Goal: Task Accomplishment & Management: Complete application form

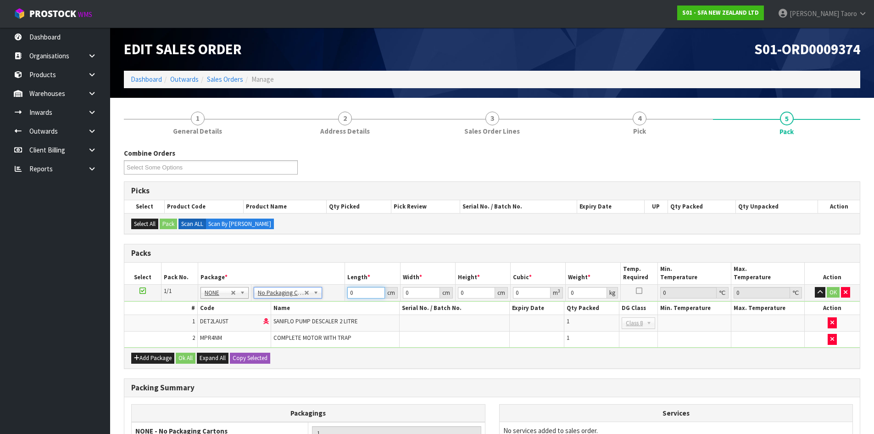
click at [365, 289] on input "0" at bounding box center [365, 292] width 37 height 11
type input "48"
type input "27"
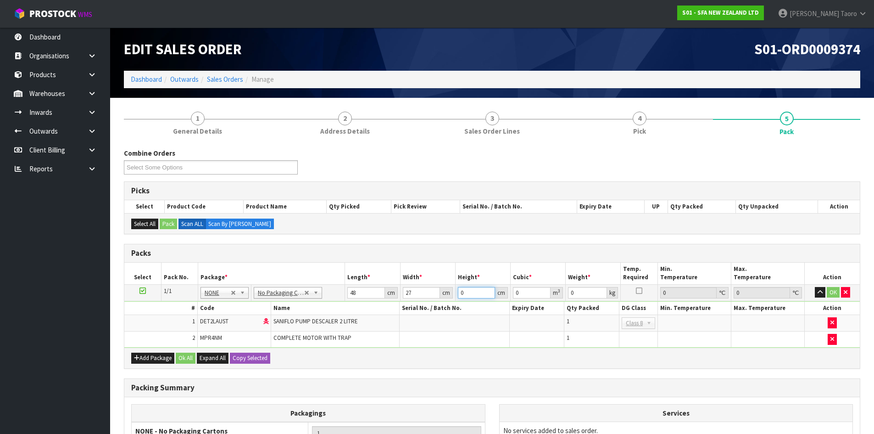
type input "3"
type input "0.003888"
type input "33"
type input "0.042768"
type input "33"
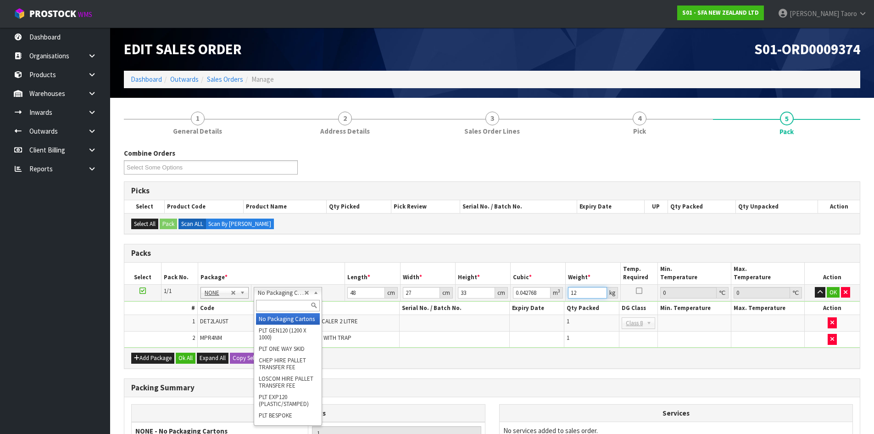
type input "12"
click at [286, 303] on input "text" at bounding box center [288, 305] width 64 height 11
type input "OC"
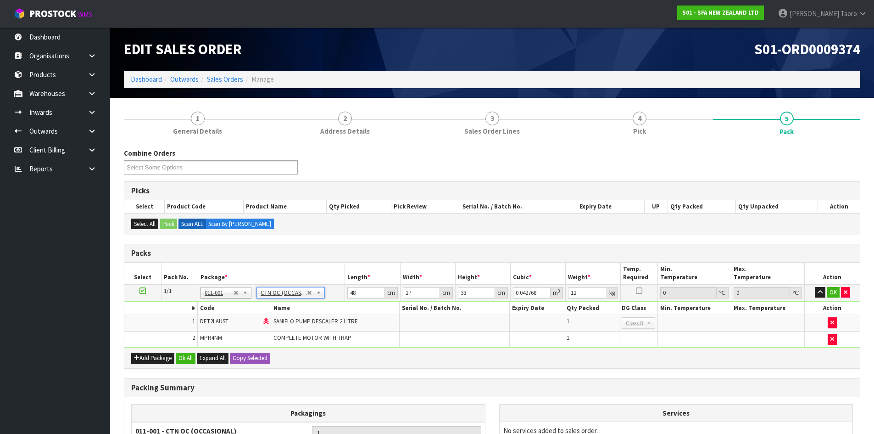
type input "0"
type input "11.535"
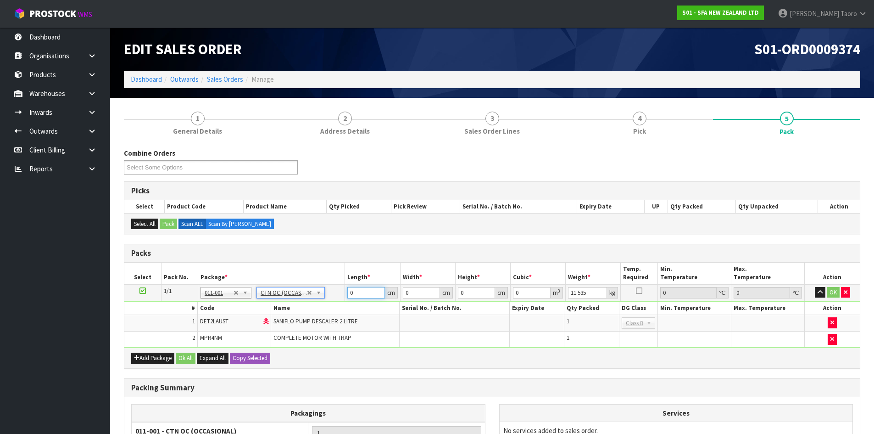
click at [367, 292] on input "0" at bounding box center [365, 292] width 37 height 11
type input "48"
type input "27"
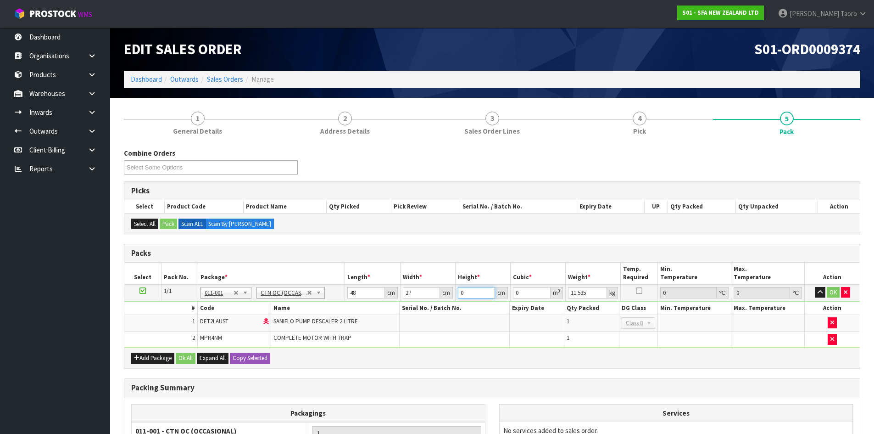
type input "3"
type input "0.003888"
type input "33"
type input "0.042768"
type input "33"
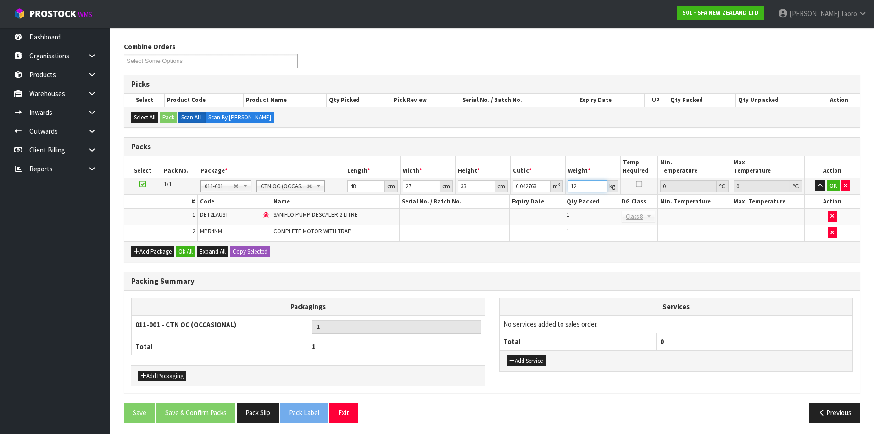
scroll to position [109, 0]
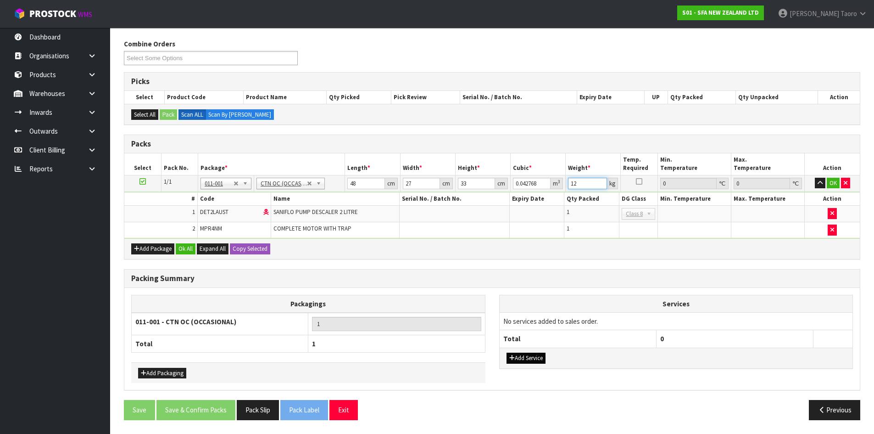
type input "12"
click at [519, 359] on button "Add Service" at bounding box center [525, 357] width 39 height 11
drag, startPoint x: 530, startPoint y: 327, endPoint x: 532, endPoint y: 331, distance: 4.8
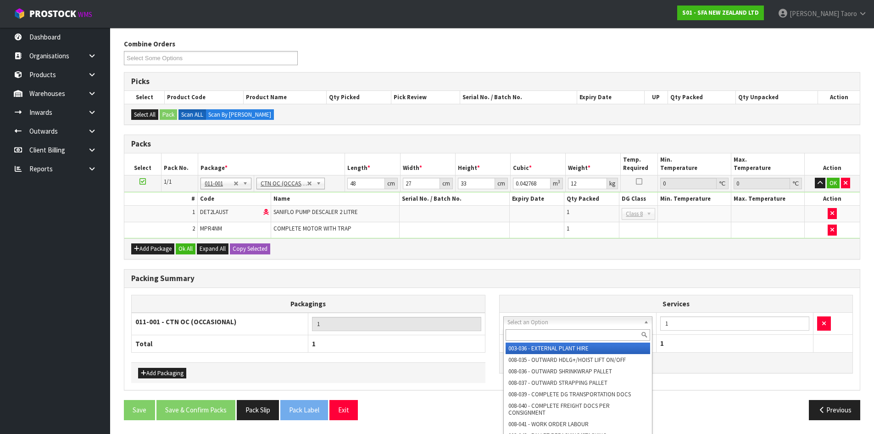
click at [531, 336] on input "text" at bounding box center [578, 334] width 145 height 11
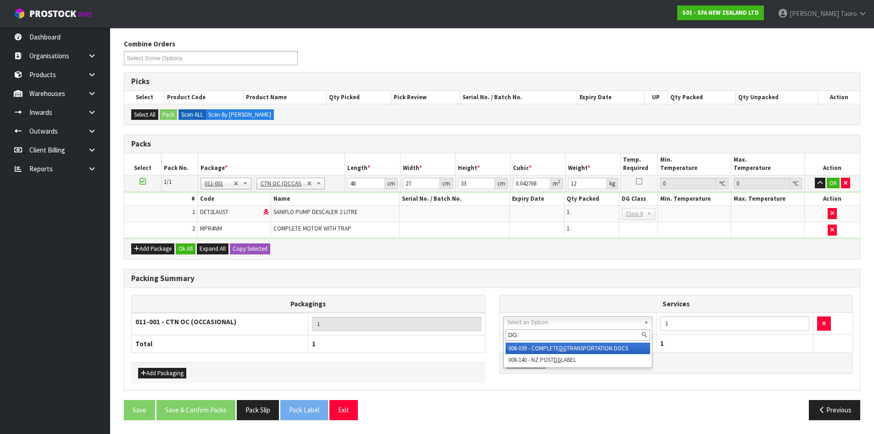
type input "DG"
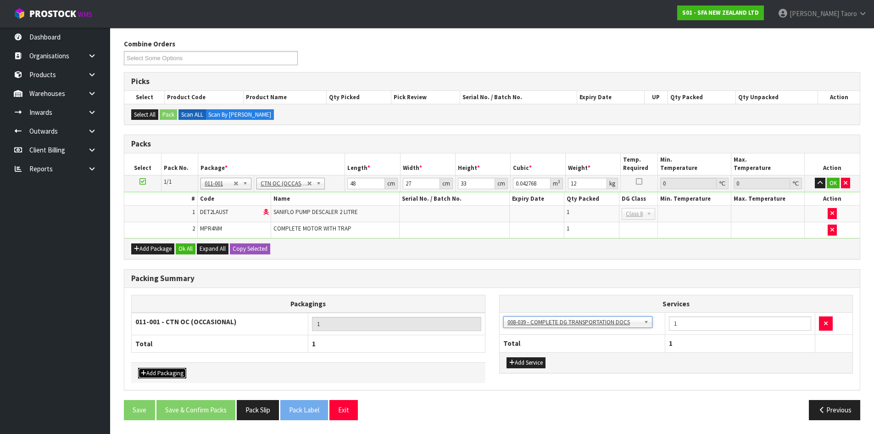
click at [157, 368] on button "Add Packaging" at bounding box center [162, 372] width 48 height 11
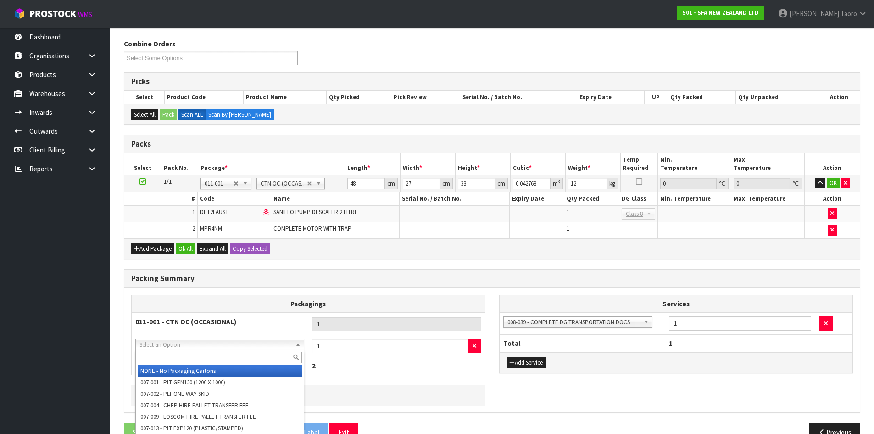
click at [169, 351] on input "text" at bounding box center [220, 356] width 164 height 11
type input "200"
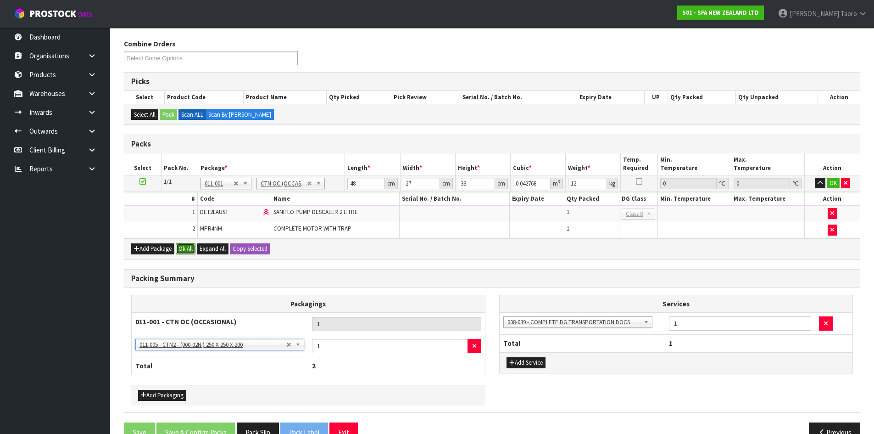
click at [188, 250] on button "Ok All" at bounding box center [186, 248] width 20 height 11
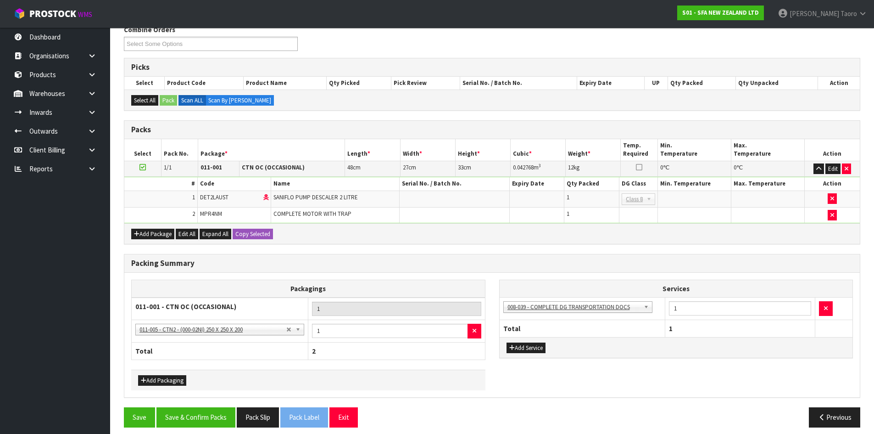
scroll to position [131, 0]
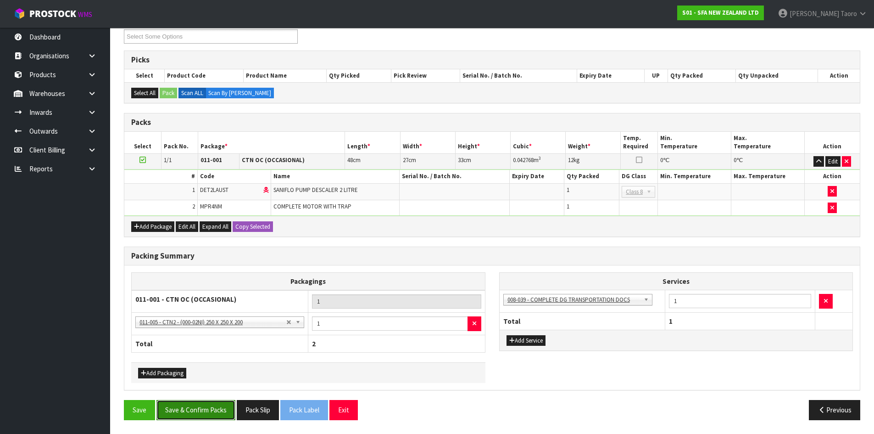
click at [223, 410] on button "Save & Confirm Packs" at bounding box center [195, 410] width 79 height 20
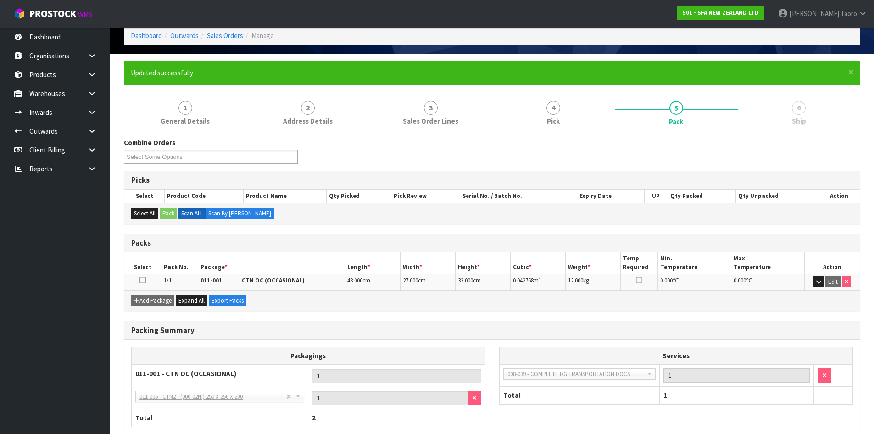
scroll to position [97, 0]
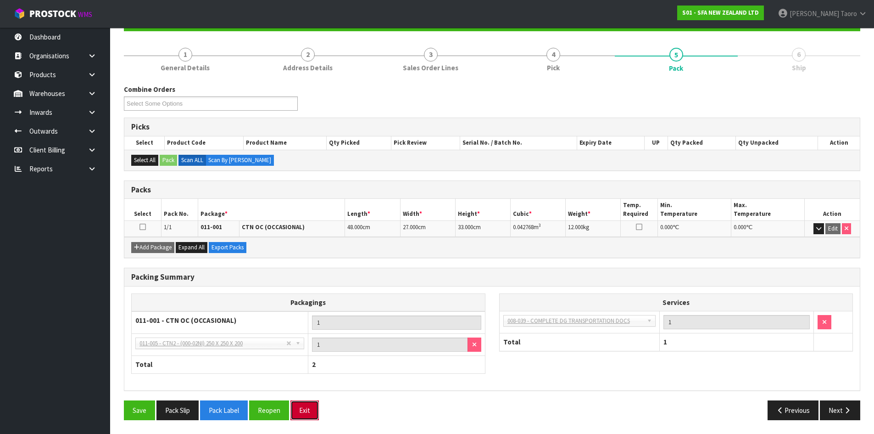
click at [310, 416] on button "Exit" at bounding box center [304, 410] width 28 height 20
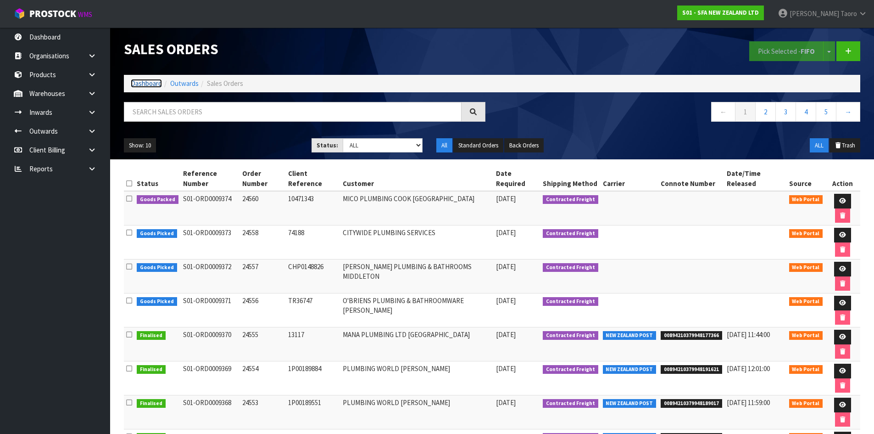
click at [149, 87] on link "Dashboard" at bounding box center [146, 83] width 31 height 9
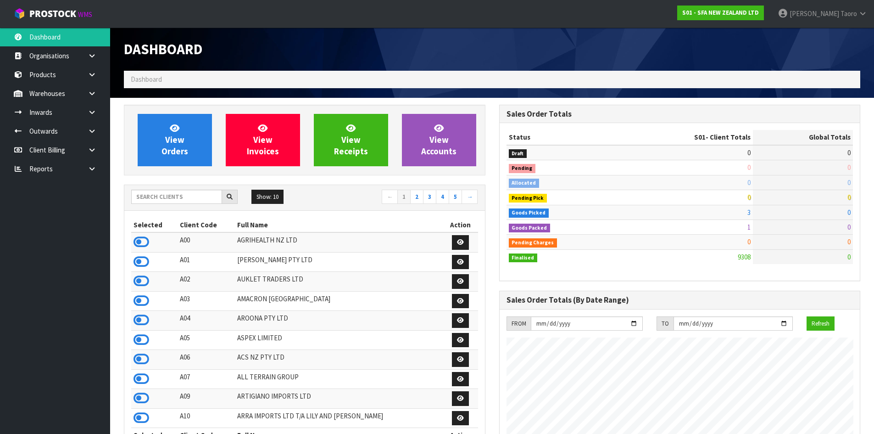
scroll to position [695, 375]
click at [178, 196] on input "text" at bounding box center [176, 196] width 91 height 14
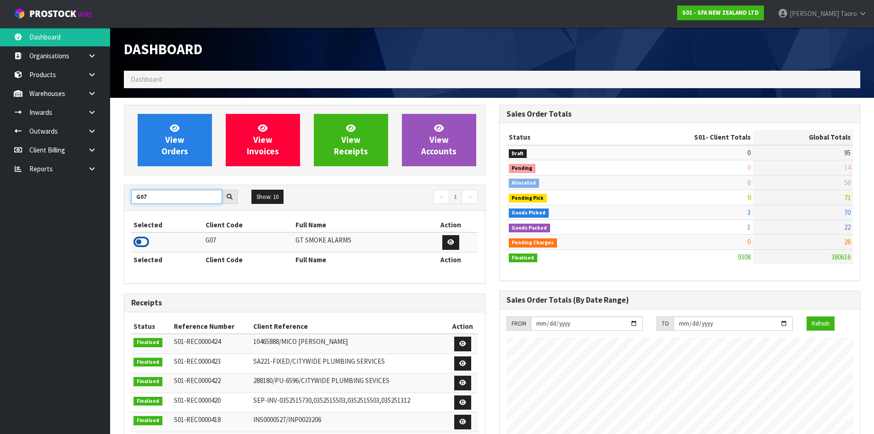
type input "G07"
click at [138, 242] on icon at bounding box center [142, 242] width 16 height 14
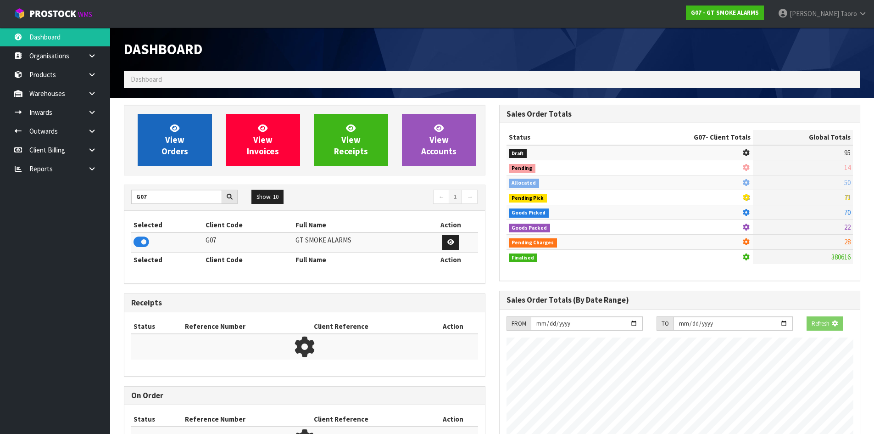
scroll to position [458213, 458399]
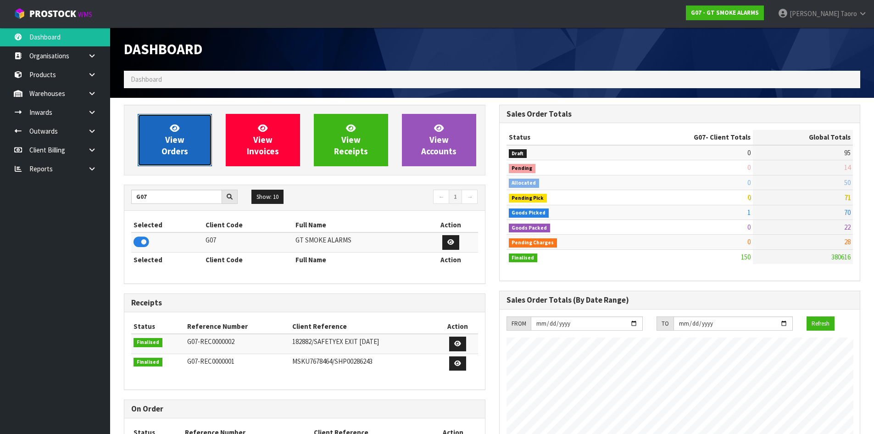
click at [161, 145] on link "View Orders" at bounding box center [175, 140] width 74 height 52
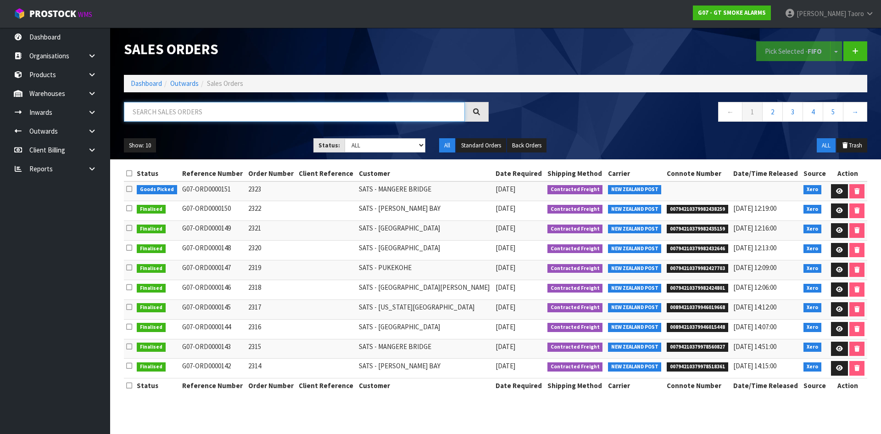
click at [184, 117] on input "text" at bounding box center [294, 112] width 341 height 20
type input "JOB-0411855"
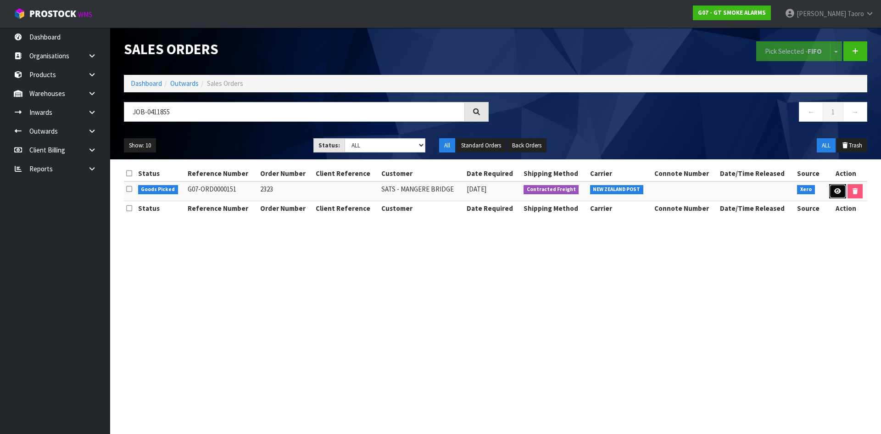
click at [829, 190] on link at bounding box center [837, 191] width 17 height 15
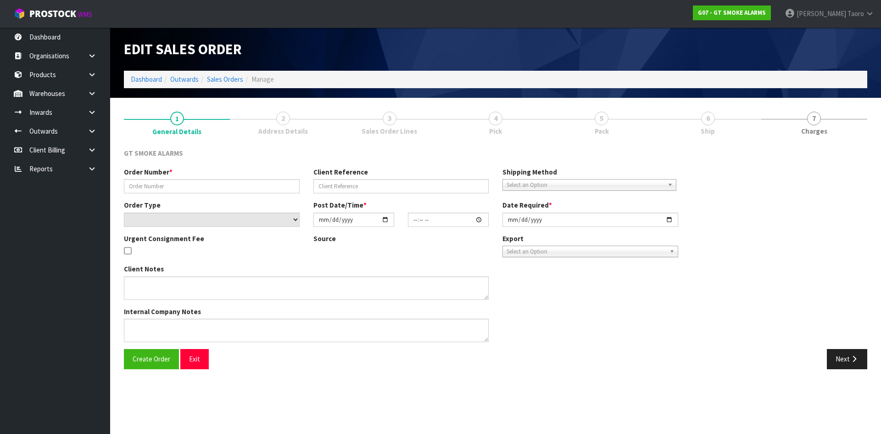
type input "2323"
select select "number:0"
type input "[DATE]"
type input "10:10:02.000"
type input "[DATE]"
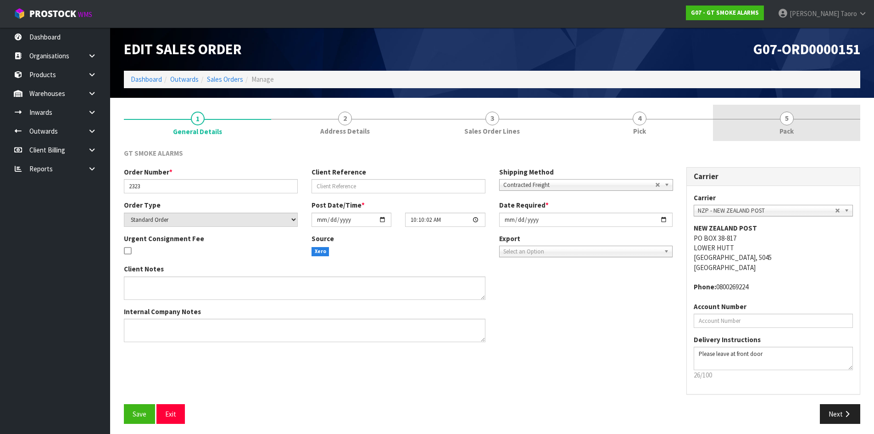
click at [786, 116] on span "5" at bounding box center [787, 118] width 14 height 14
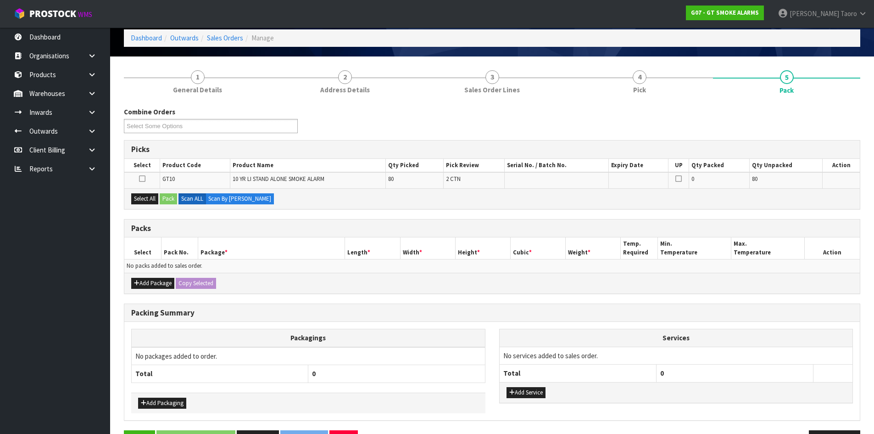
scroll to position [71, 0]
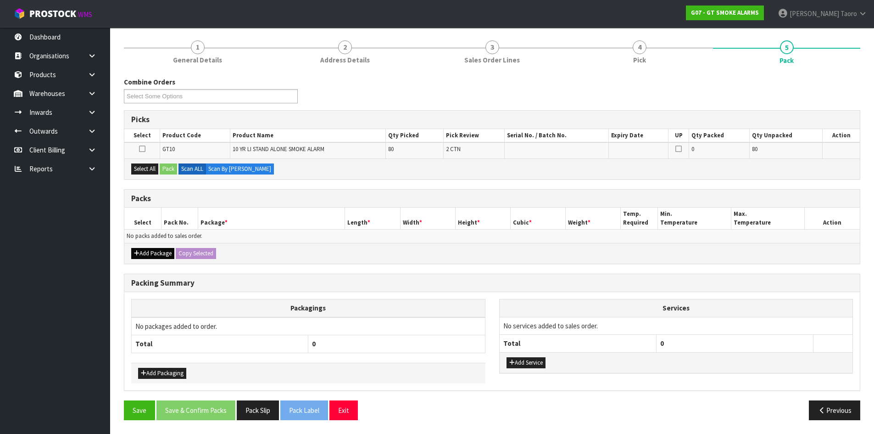
drag, startPoint x: 159, startPoint y: 246, endPoint x: 153, endPoint y: 251, distance: 8.1
click at [159, 247] on div "Add Package Copy Selected" at bounding box center [491, 253] width 735 height 21
drag, startPoint x: 153, startPoint y: 251, endPoint x: 145, endPoint y: 249, distance: 8.1
click at [152, 251] on button "Add Package" at bounding box center [152, 253] width 43 height 11
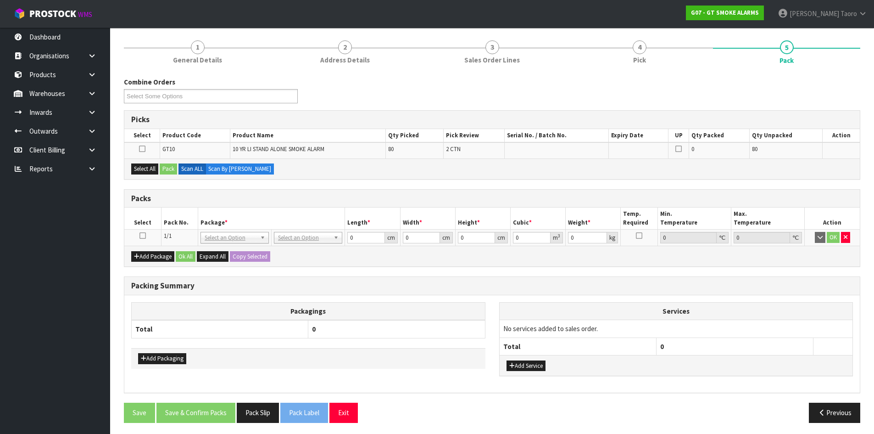
drag, startPoint x: 145, startPoint y: 234, endPoint x: 158, endPoint y: 225, distance: 16.8
click at [145, 235] on icon at bounding box center [142, 235] width 6 height 0
click at [162, 221] on th "Pack No." at bounding box center [179, 218] width 37 height 22
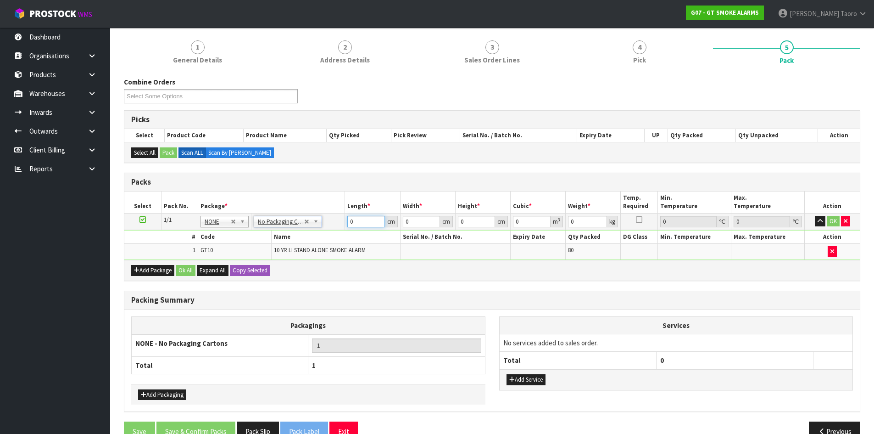
click at [365, 222] on input "0" at bounding box center [365, 221] width 37 height 11
type input "44"
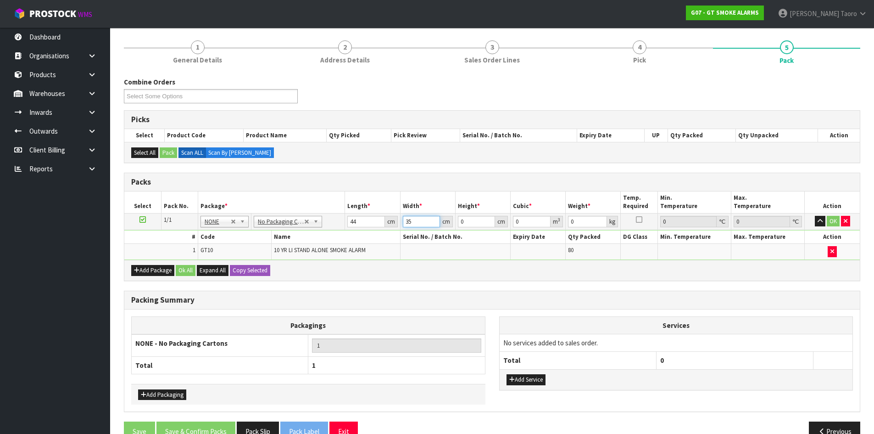
type input "35"
type input "4"
type input "0.00616"
type input "44"
type input "0.06776"
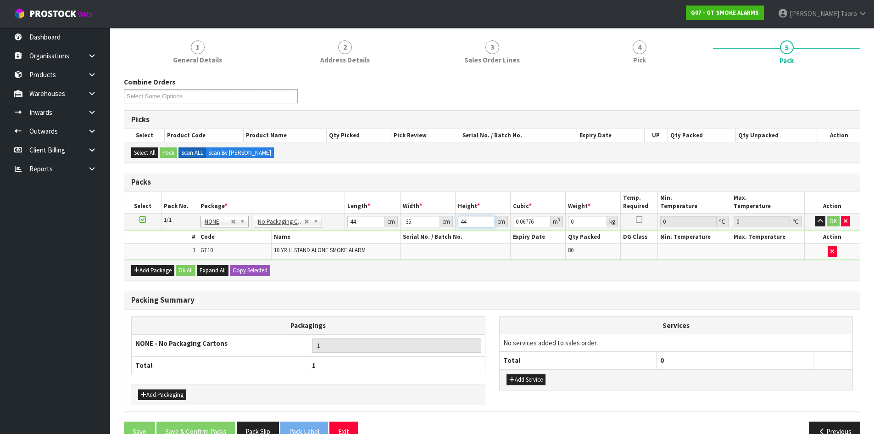
type input "44"
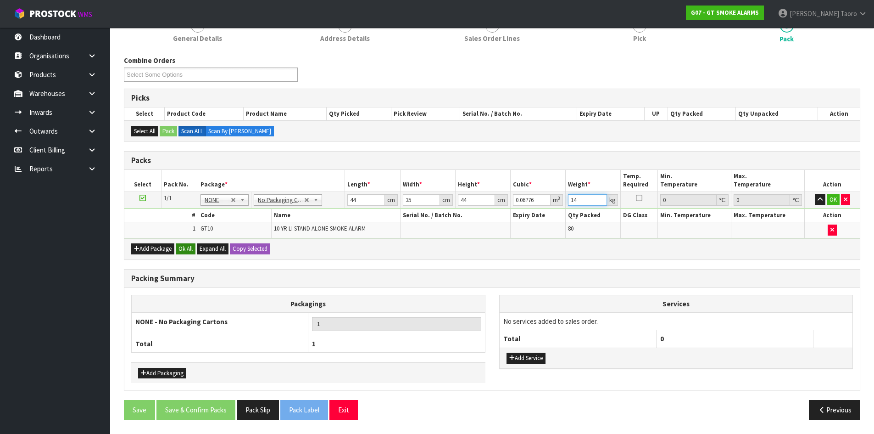
type input "14"
click at [189, 247] on button "Ok All" at bounding box center [186, 248] width 20 height 11
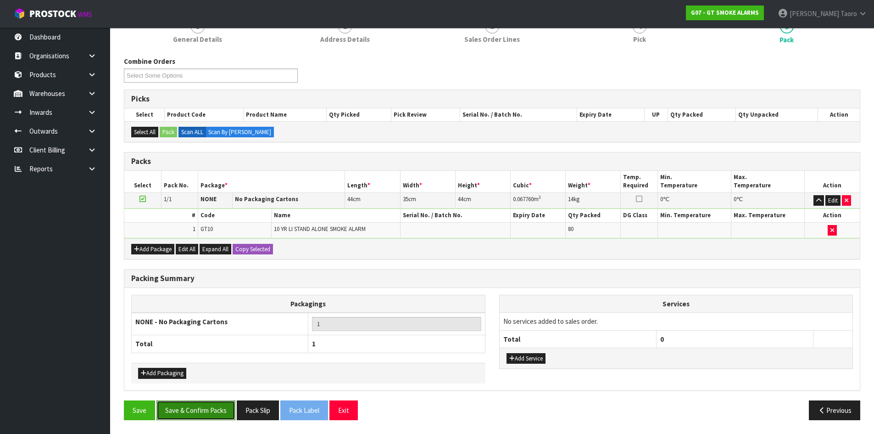
click at [215, 412] on button "Save & Confirm Packs" at bounding box center [195, 410] width 79 height 20
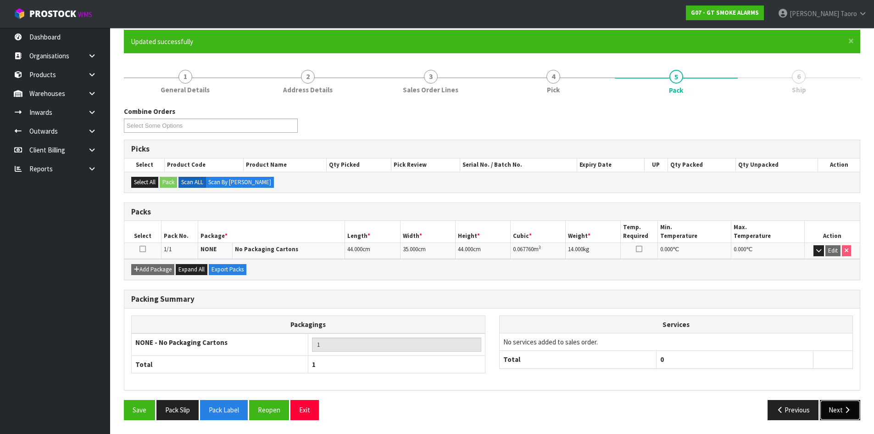
click at [848, 412] on icon "button" at bounding box center [847, 409] width 9 height 7
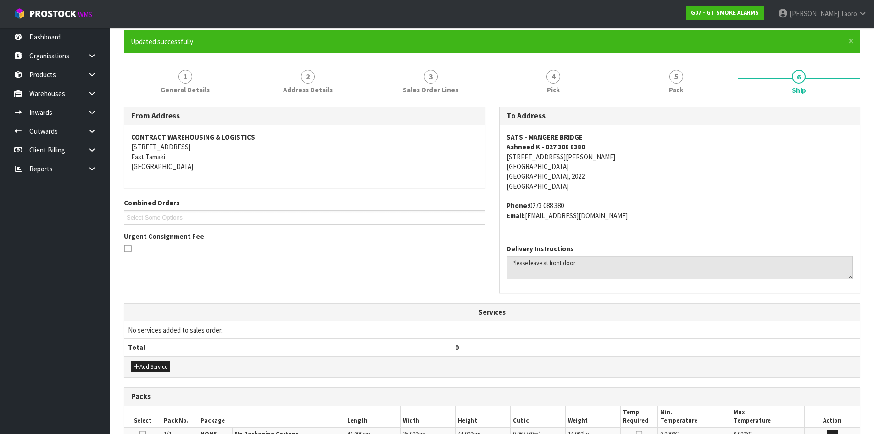
scroll to position [204, 0]
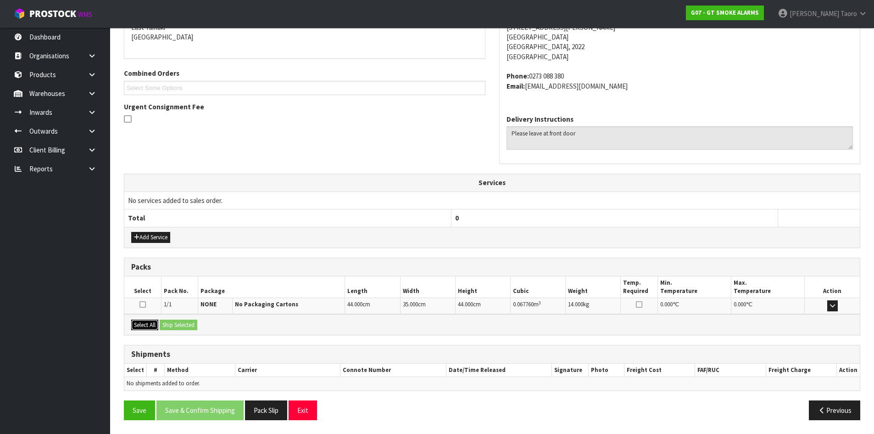
drag, startPoint x: 150, startPoint y: 323, endPoint x: 171, endPoint y: 323, distance: 21.1
click at [151, 323] on button "Select All" at bounding box center [144, 324] width 27 height 11
click at [183, 328] on button "Ship Selected" at bounding box center [179, 324] width 38 height 11
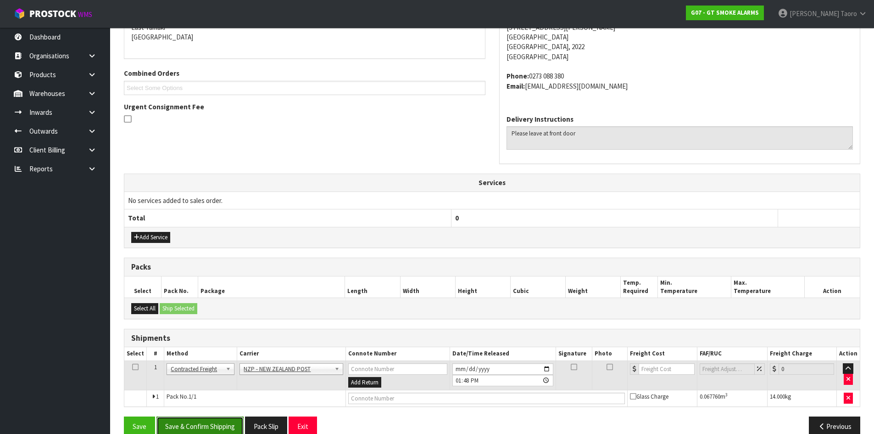
click at [231, 417] on button "Save & Confirm Shipping" at bounding box center [199, 426] width 87 height 20
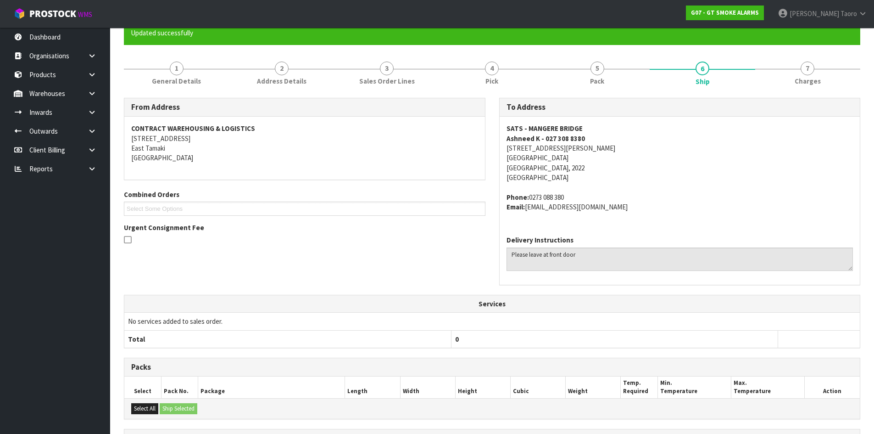
scroll to position [207, 0]
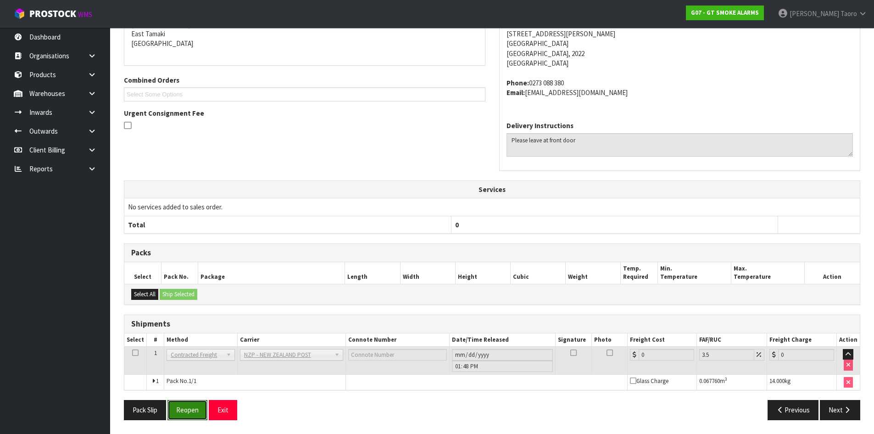
drag, startPoint x: 191, startPoint y: 408, endPoint x: 183, endPoint y: 393, distance: 17.5
click at [191, 408] on button "Reopen" at bounding box center [187, 410] width 40 height 20
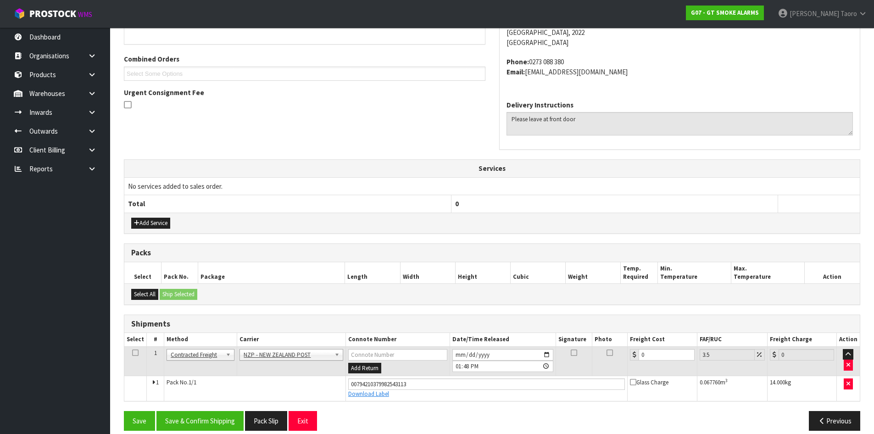
scroll to position [229, 0]
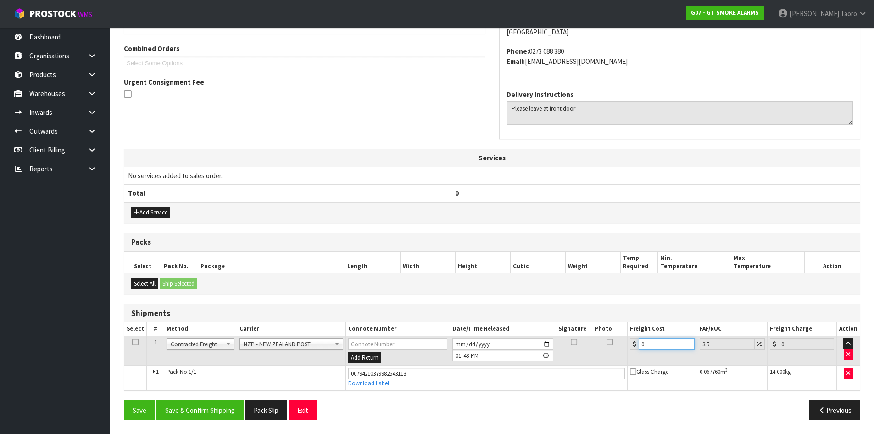
click at [653, 341] on input "0" at bounding box center [667, 343] width 56 height 11
type input "3"
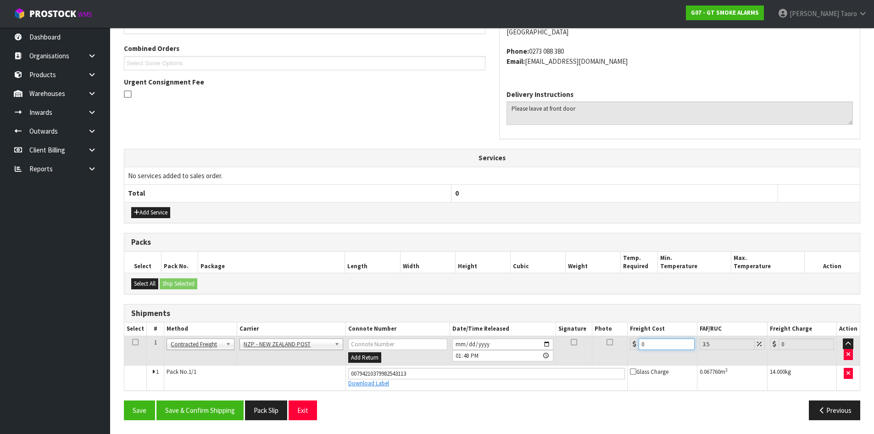
type input "3.1"
type input "3.8"
type input "3.93"
type input "3.88"
type input "4.02"
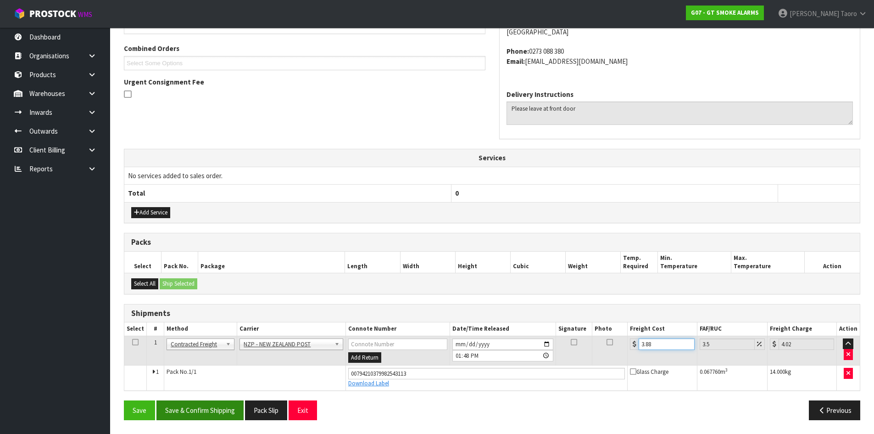
type input "3.88"
click at [217, 409] on button "Save & Confirm Shipping" at bounding box center [199, 410] width 87 height 20
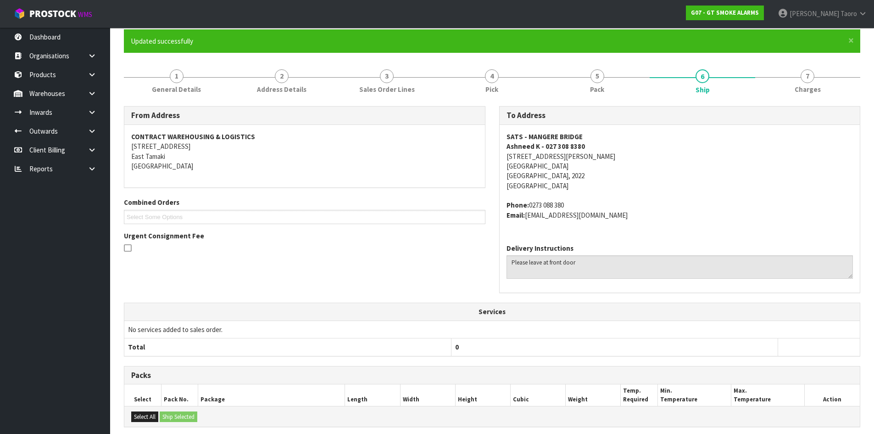
scroll to position [204, 0]
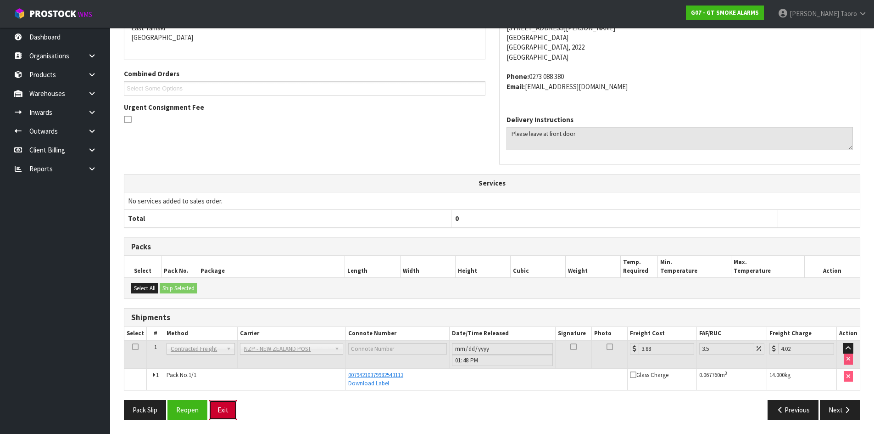
click at [234, 402] on button "Exit" at bounding box center [223, 410] width 28 height 20
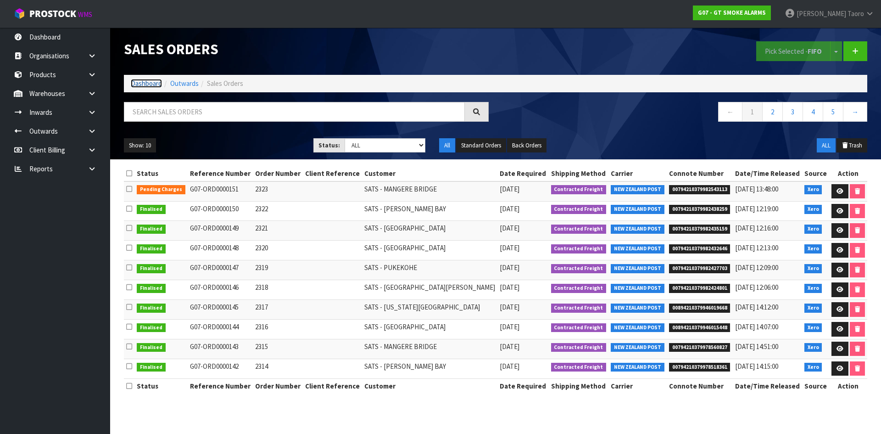
click at [154, 82] on link "Dashboard" at bounding box center [146, 83] width 31 height 9
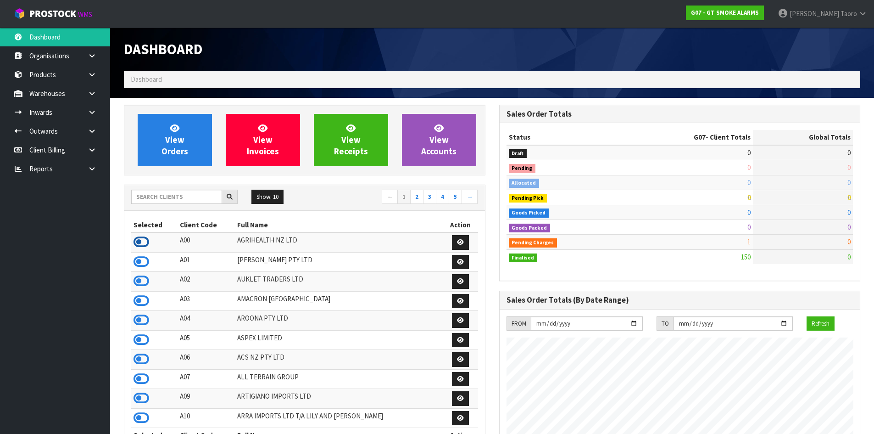
scroll to position [561, 375]
click at [138, 239] on icon at bounding box center [142, 242] width 16 height 14
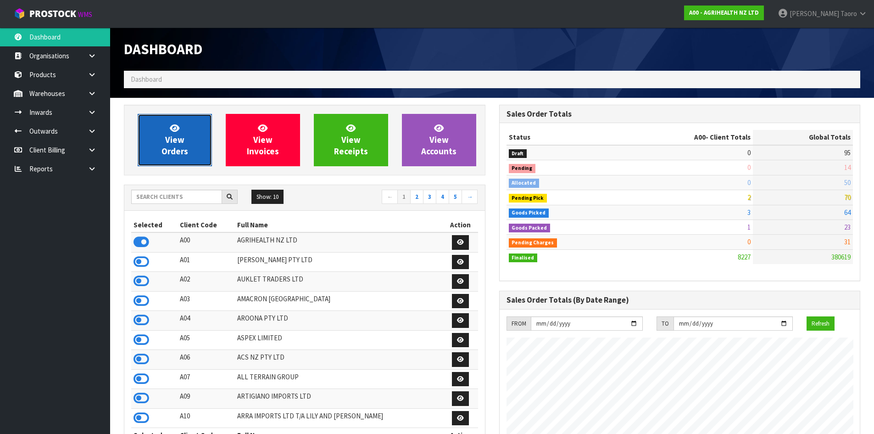
click at [176, 138] on span "View Orders" at bounding box center [174, 139] width 27 height 34
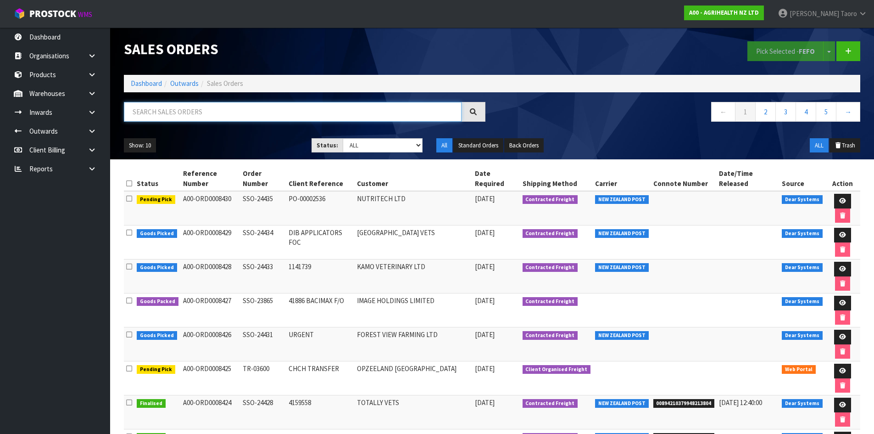
click at [171, 119] on input "text" at bounding box center [293, 112] width 338 height 20
type input "JOB-0411882"
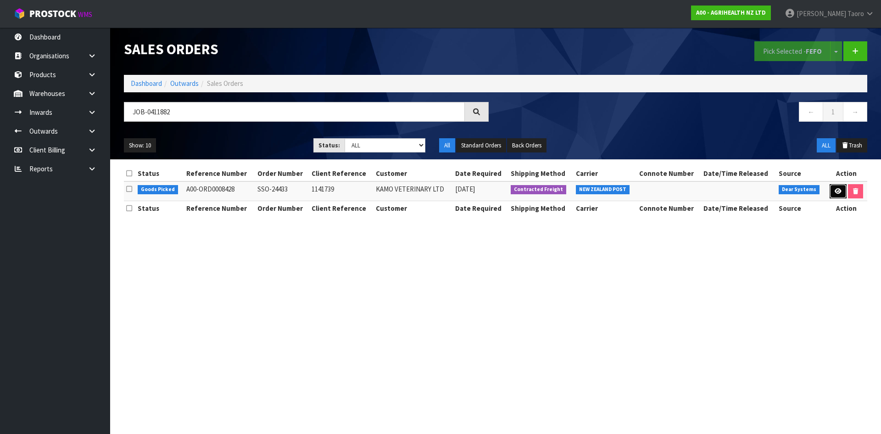
click at [834, 195] on link at bounding box center [837, 191] width 17 height 15
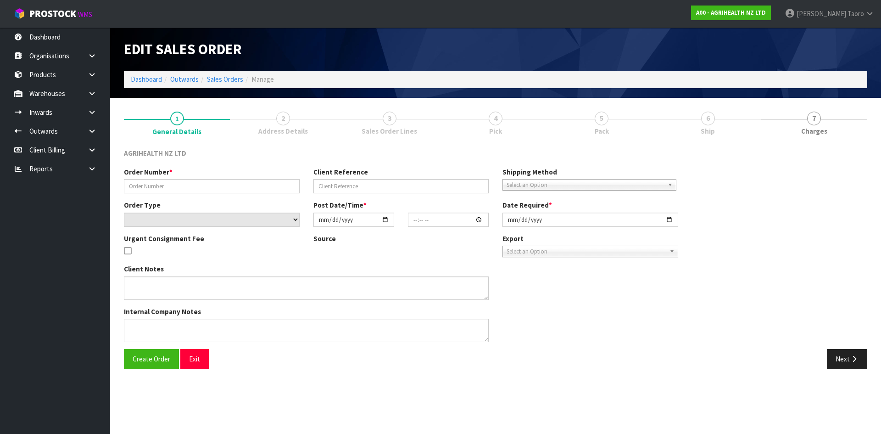
type input "SSO-24433"
type input "1141739"
select select "number:0"
type input "[DATE]"
type input "11:19:10.000"
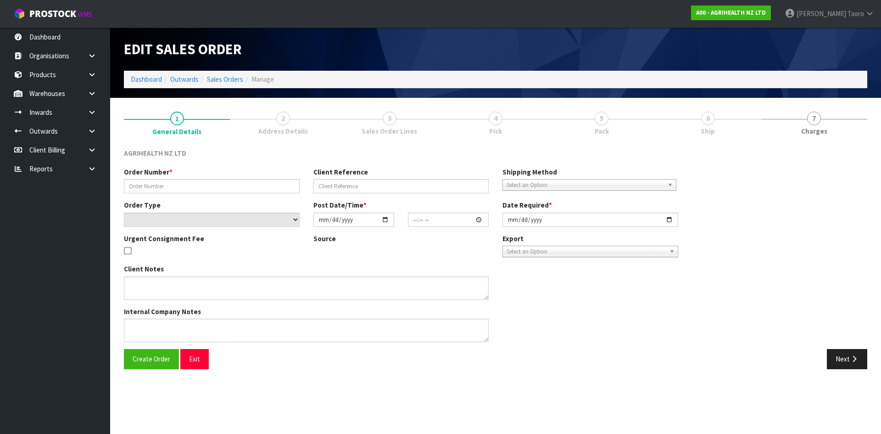
type input "[DATE]"
type textarea "SHIP BY: Overnight Courier"
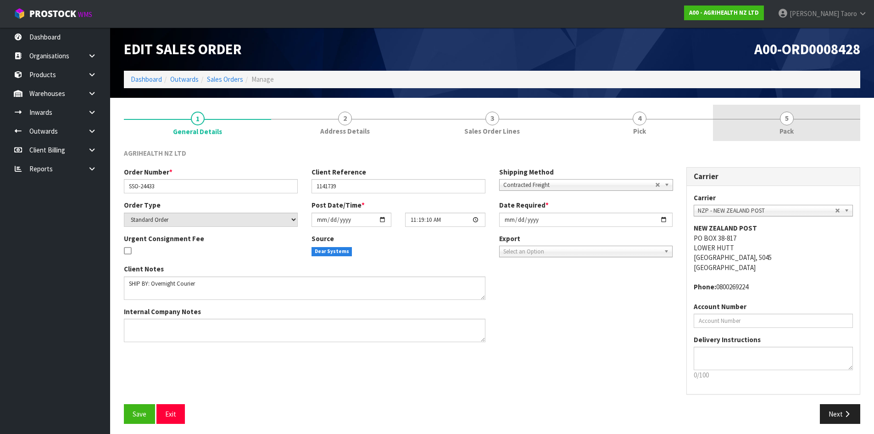
click at [776, 116] on link "5 Pack" at bounding box center [786, 123] width 147 height 36
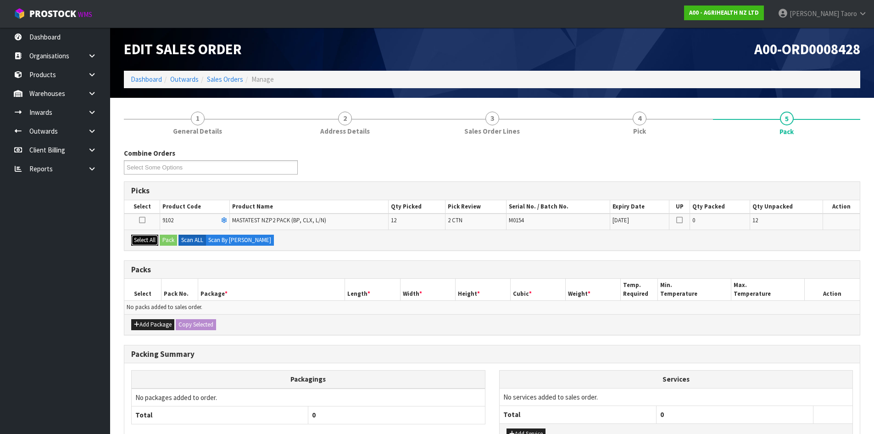
click at [148, 239] on button "Select All" at bounding box center [144, 239] width 27 height 11
click at [167, 239] on button "Pack" at bounding box center [168, 239] width 17 height 11
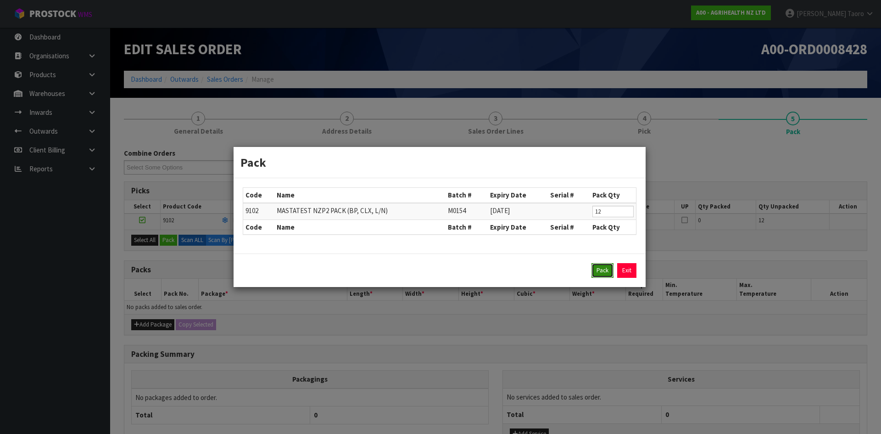
click at [608, 273] on button "Pack" at bounding box center [602, 270] width 22 height 15
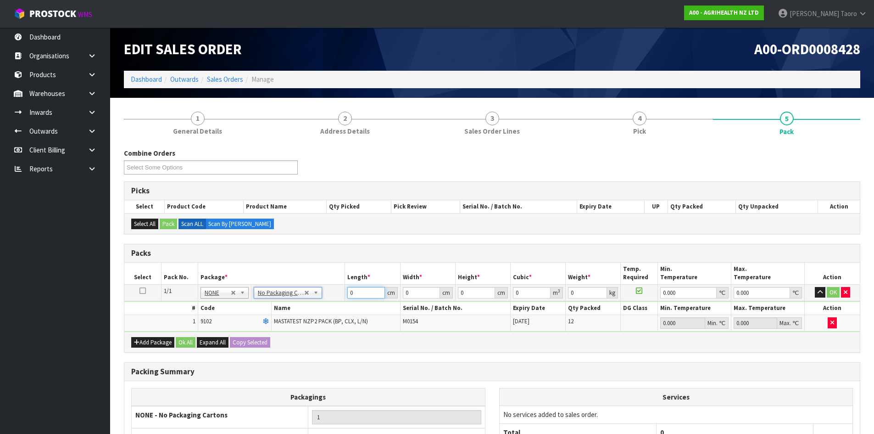
click at [362, 291] on input "0" at bounding box center [365, 292] width 37 height 11
type input "61"
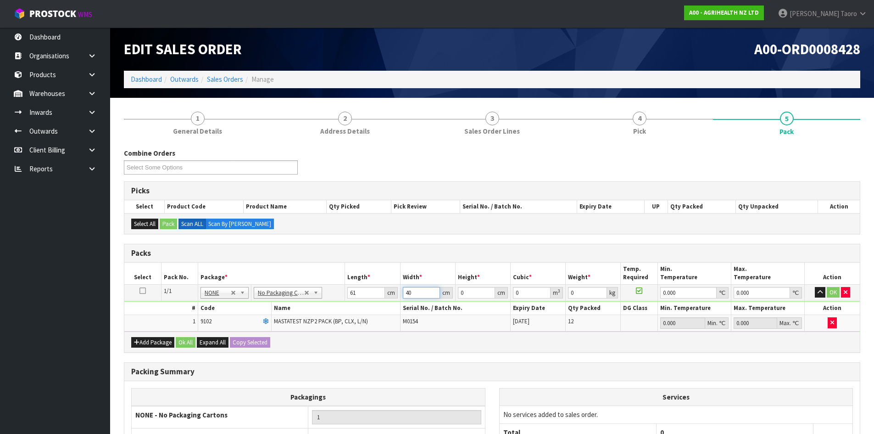
type input "40"
type input "2"
type input "0.00488"
type input "21"
type input "0.05124"
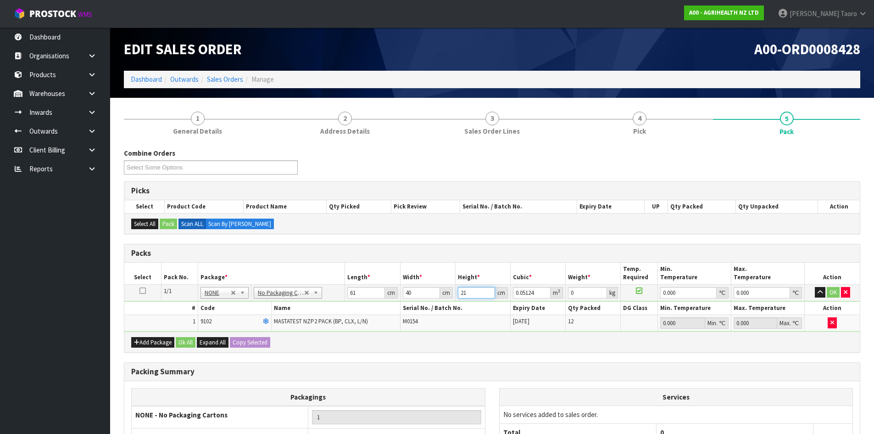
type input "21"
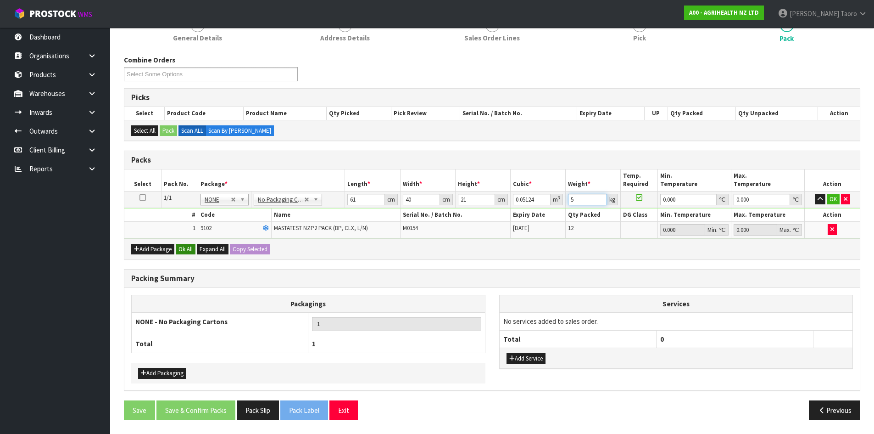
type input "5"
drag, startPoint x: 187, startPoint y: 249, endPoint x: 193, endPoint y: 287, distance: 38.6
click at [187, 251] on button "Ok All" at bounding box center [186, 249] width 20 height 11
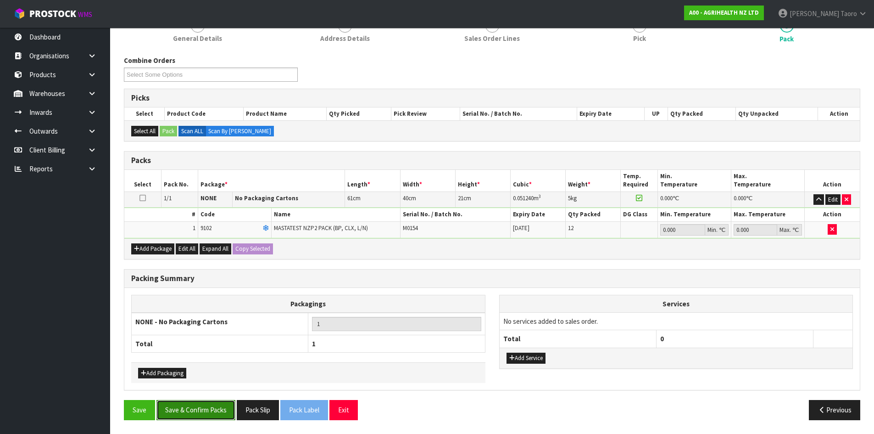
drag, startPoint x: 207, startPoint y: 409, endPoint x: 220, endPoint y: 401, distance: 15.7
click at [208, 409] on button "Save & Confirm Packs" at bounding box center [195, 410] width 79 height 20
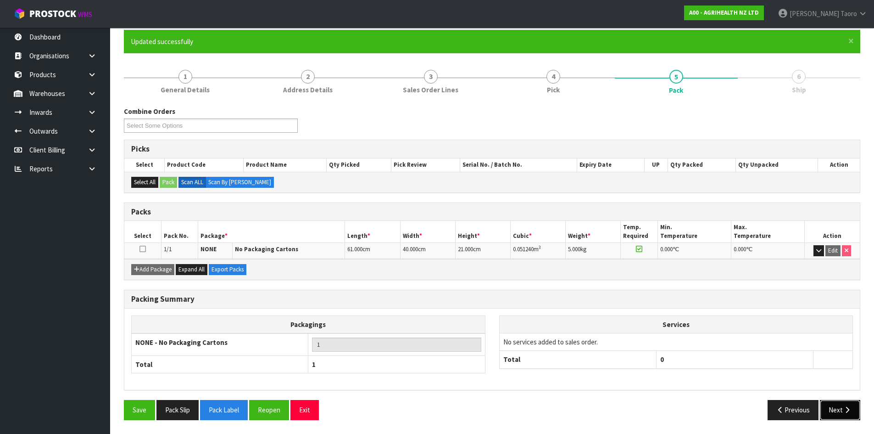
click at [835, 410] on button "Next" at bounding box center [840, 410] width 40 height 20
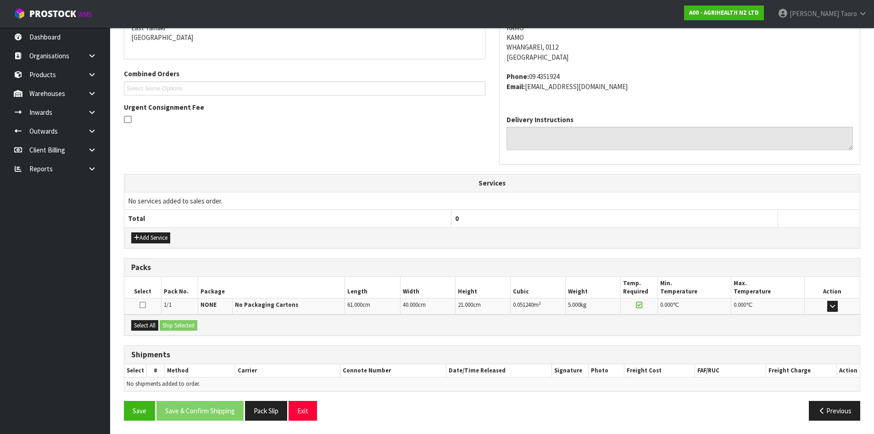
scroll to position [204, 0]
drag, startPoint x: 155, startPoint y: 322, endPoint x: 178, endPoint y: 322, distance: 22.5
click at [158, 322] on button "Select All" at bounding box center [144, 324] width 27 height 11
click at [179, 323] on button "Ship Selected" at bounding box center [179, 324] width 38 height 11
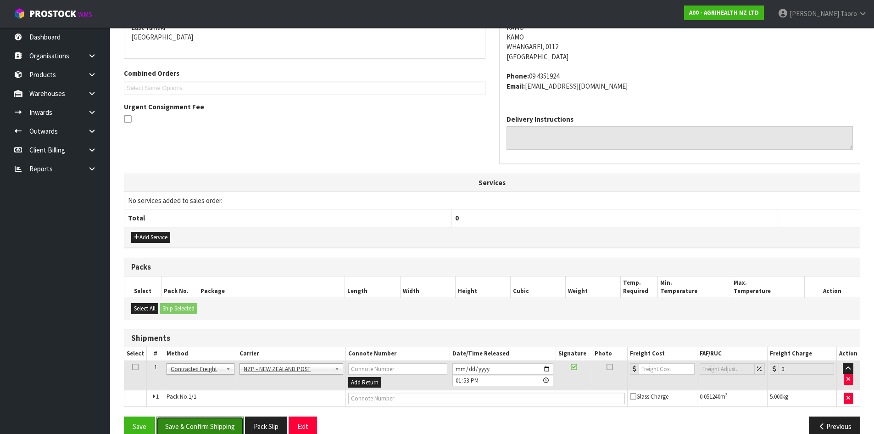
drag, startPoint x: 224, startPoint y: 423, endPoint x: 368, endPoint y: 395, distance: 146.6
click at [224, 423] on button "Save & Confirm Shipping" at bounding box center [199, 426] width 87 height 20
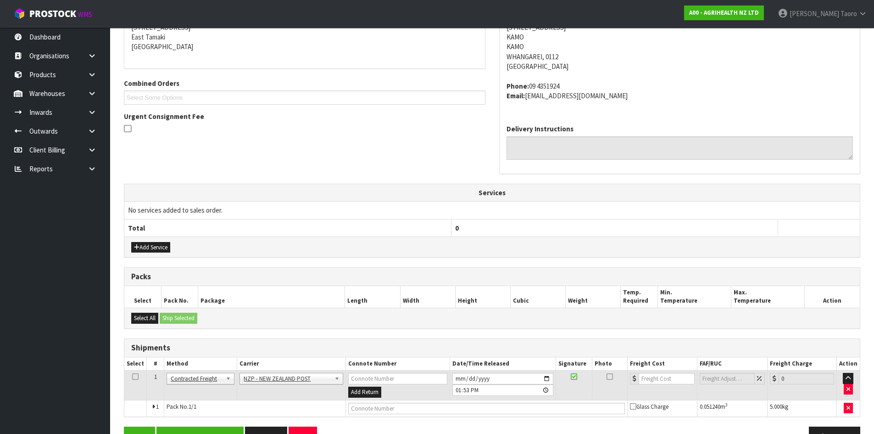
scroll to position [0, 0]
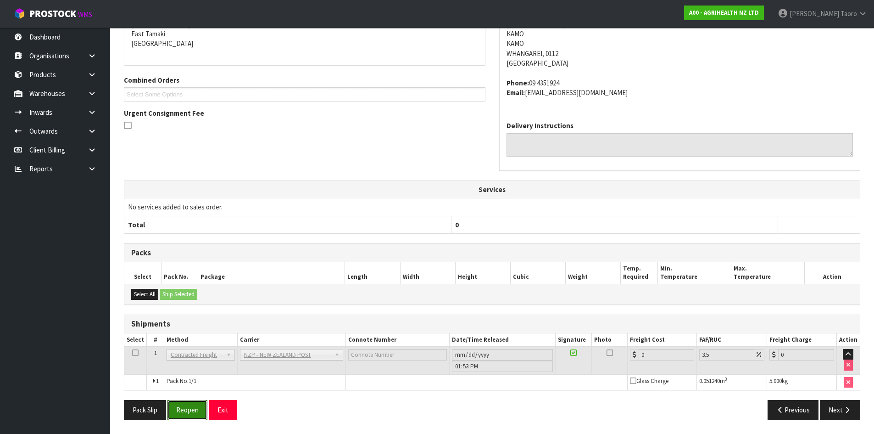
drag, startPoint x: 193, startPoint y: 403, endPoint x: 188, endPoint y: 398, distance: 6.8
click at [193, 403] on button "Reopen" at bounding box center [187, 410] width 40 height 20
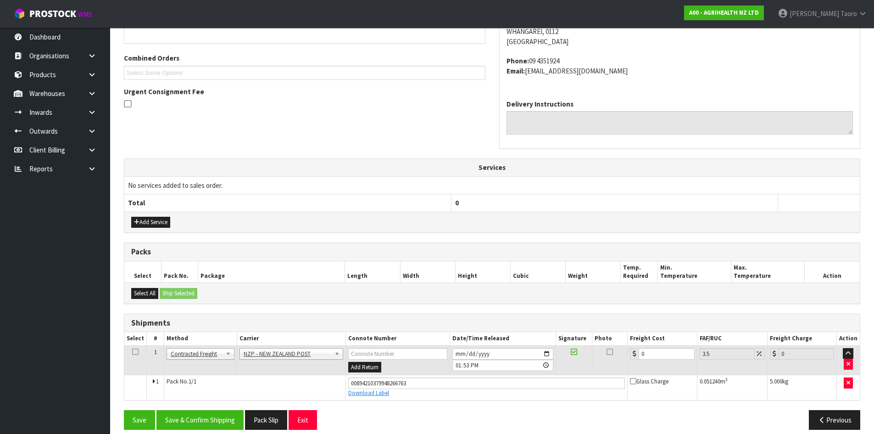
scroll to position [229, 0]
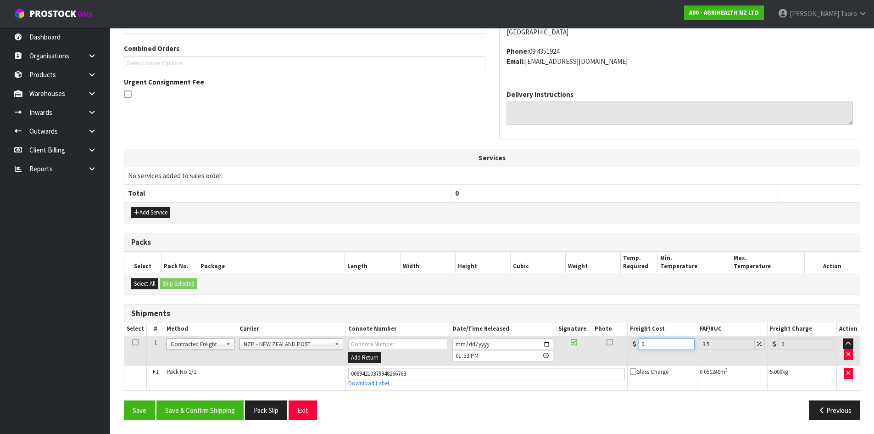
click at [668, 342] on input "0" at bounding box center [667, 343] width 56 height 11
type input "7"
type input "7.24"
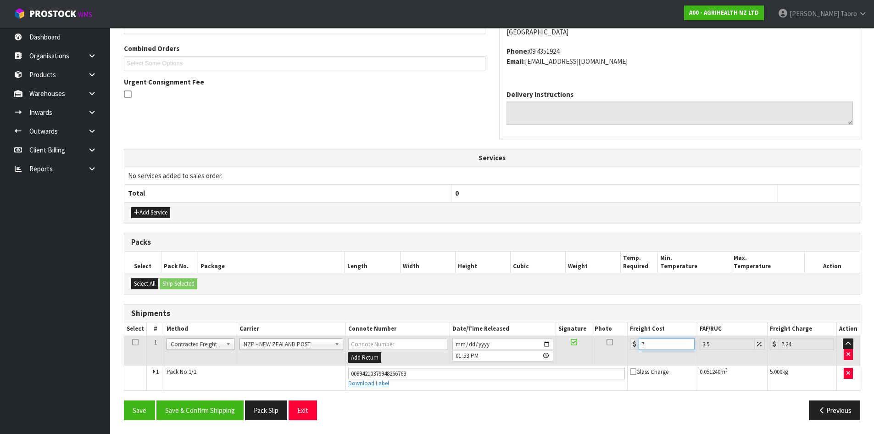
type input "7.3"
type input "7.56"
type input "7.31"
type input "7.57"
type input "7.31"
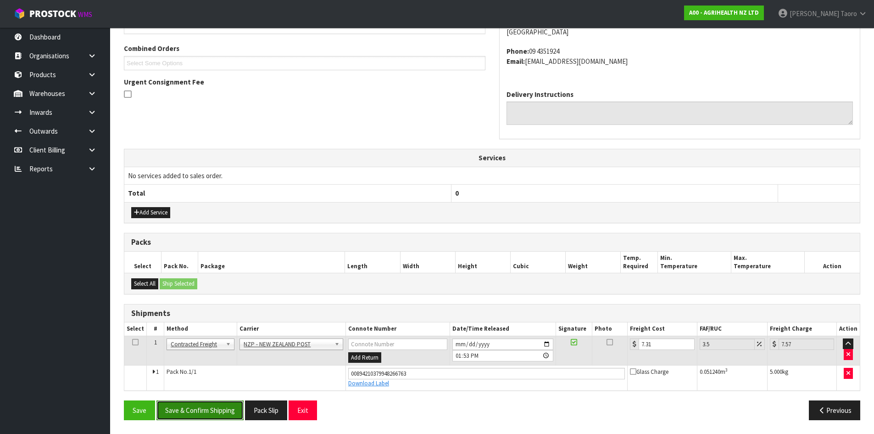
click at [215, 408] on button "Save & Confirm Shipping" at bounding box center [199, 410] width 87 height 20
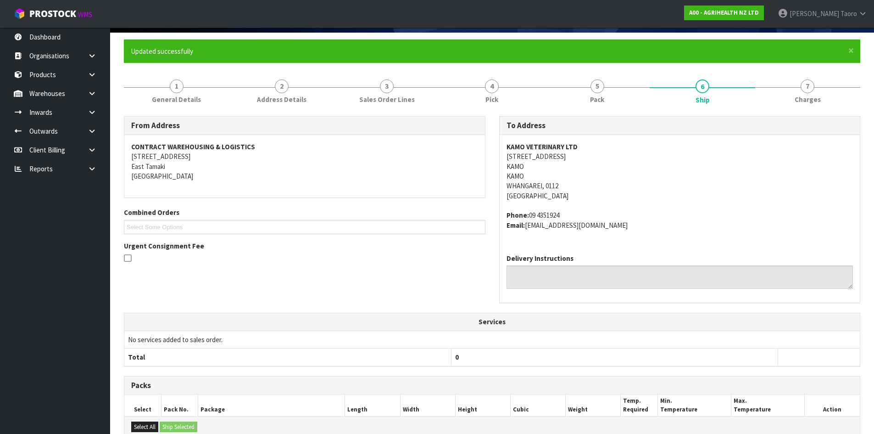
scroll to position [204, 0]
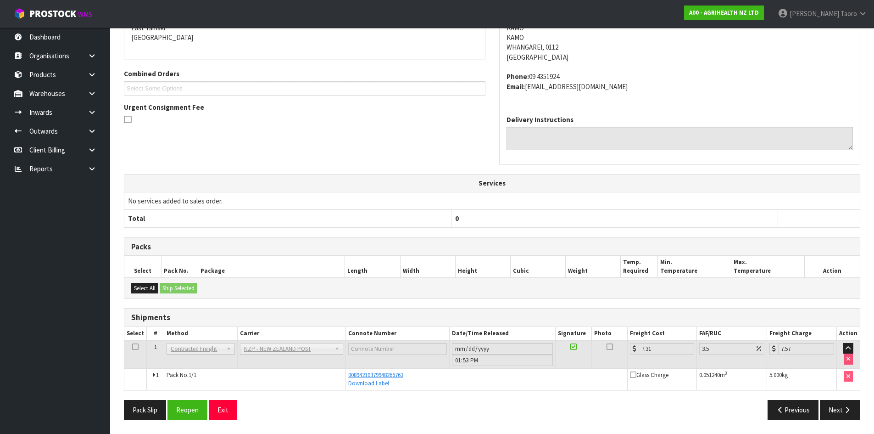
click at [227, 422] on div "Pack Slip Reopen Exit Previous Next" at bounding box center [492, 413] width 750 height 27
click at [226, 414] on button "Exit" at bounding box center [223, 410] width 28 height 20
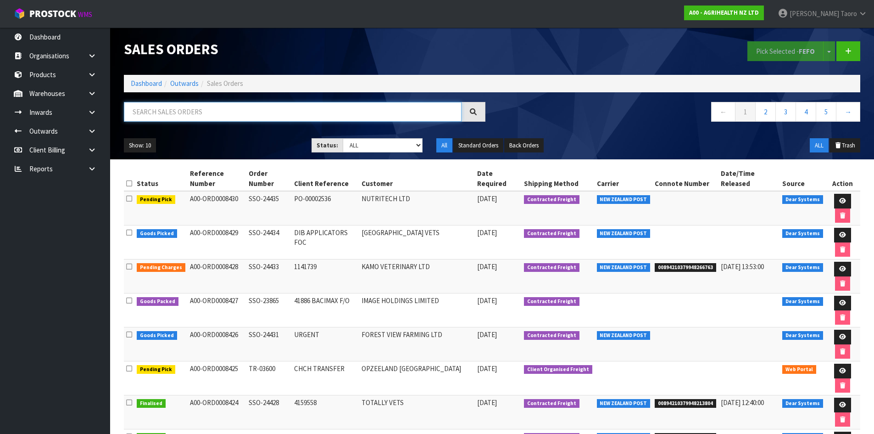
click at [176, 116] on input "text" at bounding box center [293, 112] width 338 height 20
type input "JOB-0411828"
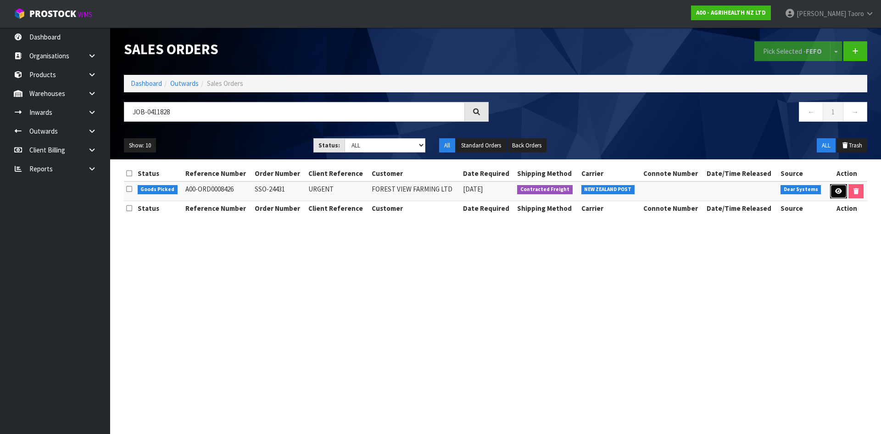
drag, startPoint x: 837, startPoint y: 189, endPoint x: 845, endPoint y: 180, distance: 12.1
click at [837, 189] on icon at bounding box center [838, 191] width 7 height 6
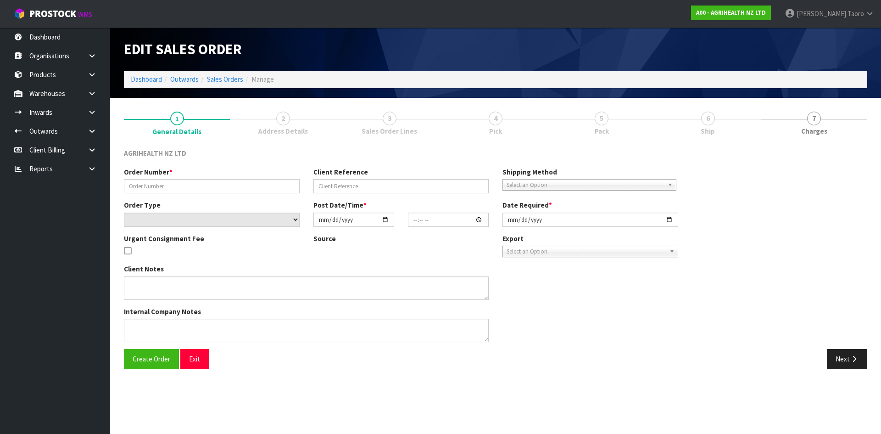
type input "SSO-24431"
type input "URGENT"
select select "number:0"
type input "[DATE]"
type input "09:19:07.000"
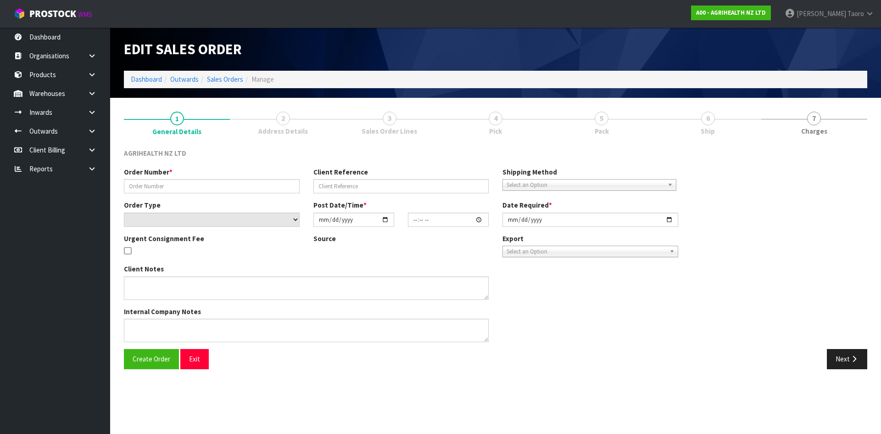
type input "[DATE]"
type textarea "SHIP BY: Overnight Courier"
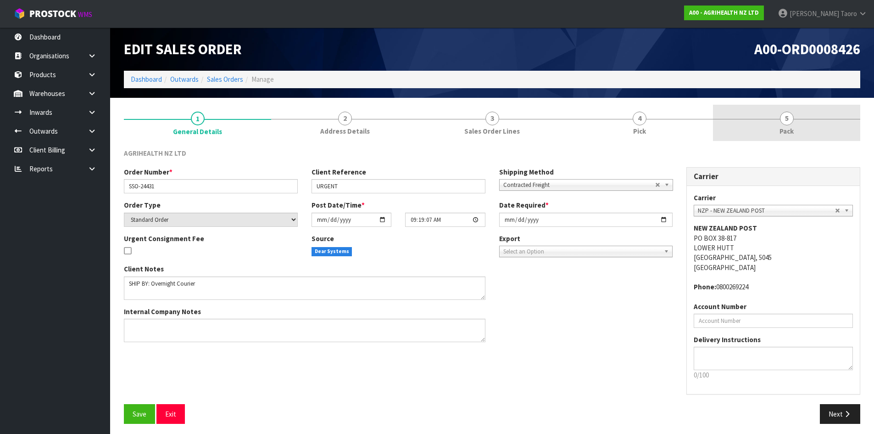
click at [807, 126] on link "5 Pack" at bounding box center [786, 123] width 147 height 36
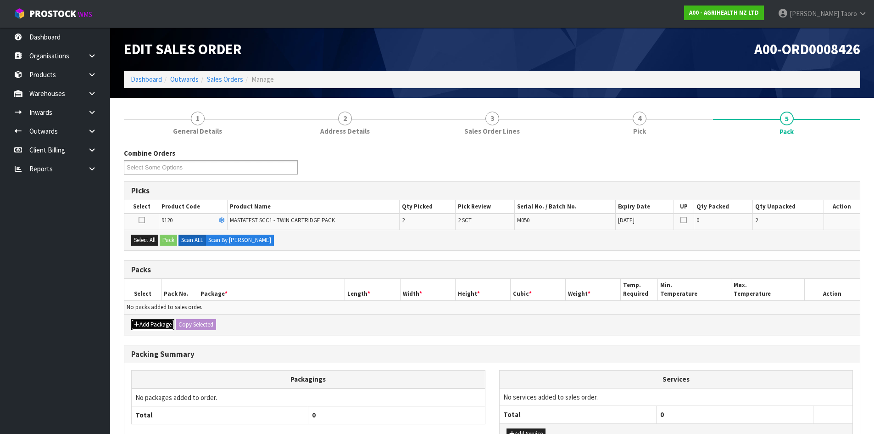
click at [150, 323] on button "Add Package" at bounding box center [152, 324] width 43 height 11
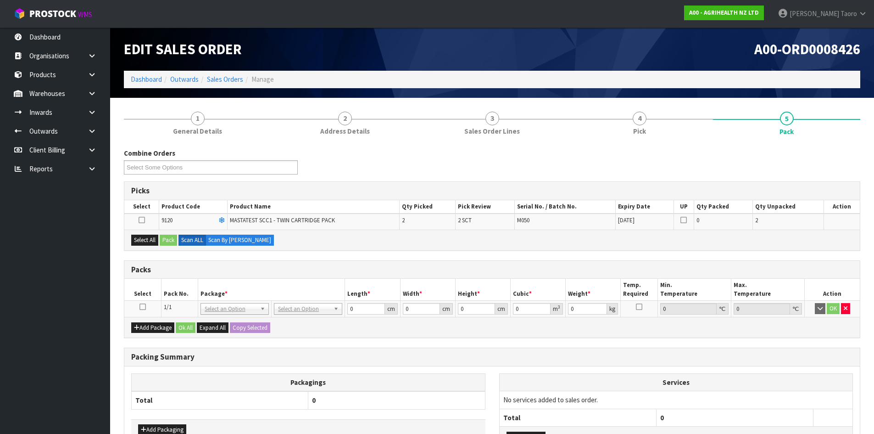
click at [140, 307] on icon at bounding box center [142, 306] width 6 height 0
click at [152, 238] on button "Select All" at bounding box center [144, 239] width 27 height 11
click at [171, 238] on button "Pack" at bounding box center [168, 239] width 17 height 11
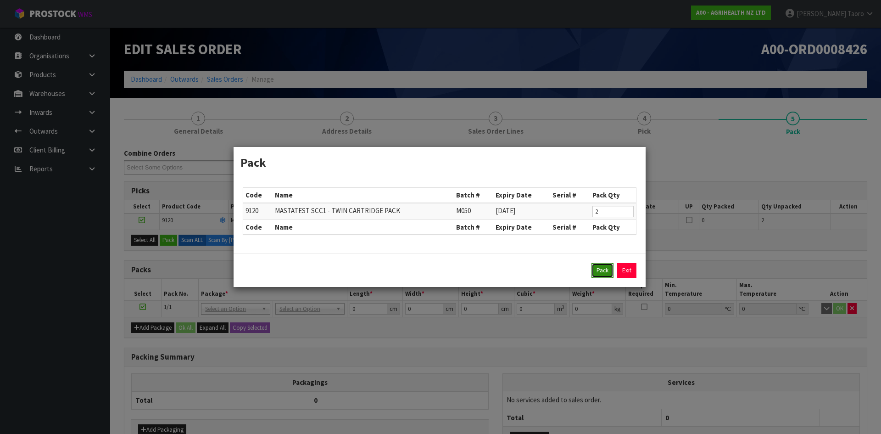
click at [600, 268] on button "Pack" at bounding box center [602, 270] width 22 height 15
type input "0.000"
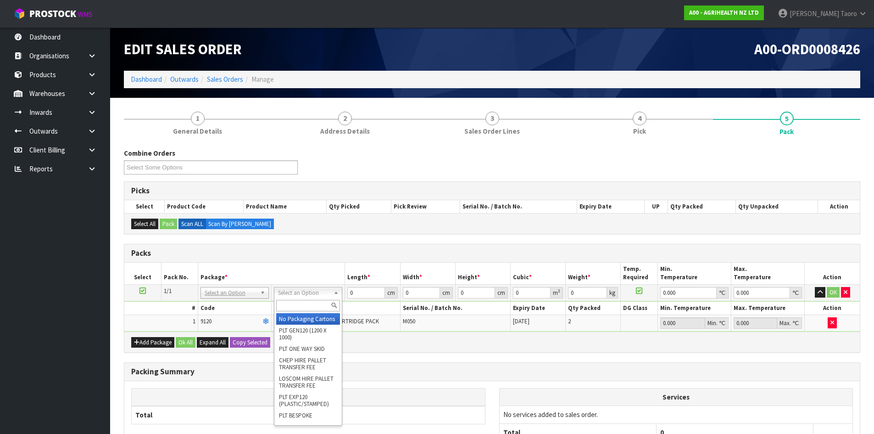
click at [316, 307] on input "text" at bounding box center [308, 305] width 64 height 11
type input "A4S"
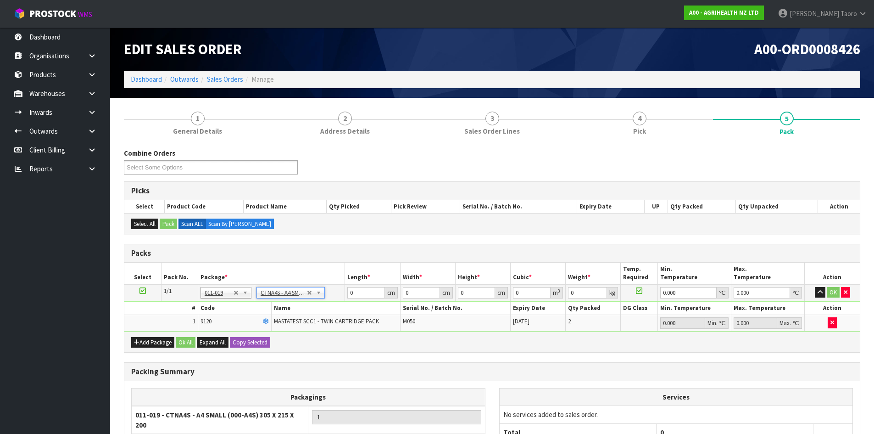
type input "30.5"
type input "21.5"
type input "20"
type input "0.013115"
type input "0.7"
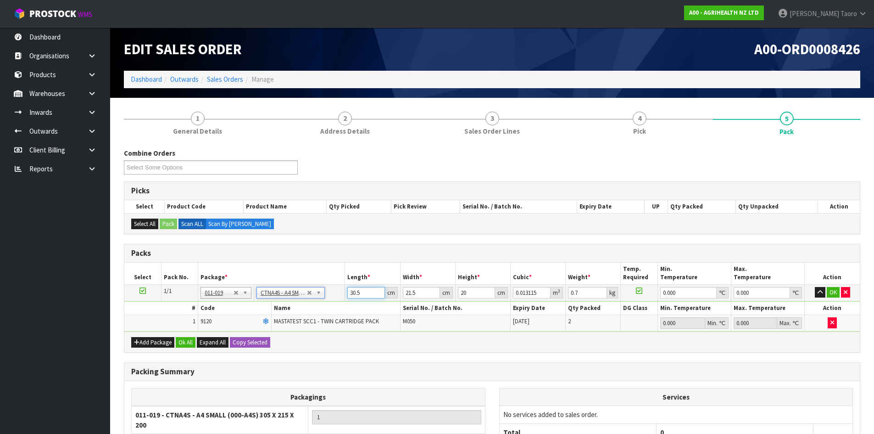
click at [360, 290] on input "30.5" at bounding box center [365, 292] width 37 height 11
type input "3"
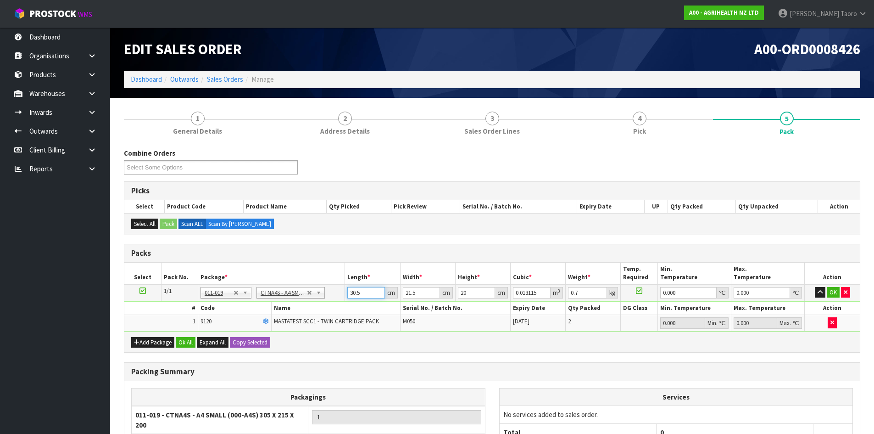
type input "0.00129"
type input "32"
type input "0.01376"
type input "32"
type input "2"
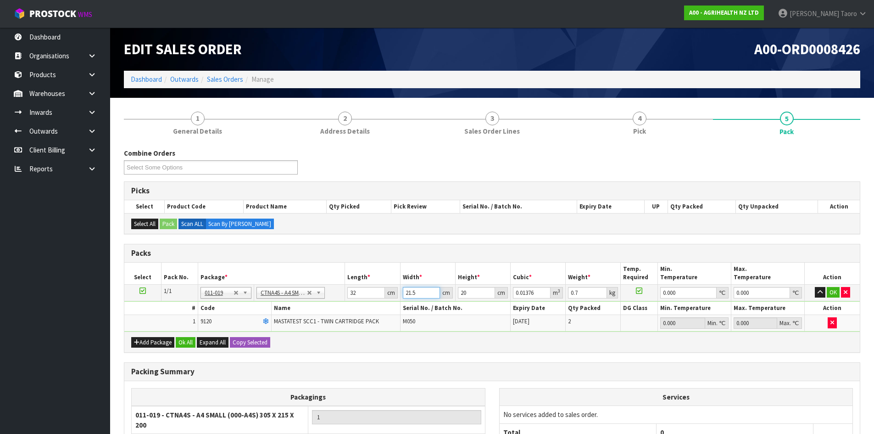
type input "0.00128"
type input "24"
type input "0.01536"
type input "24"
type input "1"
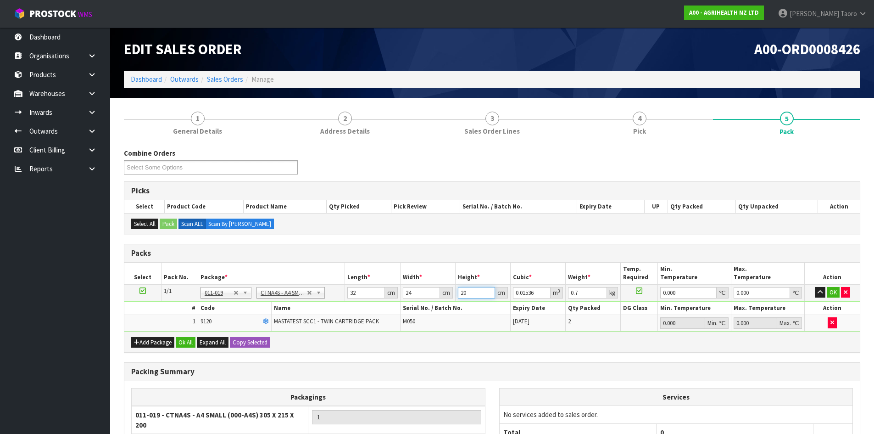
type input "0.000768"
type input "19"
type input "0.014592"
type input "19"
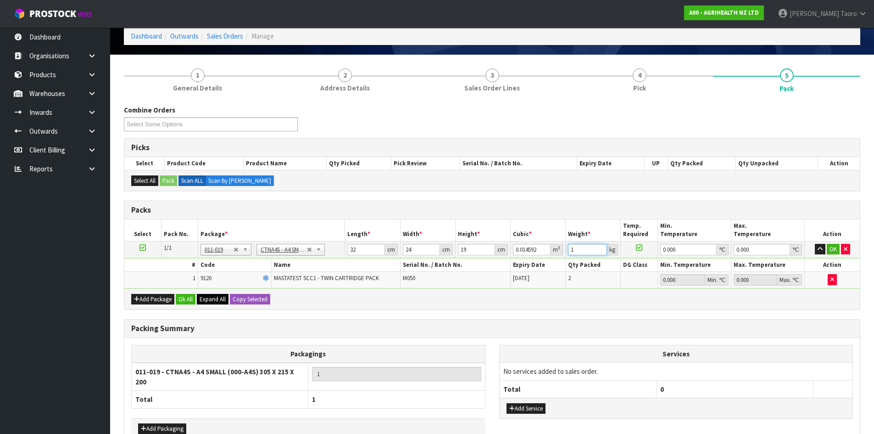
scroll to position [93, 0]
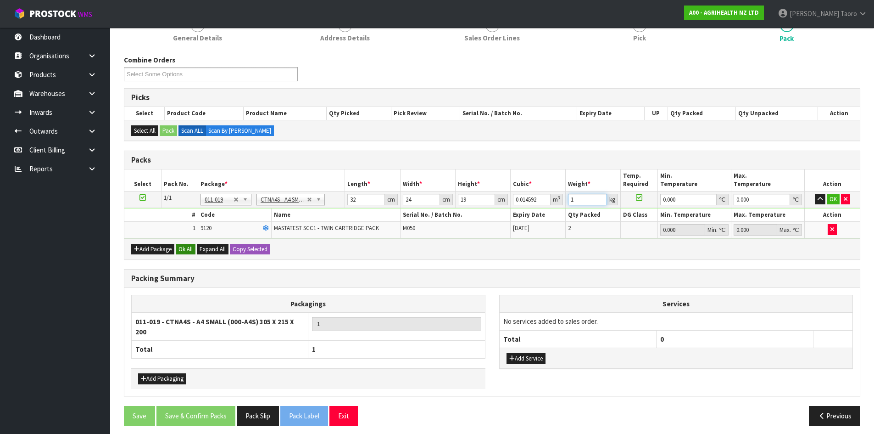
type input "1"
click at [193, 250] on button "Ok All" at bounding box center [186, 249] width 20 height 11
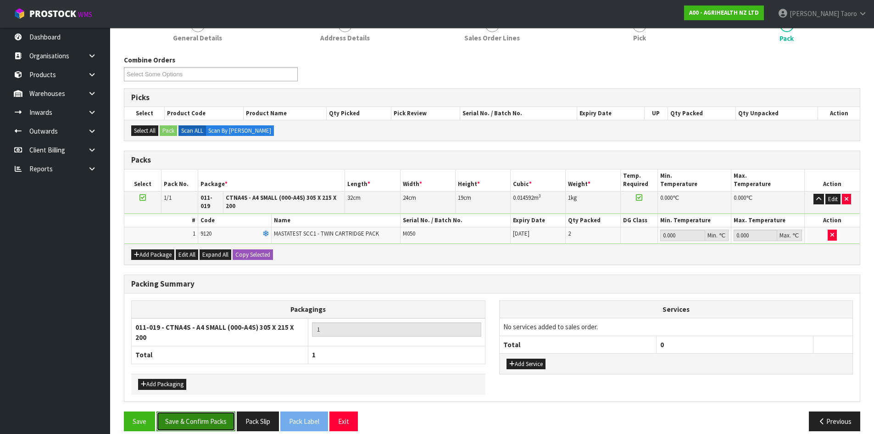
click at [205, 412] on button "Save & Confirm Packs" at bounding box center [195, 421] width 79 height 20
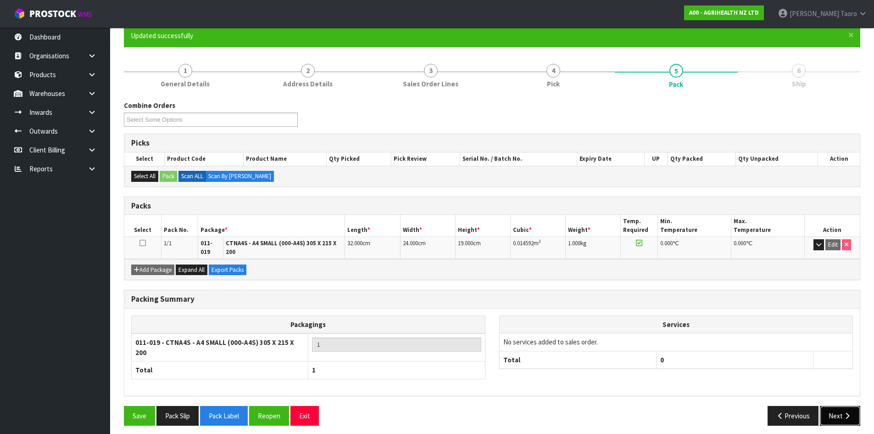
click at [843, 412] on icon "button" at bounding box center [847, 415] width 9 height 7
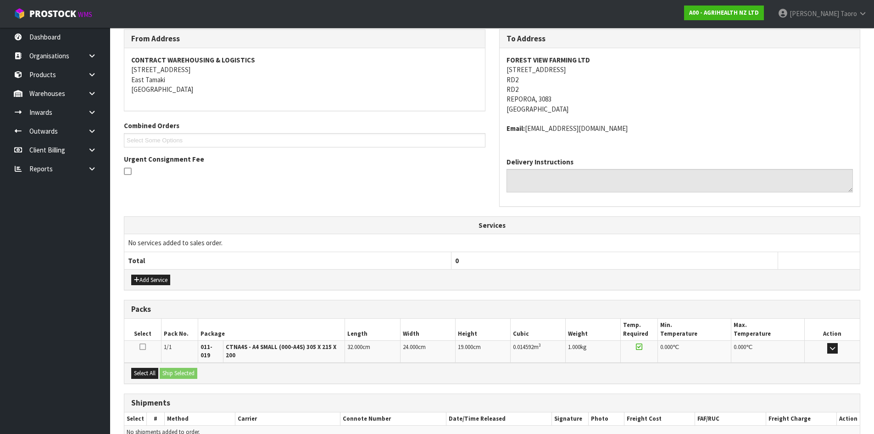
scroll to position [200, 0]
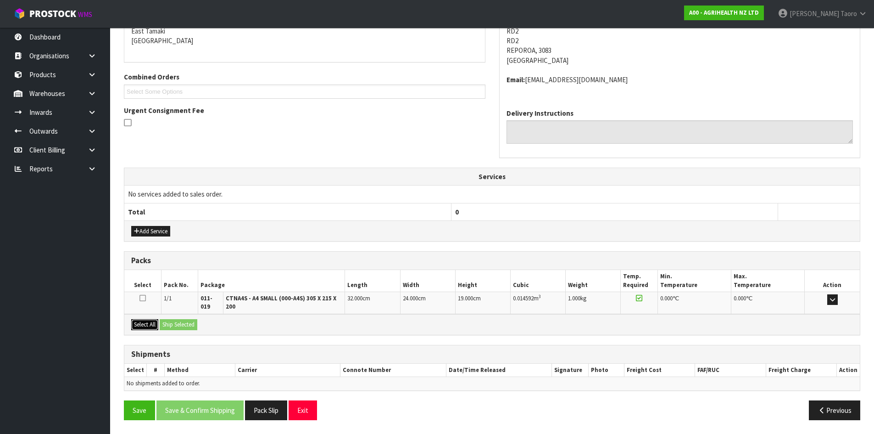
drag, startPoint x: 143, startPoint y: 323, endPoint x: 167, endPoint y: 321, distance: 24.9
click at [144, 323] on button "Select All" at bounding box center [144, 324] width 27 height 11
drag, startPoint x: 170, startPoint y: 321, endPoint x: 183, endPoint y: 328, distance: 14.0
click at [171, 321] on button "Ship Selected" at bounding box center [179, 324] width 38 height 11
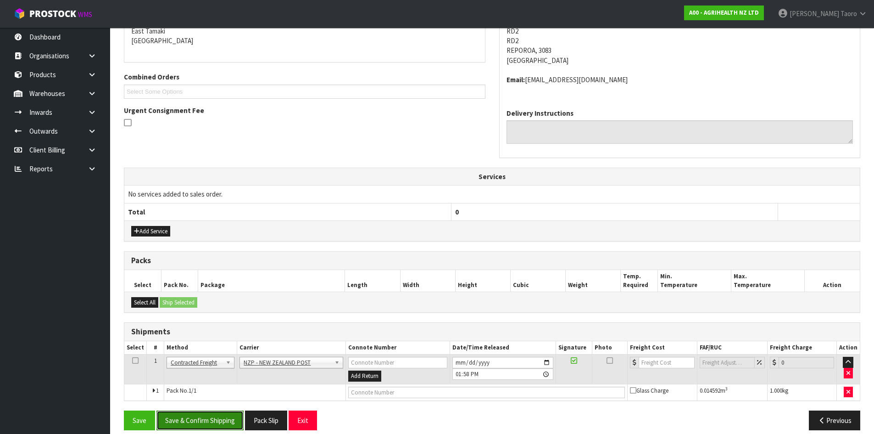
click at [239, 417] on button "Save & Confirm Shipping" at bounding box center [199, 420] width 87 height 20
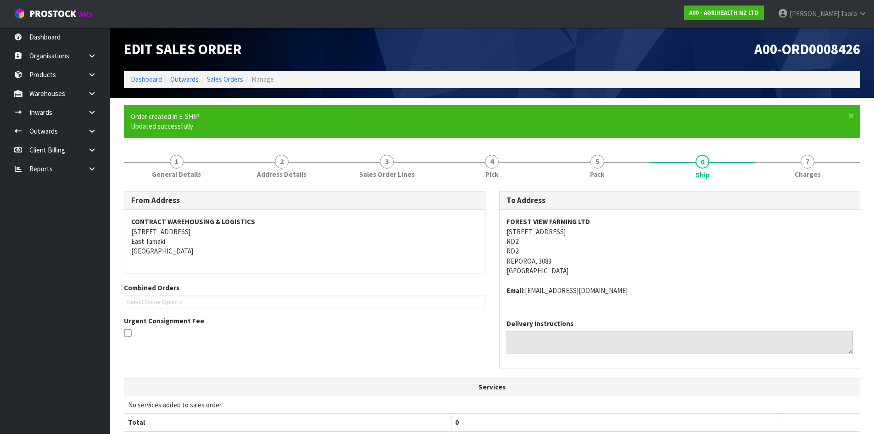
scroll to position [197, 0]
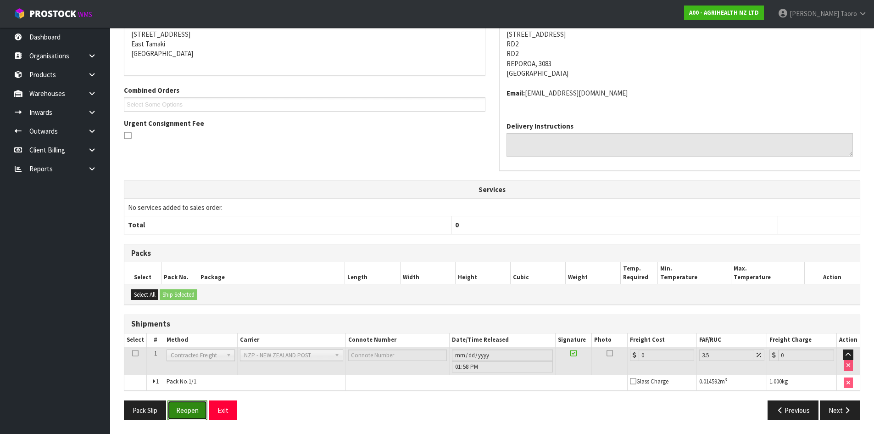
click at [188, 411] on button "Reopen" at bounding box center [187, 410] width 40 height 20
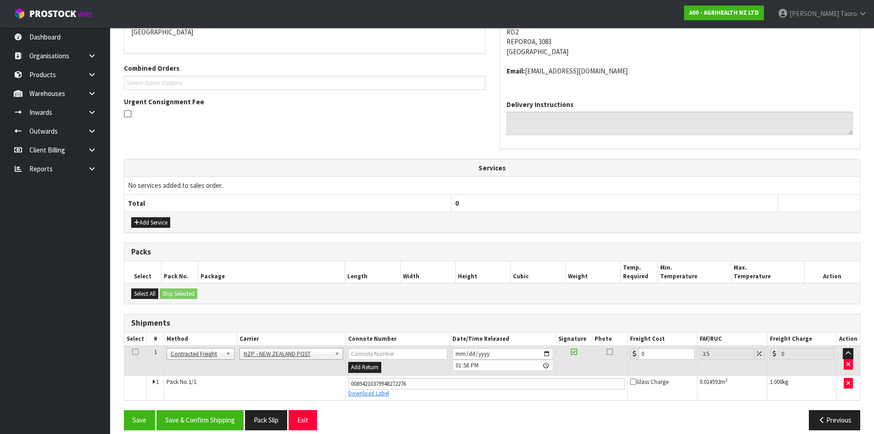
scroll to position [219, 0]
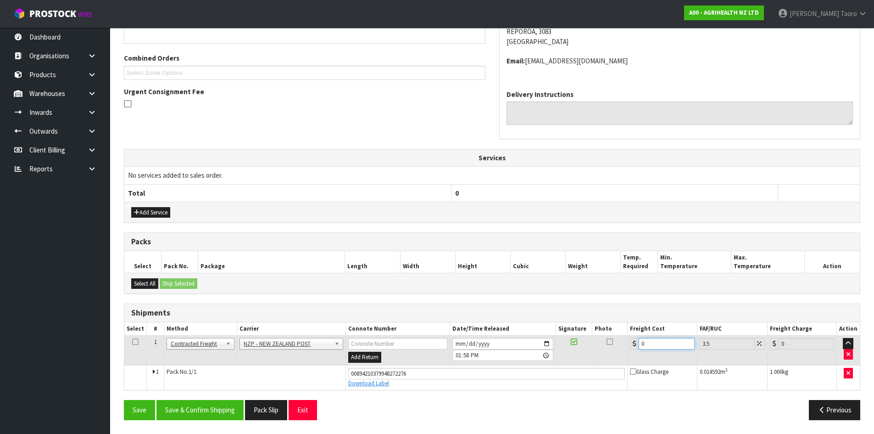
click at [657, 340] on input "0" at bounding box center [667, 343] width 56 height 11
type input "1"
type input "1.03"
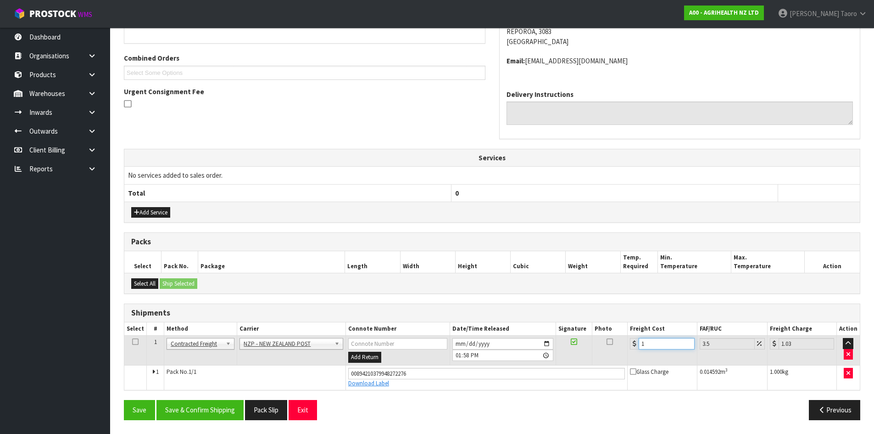
type input "13"
type input "13.45"
type input "130"
type input "134.55"
type input "1304"
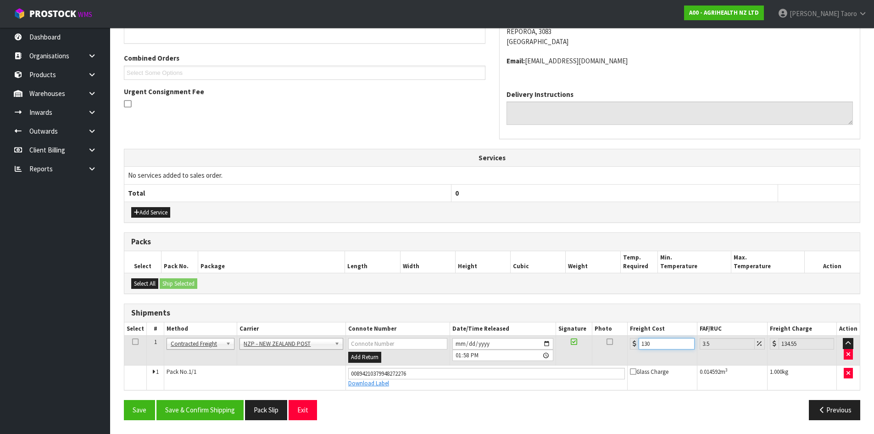
type input "1349.64"
type input "130"
type input "134.55"
type input "13"
type input "13.45"
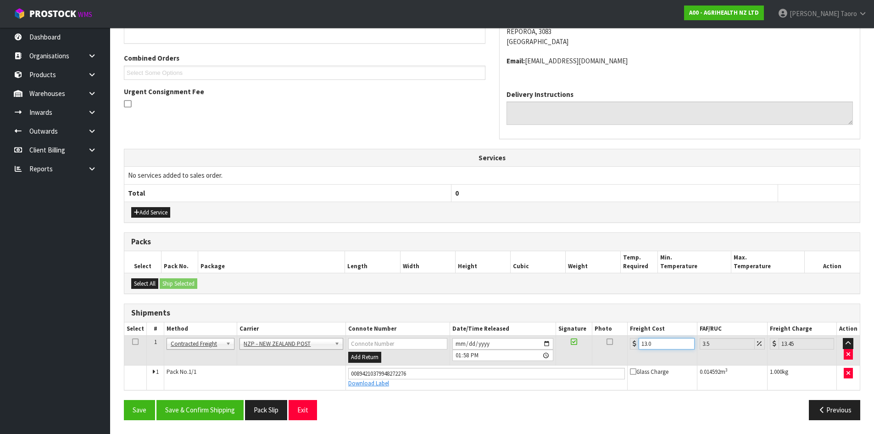
type input "13.04"
type input "13.5"
type input "13.04"
click at [233, 413] on button "Save & Confirm Shipping" at bounding box center [199, 410] width 87 height 20
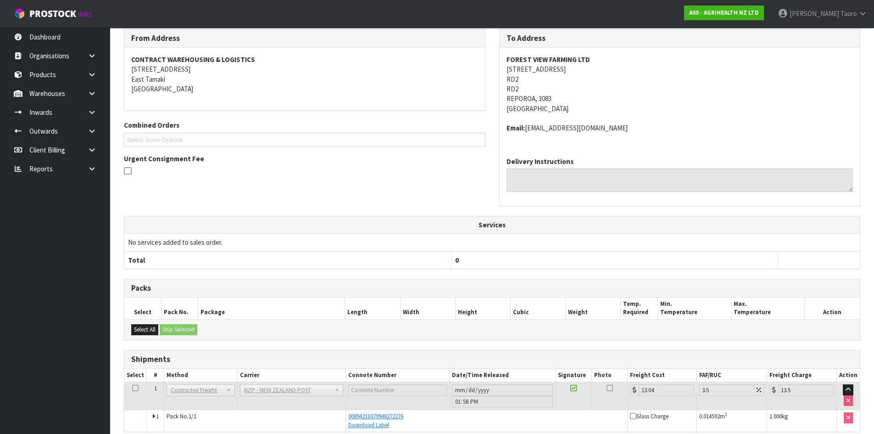
scroll to position [194, 0]
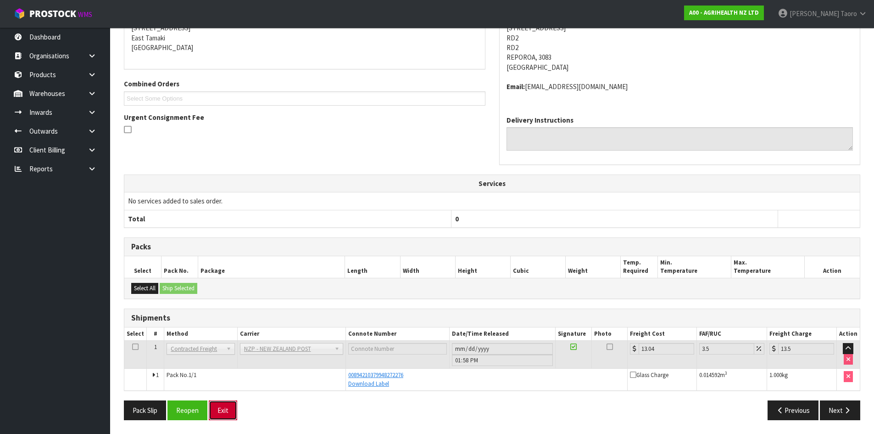
click at [228, 409] on button "Exit" at bounding box center [223, 410] width 28 height 20
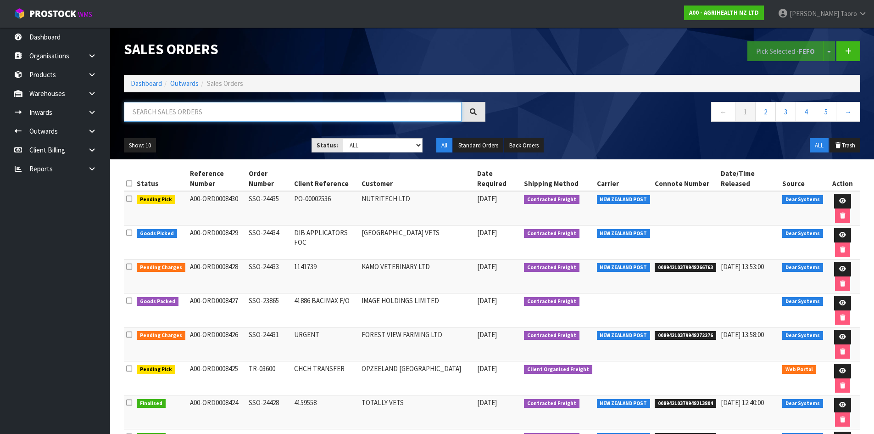
click at [187, 117] on input "text" at bounding box center [293, 112] width 338 height 20
type input "JOB-0411900"
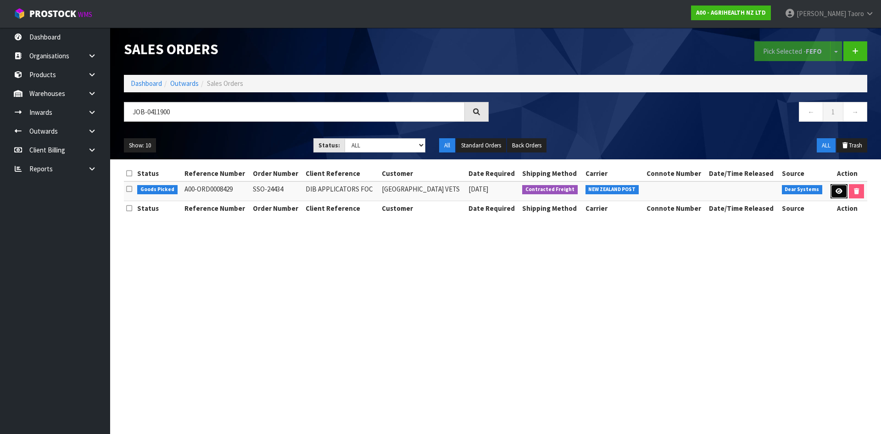
click at [834, 195] on link at bounding box center [838, 191] width 17 height 15
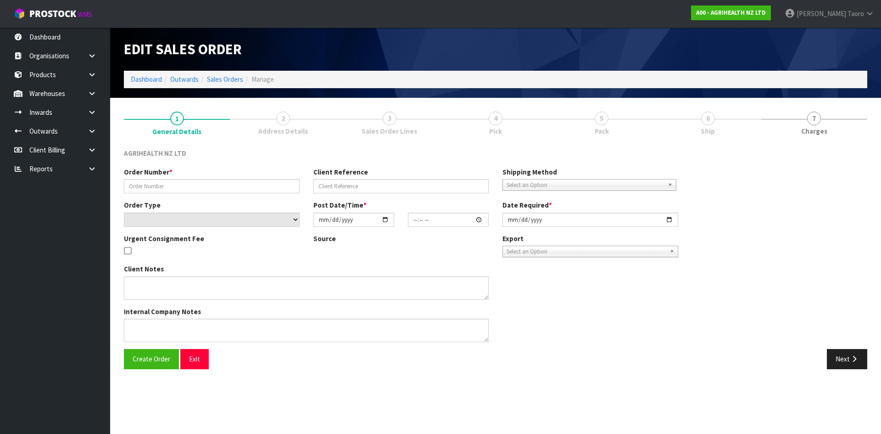
type input "SSO-24434"
type input "DIB APPLICATORS FOC"
select select "number:0"
type input "[DATE]"
type input "12:42:40.000"
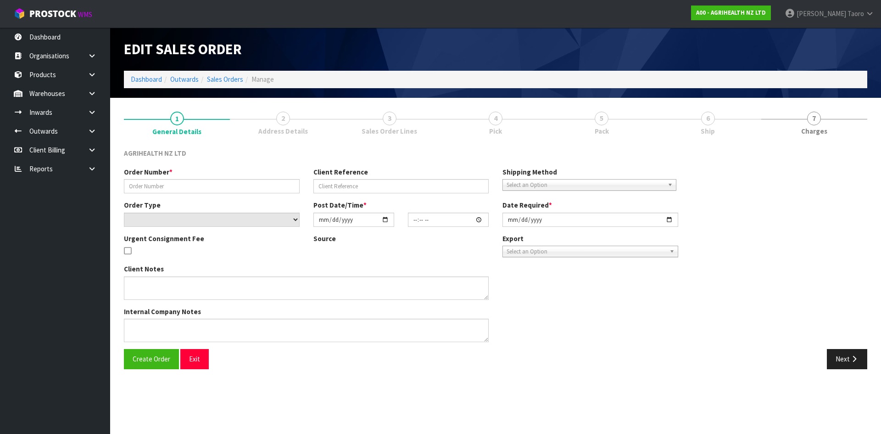
type input "[DATE]"
type textarea "SHIP BY: Overnight Courier"
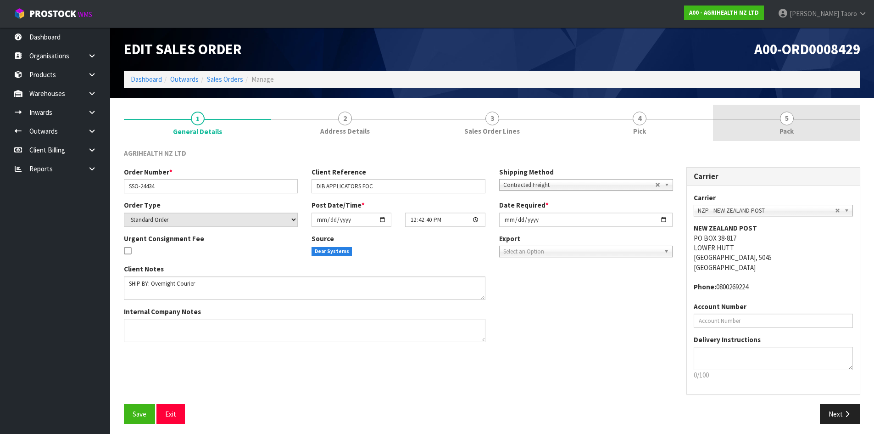
click at [796, 130] on link "5 Pack" at bounding box center [786, 123] width 147 height 36
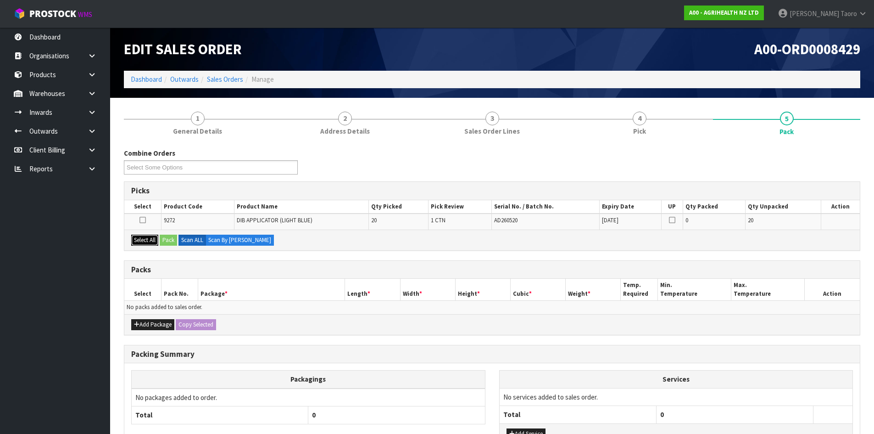
click at [148, 238] on button "Select All" at bounding box center [144, 239] width 27 height 11
click at [164, 240] on button "Pack" at bounding box center [168, 239] width 17 height 11
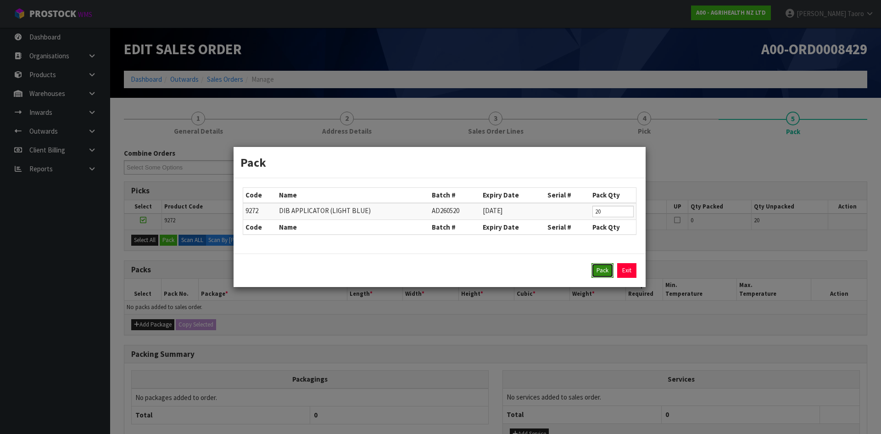
click at [601, 268] on button "Pack" at bounding box center [602, 270] width 22 height 15
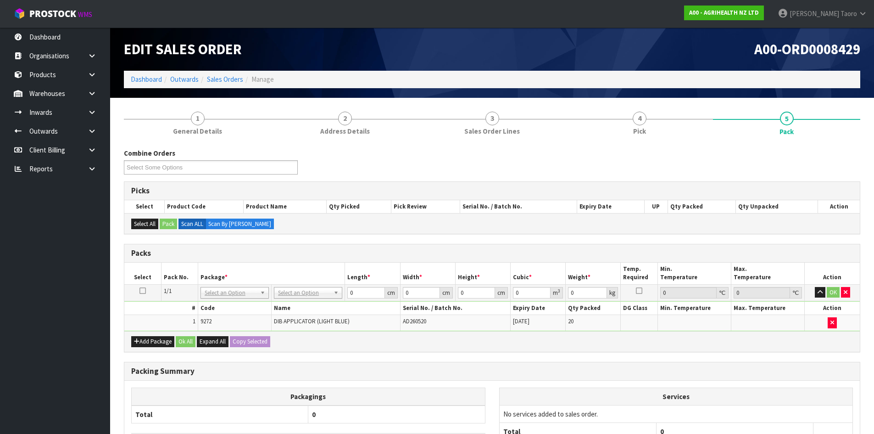
drag, startPoint x: 300, startPoint y: 288, endPoint x: 301, endPoint y: 312, distance: 24.4
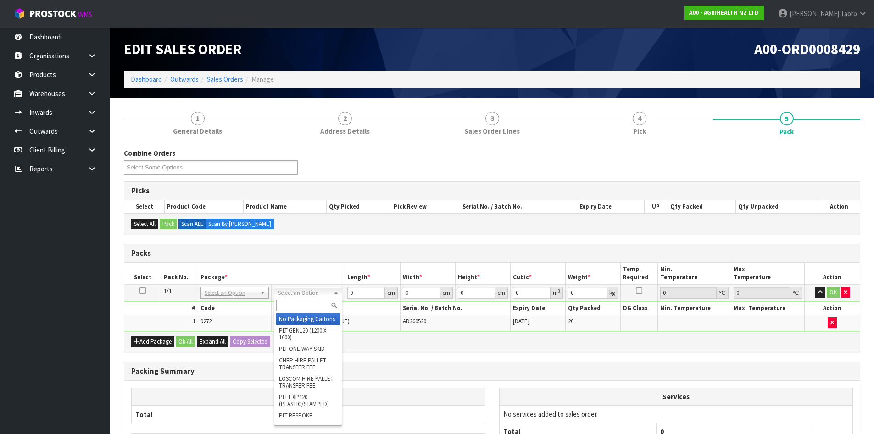
drag, startPoint x: 302, startPoint y: 314, endPoint x: 317, endPoint y: 314, distance: 14.2
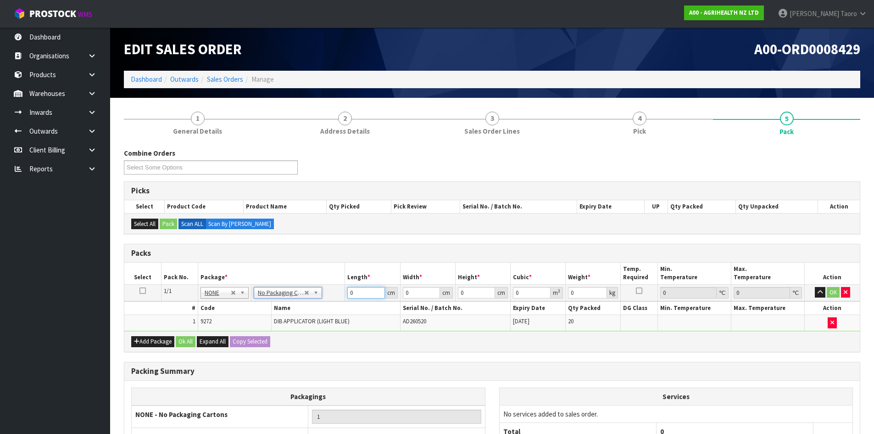
click at [362, 293] on input "0" at bounding box center [365, 292] width 37 height 11
type input "57"
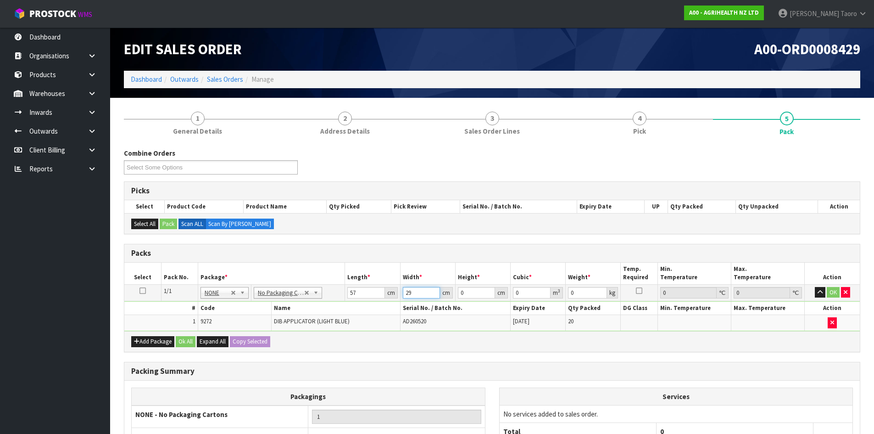
type input "29"
type input "2"
type input "0.003306"
type input "29"
type input "0.047937"
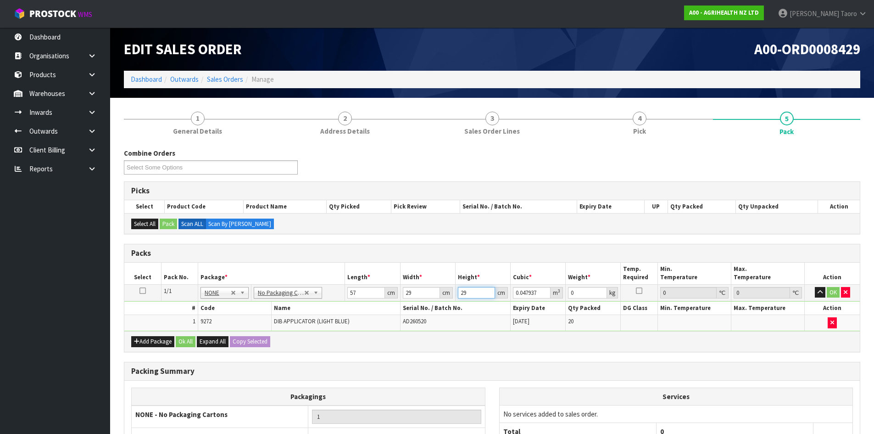
type input "29"
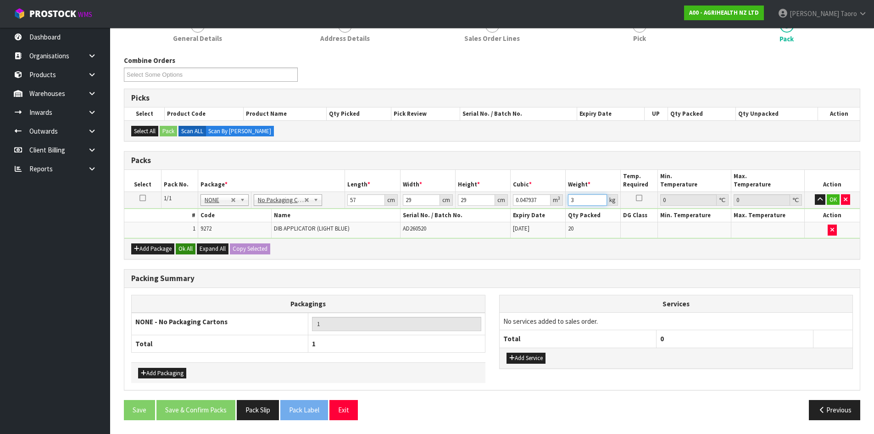
type input "3"
click at [187, 251] on button "Ok All" at bounding box center [186, 248] width 20 height 11
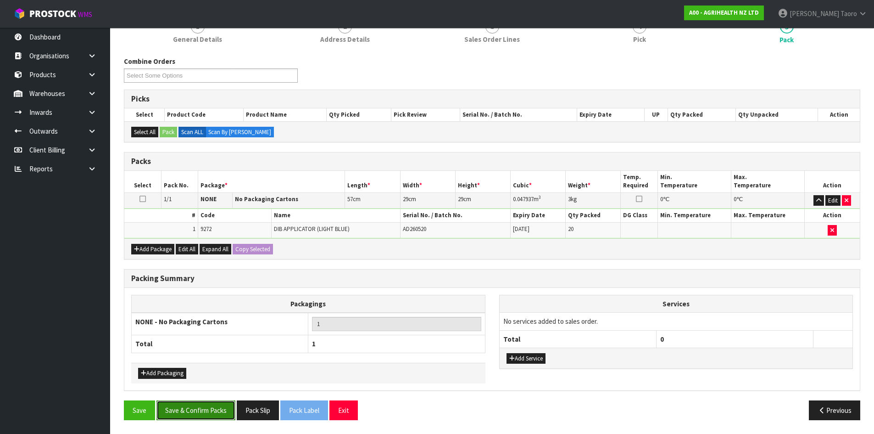
click at [218, 405] on button "Save & Confirm Packs" at bounding box center [195, 410] width 79 height 20
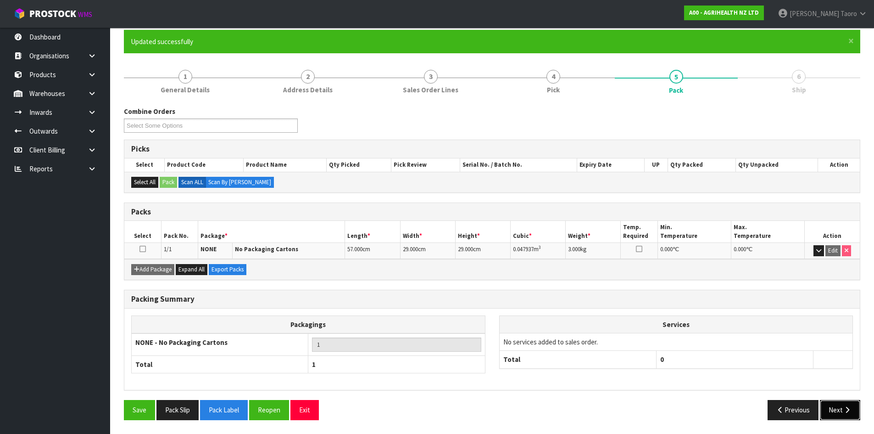
click at [839, 407] on button "Next" at bounding box center [840, 410] width 40 height 20
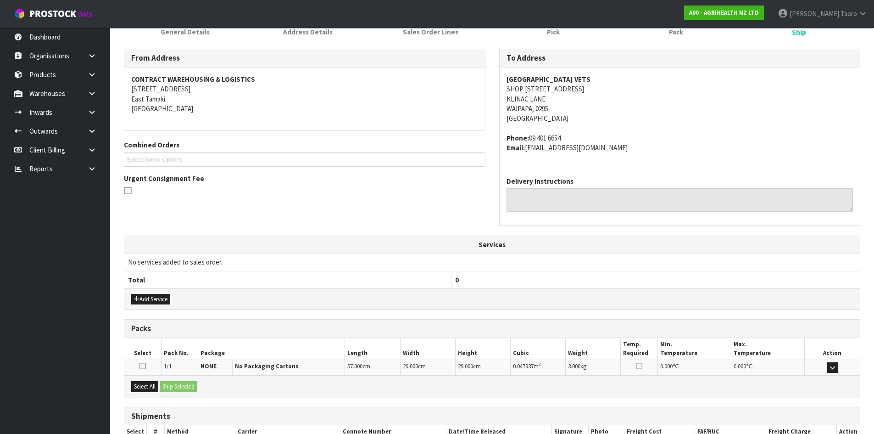
scroll to position [195, 0]
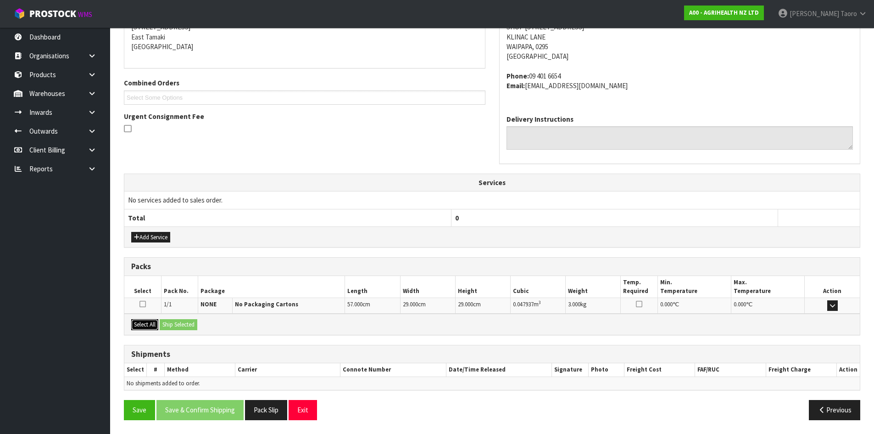
click at [146, 319] on button "Select All" at bounding box center [144, 324] width 27 height 11
click at [174, 320] on button "Ship Selected" at bounding box center [179, 324] width 38 height 11
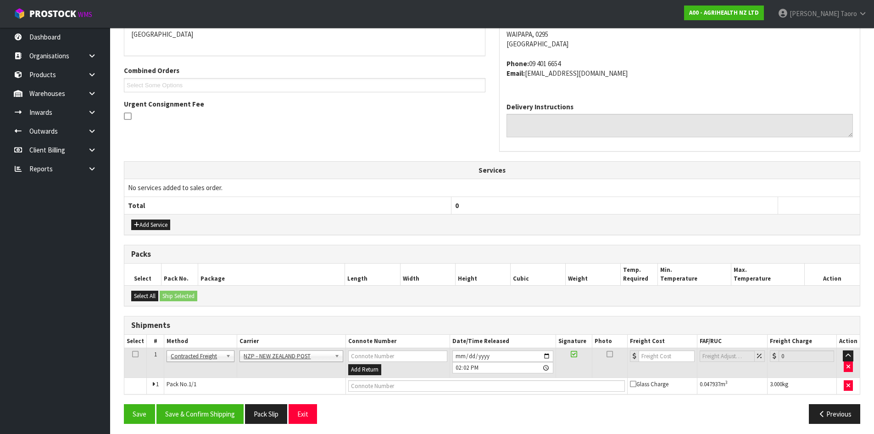
scroll to position [211, 0]
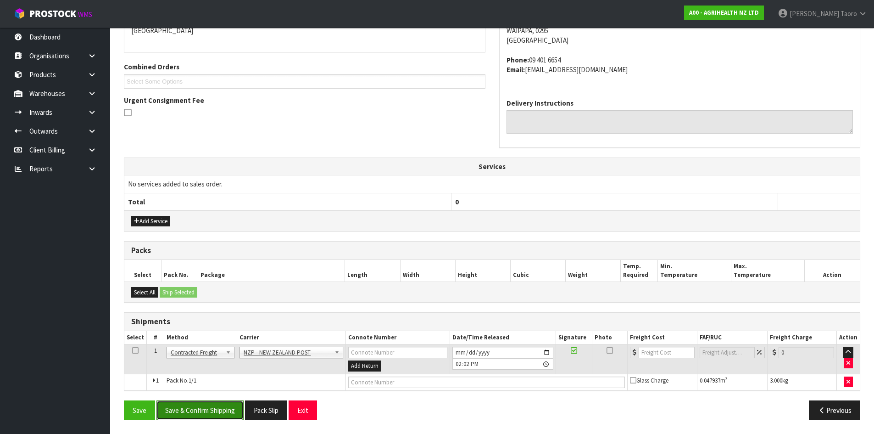
click at [234, 410] on button "Save & Confirm Shipping" at bounding box center [199, 410] width 87 height 20
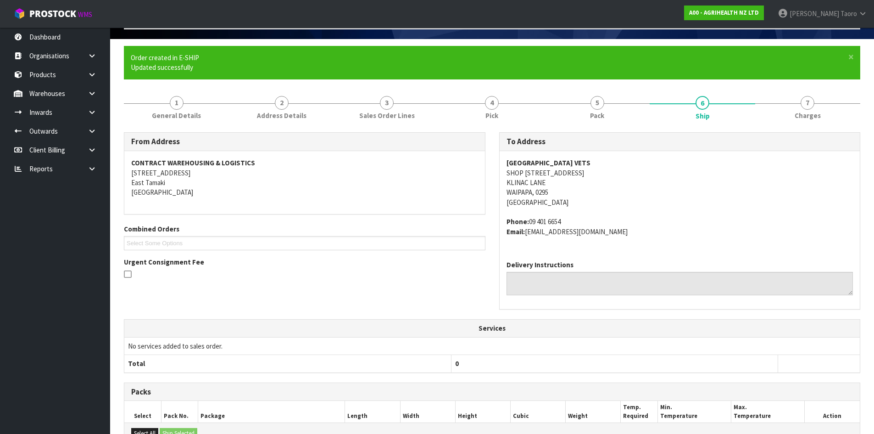
scroll to position [197, 0]
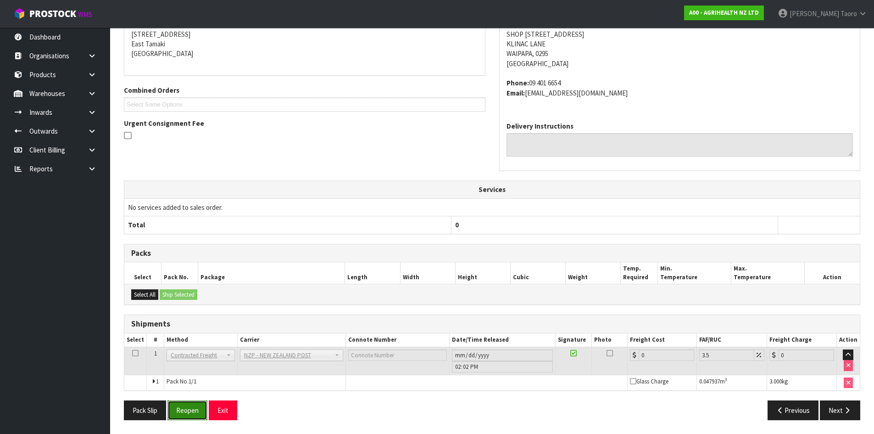
click at [180, 411] on button "Reopen" at bounding box center [187, 410] width 40 height 20
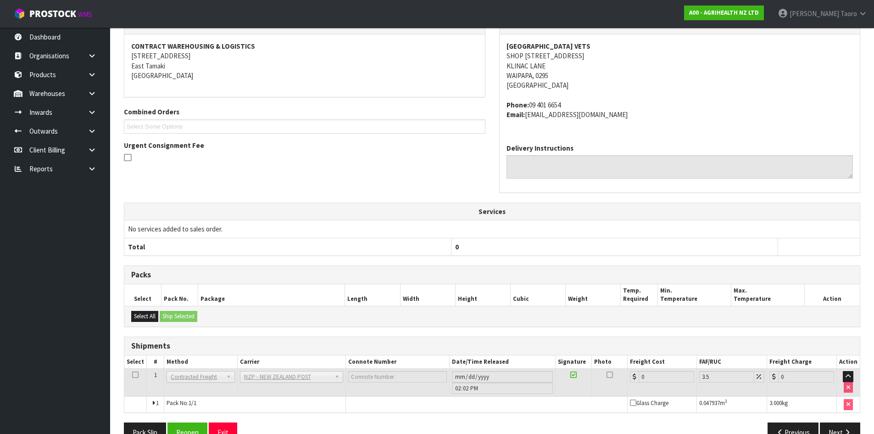
scroll to position [188, 0]
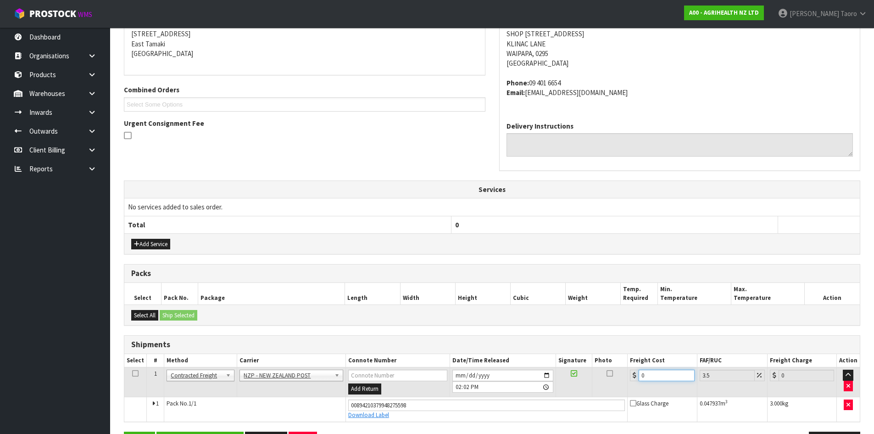
click at [663, 377] on input "0" at bounding box center [667, 374] width 56 height 11
type input "1"
type input "1.03"
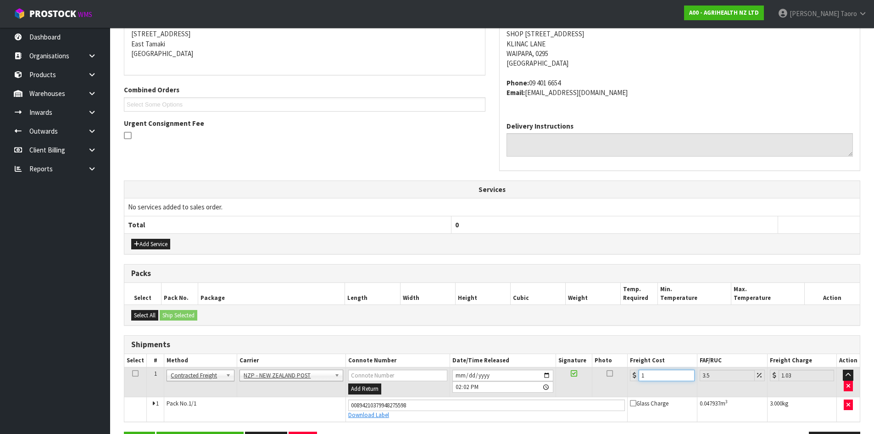
type input "13"
type input "13.45"
type input "130"
type input "134.55"
type input "1304"
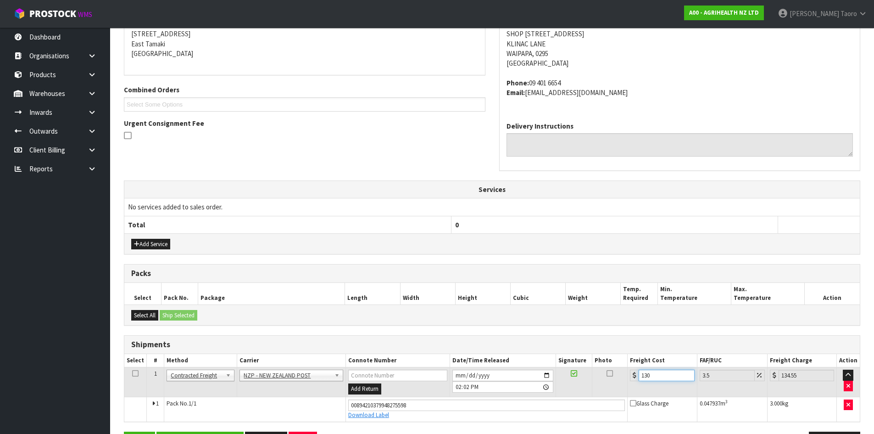
type input "1349.64"
type input "130"
type input "134.55"
type input "13"
type input "13.45"
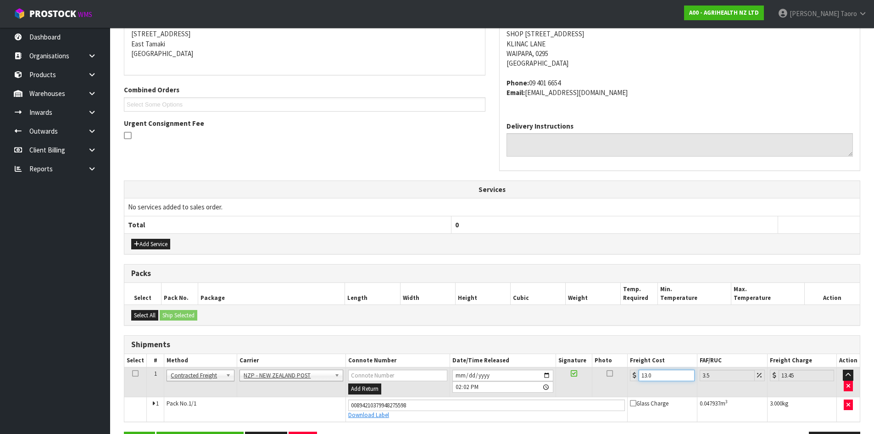
type input "13.04"
type input "13.5"
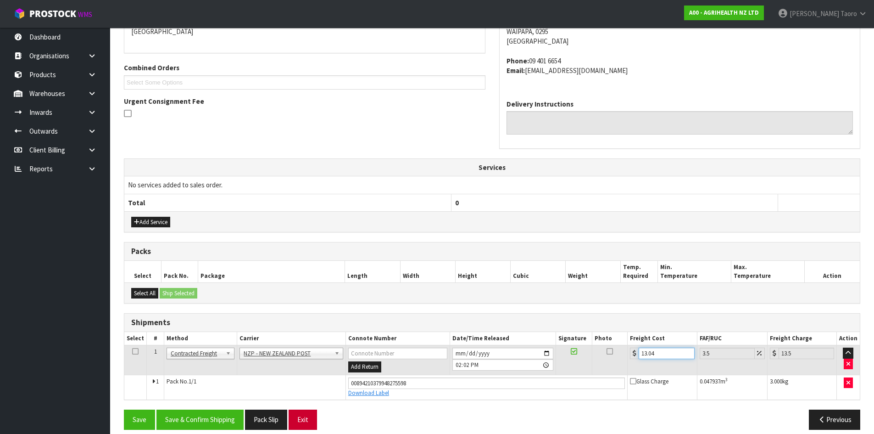
scroll to position [219, 0]
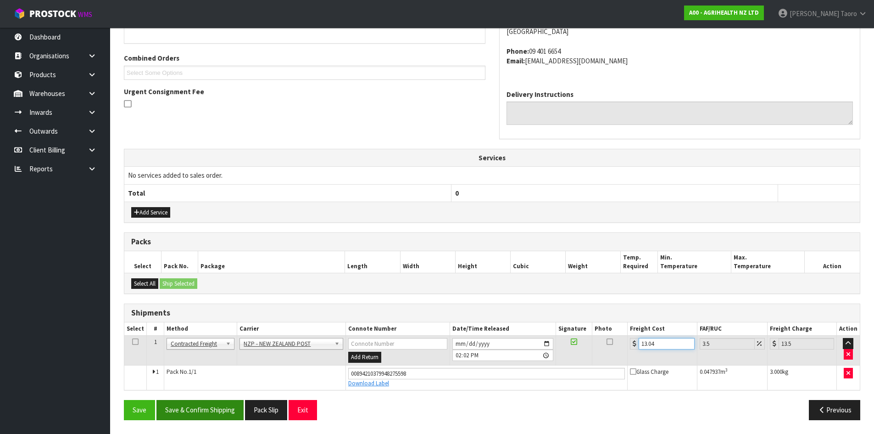
type input "13.04"
click at [228, 402] on button "Save & Confirm Shipping" at bounding box center [199, 410] width 87 height 20
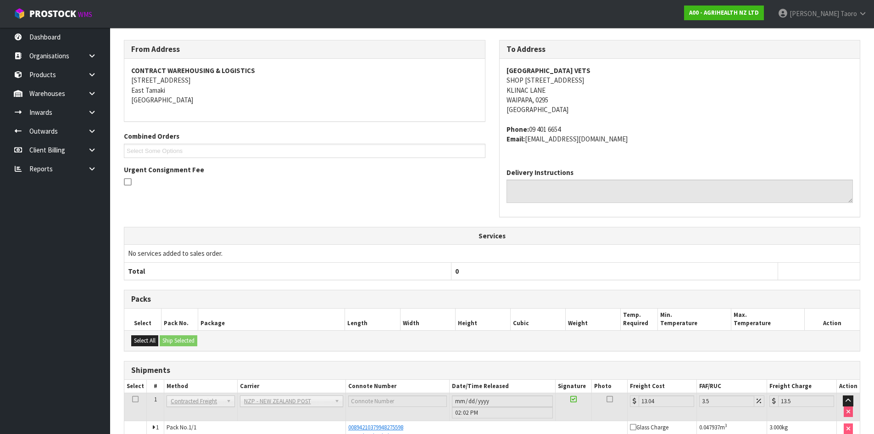
scroll to position [194, 0]
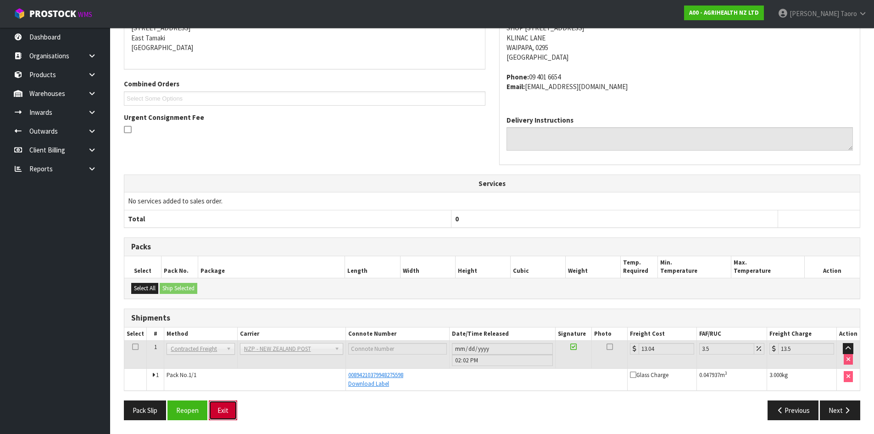
click at [224, 408] on button "Exit" at bounding box center [223, 410] width 28 height 20
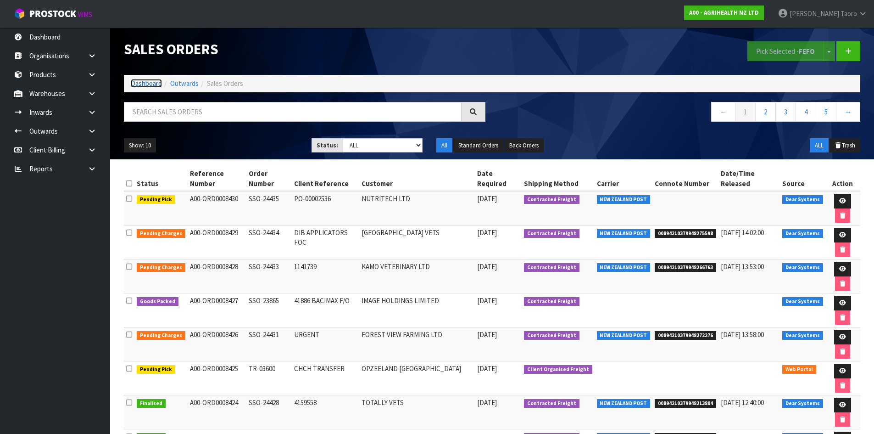
click at [145, 85] on link "Dashboard" at bounding box center [146, 83] width 31 height 9
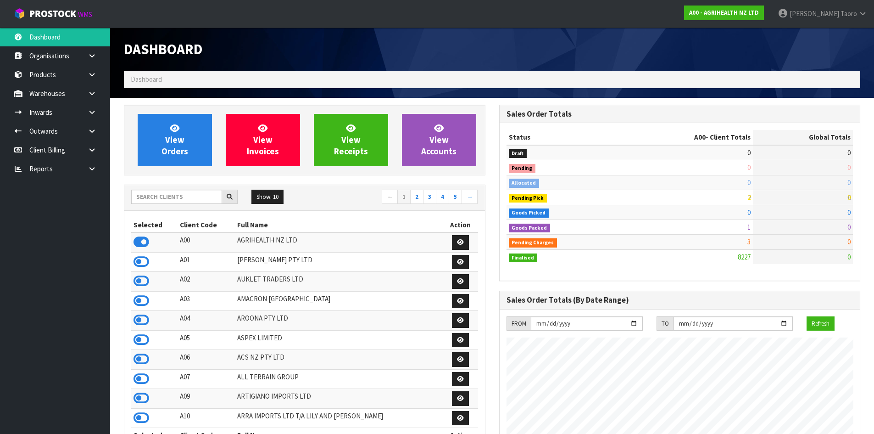
scroll to position [695, 375]
click at [189, 196] on input "text" at bounding box center [176, 196] width 91 height 14
click at [143, 356] on icon at bounding box center [142, 359] width 16 height 14
click at [198, 192] on input "text" at bounding box center [176, 196] width 91 height 14
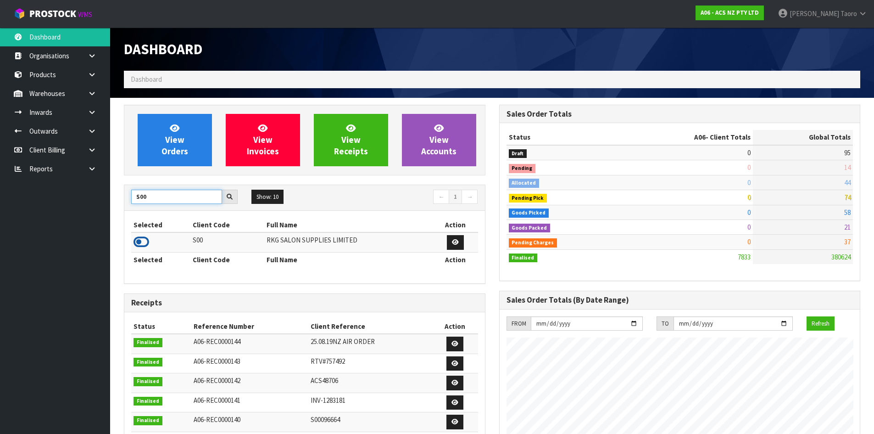
type input "S00"
drag, startPoint x: 140, startPoint y: 240, endPoint x: 158, endPoint y: 187, distance: 56.1
click at [140, 240] on icon at bounding box center [142, 242] width 16 height 14
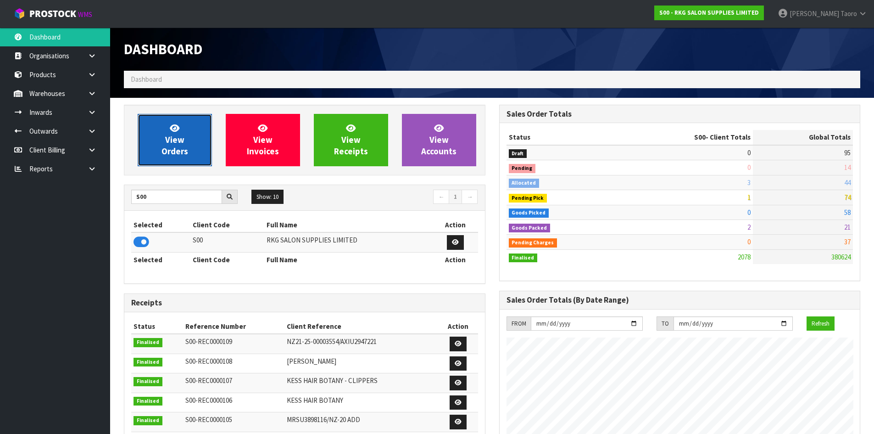
click at [170, 148] on span "View Orders" at bounding box center [174, 139] width 27 height 34
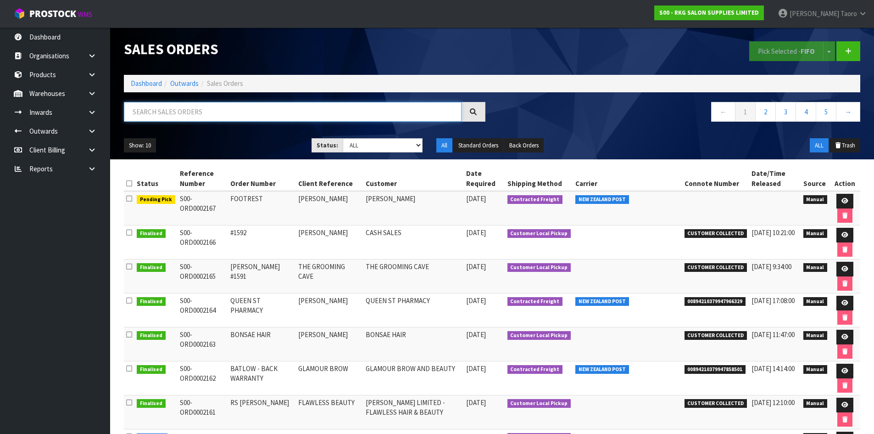
click at [189, 109] on input "text" at bounding box center [293, 112] width 338 height 20
type input "JOB-0411870"
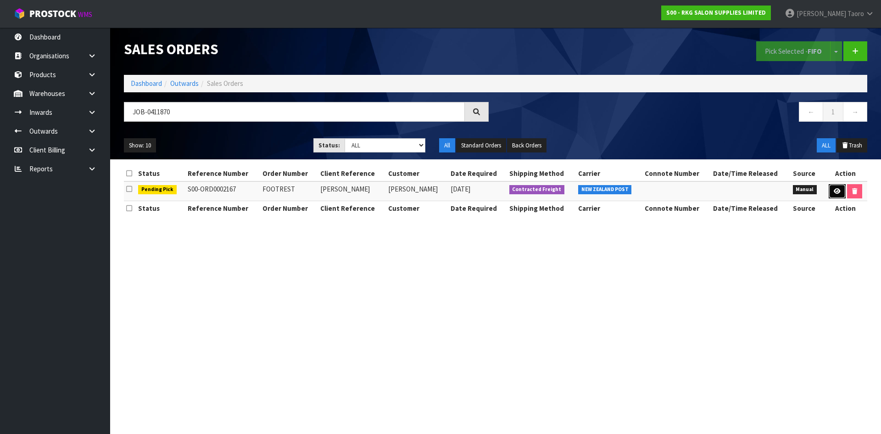
click at [835, 190] on icon at bounding box center [837, 191] width 7 height 6
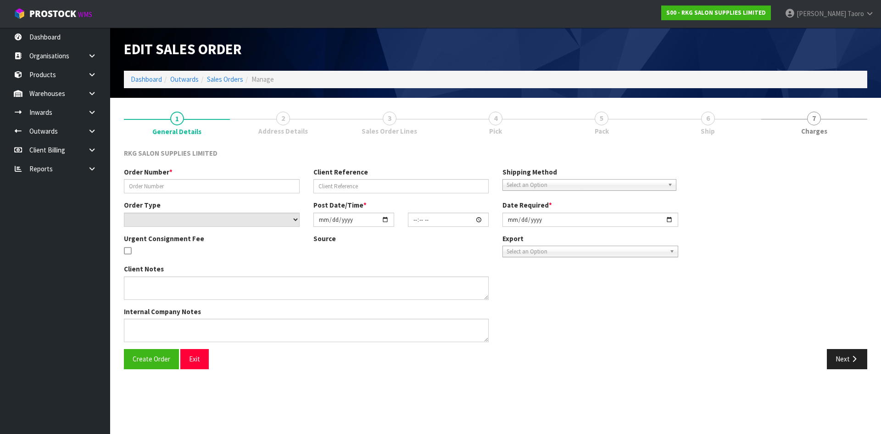
type input "FOOTREST"
type input "BANAZ ALI"
select select "number:0"
type input "[DATE]"
type input "00:00:00.000"
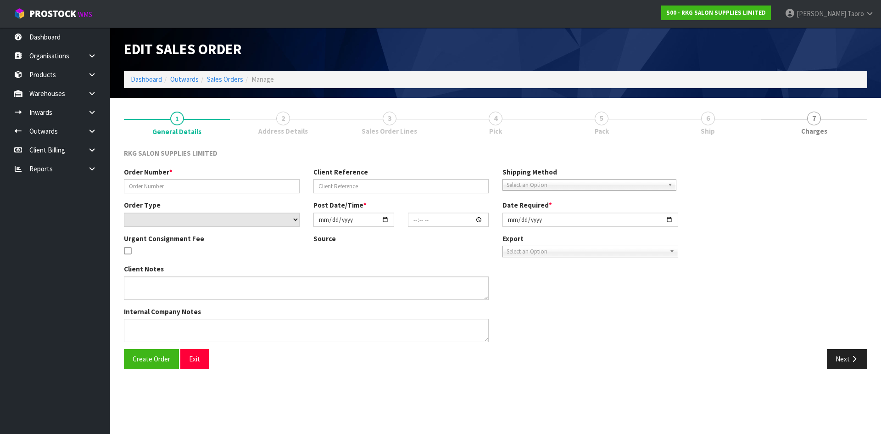
type input "[DATE]"
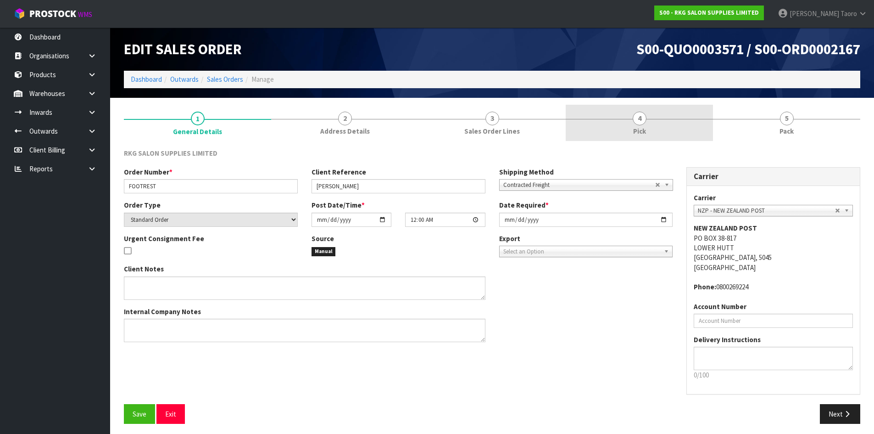
click at [682, 123] on link "4 Pick" at bounding box center [639, 123] width 147 height 36
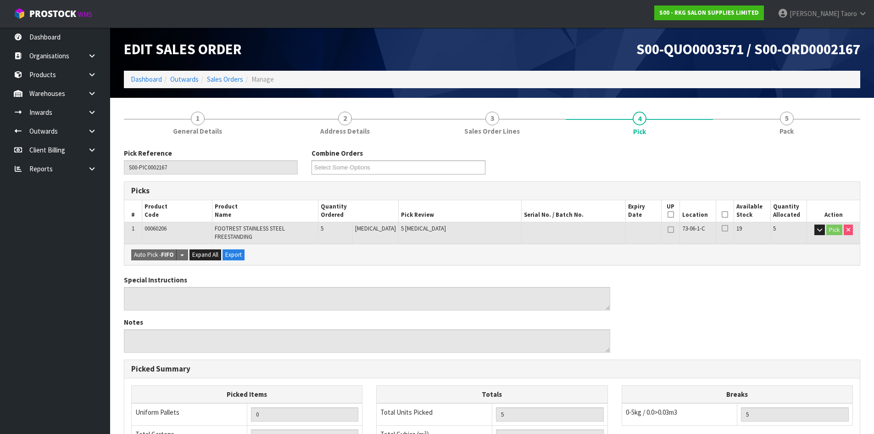
click at [722, 214] on icon at bounding box center [725, 214] width 6 height 0
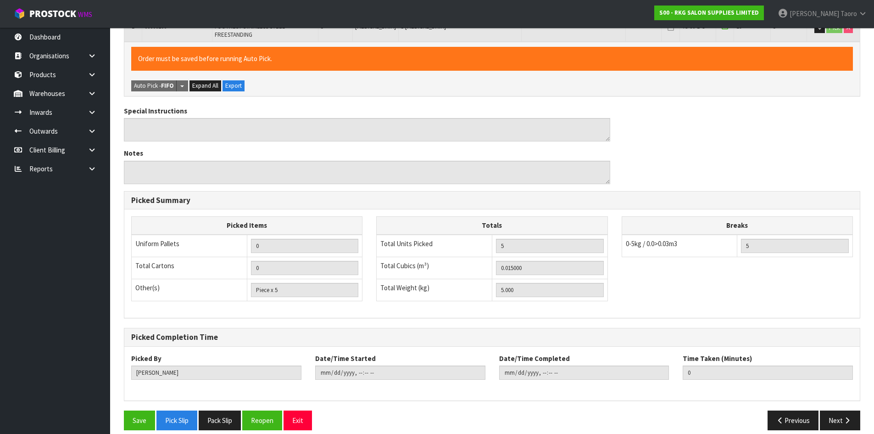
scroll to position [212, 0]
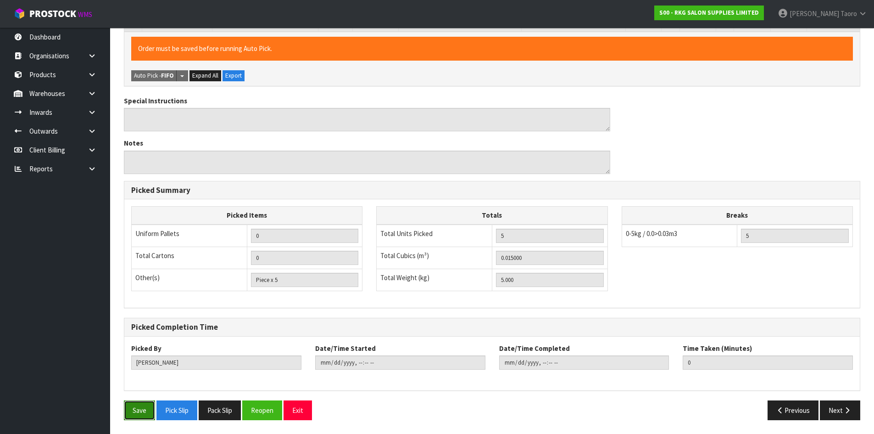
click at [145, 413] on button "Save" at bounding box center [139, 410] width 31 height 20
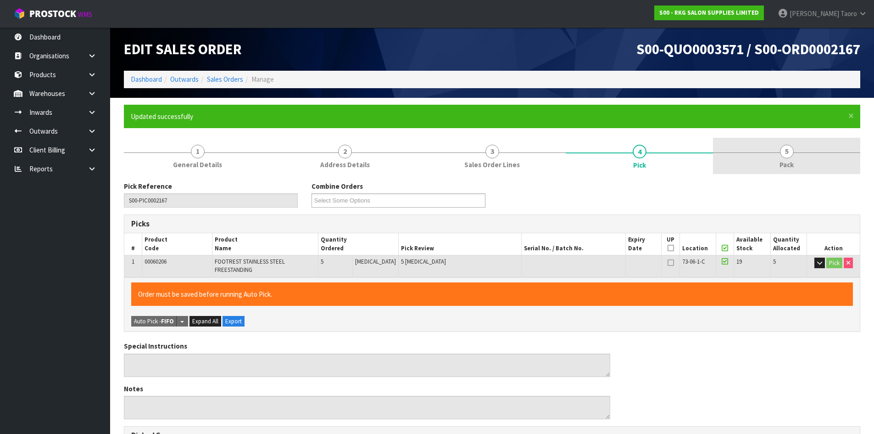
click at [796, 156] on link "5 Pack" at bounding box center [786, 156] width 147 height 36
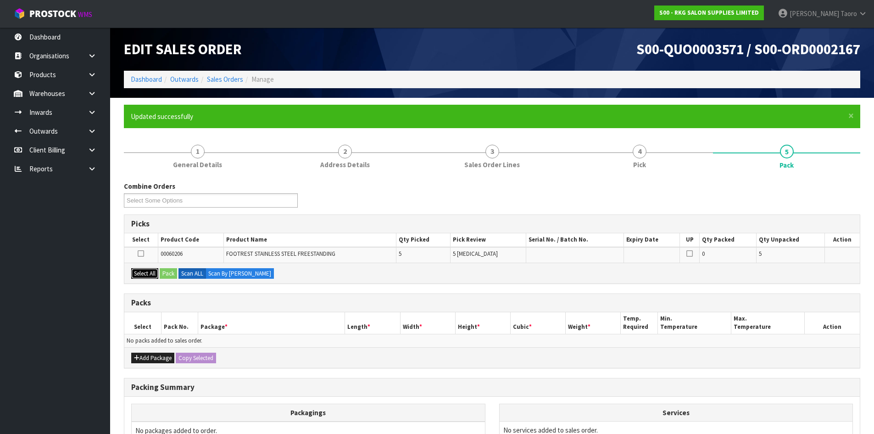
click at [149, 275] on button "Select All" at bounding box center [144, 273] width 27 height 11
click at [166, 275] on button "Pack" at bounding box center [168, 273] width 17 height 11
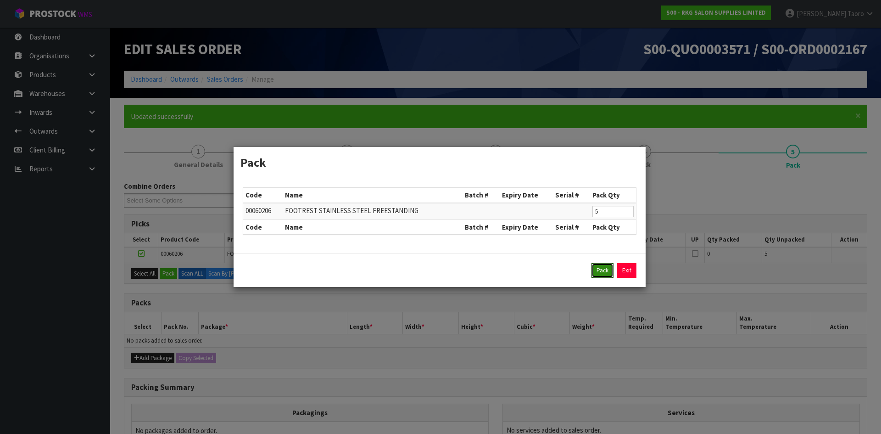
click at [597, 269] on button "Pack" at bounding box center [602, 270] width 22 height 15
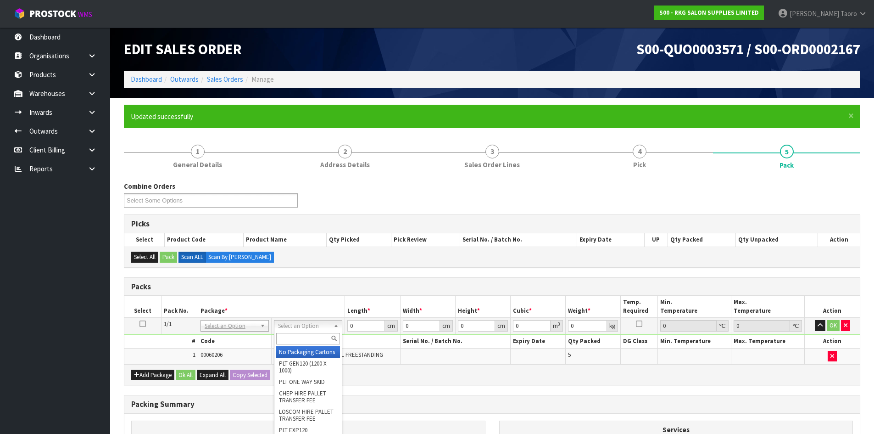
click at [322, 340] on input "text" at bounding box center [308, 338] width 64 height 11
type input "OC"
type input "5"
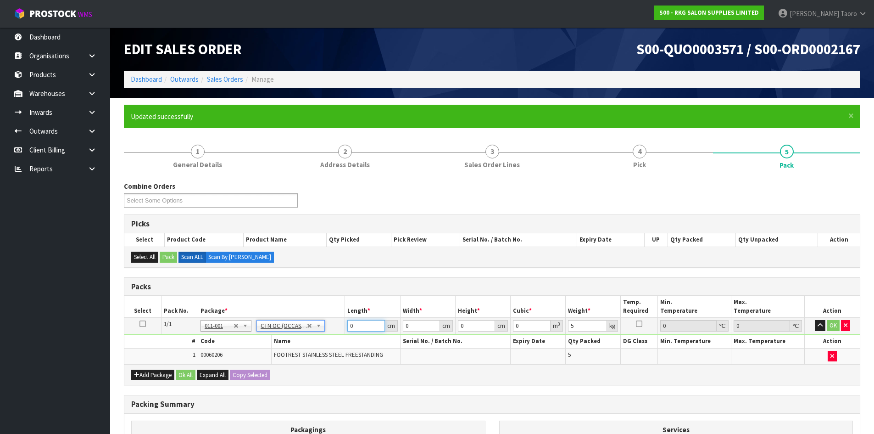
click at [360, 325] on input "0" at bounding box center [365, 325] width 37 height 11
type input "43"
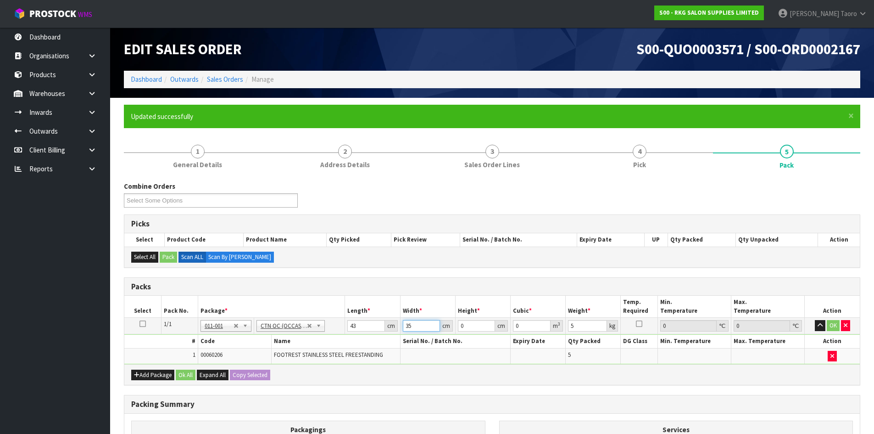
type input "35"
type input "1"
type input "0.001505"
type input "15"
type input "0.022575"
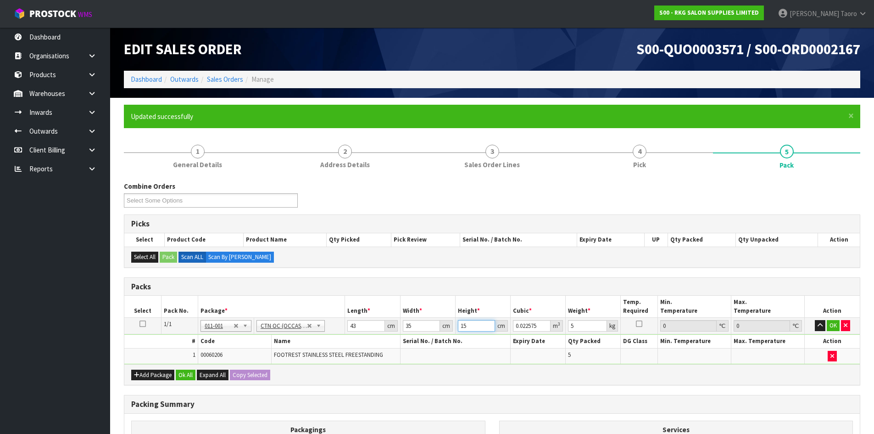
type input "15"
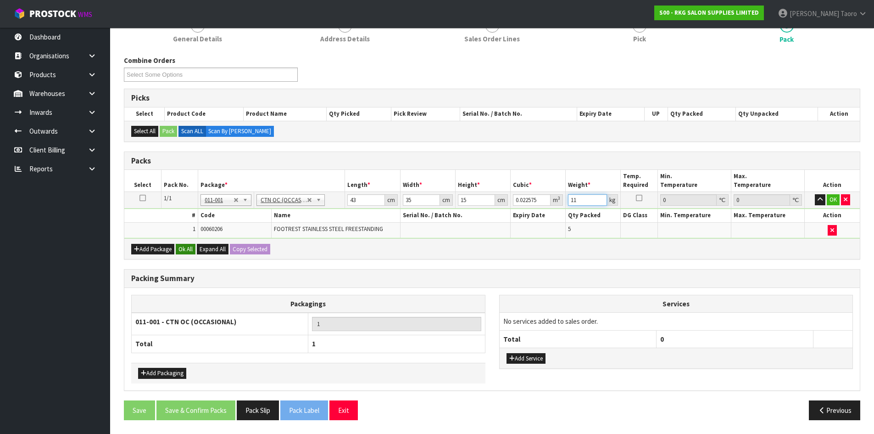
type input "11"
click at [186, 250] on button "Ok All" at bounding box center [186, 249] width 20 height 11
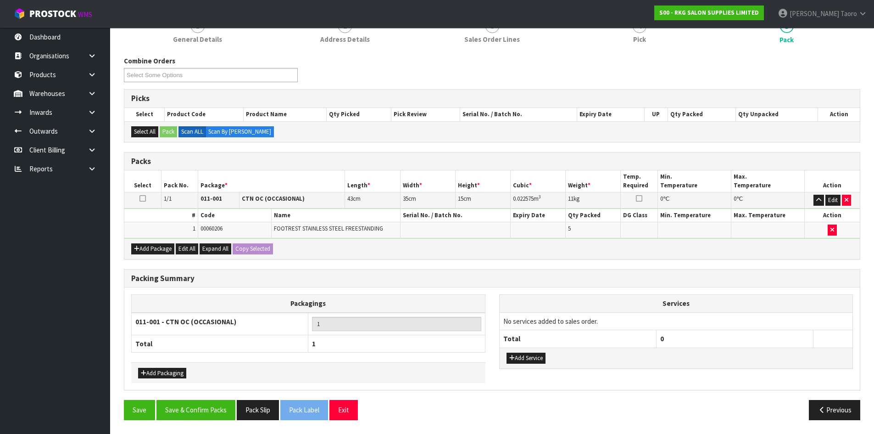
scroll to position [125, 0]
click at [198, 414] on button "Save & Confirm Packs" at bounding box center [195, 410] width 79 height 20
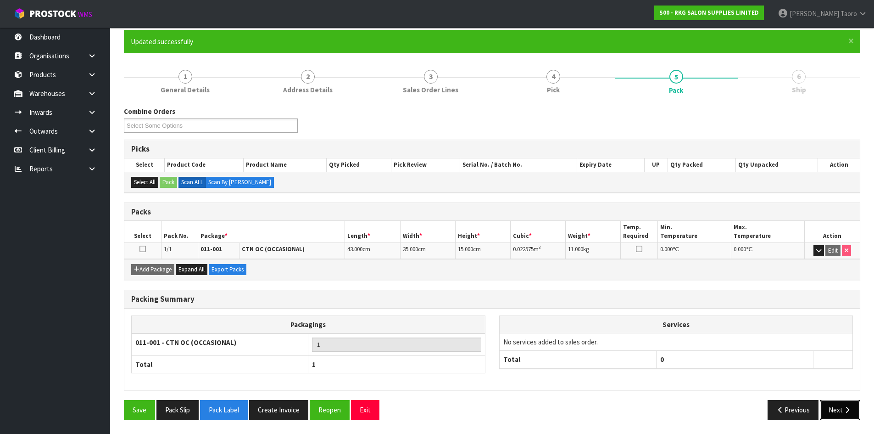
click at [846, 406] on button "Next" at bounding box center [840, 410] width 40 height 20
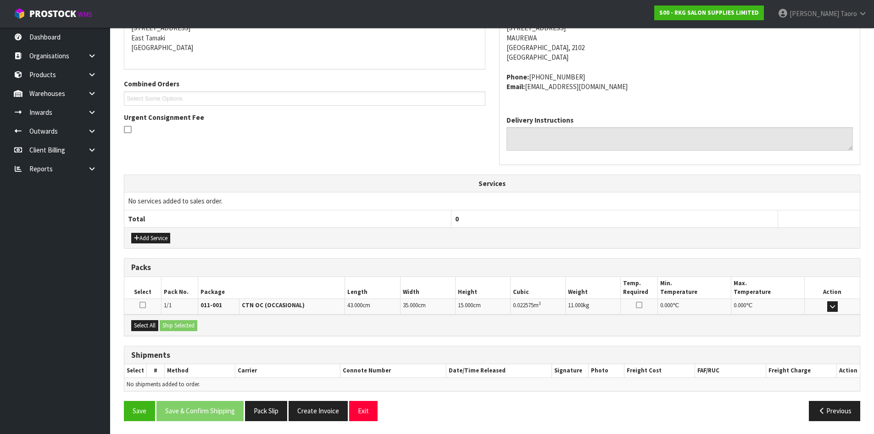
scroll to position [195, 0]
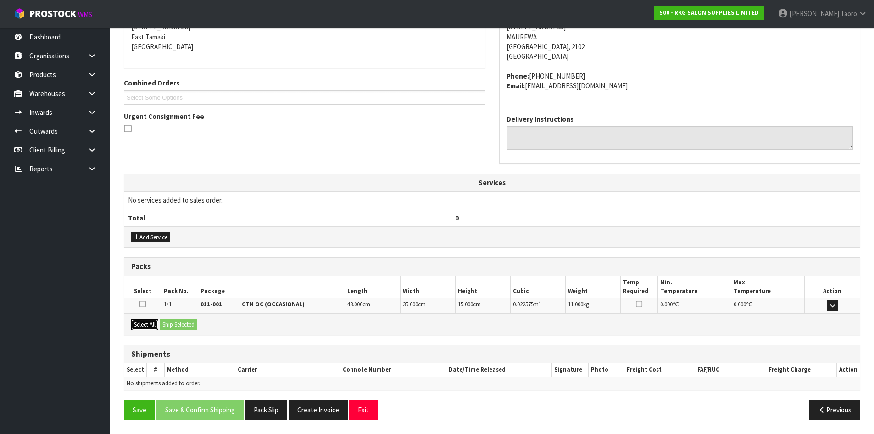
drag, startPoint x: 147, startPoint y: 321, endPoint x: 165, endPoint y: 321, distance: 17.9
click at [150, 321] on button "Select All" at bounding box center [144, 324] width 27 height 11
drag, startPoint x: 171, startPoint y: 322, endPoint x: 180, endPoint y: 329, distance: 11.8
click at [171, 322] on button "Ship Selected" at bounding box center [179, 324] width 38 height 11
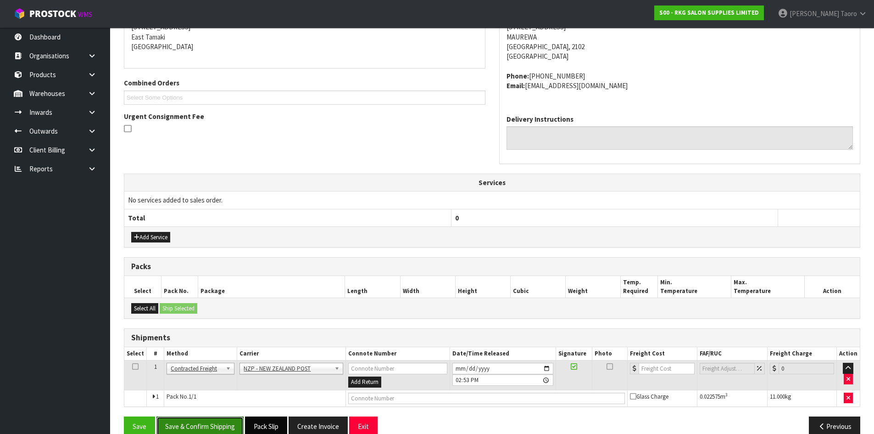
drag, startPoint x: 223, startPoint y: 426, endPoint x: 263, endPoint y: 430, distance: 39.6
click at [224, 426] on button "Save & Confirm Shipping" at bounding box center [199, 426] width 87 height 20
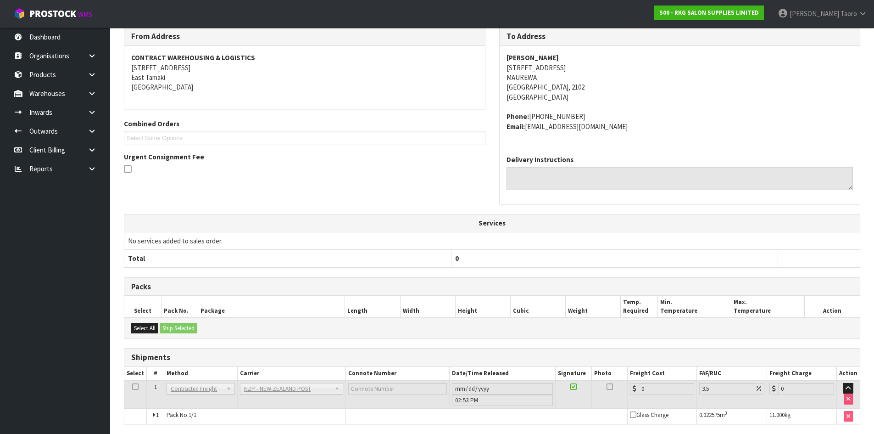
scroll to position [197, 0]
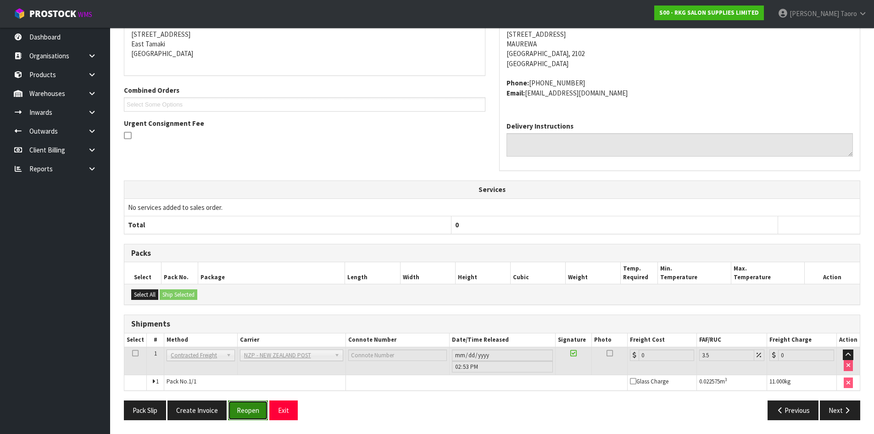
click at [239, 409] on button "Reopen" at bounding box center [248, 410] width 40 height 20
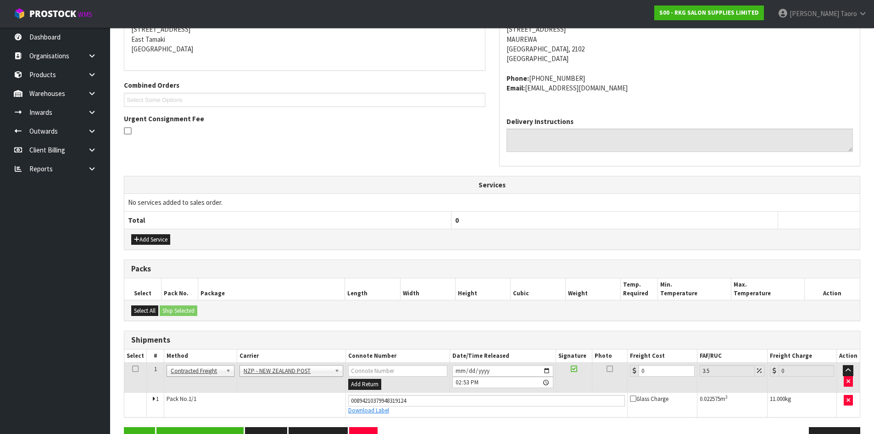
scroll to position [219, 0]
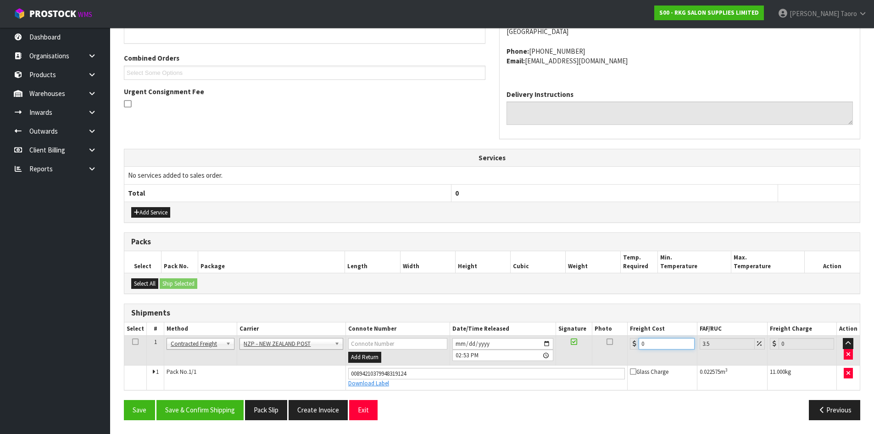
click at [675, 343] on input "0" at bounding box center [667, 343] width 56 height 11
click at [674, 342] on input "0" at bounding box center [667, 343] width 56 height 11
type input "4"
type input "4.14"
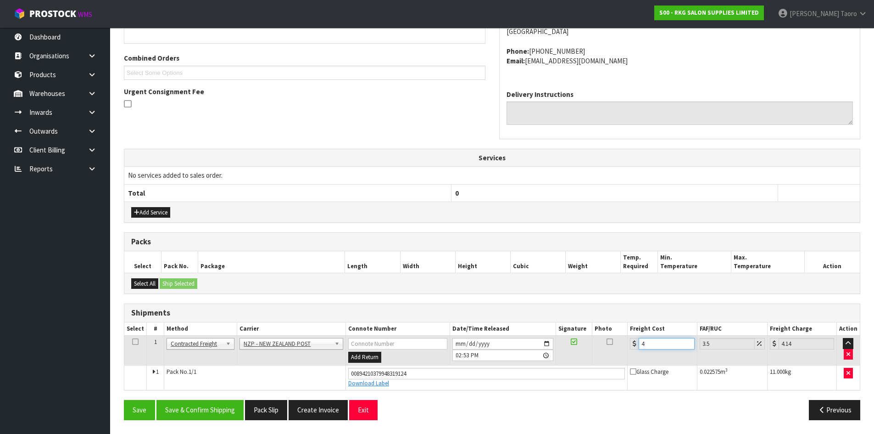
type input "4.3"
type input "4.45"
type input "4.33"
type input "4.48"
type input "4.33"
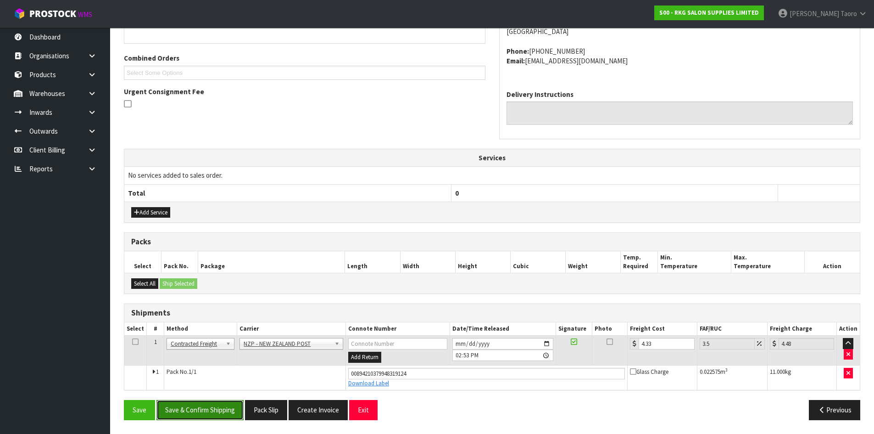
click at [222, 410] on button "Save & Confirm Shipping" at bounding box center [199, 410] width 87 height 20
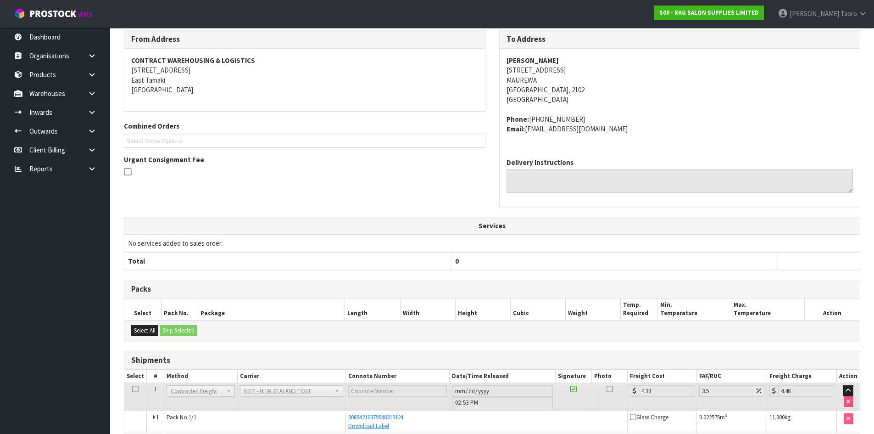
scroll to position [194, 0]
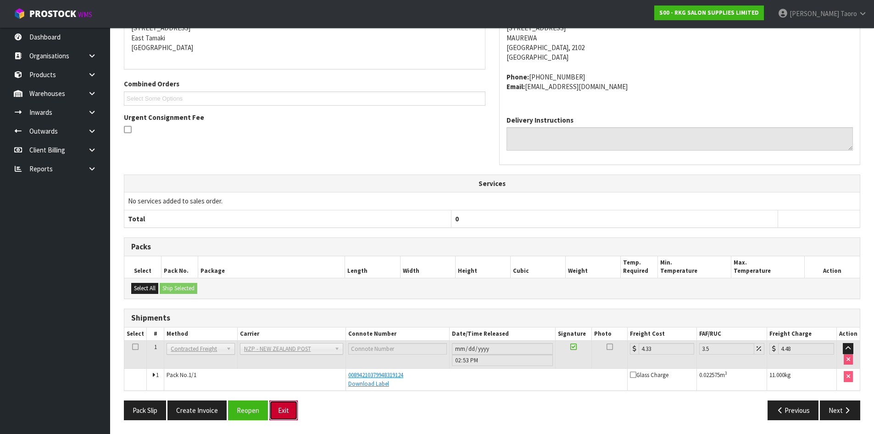
click at [276, 410] on button "Exit" at bounding box center [283, 410] width 28 height 20
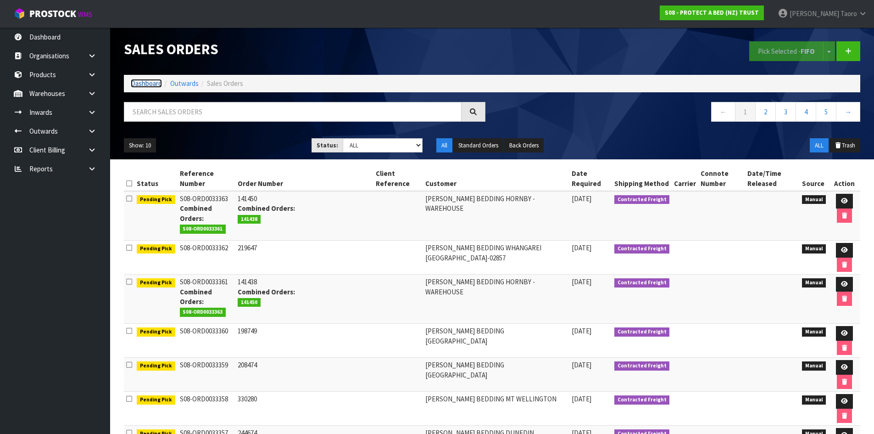
click at [145, 84] on link "Dashboard" at bounding box center [146, 83] width 31 height 9
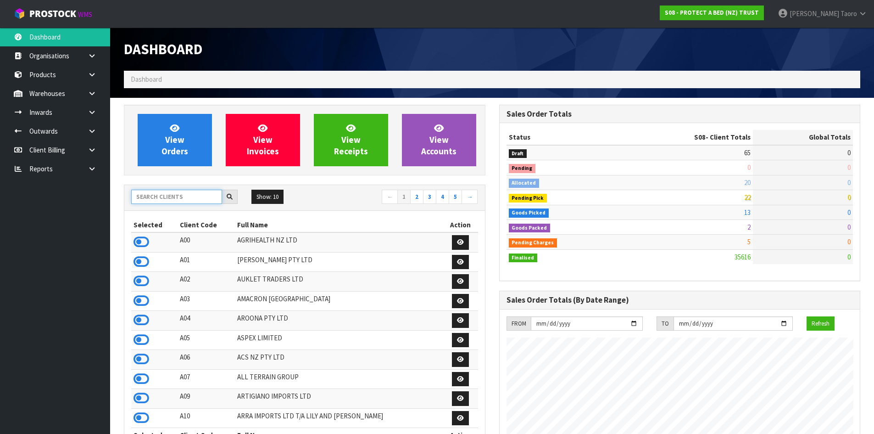
click at [178, 201] on input "text" at bounding box center [176, 196] width 91 height 14
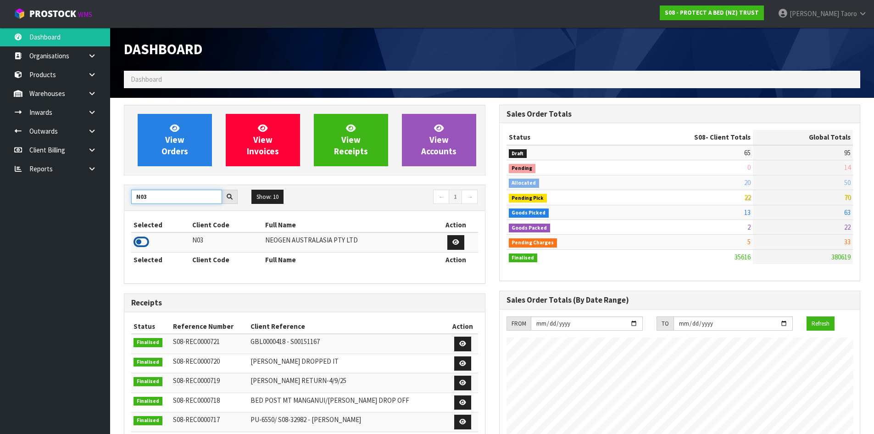
type input "N03"
click at [138, 238] on icon at bounding box center [142, 242] width 16 height 14
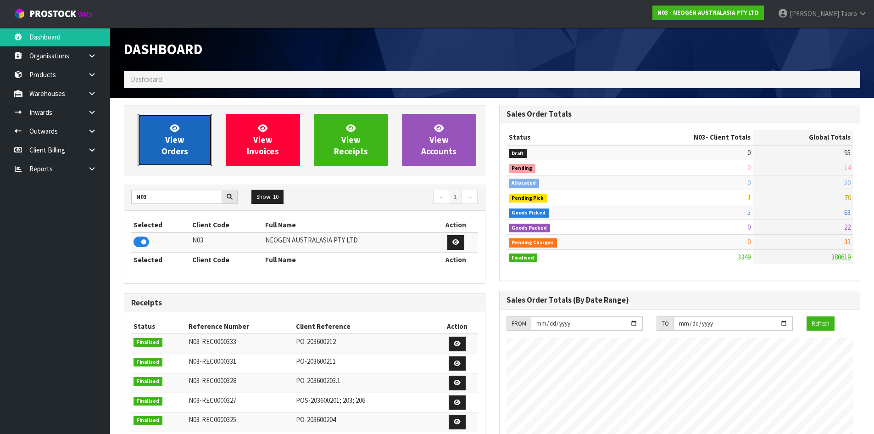
click at [183, 128] on link "View Orders" at bounding box center [175, 140] width 74 height 52
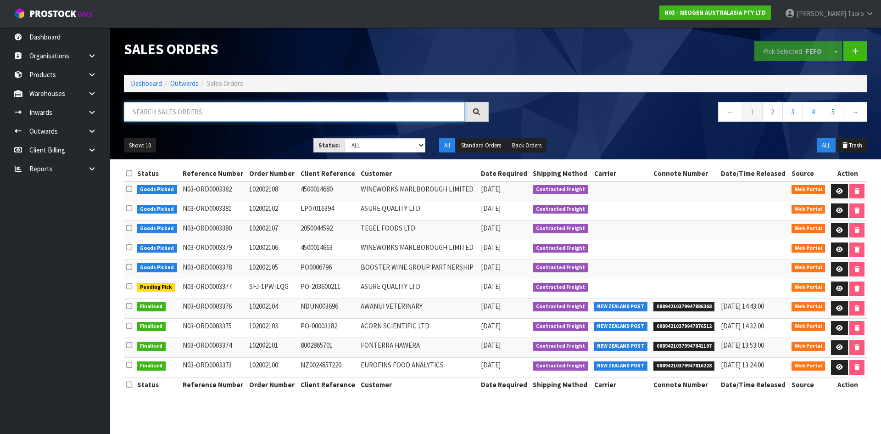
click at [237, 110] on input "text" at bounding box center [294, 112] width 341 height 20
type input "JOB-0411840"
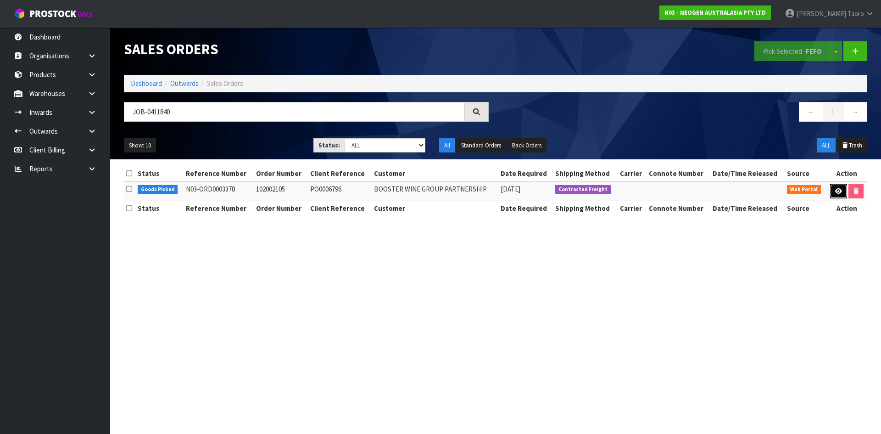
click at [837, 192] on icon at bounding box center [838, 191] width 7 height 6
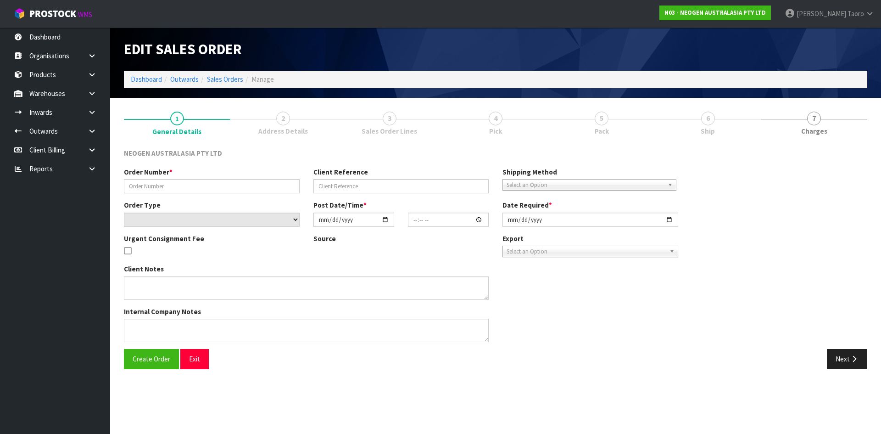
type input "102002105"
type input "PO0006796"
select select "number:0"
type input "[DATE]"
type input "09:33:00.000"
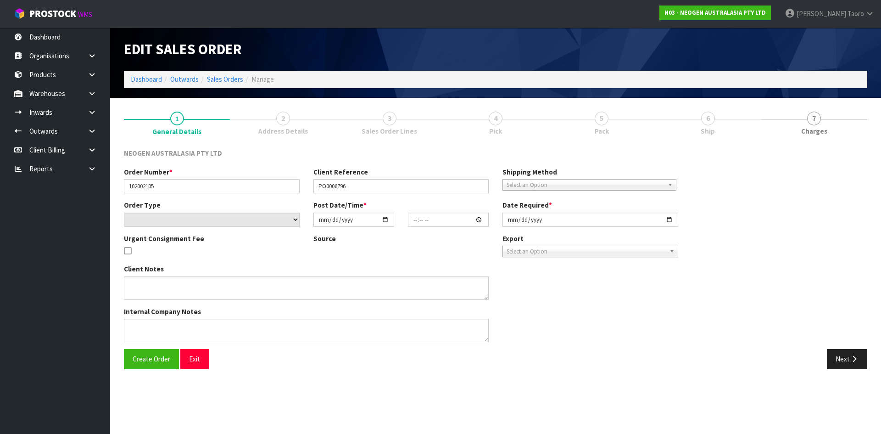
type input "[DATE]"
type textarea "ATTN: [PERSON_NAME]"
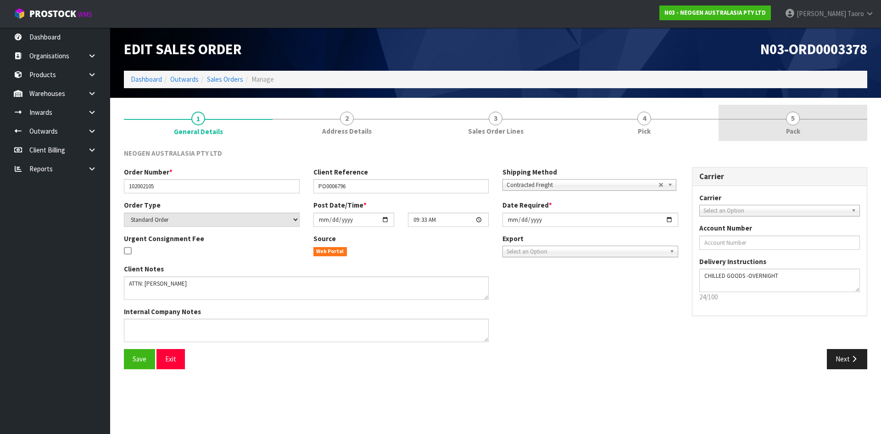
click at [805, 125] on link "5 Pack" at bounding box center [792, 123] width 149 height 36
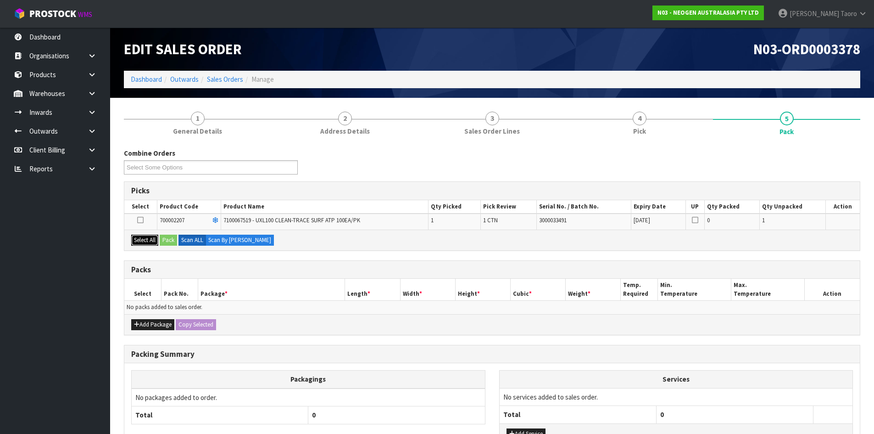
click at [147, 240] on button "Select All" at bounding box center [144, 239] width 27 height 11
click at [165, 241] on button "Pack" at bounding box center [168, 239] width 17 height 11
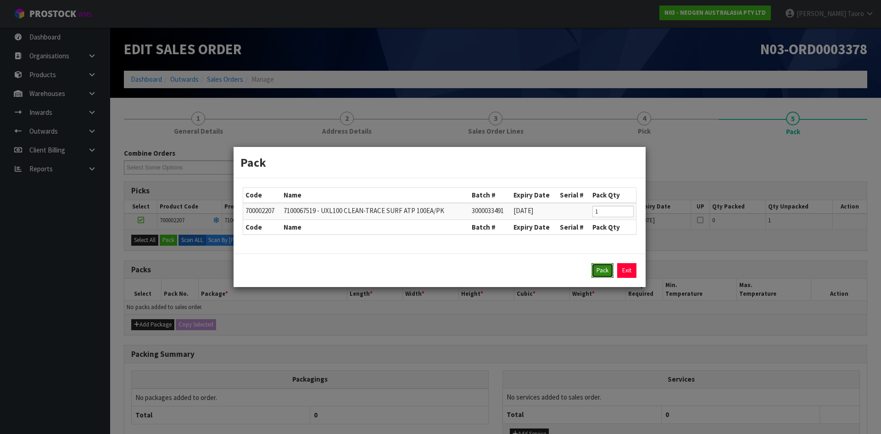
click at [602, 268] on button "Pack" at bounding box center [602, 270] width 22 height 15
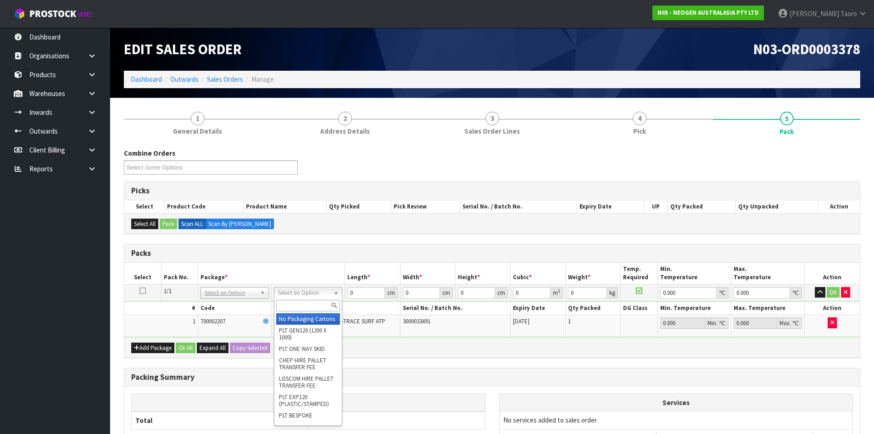
click at [313, 304] on input "text" at bounding box center [308, 305] width 64 height 11
type input "A4S"
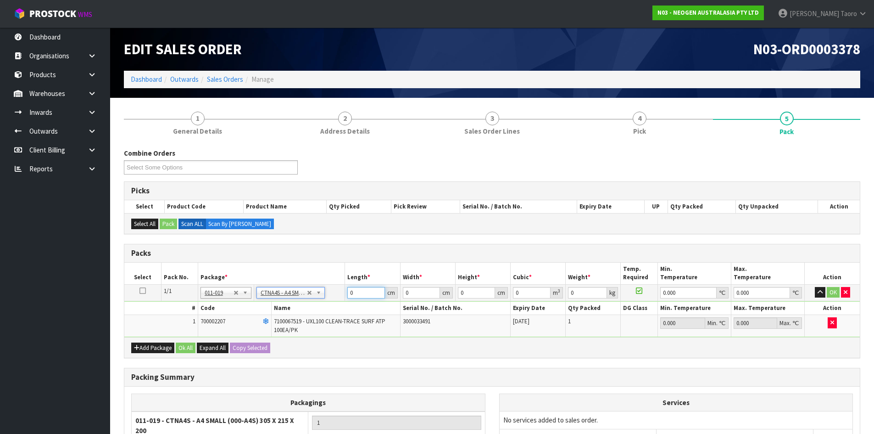
click at [360, 292] on input "0" at bounding box center [365, 292] width 37 height 11
type input "30.5"
type input "21.5"
type input "20"
type input "0.013115"
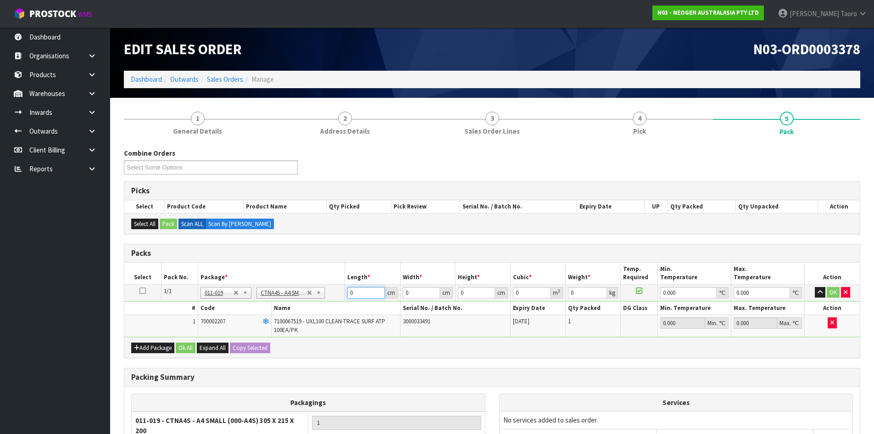
type input "1.16"
click at [360, 292] on input "30.5" at bounding box center [365, 292] width 37 height 11
type input "3"
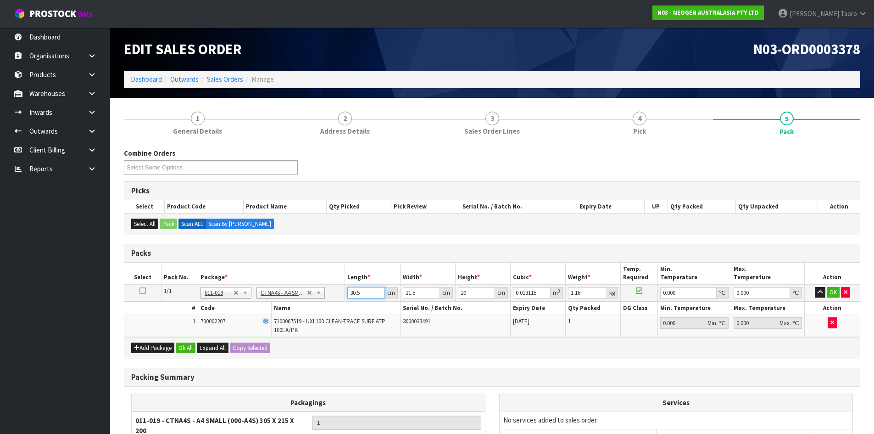
type input "0.00129"
type input "32"
type input "0.01376"
click at [362, 289] on input "32" at bounding box center [365, 292] width 37 height 11
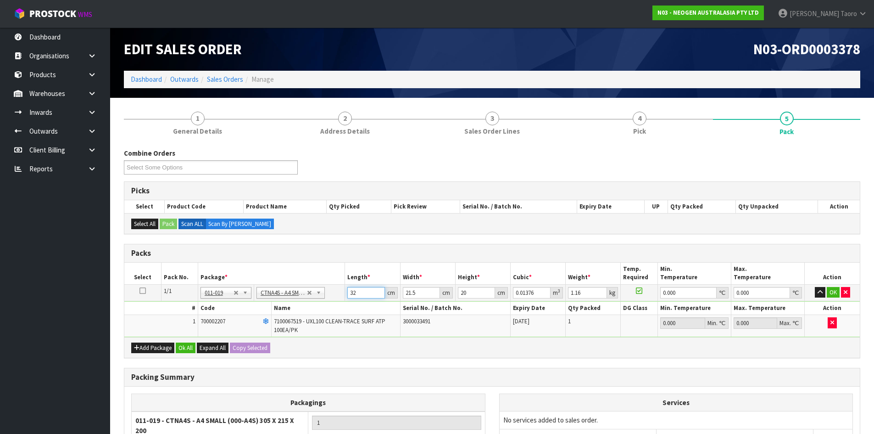
click at [362, 289] on input "32" at bounding box center [365, 292] width 37 height 11
type input "3"
type input "0.00129"
type input "31"
type input "0.01333"
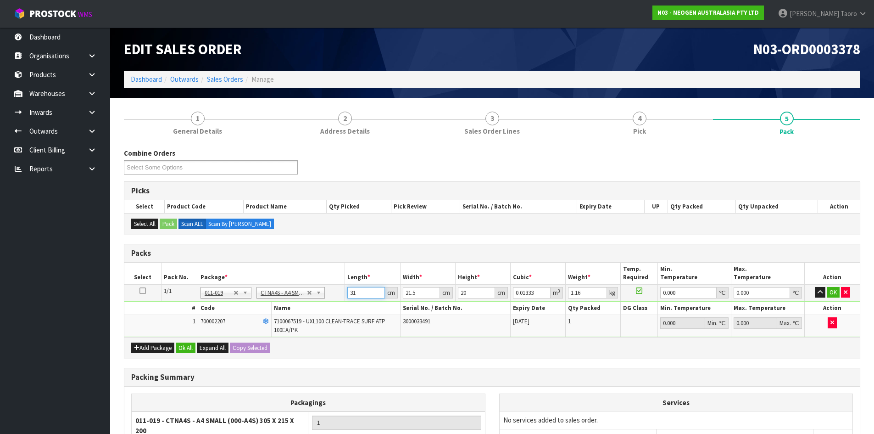
type input "31"
type input "2"
type input "0.00124"
type input "24"
type input "0.01488"
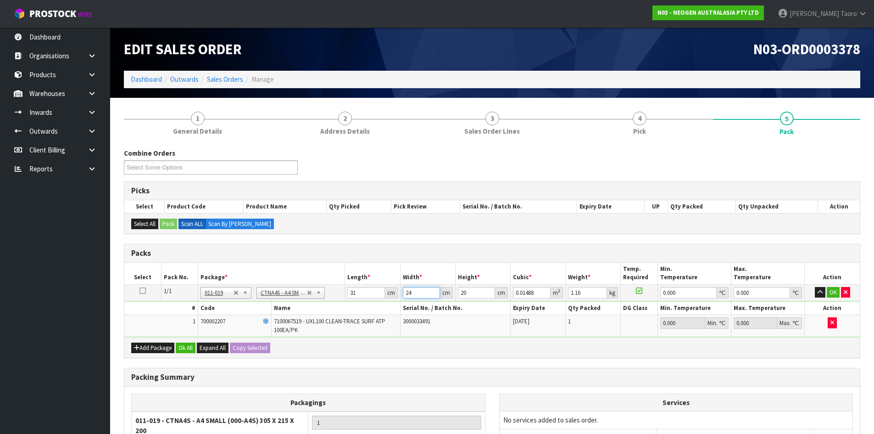
type input "24"
type input "1"
type input "0.000744"
type input "15"
type input "0.01116"
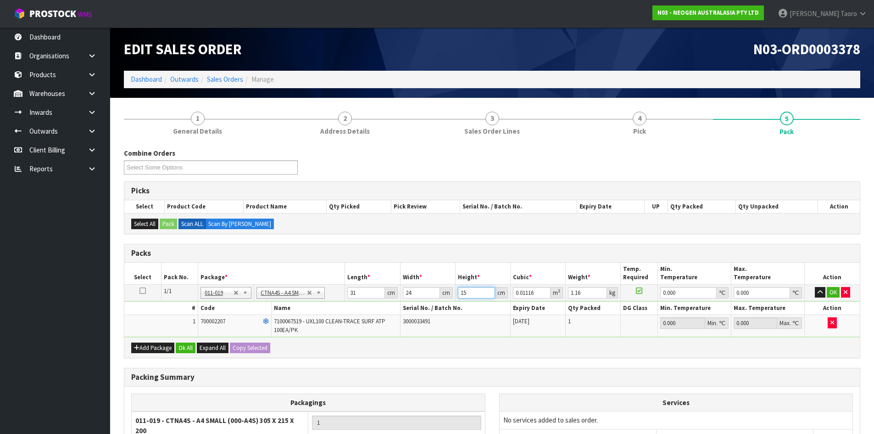
type input "15"
type input "2"
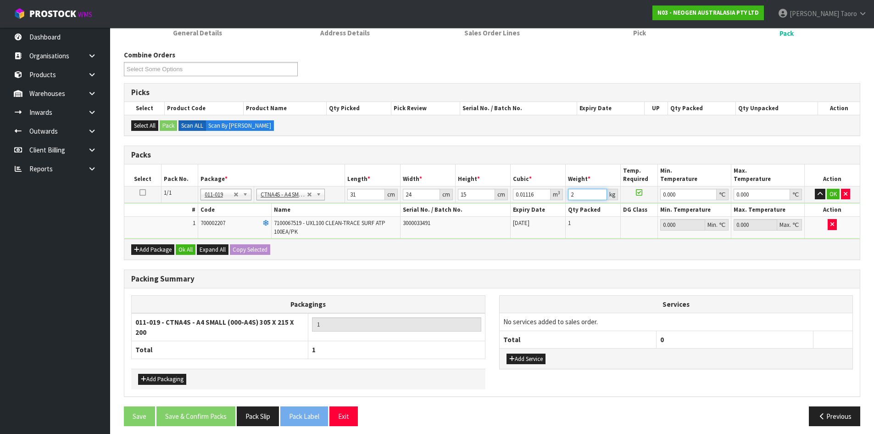
scroll to position [99, 0]
click at [183, 248] on button "Ok All" at bounding box center [186, 249] width 20 height 11
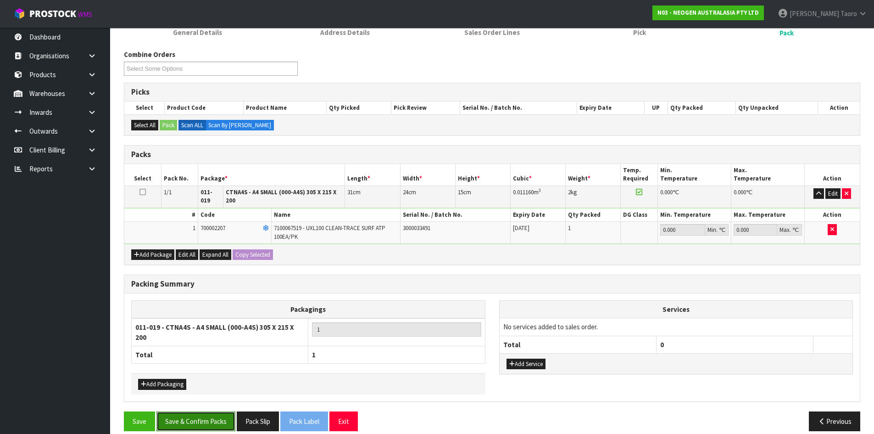
click at [198, 411] on button "Save & Confirm Packs" at bounding box center [195, 421] width 79 height 20
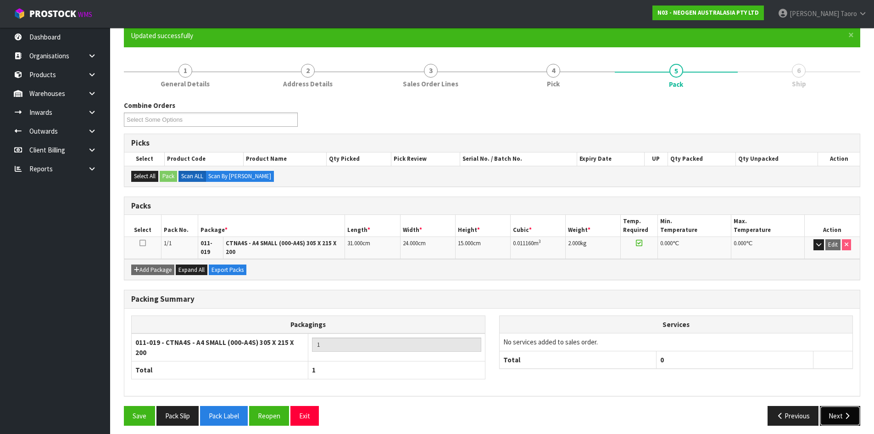
click at [847, 412] on icon "button" at bounding box center [847, 415] width 9 height 7
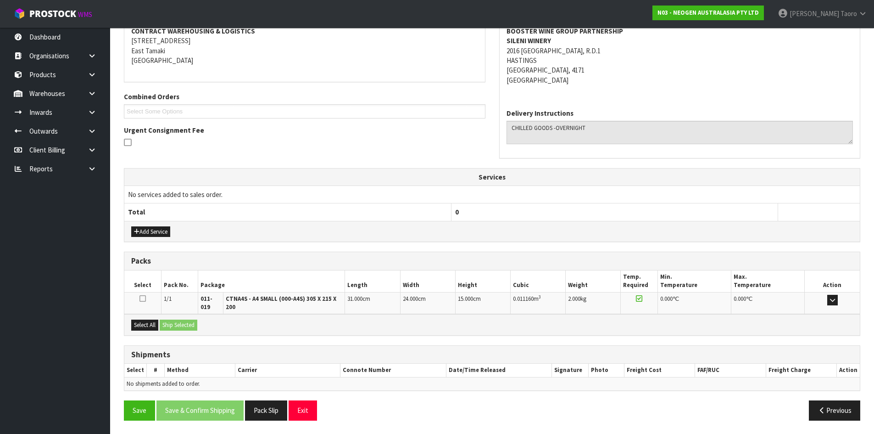
scroll to position [181, 0]
drag, startPoint x: 143, startPoint y: 322, endPoint x: 161, endPoint y: 319, distance: 18.5
click at [145, 320] on button "Select All" at bounding box center [144, 324] width 27 height 11
click at [164, 319] on button "Ship Selected" at bounding box center [179, 324] width 38 height 11
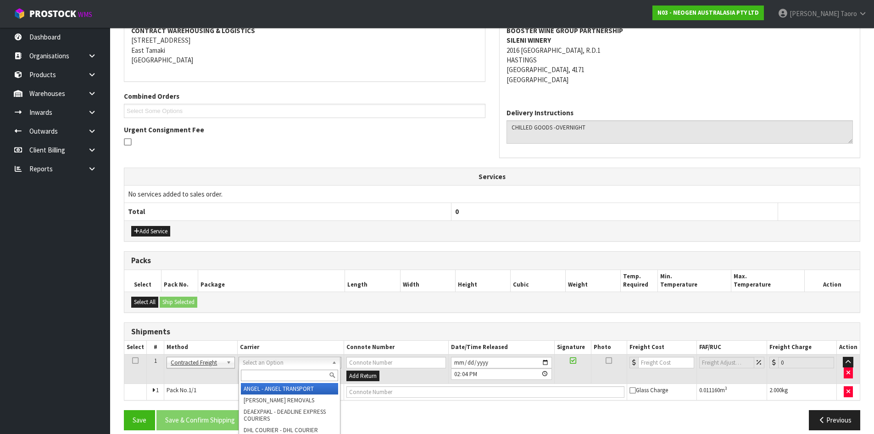
click at [278, 368] on div at bounding box center [289, 374] width 101 height 15
click at [282, 376] on input "text" at bounding box center [289, 374] width 97 height 11
type input "NZP"
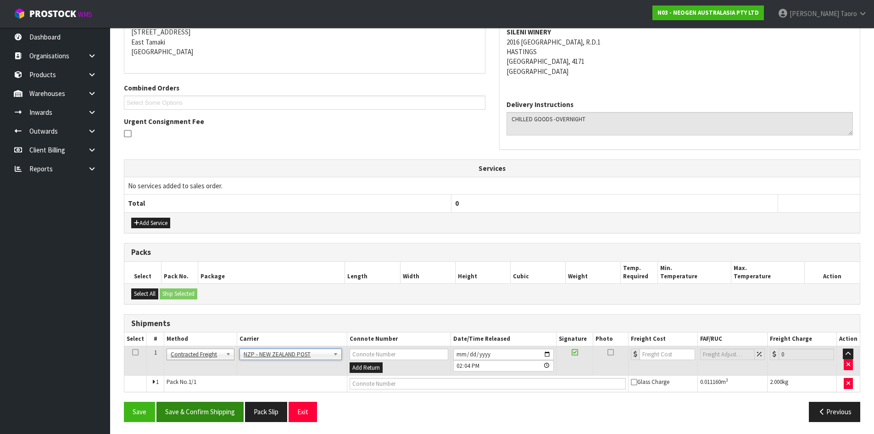
scroll to position [191, 0]
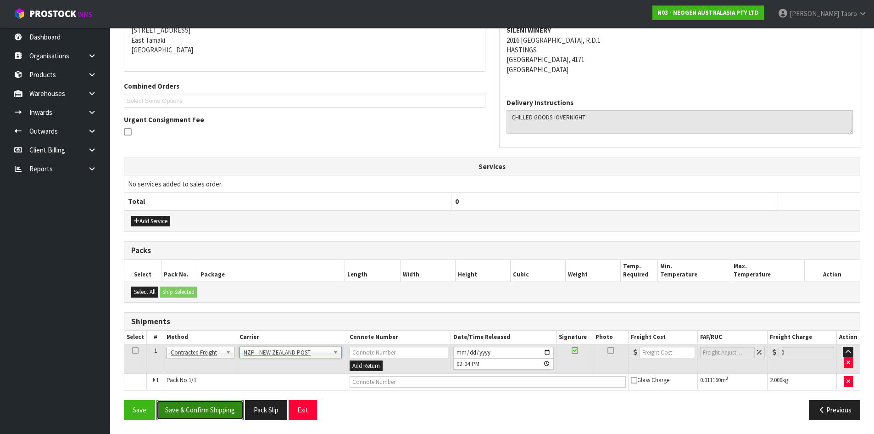
click at [232, 406] on button "Save & Confirm Shipping" at bounding box center [199, 410] width 87 height 20
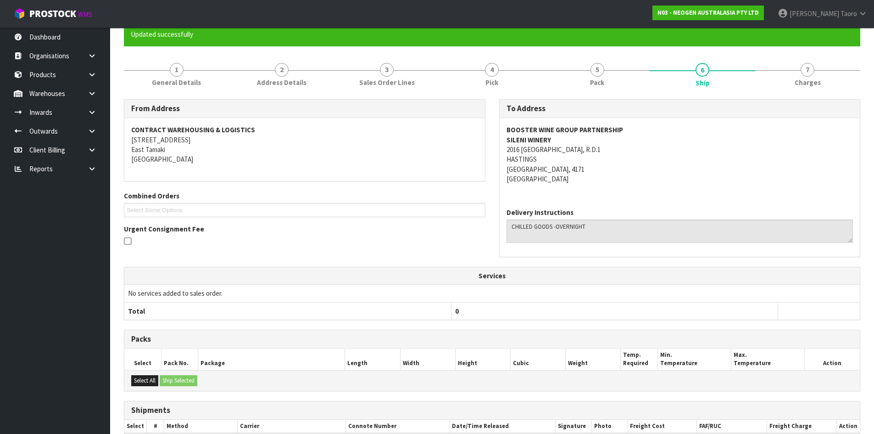
scroll to position [178, 0]
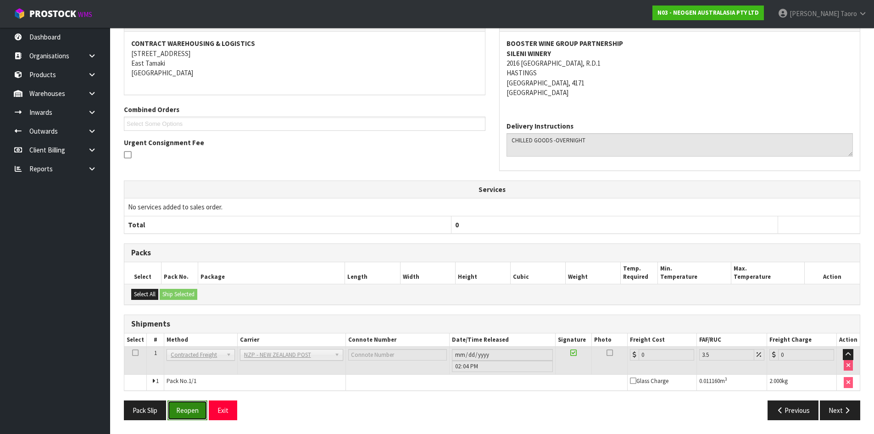
click at [190, 413] on button "Reopen" at bounding box center [187, 410] width 40 height 20
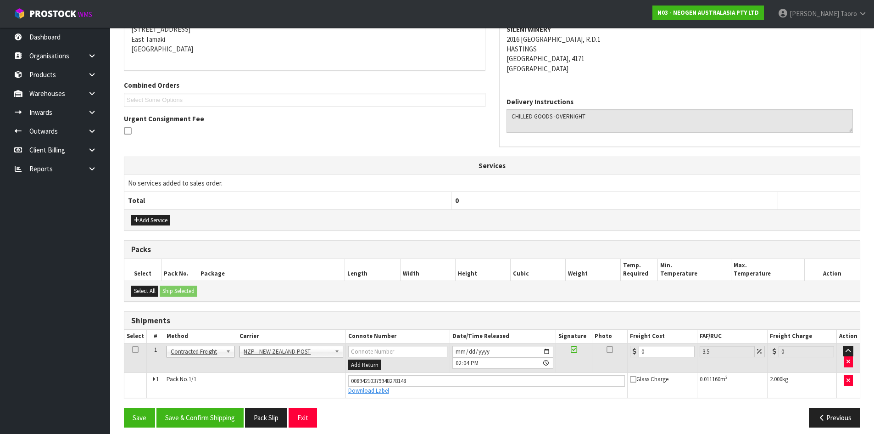
scroll to position [200, 0]
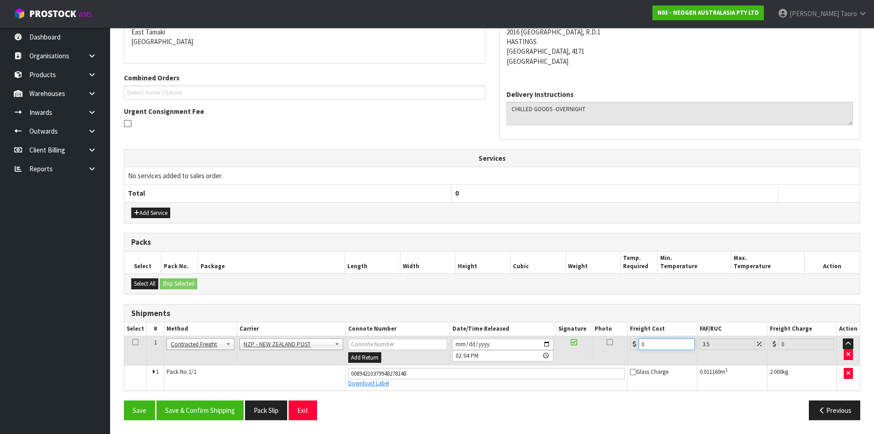
click at [651, 344] on input "0" at bounding box center [667, 343] width 56 height 11
type input "1"
type input "1.03"
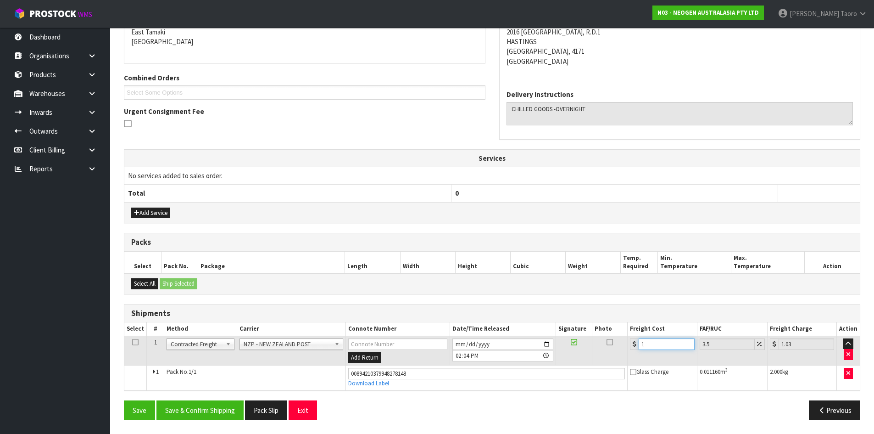
type input "13"
type input "13.45"
type input "130"
type input "134.55"
type input "1304"
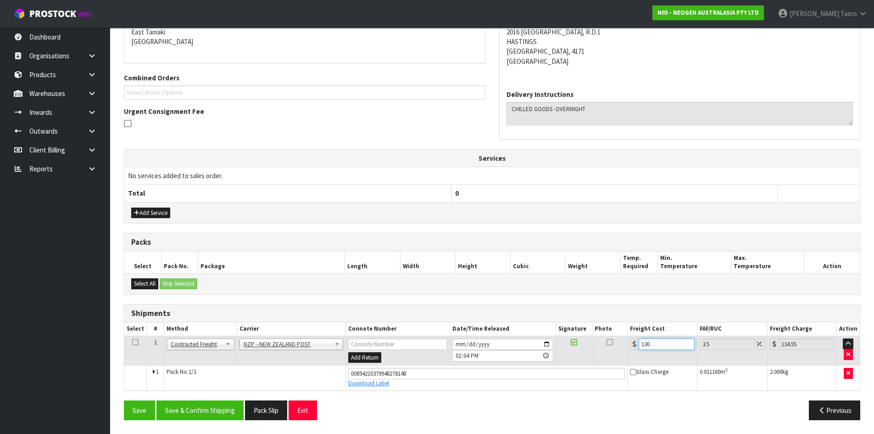
type input "1349.64"
type input "130"
type input "134.55"
type input "13"
type input "13.45"
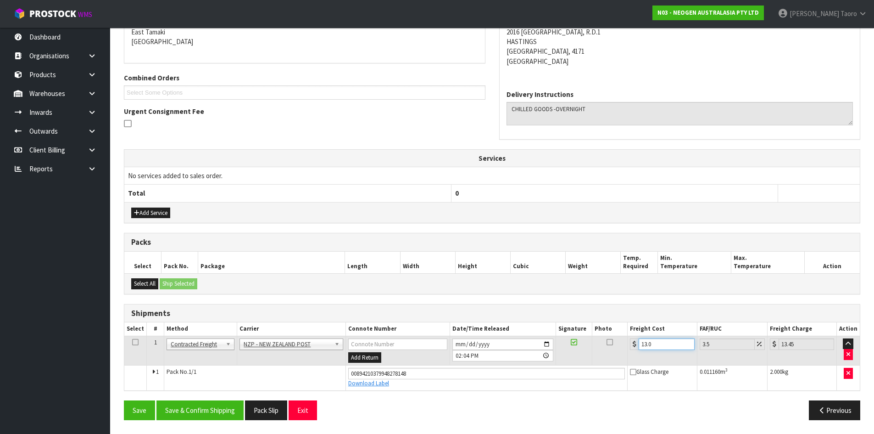
type input "13.04"
type input "13.5"
type input "13.04"
click at [221, 413] on button "Save & Confirm Shipping" at bounding box center [199, 410] width 87 height 20
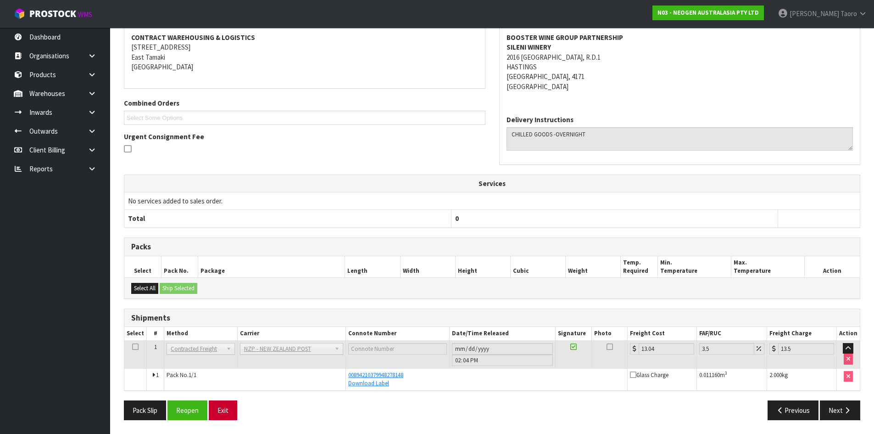
scroll to position [174, 0]
click at [229, 404] on button "Exit" at bounding box center [223, 410] width 28 height 20
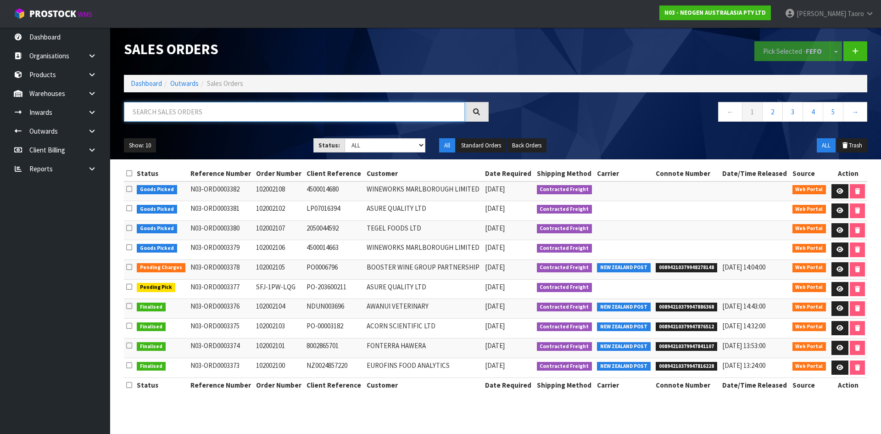
drag, startPoint x: 278, startPoint y: 103, endPoint x: 282, endPoint y: 116, distance: 13.2
click at [282, 116] on input "text" at bounding box center [294, 112] width 341 height 20
type input "JOB-0411844"
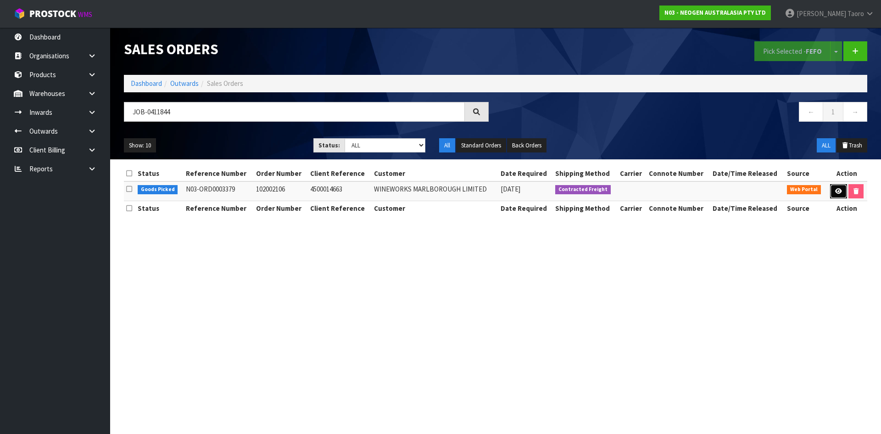
click at [842, 190] on link at bounding box center [838, 191] width 17 height 15
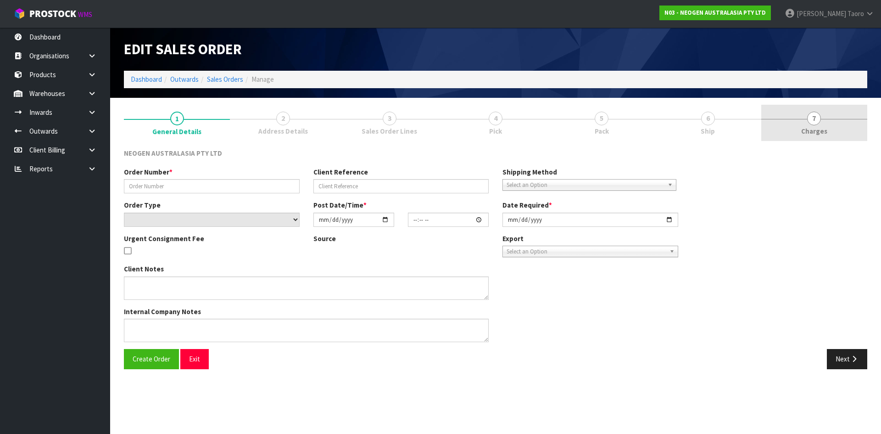
type input "102002106"
type input "4500014663"
select select "number:0"
type input "[DATE]"
type input "09:43:00.000"
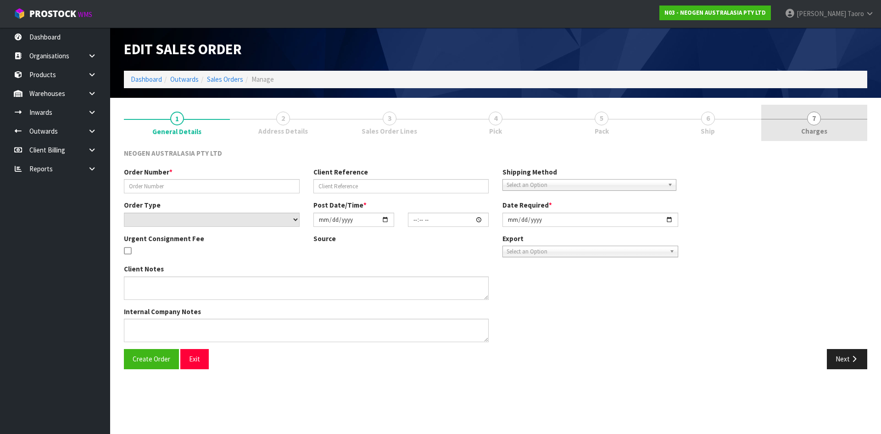
type input "[DATE]"
type textarea "ATTN [PERSON_NAME]"
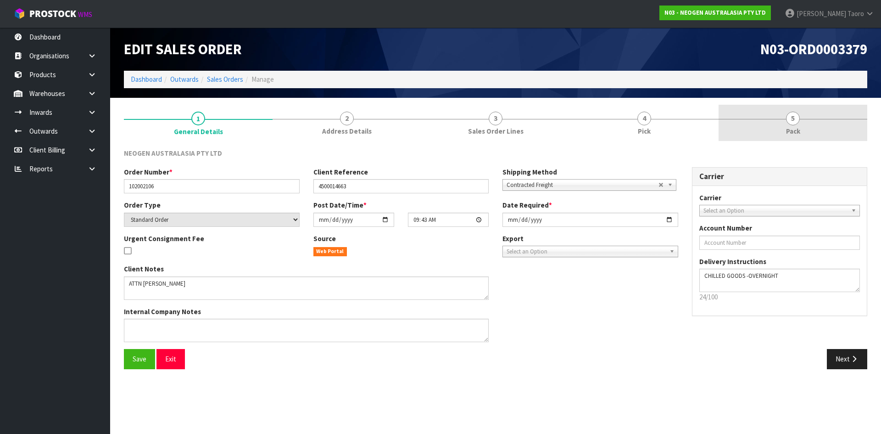
click at [807, 124] on link "5 Pack" at bounding box center [792, 123] width 149 height 36
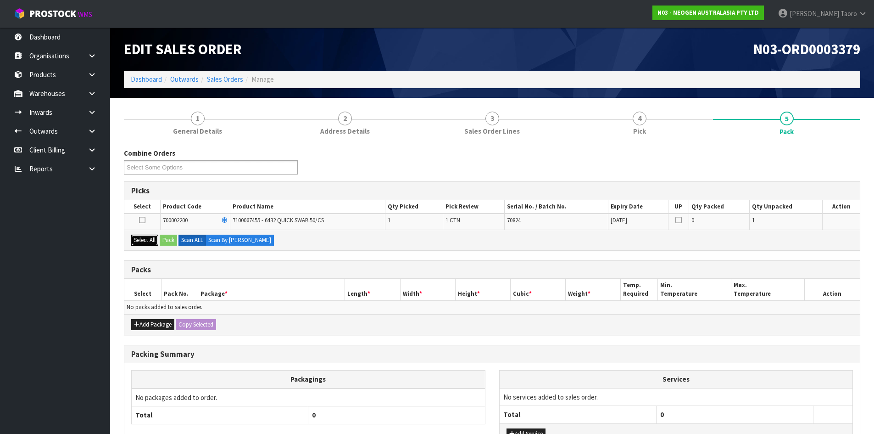
drag, startPoint x: 145, startPoint y: 241, endPoint x: 161, endPoint y: 240, distance: 16.1
click at [151, 241] on button "Select All" at bounding box center [144, 239] width 27 height 11
click at [169, 240] on button "Pack" at bounding box center [168, 239] width 17 height 11
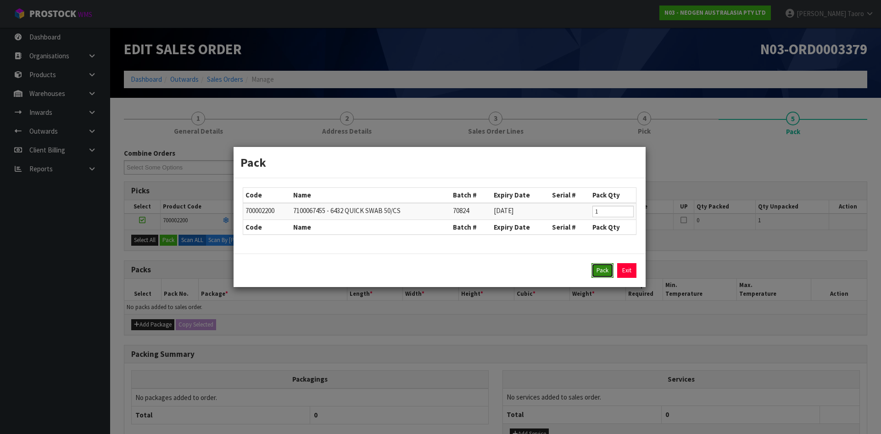
click at [592, 271] on button "Pack" at bounding box center [602, 270] width 22 height 15
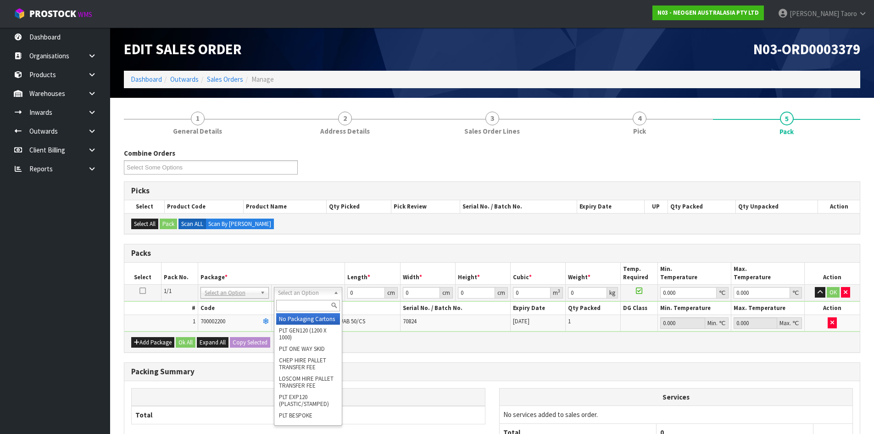
click at [311, 306] on input "text" at bounding box center [308, 305] width 64 height 11
type input "A4S"
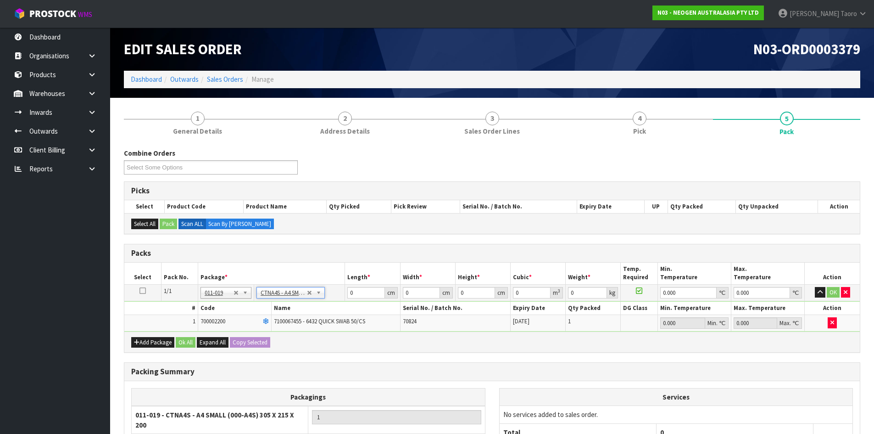
type input "30.5"
type input "21.5"
type input "20"
type input "0.013115"
type input "0.6"
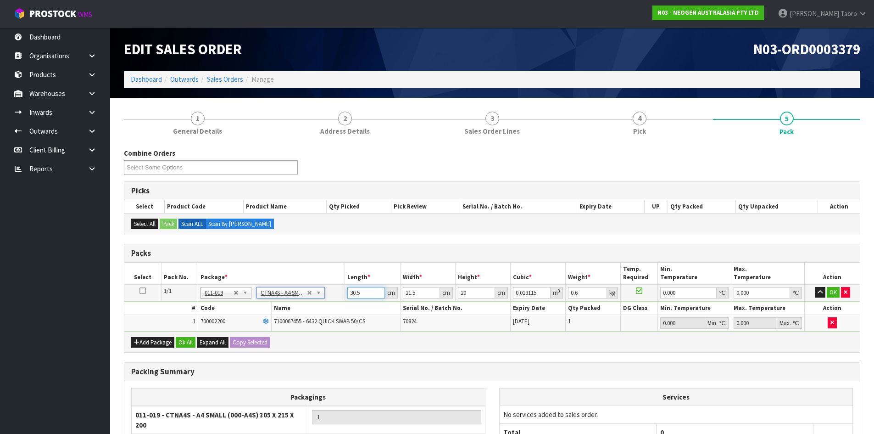
click at [360, 293] on input "30.5" at bounding box center [365, 292] width 37 height 11
click at [363, 294] on input "30.5" at bounding box center [365, 292] width 37 height 11
type input "30.53"
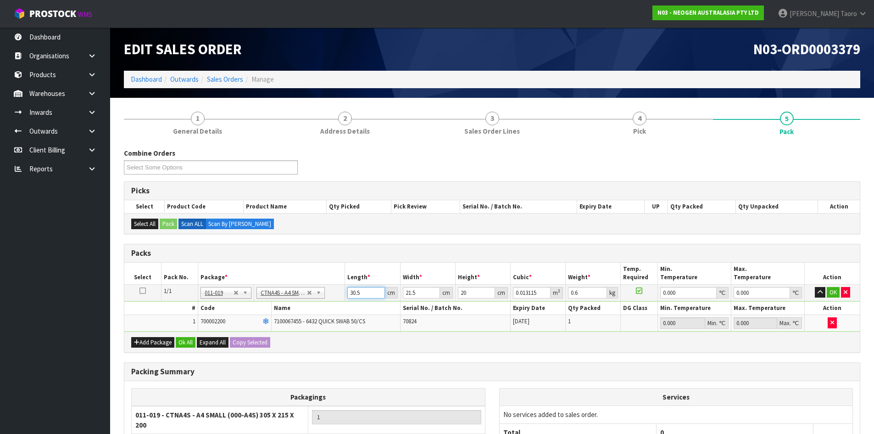
type input "0.013128"
type input "30.532"
type input "0.013129"
type input "30.532"
type input "2"
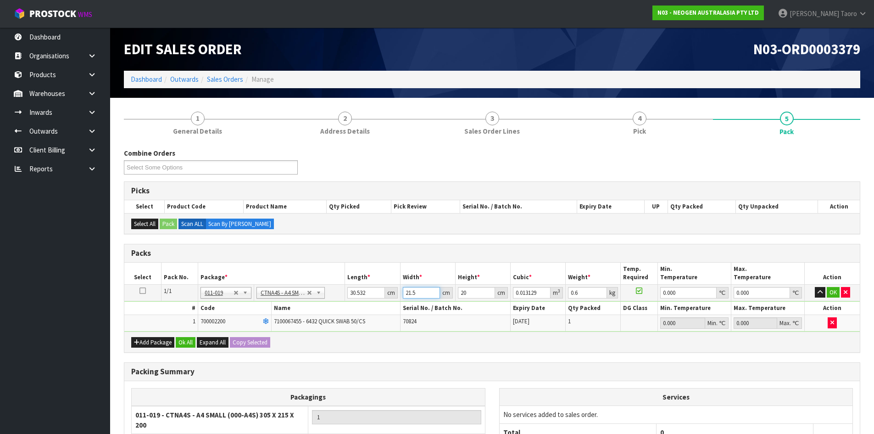
type input "0.001221"
type input "24"
type input "0.014655"
type input "24"
type input "1"
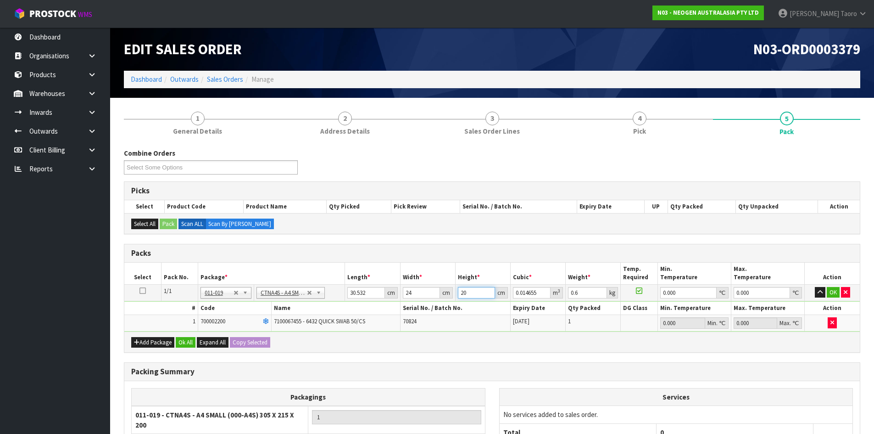
type input "0.000733"
type input "10"
type input "0.007328"
type input "10"
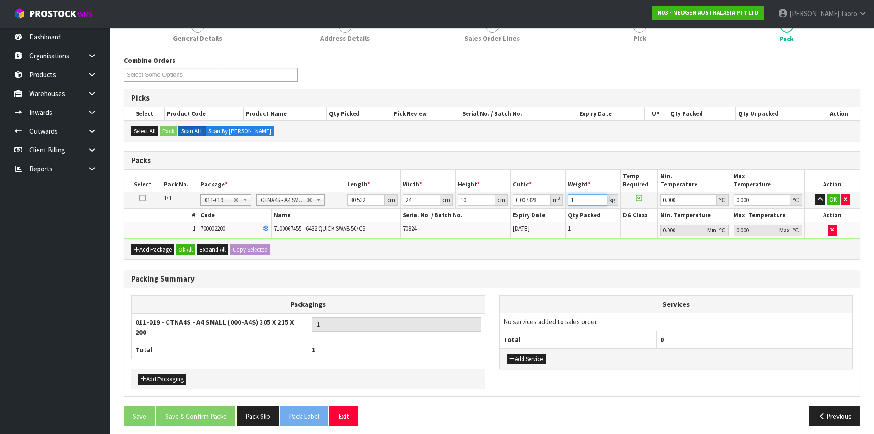
scroll to position [93, 0]
type input "1"
click at [182, 250] on button "Ok All" at bounding box center [186, 249] width 20 height 11
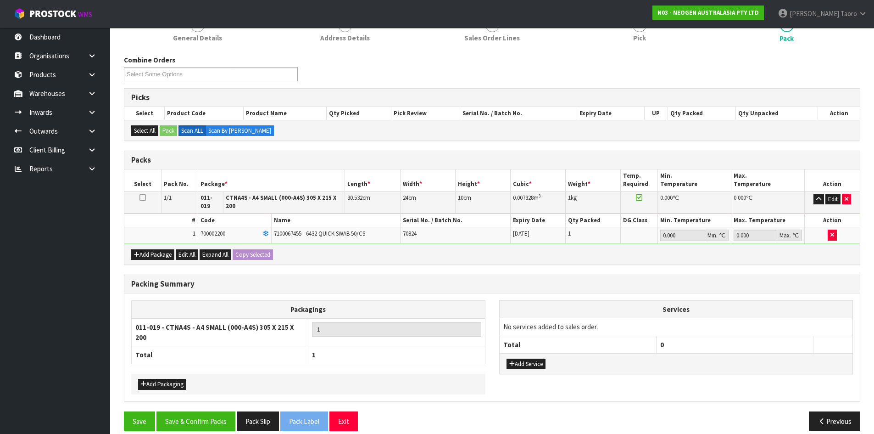
click at [206, 430] on div "Save Save & Confirm Packs Pack Slip Pack Label Exit Previous" at bounding box center [492, 424] width 750 height 27
click at [210, 418] on button "Save & Confirm Packs" at bounding box center [195, 421] width 79 height 20
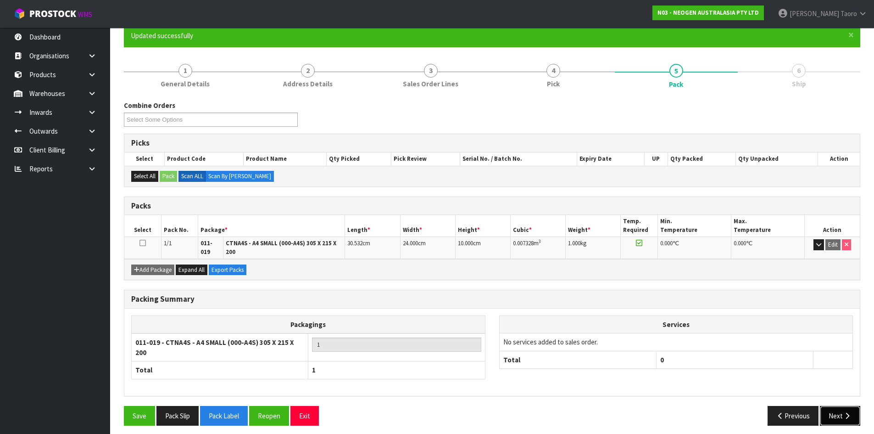
click at [834, 411] on button "Next" at bounding box center [840, 416] width 40 height 20
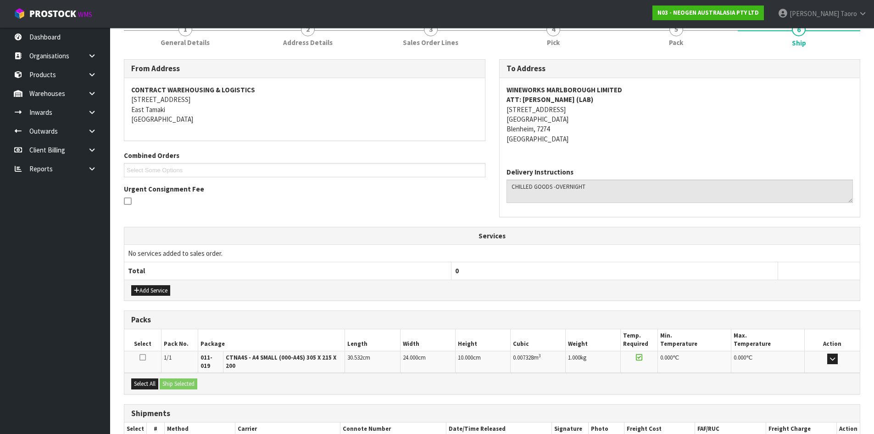
scroll to position [181, 0]
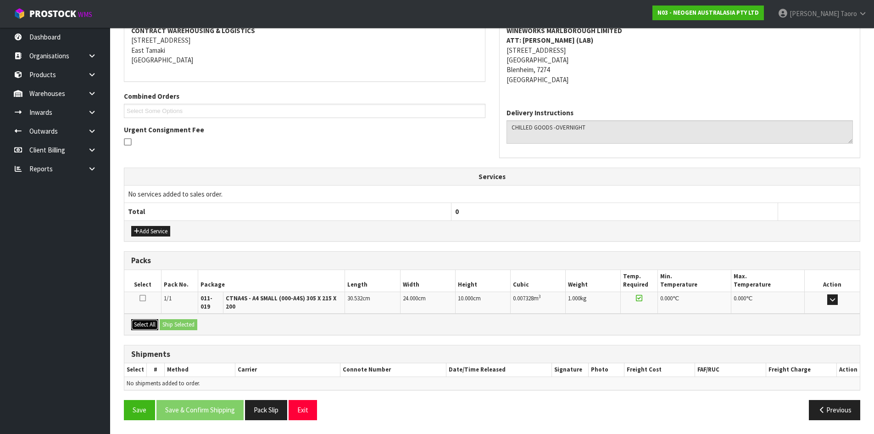
click at [156, 326] on button "Select All" at bounding box center [144, 324] width 27 height 11
click at [176, 320] on button "Ship Selected" at bounding box center [179, 324] width 38 height 11
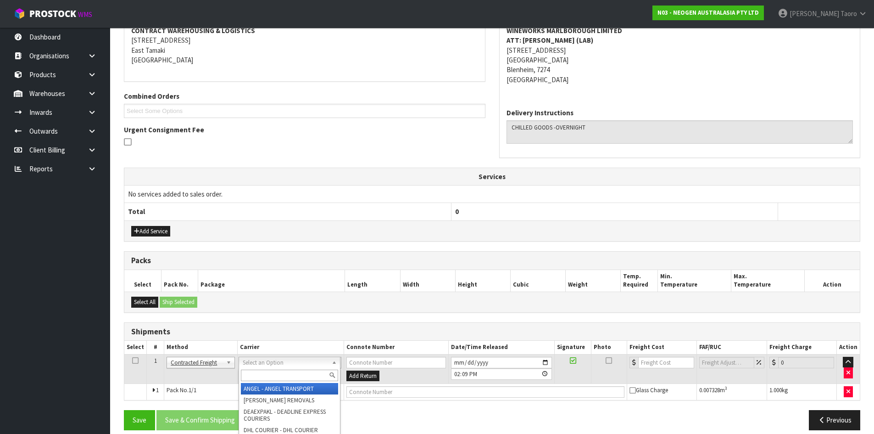
click at [265, 374] on input "text" at bounding box center [289, 374] width 97 height 11
type input "NZP"
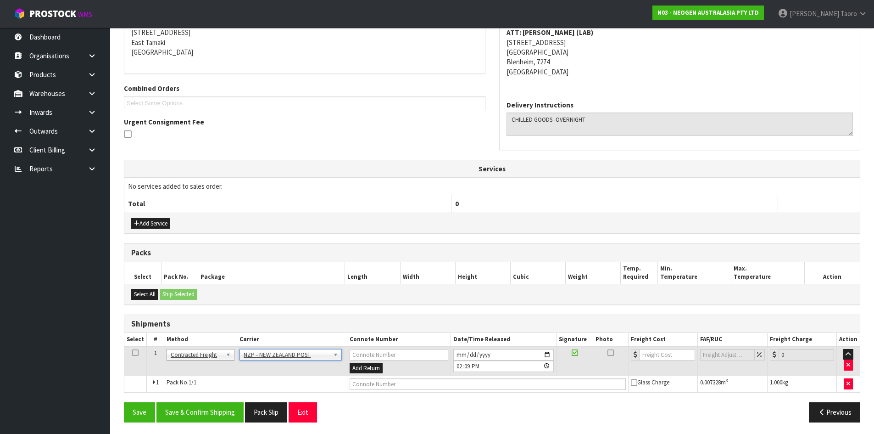
scroll to position [191, 0]
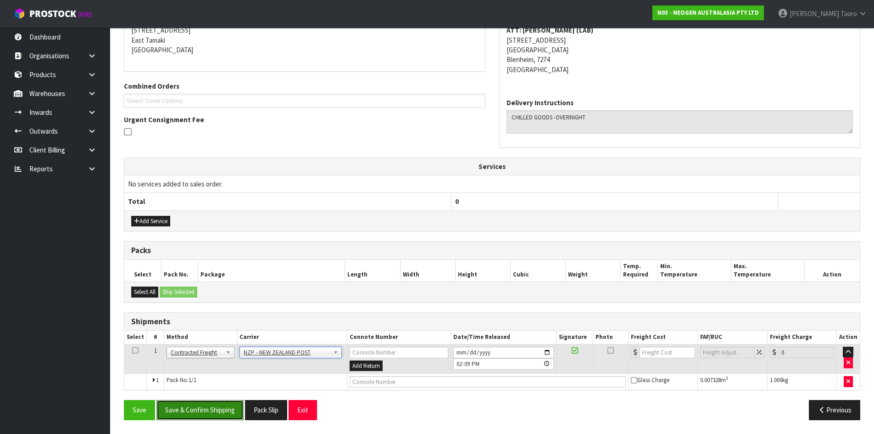
click at [223, 411] on button "Save & Confirm Shipping" at bounding box center [199, 410] width 87 height 20
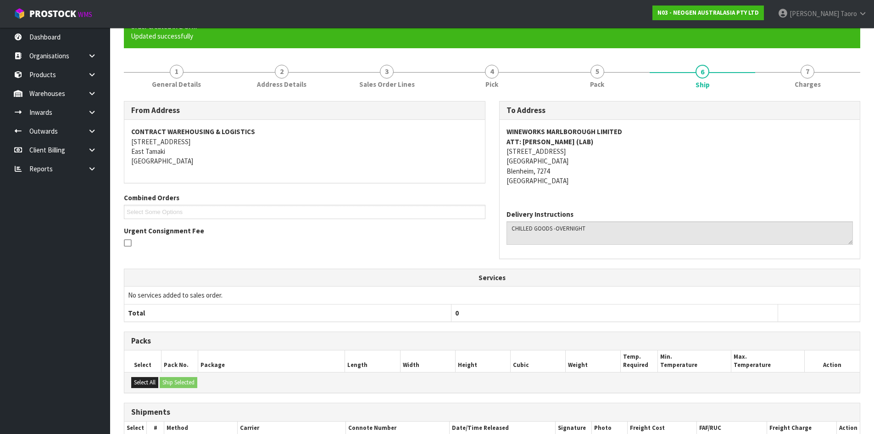
scroll to position [178, 0]
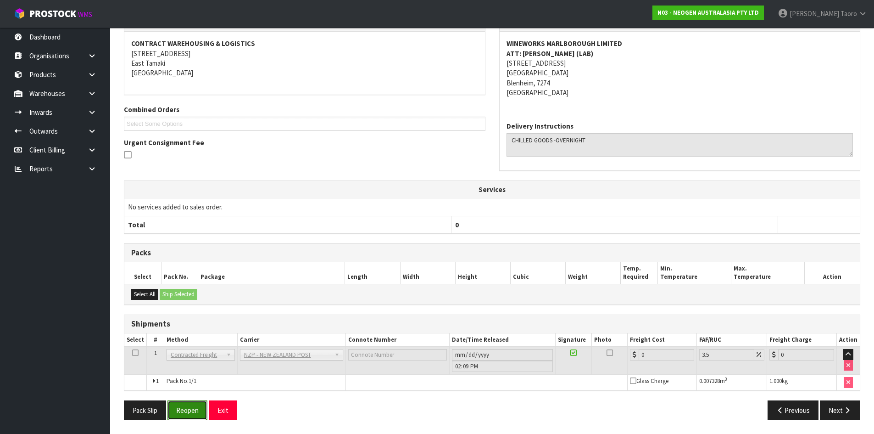
click at [198, 407] on button "Reopen" at bounding box center [187, 410] width 40 height 20
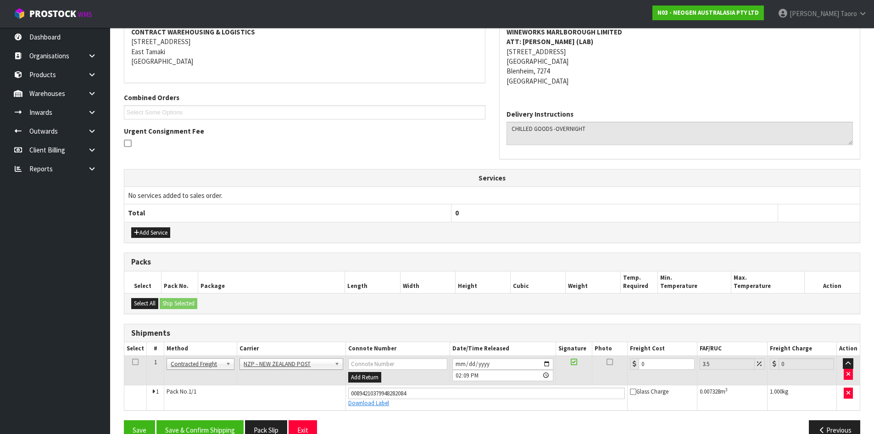
scroll to position [200, 0]
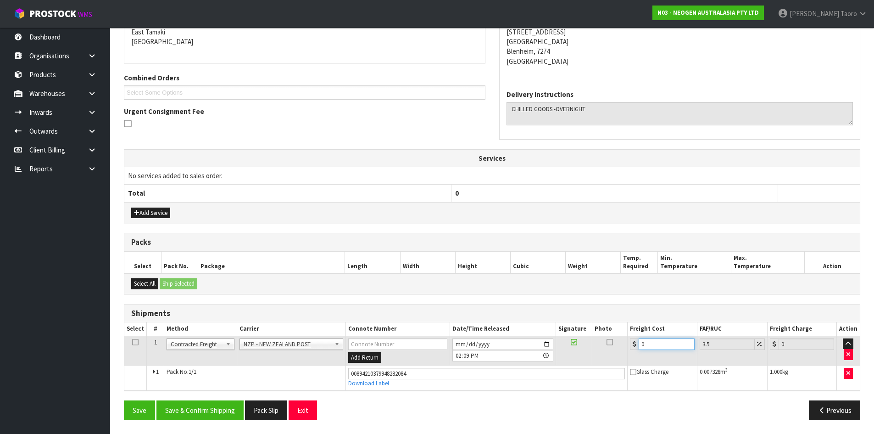
click at [654, 345] on input "0" at bounding box center [667, 343] width 56 height 11
drag, startPoint x: 654, startPoint y: 345, endPoint x: 646, endPoint y: 342, distance: 8.0
click at [654, 342] on input "0" at bounding box center [667, 343] width 56 height 11
type input "3"
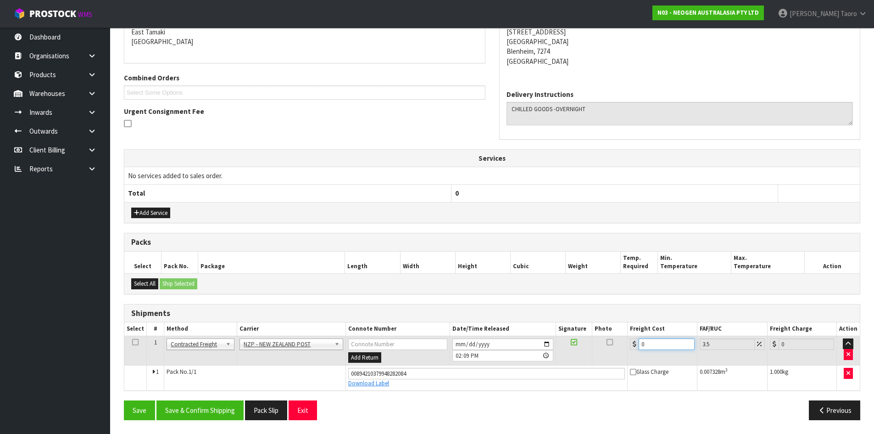
type input "3.1"
type input "32"
type input "33.12"
type input "32.2"
type input "33.33"
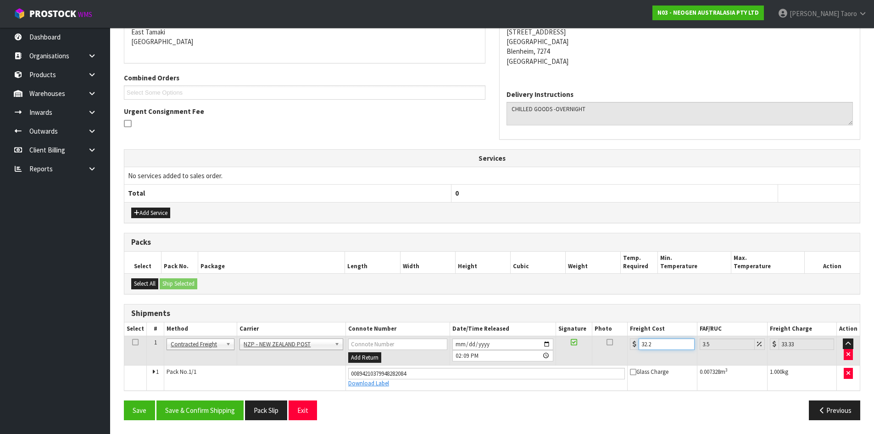
type input "32.22"
type input "33.35"
type input "32.22"
click at [231, 411] on button "Save & Confirm Shipping" at bounding box center [199, 410] width 87 height 20
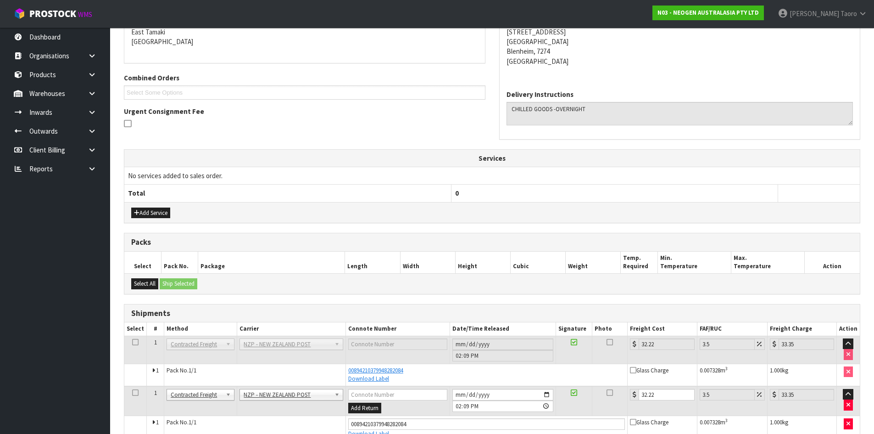
scroll to position [174, 0]
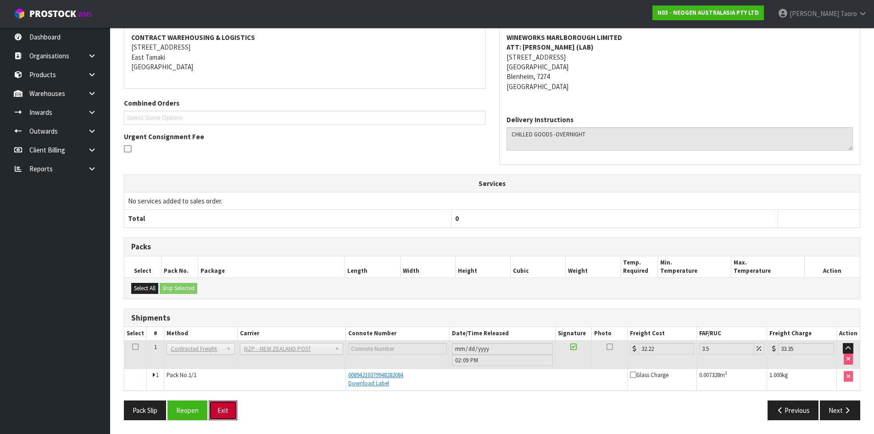
click at [234, 411] on button "Exit" at bounding box center [223, 410] width 28 height 20
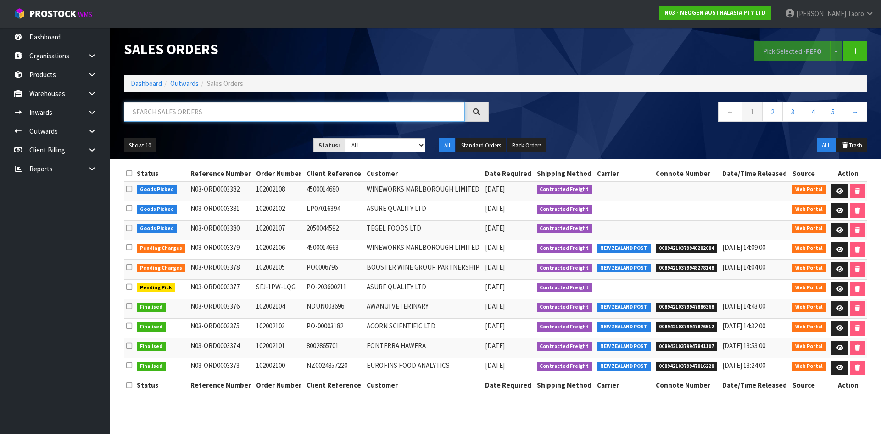
click at [405, 111] on input "text" at bounding box center [294, 112] width 341 height 20
type input "JOB-0411872"
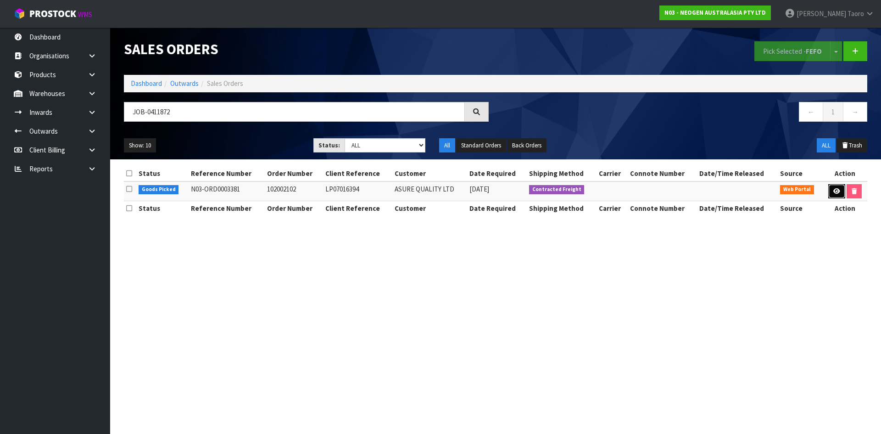
click at [840, 191] on link at bounding box center [836, 191] width 17 height 15
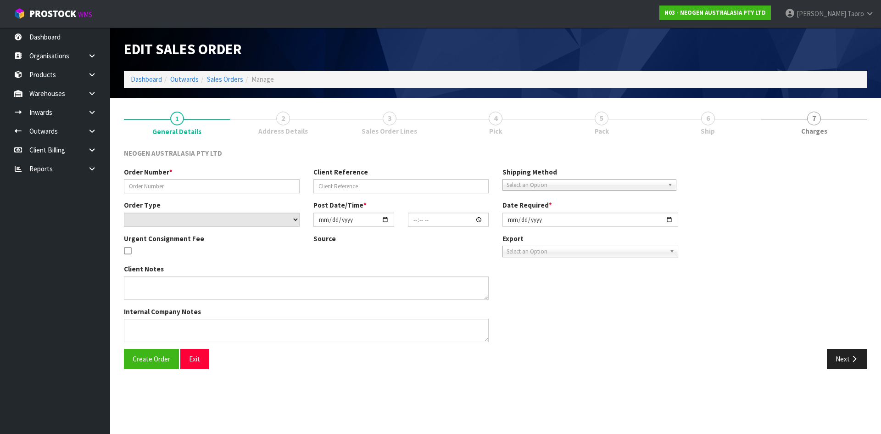
type input "102002102"
type input "LP07016394"
select select "number:0"
type input "[DATE]"
type input "10:30:00.000"
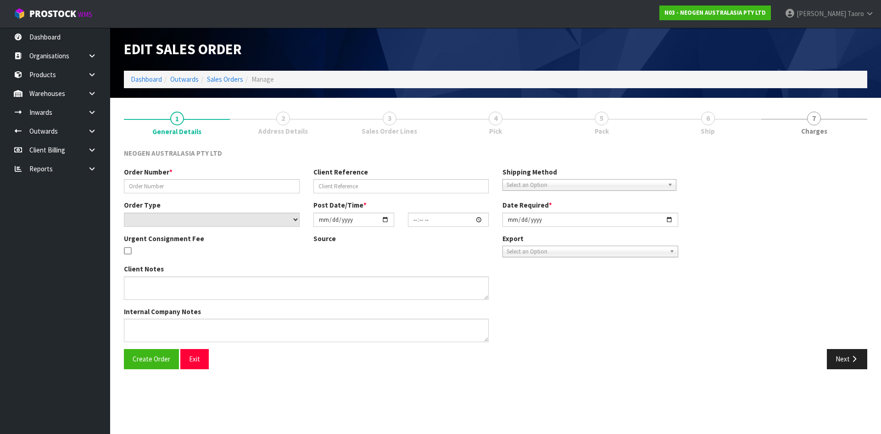
type input "[DATE]"
type textarea "ATTN ACCOUNTS"
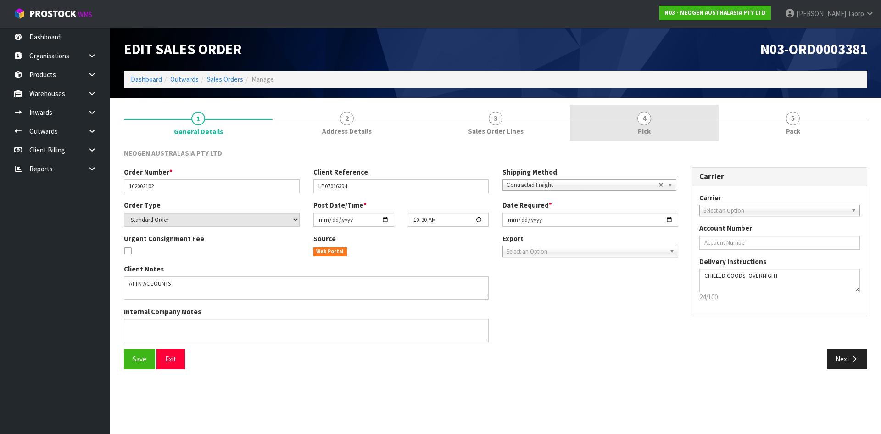
click at [653, 132] on link "4 Pick" at bounding box center [644, 123] width 149 height 36
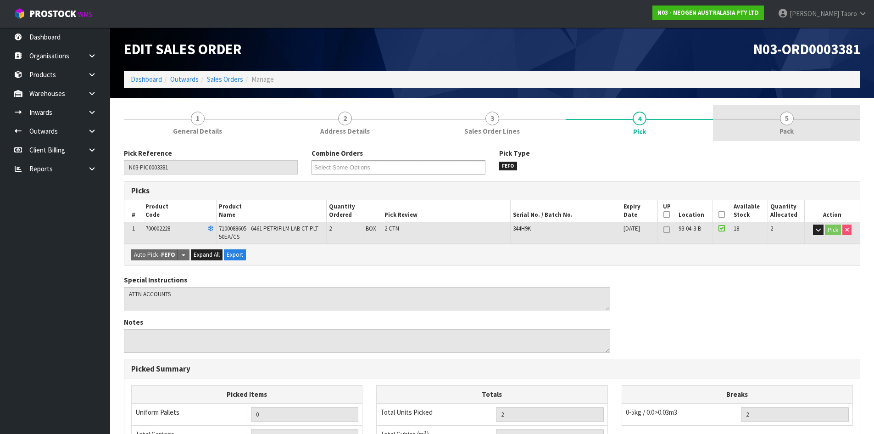
click at [762, 122] on link "5 Pack" at bounding box center [786, 123] width 147 height 36
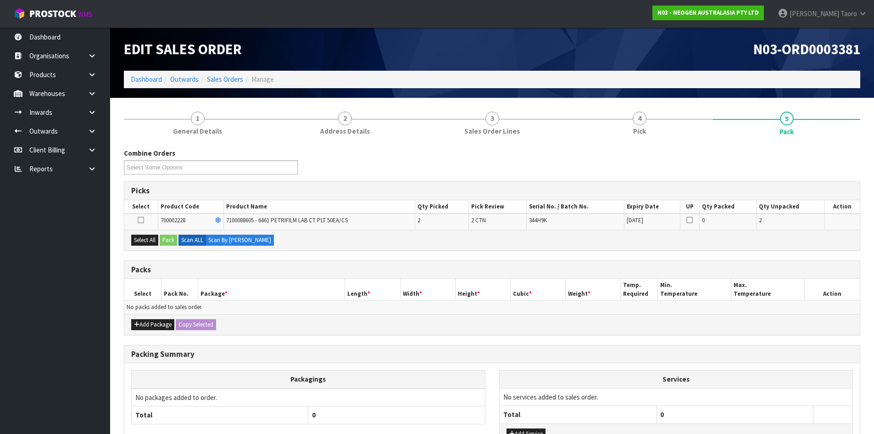
drag, startPoint x: 148, startPoint y: 245, endPoint x: 162, endPoint y: 242, distance: 14.1
click at [149, 245] on div "Select All Pack Scan ALL Scan By [PERSON_NAME]" at bounding box center [491, 239] width 735 height 21
click at [152, 238] on button "Select All" at bounding box center [144, 239] width 27 height 11
click at [168, 239] on button "Pack" at bounding box center [168, 239] width 17 height 11
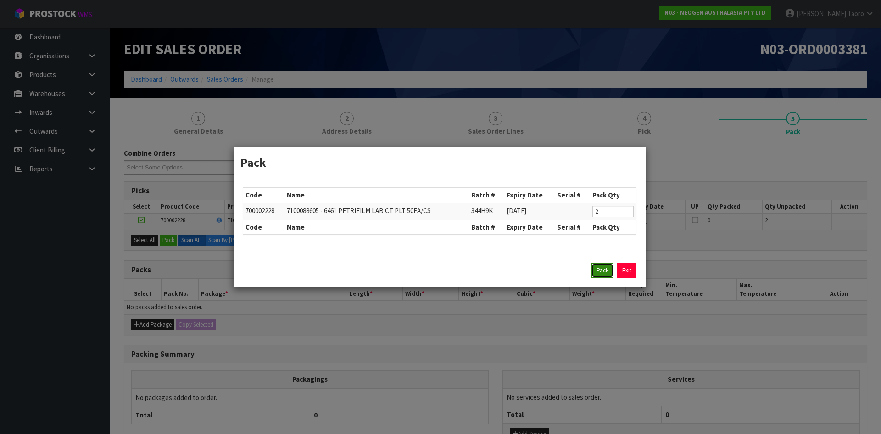
click at [612, 269] on button "Pack" at bounding box center [602, 270] width 22 height 15
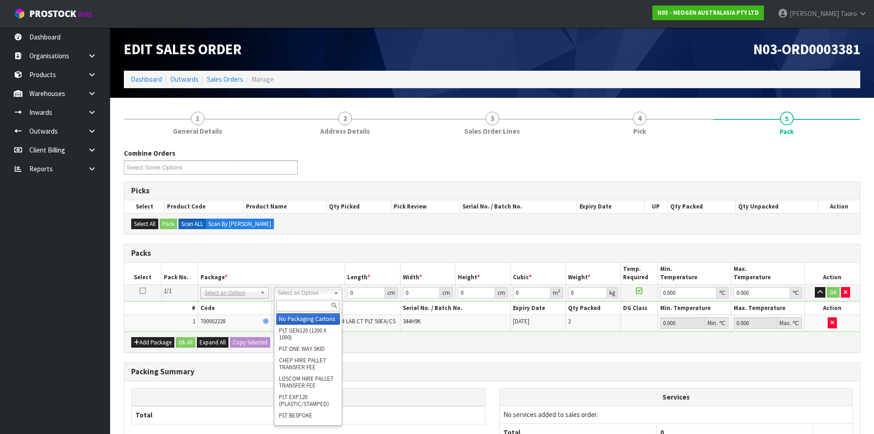
click at [318, 303] on input "text" at bounding box center [308, 305] width 64 height 11
type input "200"
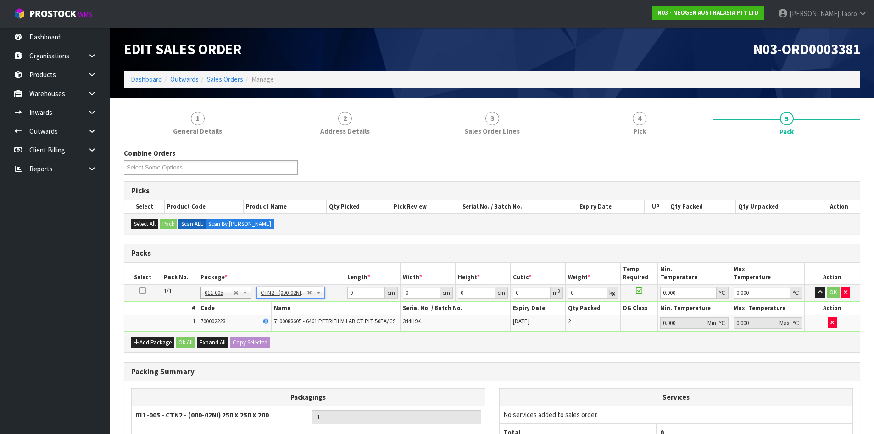
type input "25"
type input "20"
type input "0.0125"
type input "1"
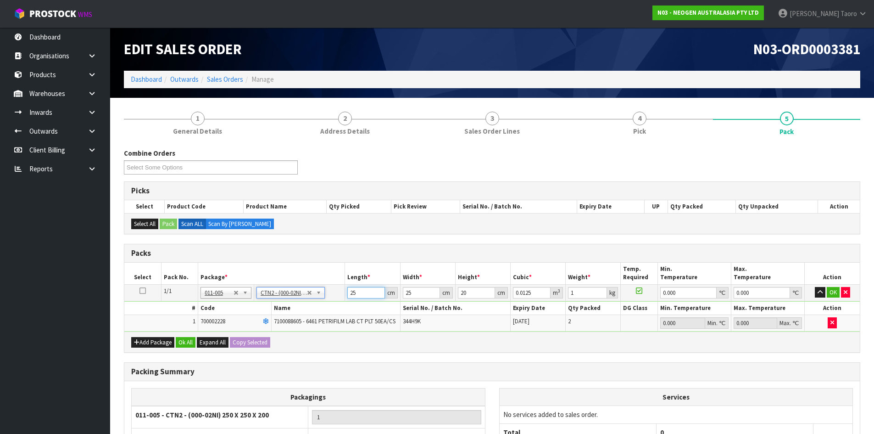
click at [356, 294] on input "25" at bounding box center [365, 292] width 37 height 11
type input "2"
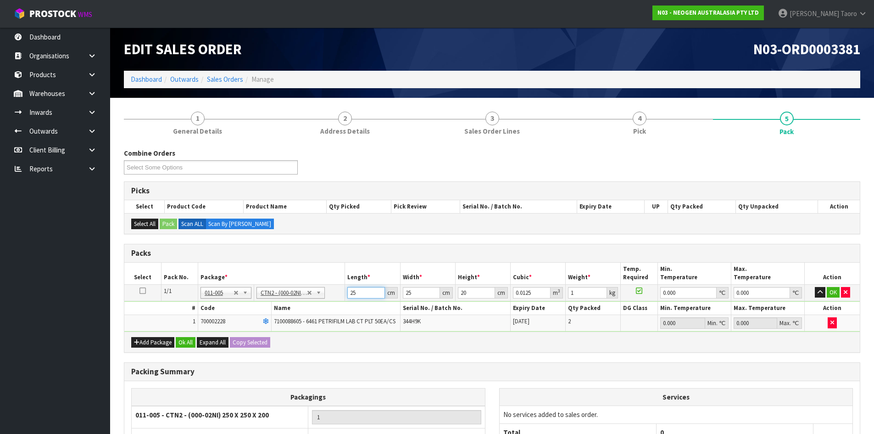
type input "0.001"
type input "21"
type input "0.0105"
type input "21"
type input "1"
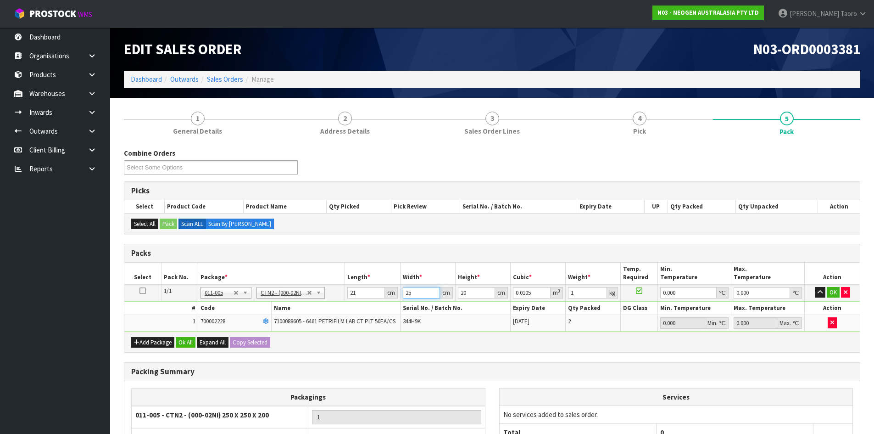
type input "0.00042"
type input "14"
type input "0.00588"
type input "14"
type input "1"
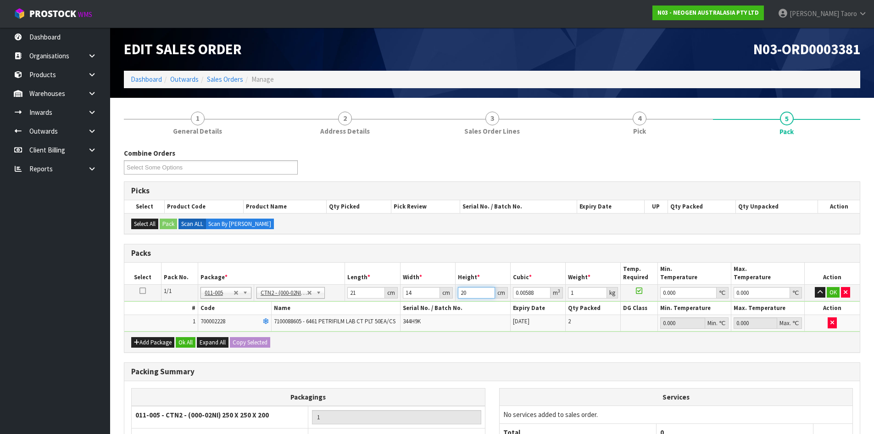
type input "0.000294"
type input "0"
type input "2"
type input "0.000588"
type input "24"
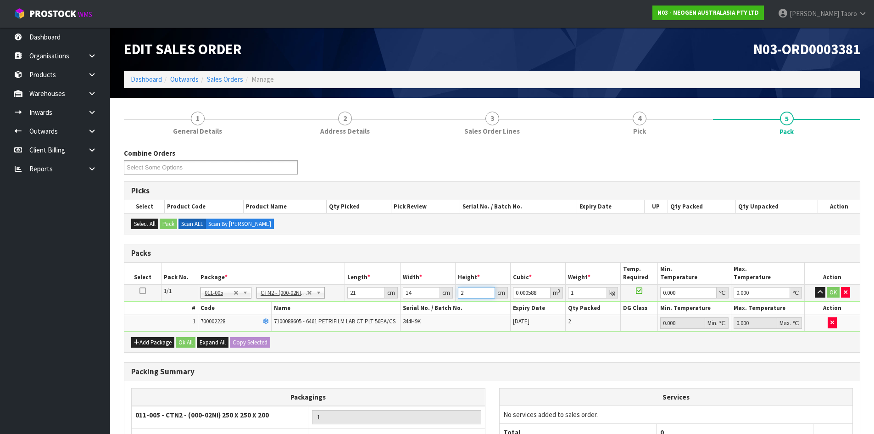
type input "0.007056"
type input "24"
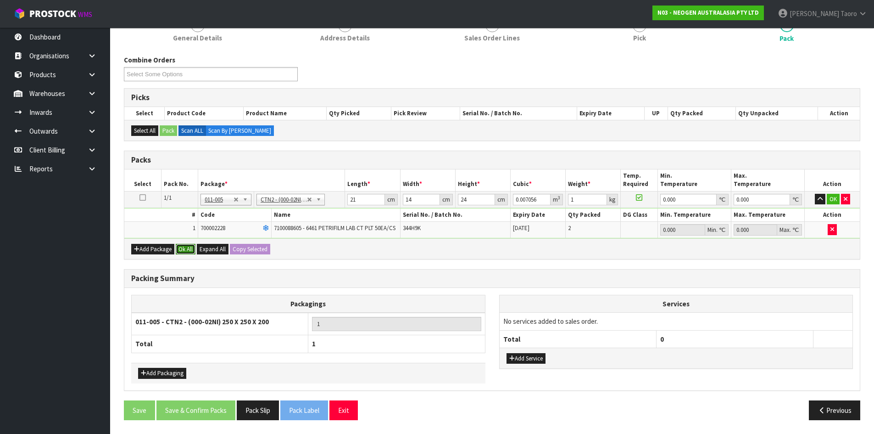
click at [184, 247] on button "Ok All" at bounding box center [186, 249] width 20 height 11
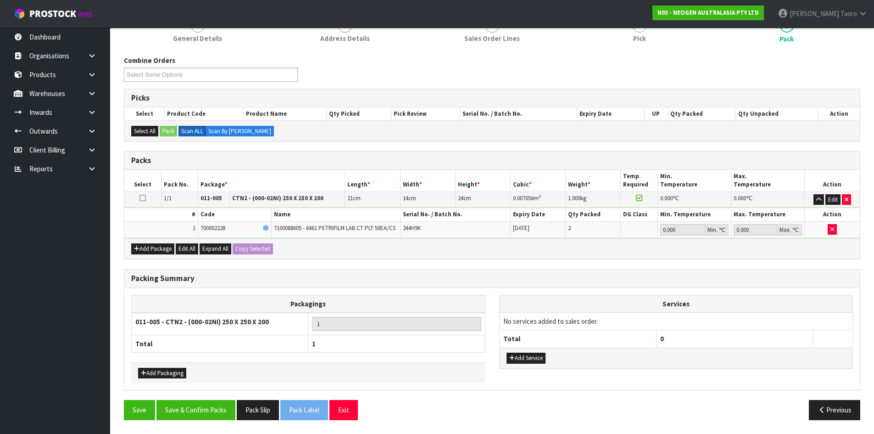
scroll to position [93, 0]
drag, startPoint x: 221, startPoint y: 397, endPoint x: 221, endPoint y: 405, distance: 7.8
click at [221, 402] on div "Combine Orders N03-ORD0003377 N03-ORD0003380 N03-ORD0003381 N03-ORD0003382 Sele…" at bounding box center [492, 241] width 736 height 371
click at [221, 405] on button "Save & Confirm Packs" at bounding box center [195, 410] width 79 height 20
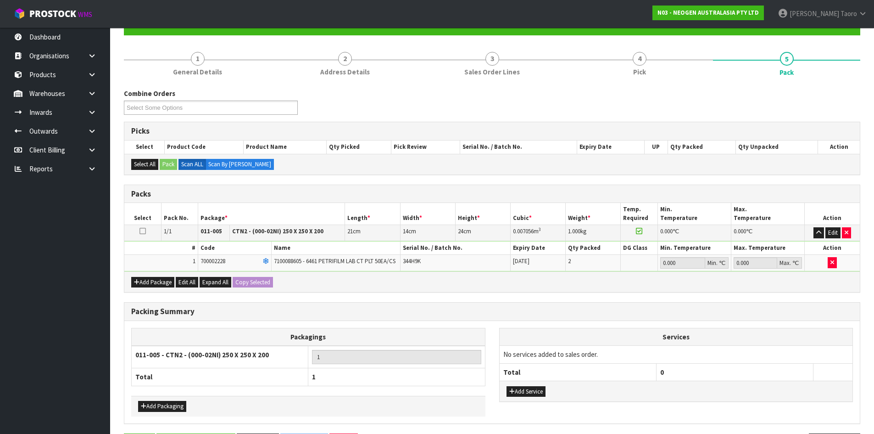
scroll to position [0, 0]
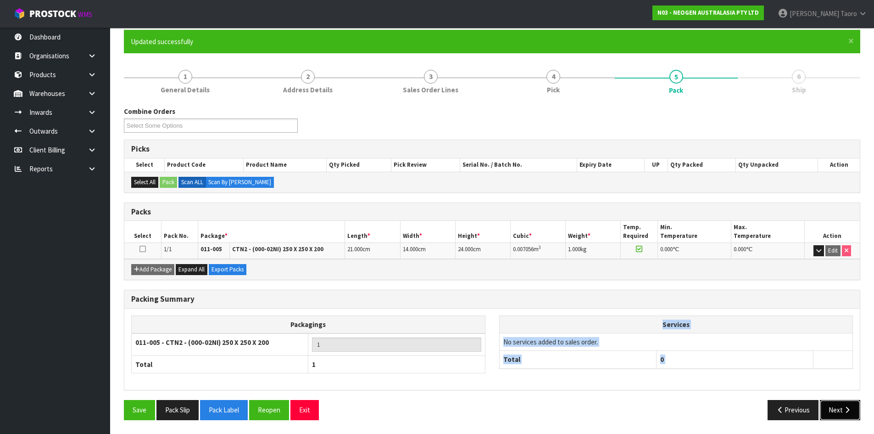
click at [831, 407] on button "Next" at bounding box center [840, 410] width 40 height 20
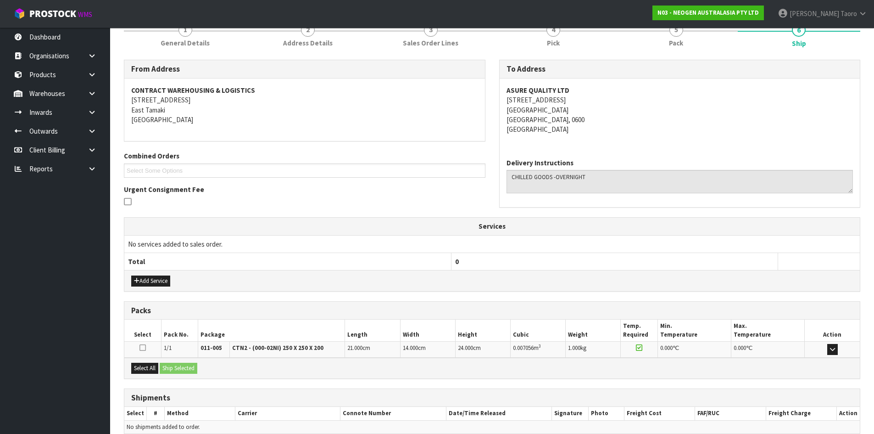
scroll to position [165, 0]
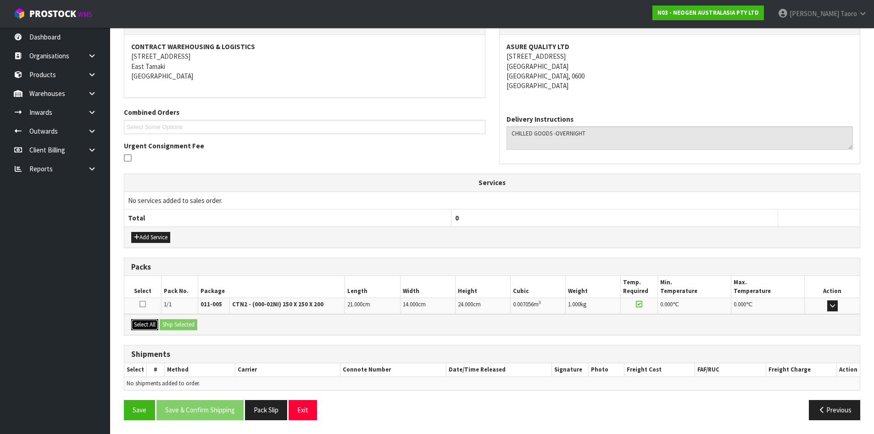
drag, startPoint x: 150, startPoint y: 325, endPoint x: 172, endPoint y: 324, distance: 22.0
click at [157, 326] on button "Select All" at bounding box center [144, 324] width 27 height 11
click at [173, 324] on button "Ship Selected" at bounding box center [179, 324] width 38 height 11
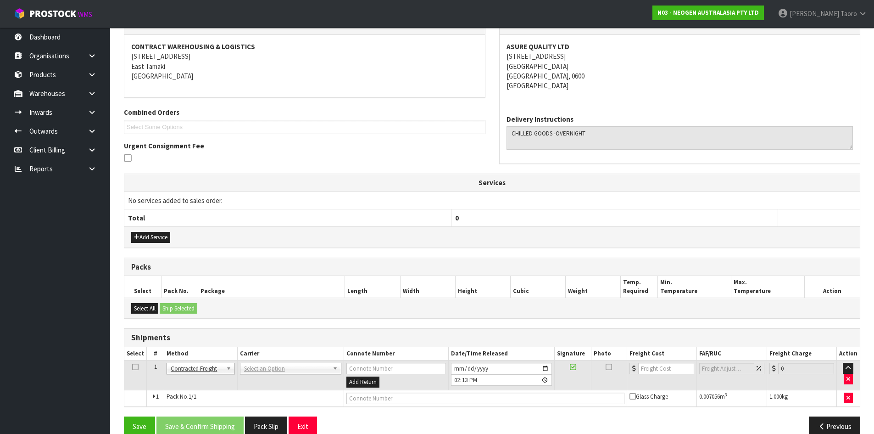
click at [261, 375] on td "ANGEL - ANGEL TRANSPORT [PERSON_NAME] REMOVALS DEAEXPAKL - DEADLINE EXPRESS COU…" at bounding box center [290, 375] width 106 height 30
drag, startPoint x: 265, startPoint y: 372, endPoint x: 270, endPoint y: 378, distance: 7.8
click at [270, 378] on input "text" at bounding box center [289, 380] width 97 height 11
type input "NZP"
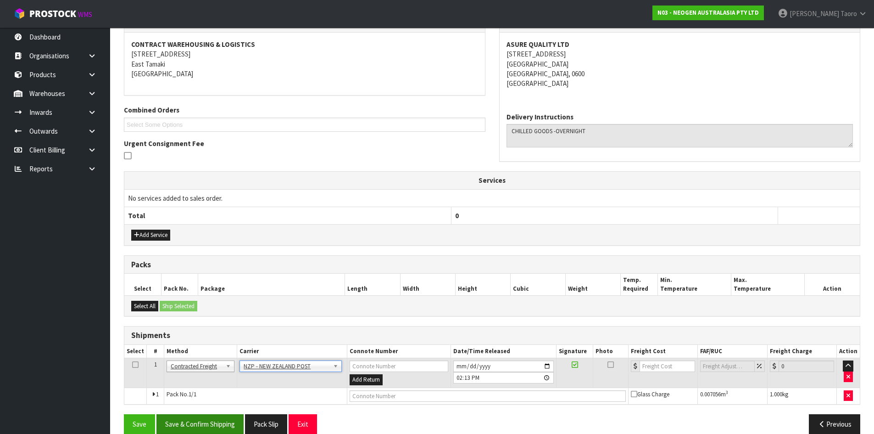
scroll to position [181, 0]
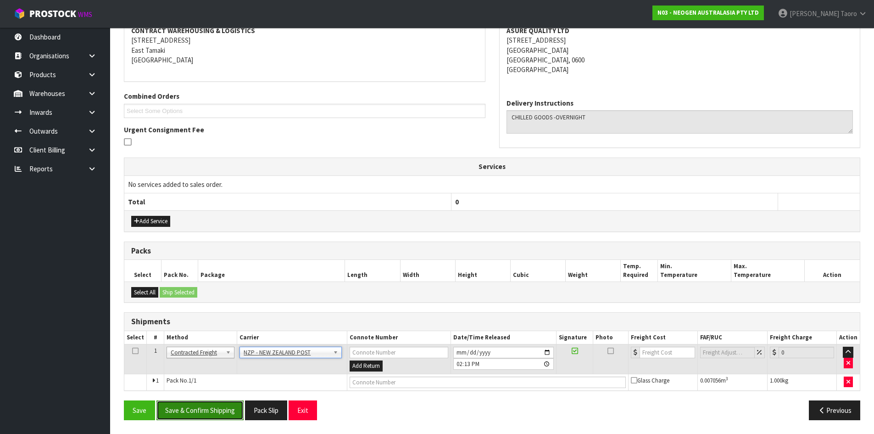
click at [235, 414] on button "Save & Confirm Shipping" at bounding box center [199, 410] width 87 height 20
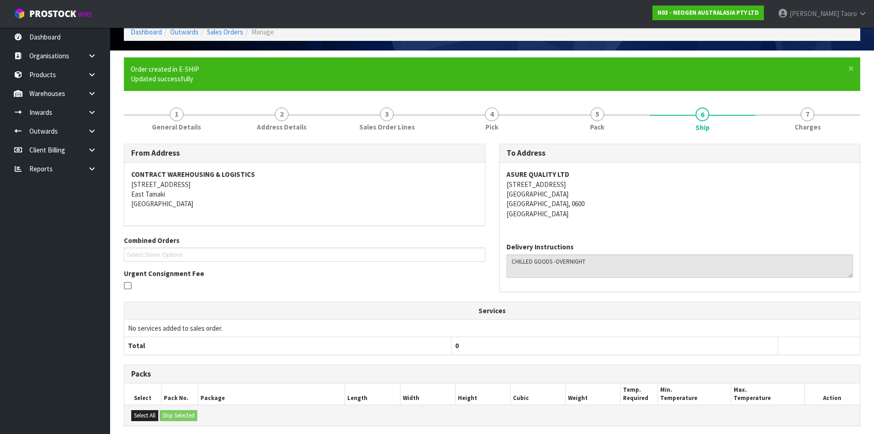
scroll to position [168, 0]
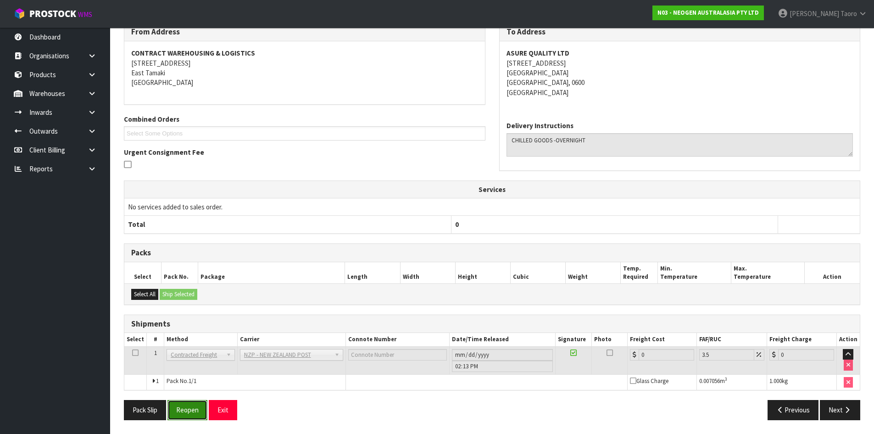
click at [191, 408] on button "Reopen" at bounding box center [187, 410] width 40 height 20
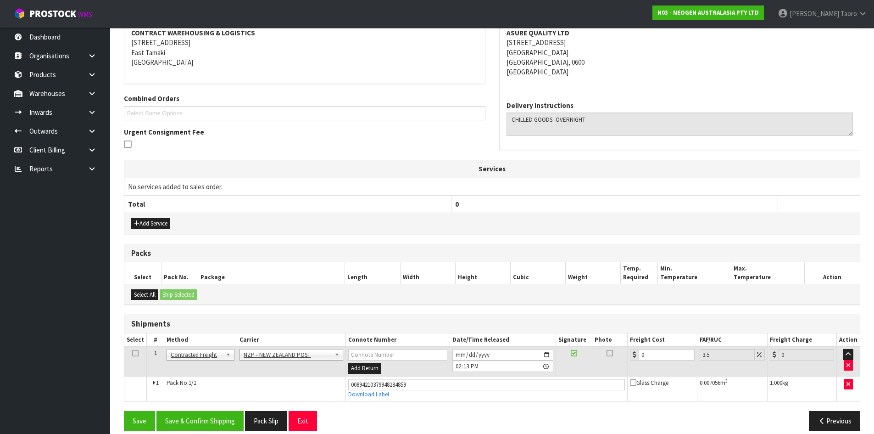
scroll to position [190, 0]
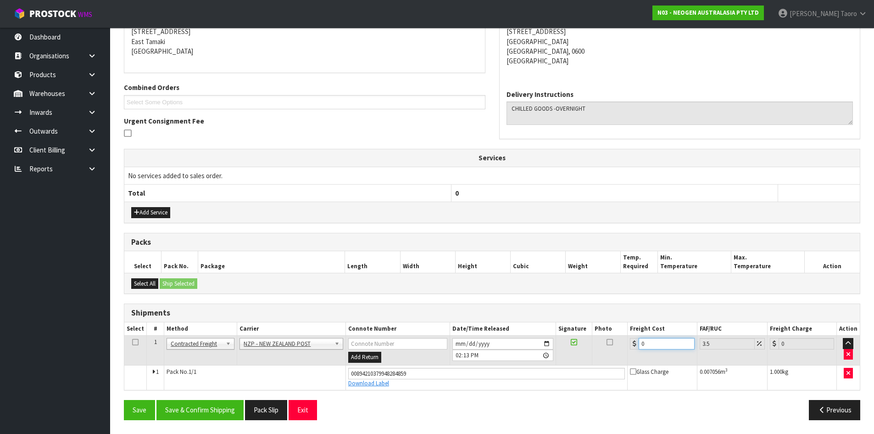
click at [661, 346] on input "0" at bounding box center [667, 343] width 56 height 11
type input "4"
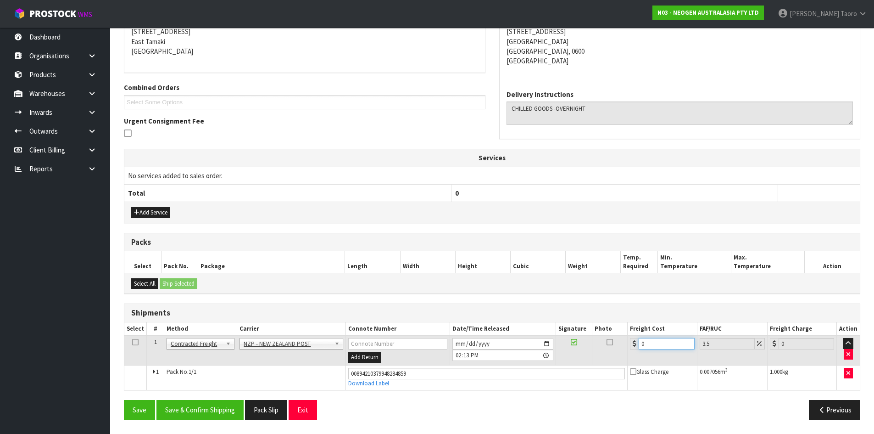
type input "4.14"
type input "4.3"
type input "4.45"
type input "4.33"
type input "4.48"
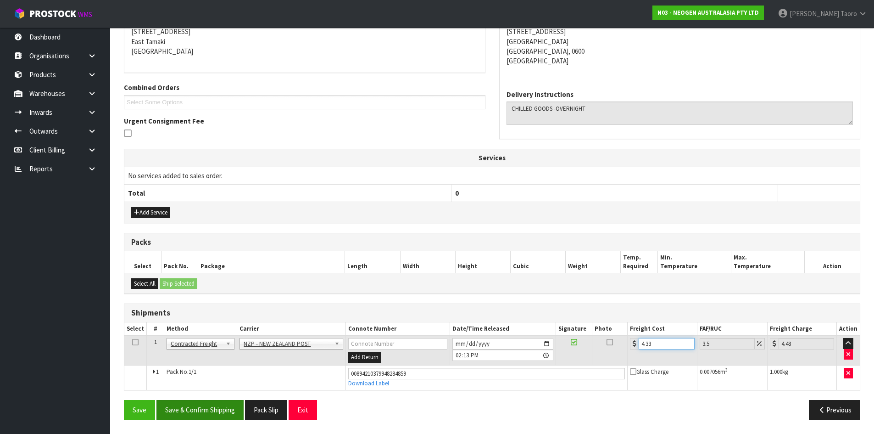
type input "4.33"
click at [220, 406] on button "Save & Confirm Shipping" at bounding box center [199, 410] width 87 height 20
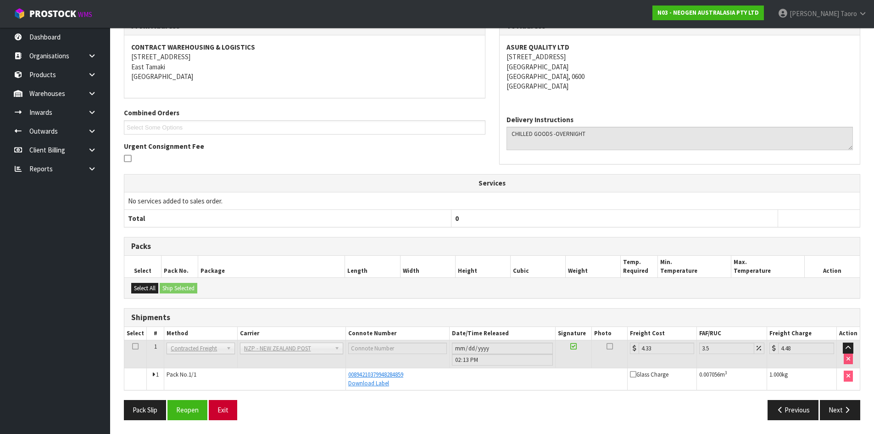
scroll to position [165, 0]
click at [226, 406] on button "Exit" at bounding box center [223, 410] width 28 height 20
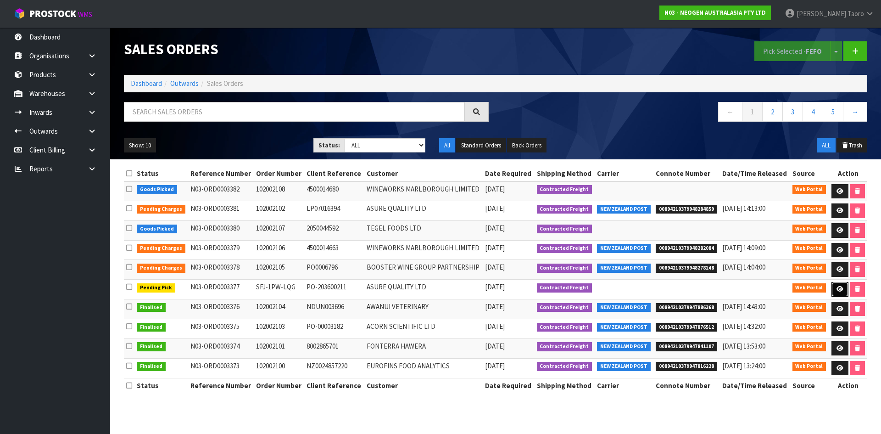
click at [840, 290] on icon at bounding box center [839, 289] width 7 height 6
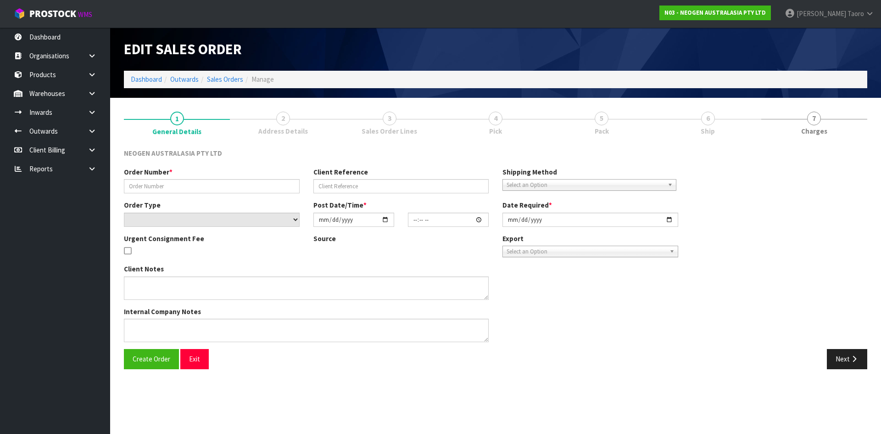
type input "SFJ-1PW-LQG"
type input "PO-203600211"
select select "number:0"
type input "[DATE]"
type input "11:58:00.000"
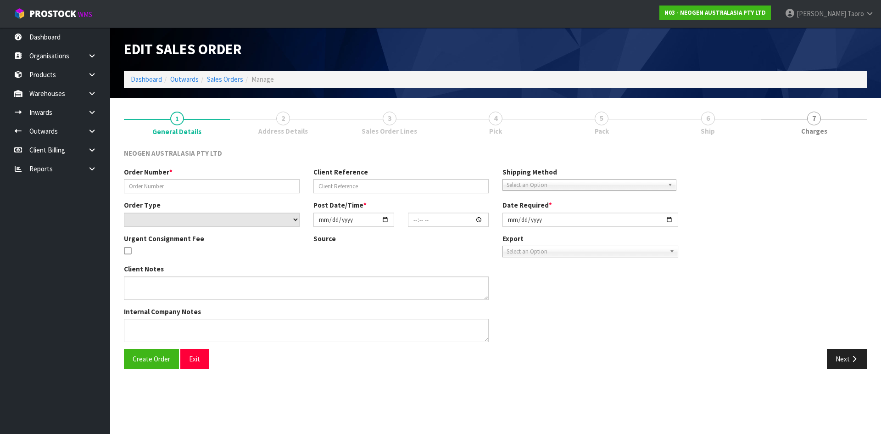
type input "[DATE]"
type textarea "PLEASE NOTE - THIS BOX MUST COME FROM HELD WAREHOUSE – BATCH # 250826M A BARCOD…"
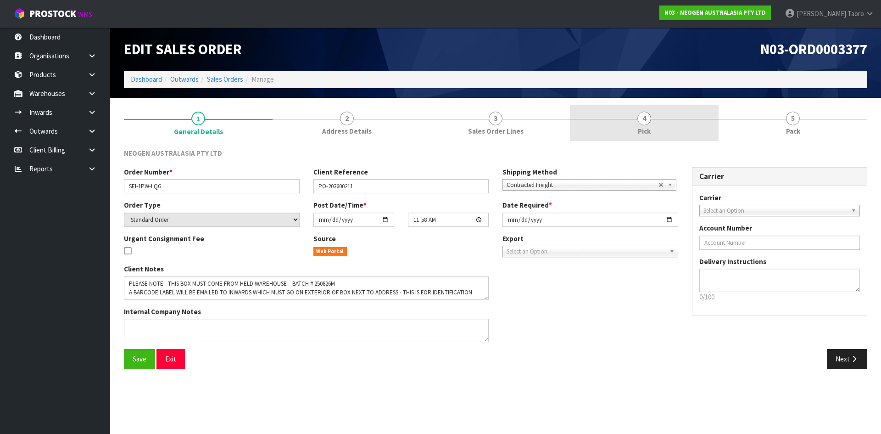
click at [633, 117] on link "4 Pick" at bounding box center [644, 123] width 149 height 36
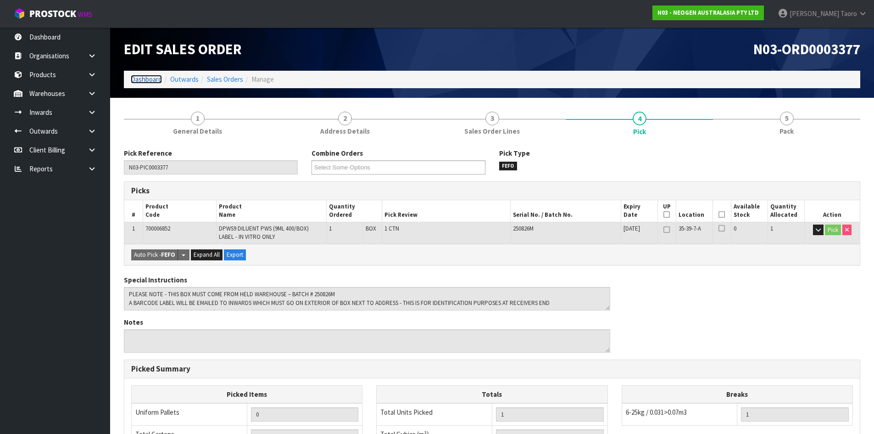
click at [156, 81] on link "Dashboard" at bounding box center [146, 79] width 31 height 9
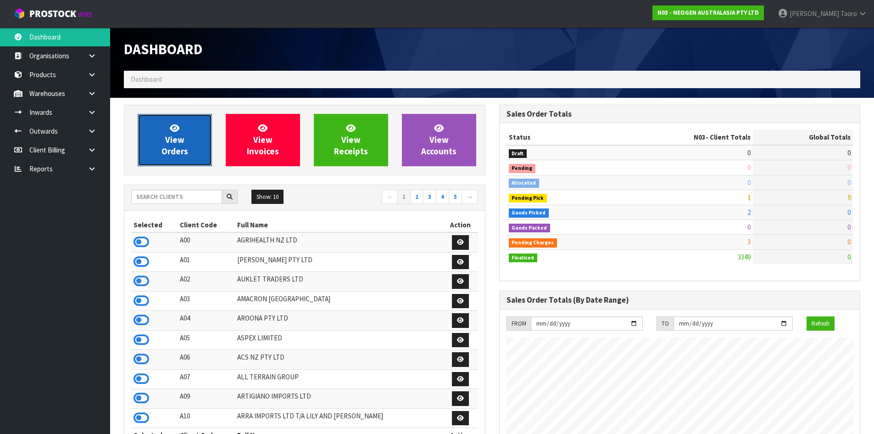
click at [187, 145] on link "View Orders" at bounding box center [175, 140] width 74 height 52
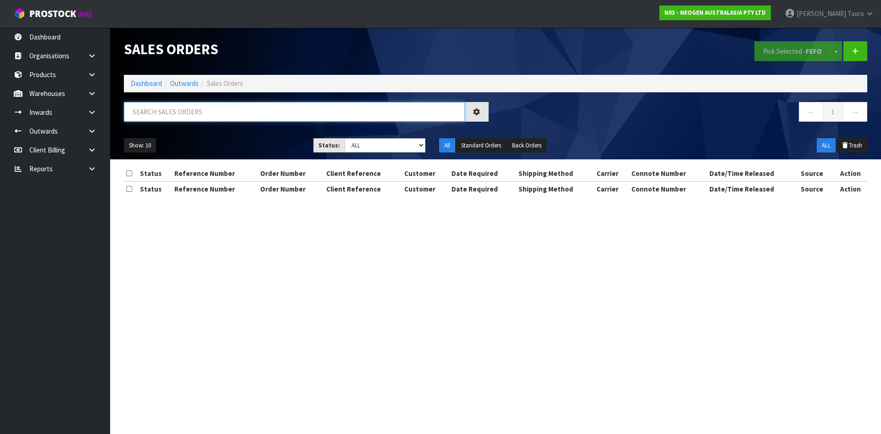
click at [203, 114] on input "text" at bounding box center [294, 112] width 341 height 20
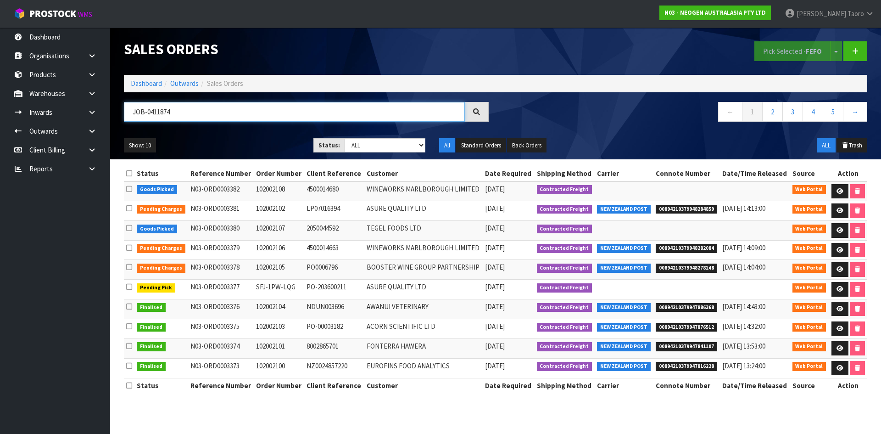
type input "JOB-0411874"
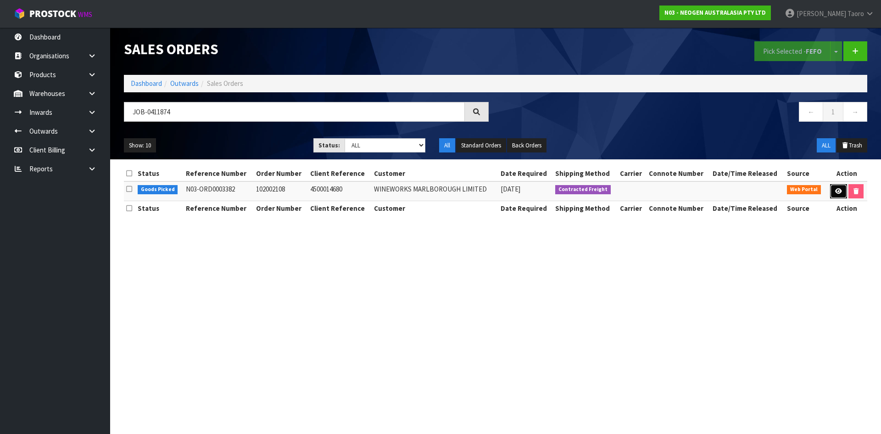
click at [835, 190] on icon at bounding box center [838, 191] width 7 height 6
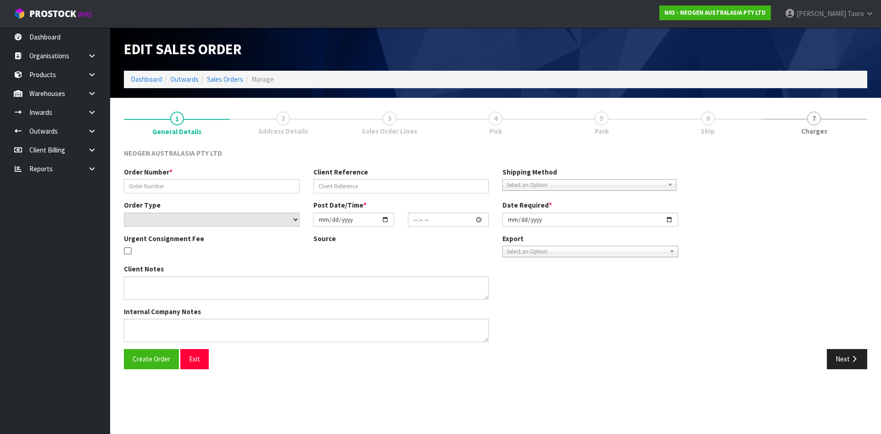
type input "102002108"
type input "4500014680"
select select "number:0"
type input "[DATE]"
type input "10:34:00.000"
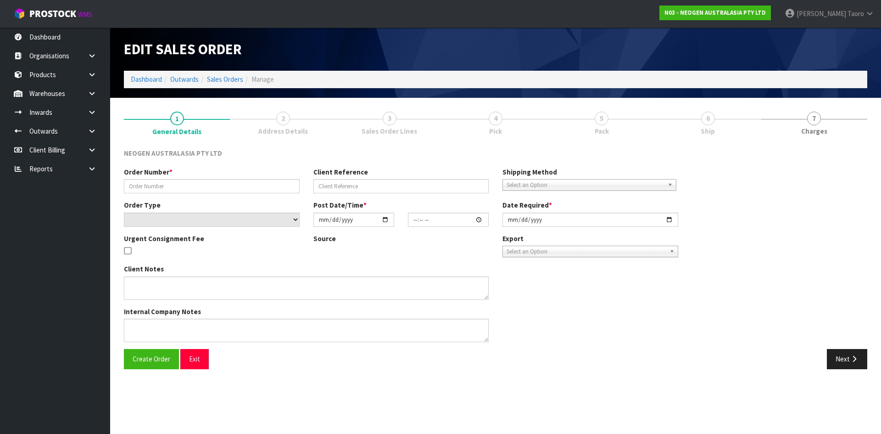
type input "[DATE]"
type textarea "ATTN [PERSON_NAME]"
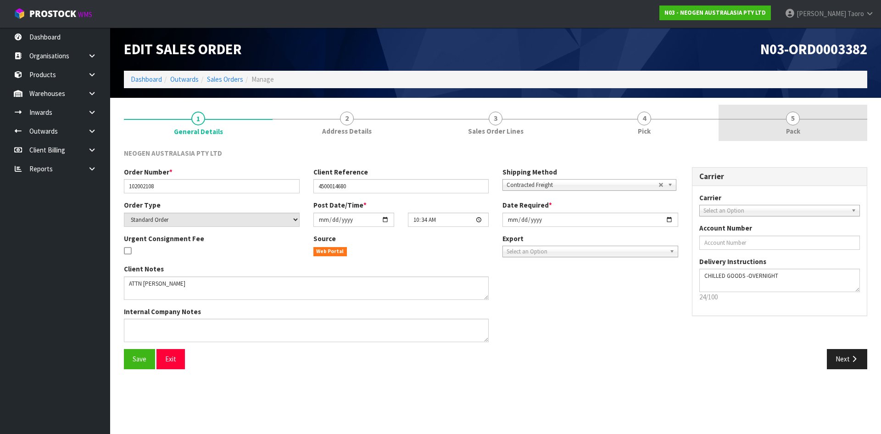
click at [808, 108] on link "5 Pack" at bounding box center [792, 123] width 149 height 36
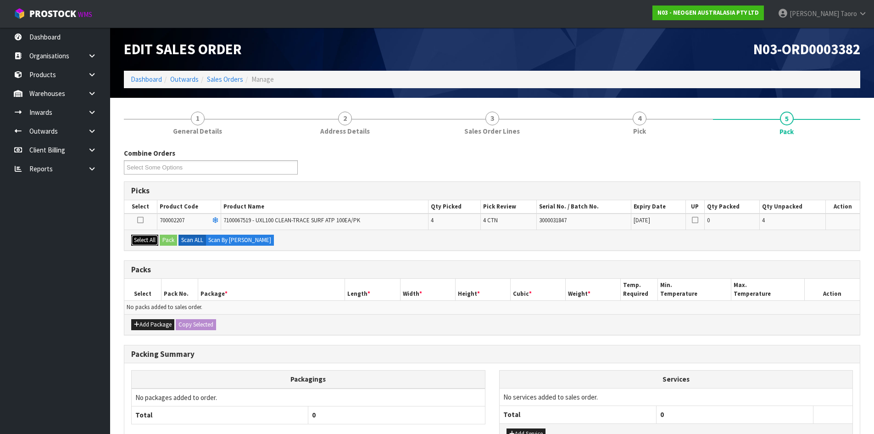
click at [154, 243] on button "Select All" at bounding box center [144, 239] width 27 height 11
click at [167, 240] on button "Pack" at bounding box center [168, 239] width 17 height 11
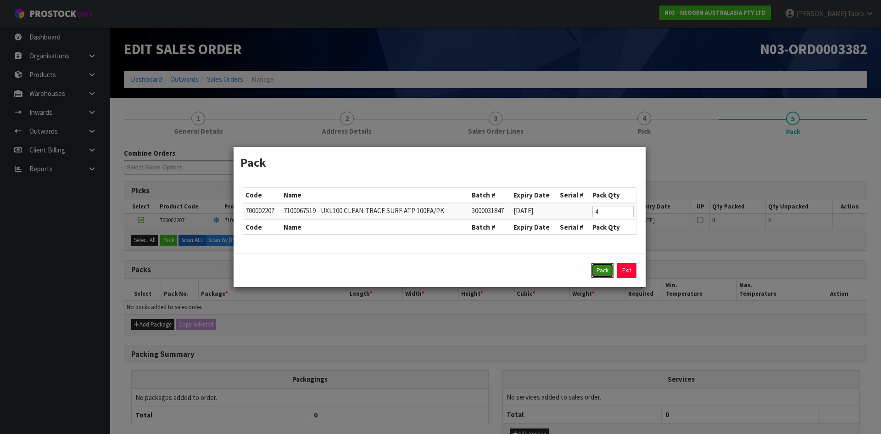
click at [606, 264] on button "Pack" at bounding box center [602, 270] width 22 height 15
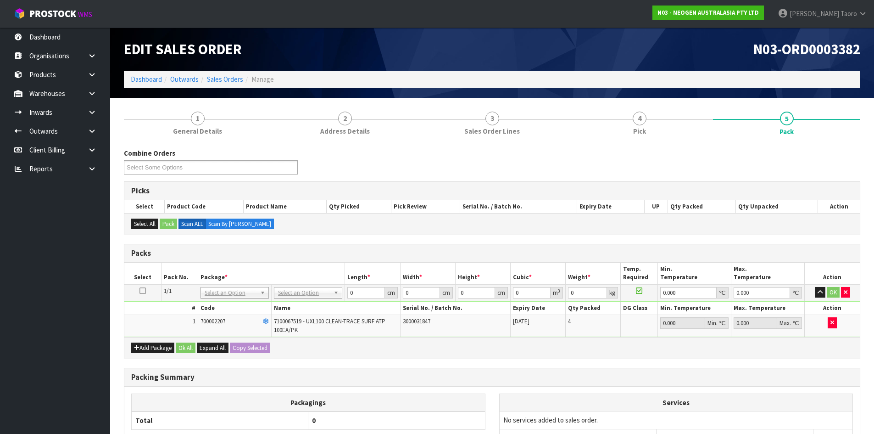
drag, startPoint x: 324, startPoint y: 290, endPoint x: 320, endPoint y: 297, distance: 8.0
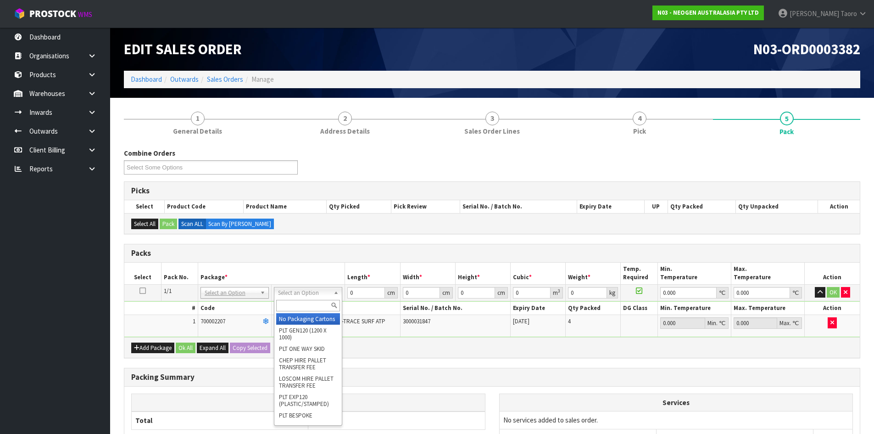
click at [318, 302] on input "text" at bounding box center [308, 305] width 64 height 11
type input "CTN6"
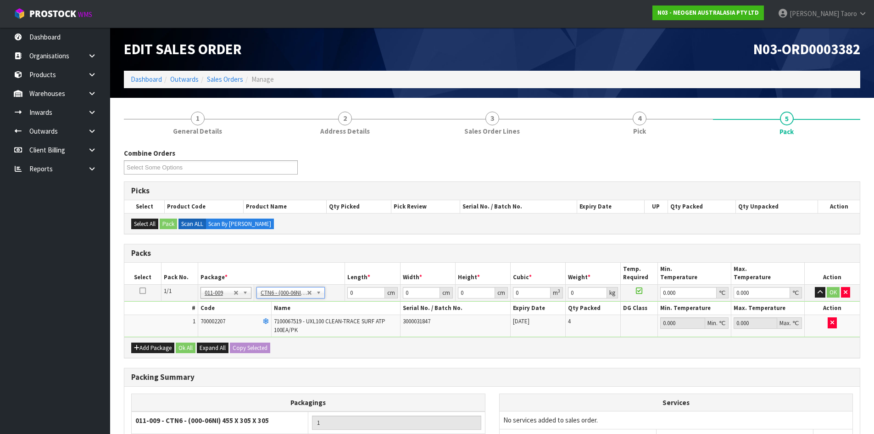
type input "45.5"
type input "30.5"
type input "0.042326"
type input "4.04"
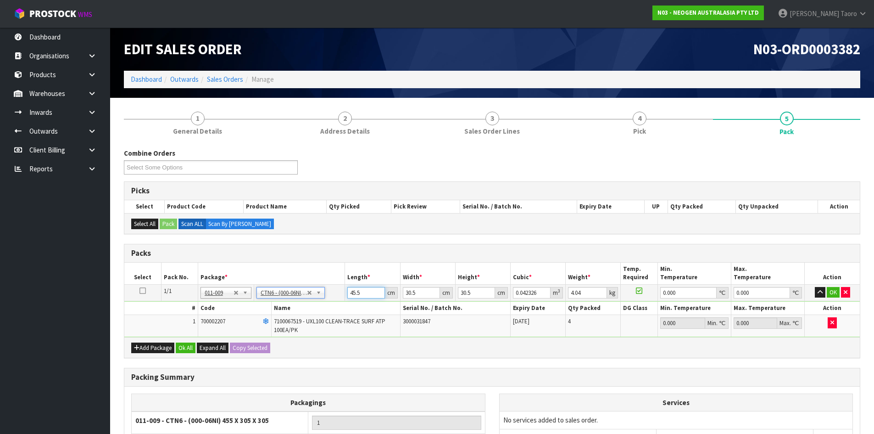
click at [359, 292] on input "45.5" at bounding box center [365, 292] width 37 height 11
type input "4"
type input "0.003721"
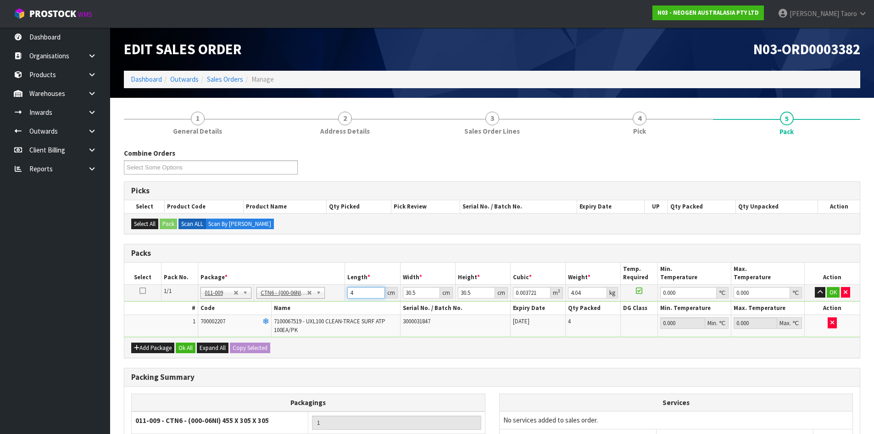
type input "46"
type input "0.042792"
type input "46"
type input "3"
type input "0.004209"
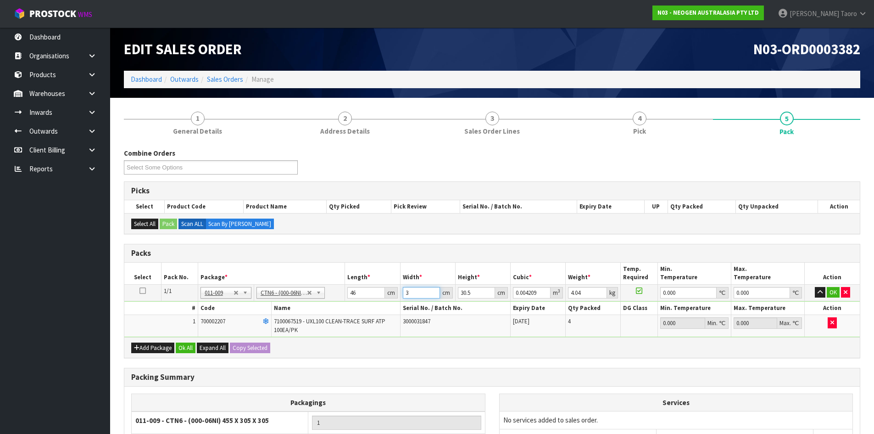
type input "32"
type input "0.044896"
type input "32"
type input "2"
type input "0.002944"
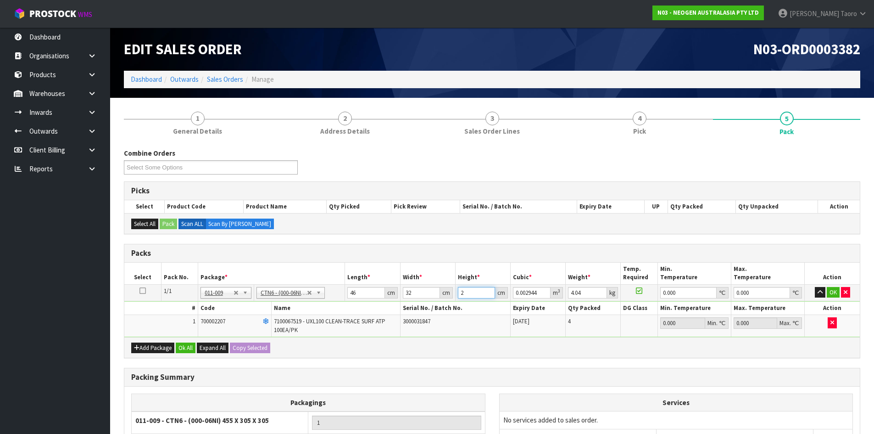
type input "27"
type input "0.039744"
type input "27"
type input "5"
click at [192, 352] on div "Add Package Ok All Expand All Copy Selected" at bounding box center [491, 347] width 735 height 21
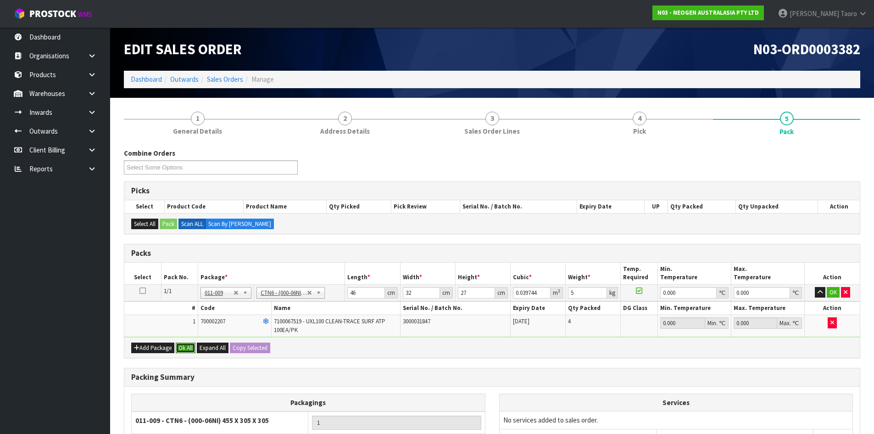
click at [191, 351] on button "Ok All" at bounding box center [186, 347] width 20 height 11
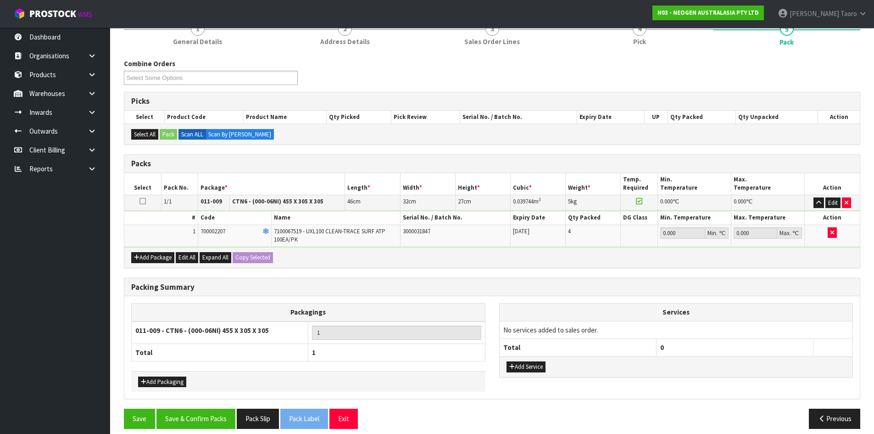
scroll to position [98, 0]
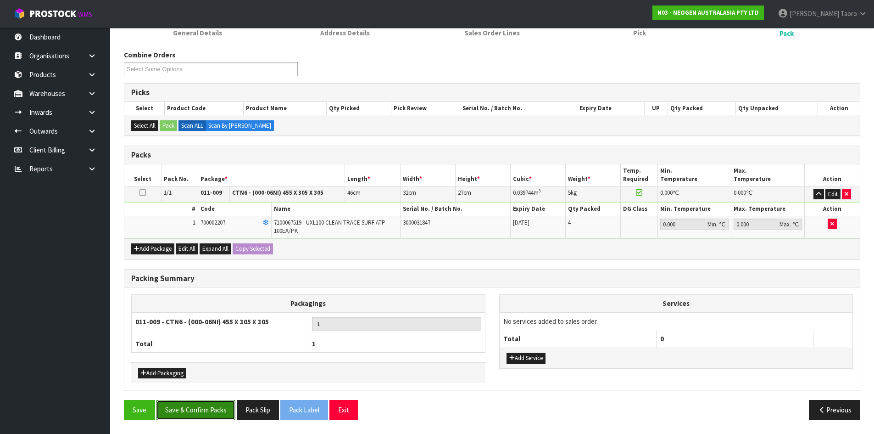
click at [209, 404] on button "Save & Confirm Packs" at bounding box center [195, 410] width 79 height 20
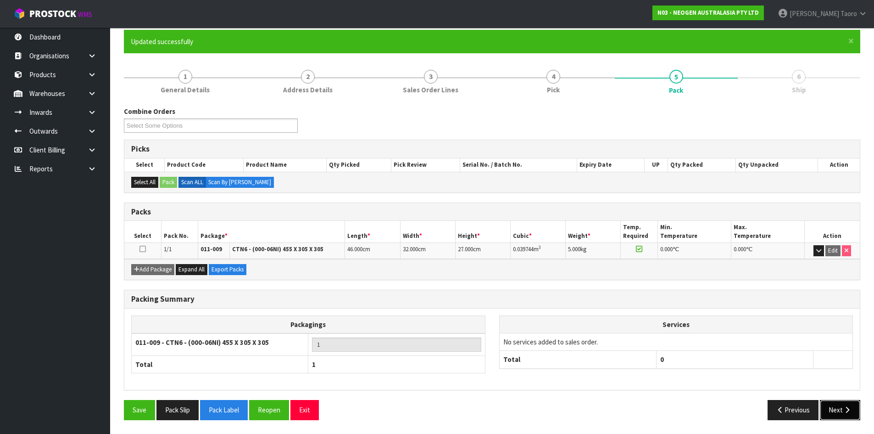
click at [850, 409] on icon "button" at bounding box center [847, 409] width 9 height 7
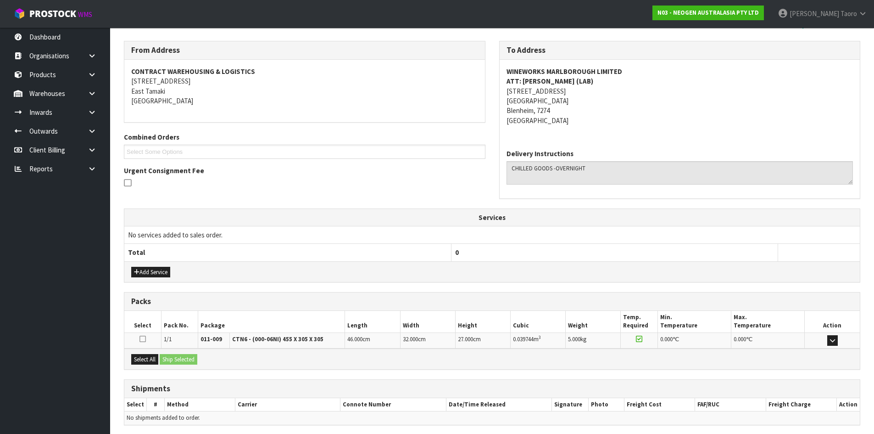
scroll to position [175, 0]
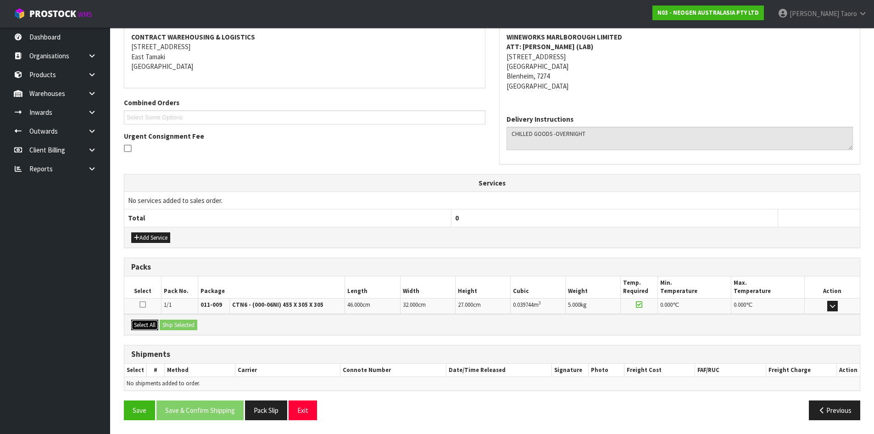
click at [154, 328] on button "Select All" at bounding box center [144, 324] width 27 height 11
click at [164, 327] on button "Ship Selected" at bounding box center [179, 324] width 38 height 11
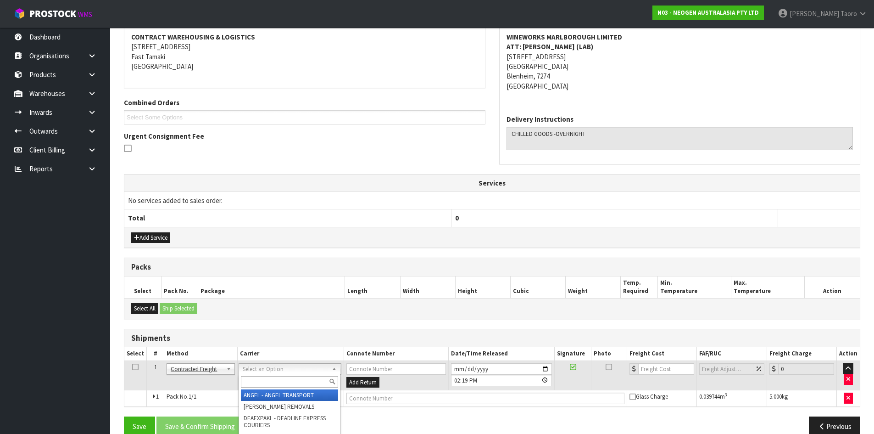
drag, startPoint x: 263, startPoint y: 367, endPoint x: 266, endPoint y: 379, distance: 12.2
click at [267, 379] on input "text" at bounding box center [289, 381] width 97 height 11
type input "NZP"
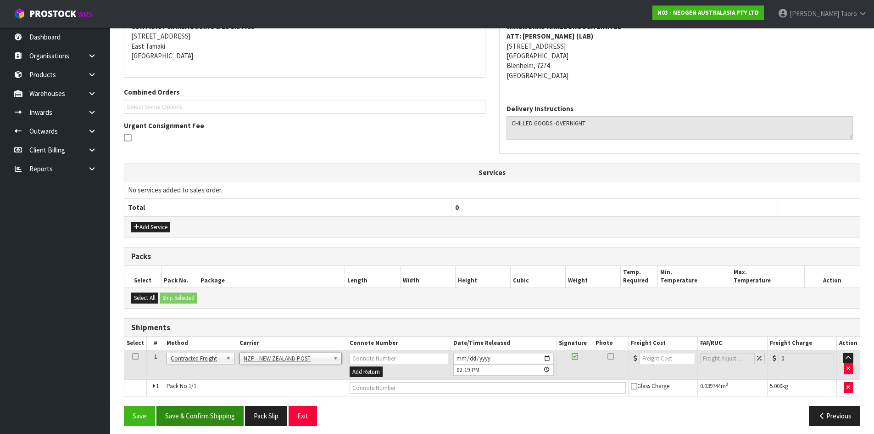
scroll to position [191, 0]
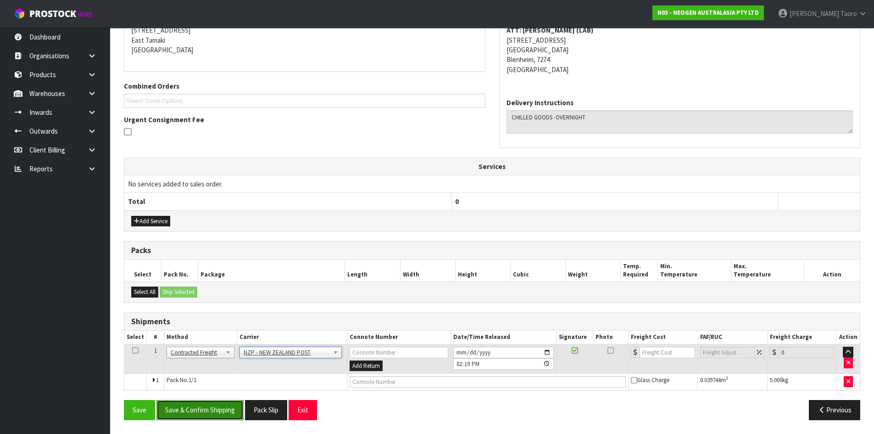
click at [210, 412] on button "Save & Confirm Shipping" at bounding box center [199, 410] width 87 height 20
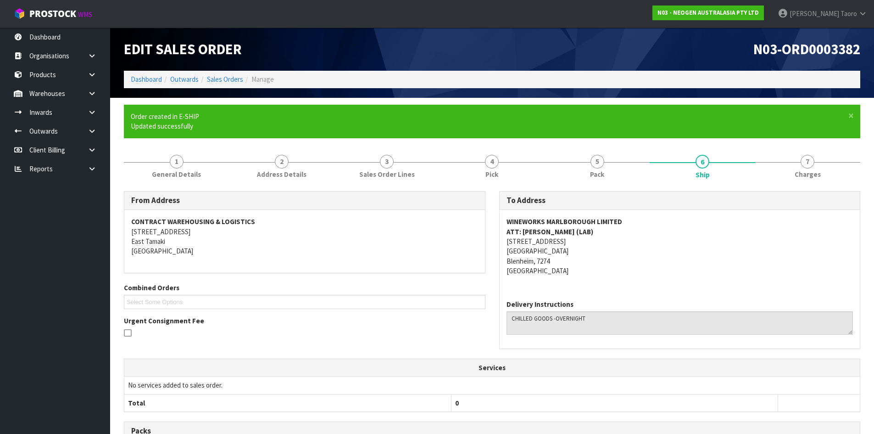
scroll to position [178, 0]
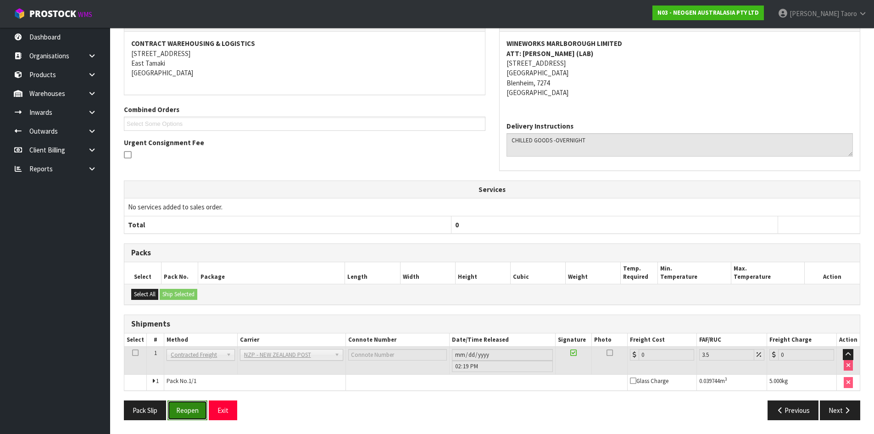
click at [186, 406] on button "Reopen" at bounding box center [187, 410] width 40 height 20
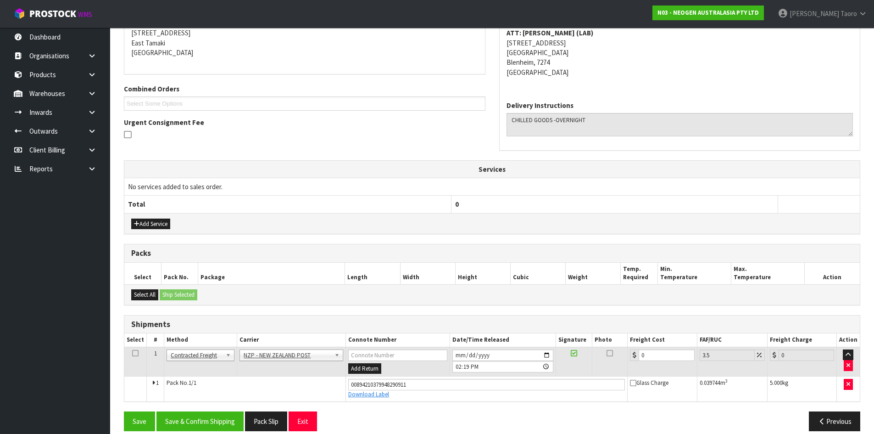
scroll to position [200, 0]
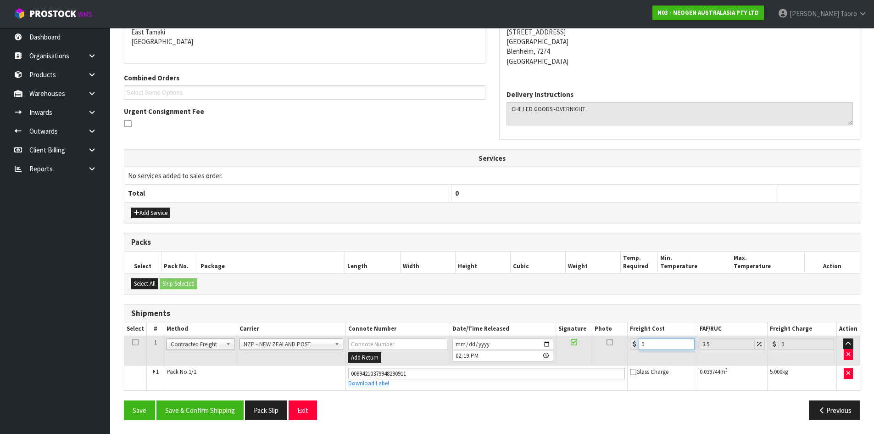
click at [655, 342] on input "0" at bounding box center [667, 343] width 56 height 11
type input "3"
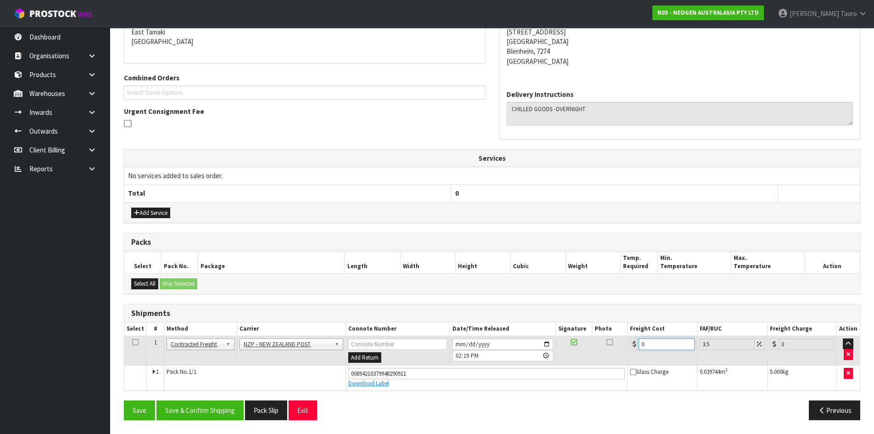
type input "3.1"
type input "32"
type input "33.12"
type input "32.2"
type input "33.33"
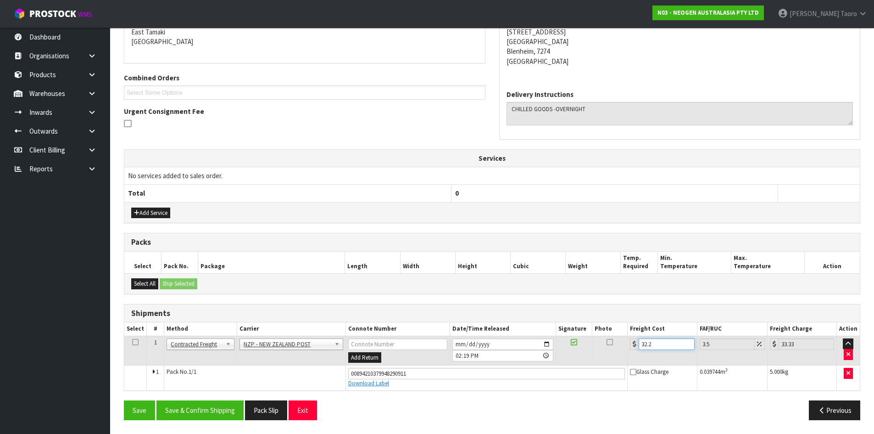
type input "32.22"
type input "33.35"
type input "32.22"
click at [196, 408] on button "Save & Confirm Shipping" at bounding box center [199, 410] width 87 height 20
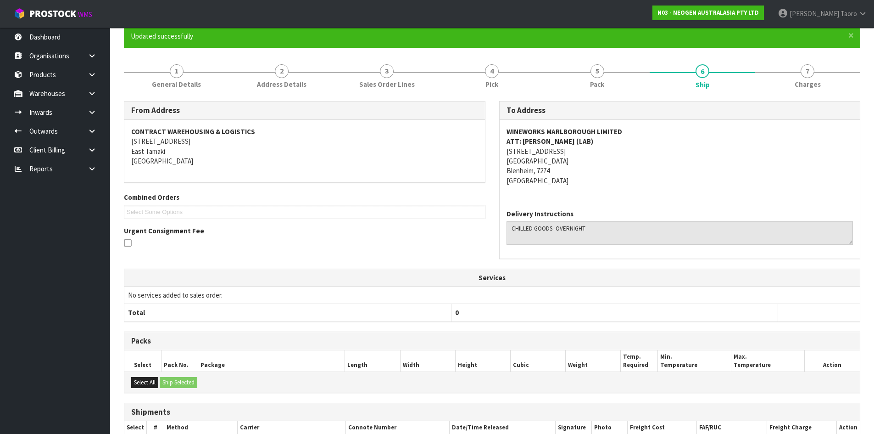
scroll to position [174, 0]
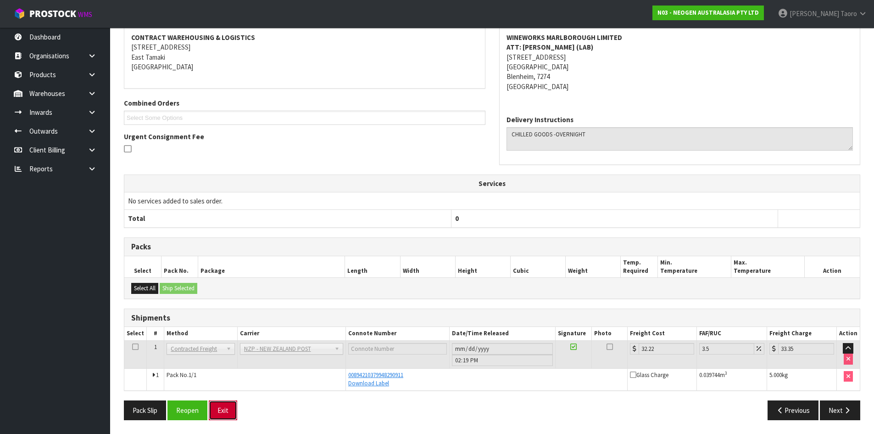
click at [218, 412] on button "Exit" at bounding box center [223, 410] width 28 height 20
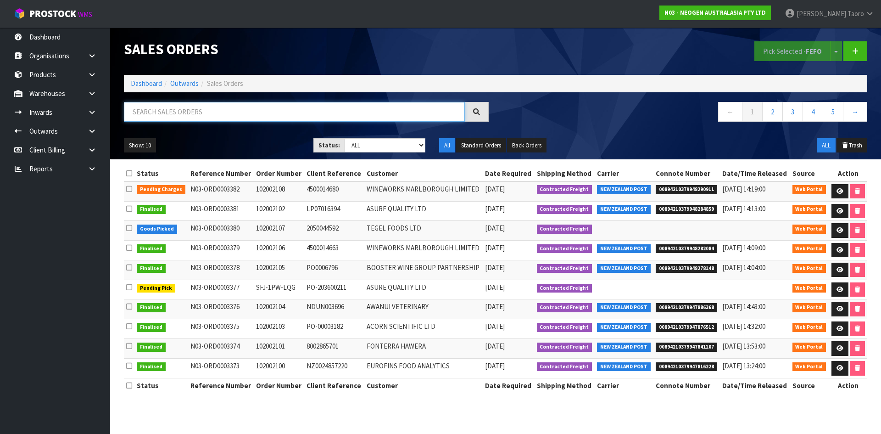
click at [305, 106] on input "text" at bounding box center [294, 112] width 341 height 20
type input "JOB-0411847"
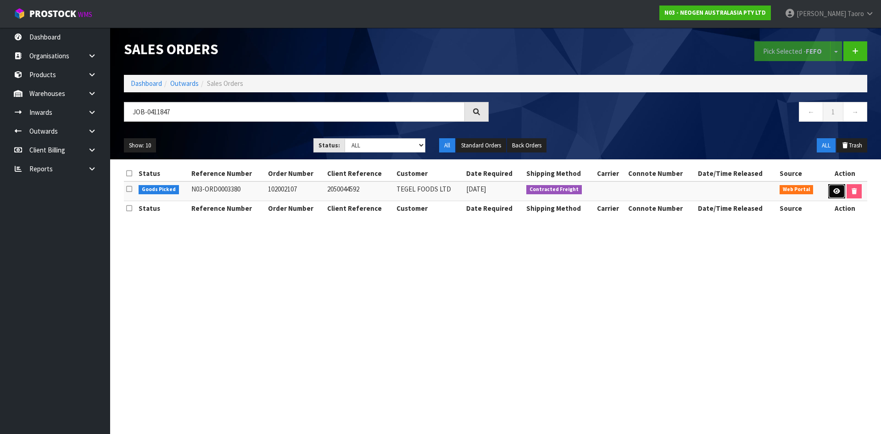
click at [835, 191] on icon at bounding box center [836, 191] width 7 height 6
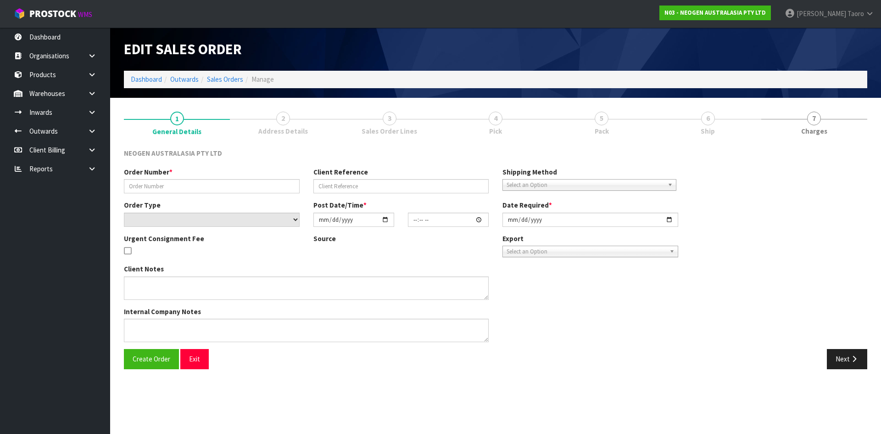
type input "102002107"
type input "2050044592"
select select "number:0"
type input "[DATE]"
type input "09:49:00.000"
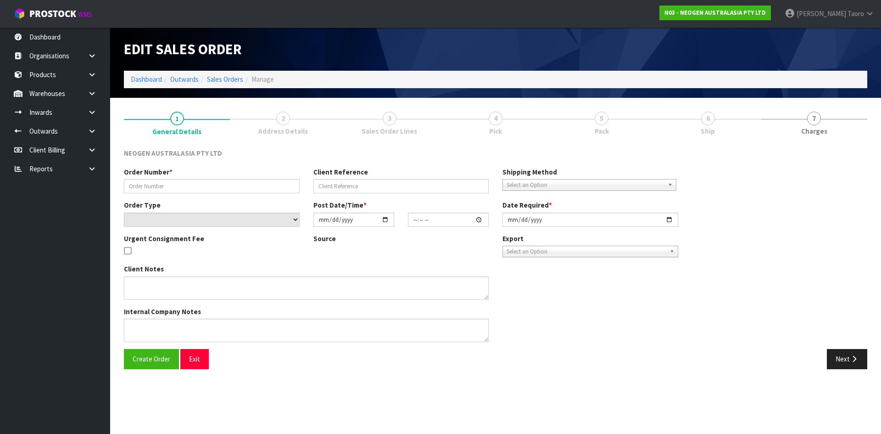
type input "[DATE]"
type textarea "ATTN ACCOUNTS"
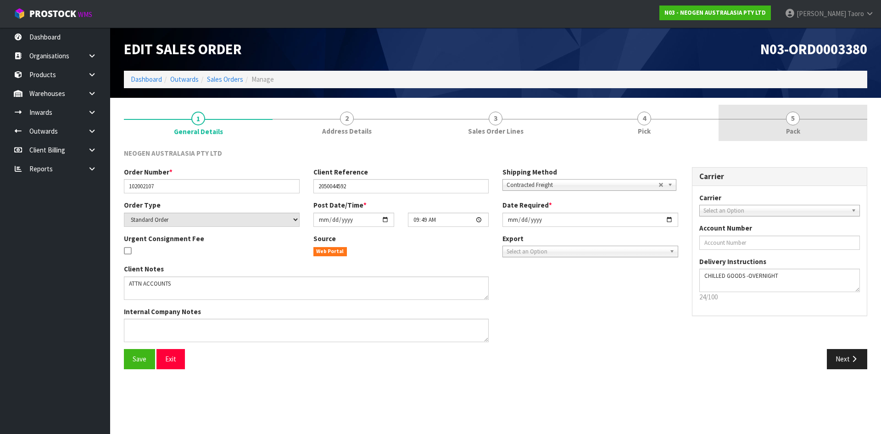
click at [826, 123] on link "5 Pack" at bounding box center [792, 123] width 149 height 36
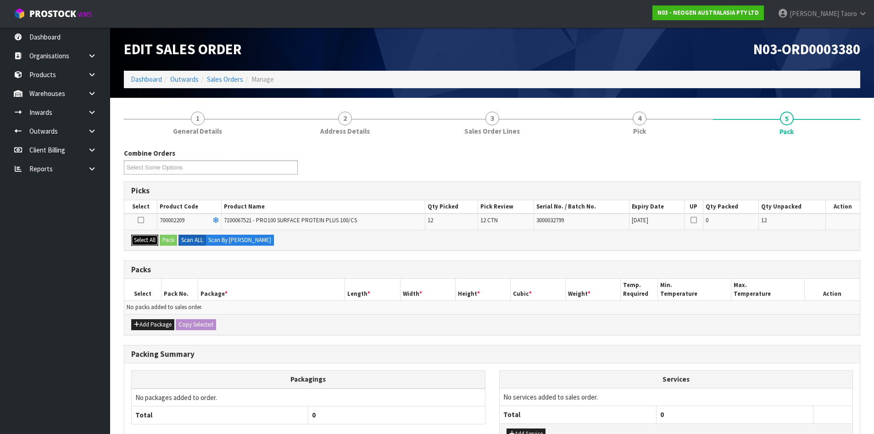
click at [154, 242] on button "Select All" at bounding box center [144, 239] width 27 height 11
click at [169, 240] on button "Pack" at bounding box center [168, 239] width 17 height 11
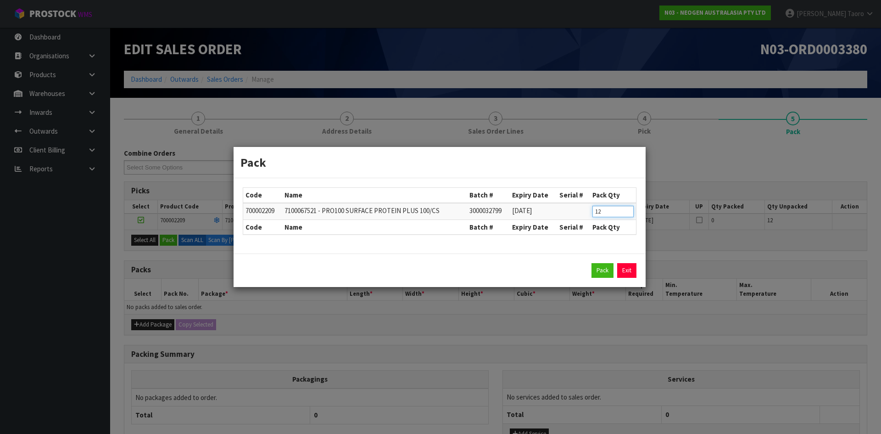
drag, startPoint x: 610, startPoint y: 211, endPoint x: 580, endPoint y: 204, distance: 31.2
click at [580, 204] on tr "700002209 7100067521 - PRO100 SURFACE PROTEIN PLUS 100/CS 3000032799 [DATE] 12" at bounding box center [439, 211] width 393 height 17
type input "6"
click button "Pack" at bounding box center [602, 270] width 22 height 15
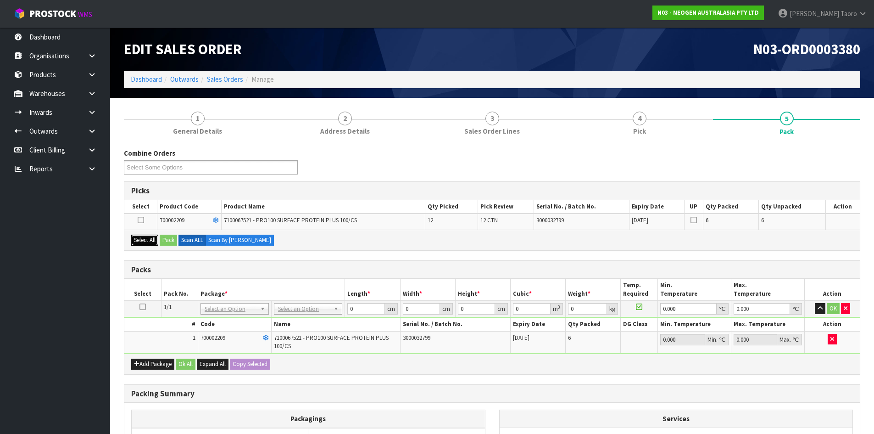
click at [156, 242] on button "Select All" at bounding box center [144, 239] width 27 height 11
click at [167, 239] on button "Pack" at bounding box center [168, 239] width 17 height 11
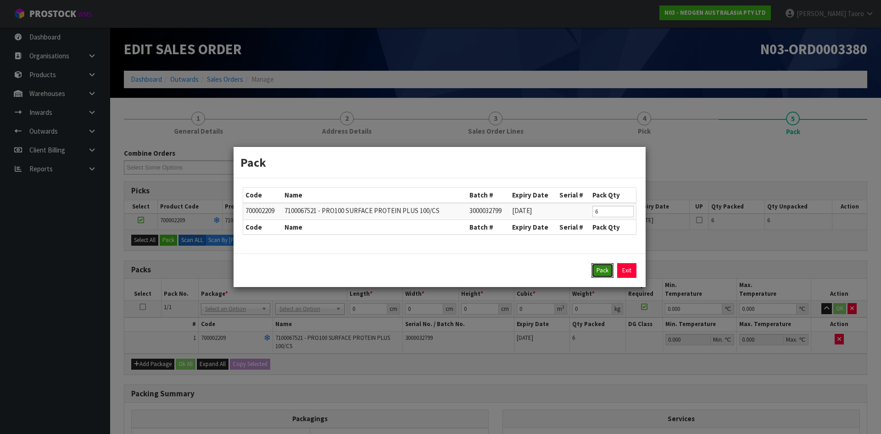
drag, startPoint x: 601, startPoint y: 264, endPoint x: 586, endPoint y: 270, distance: 15.4
click at [601, 264] on button "Pack" at bounding box center [602, 270] width 22 height 15
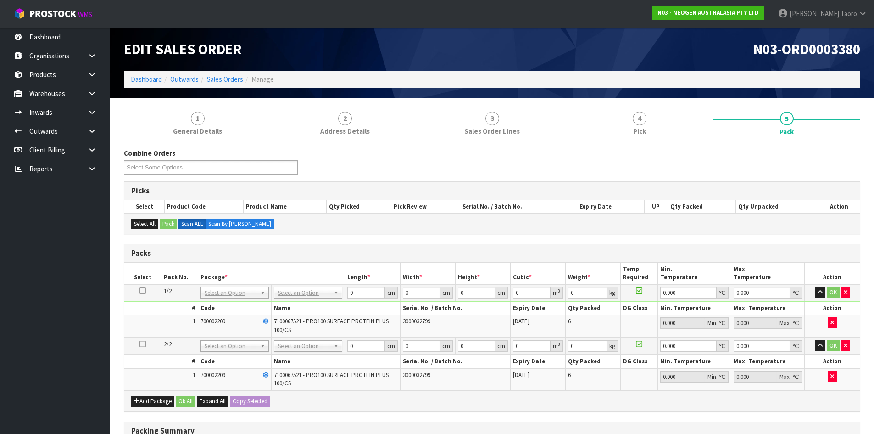
click at [138, 290] on td at bounding box center [142, 292] width 37 height 17
click at [145, 290] on icon at bounding box center [142, 290] width 6 height 0
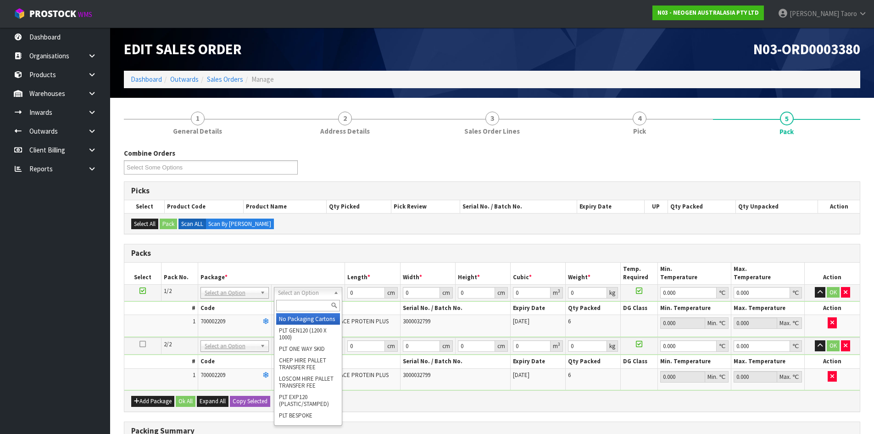
click at [313, 304] on input "text" at bounding box center [308, 305] width 64 height 11
type input "CTN6"
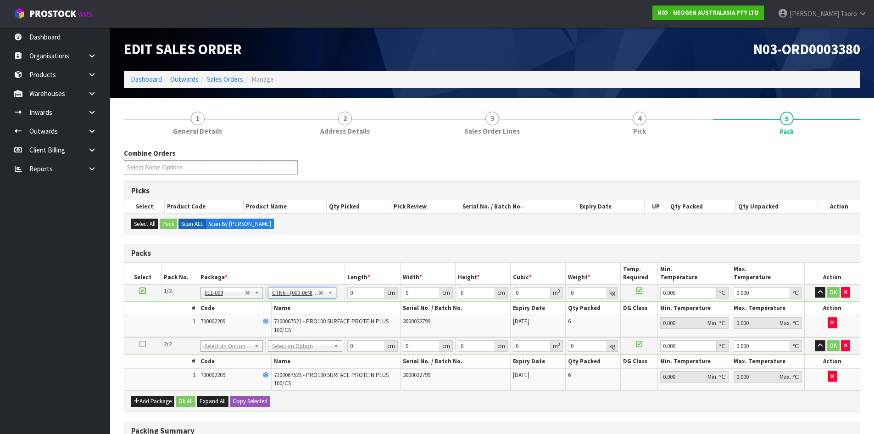
type input "45.5"
type input "30.5"
type input "0.042326"
type input "5.3"
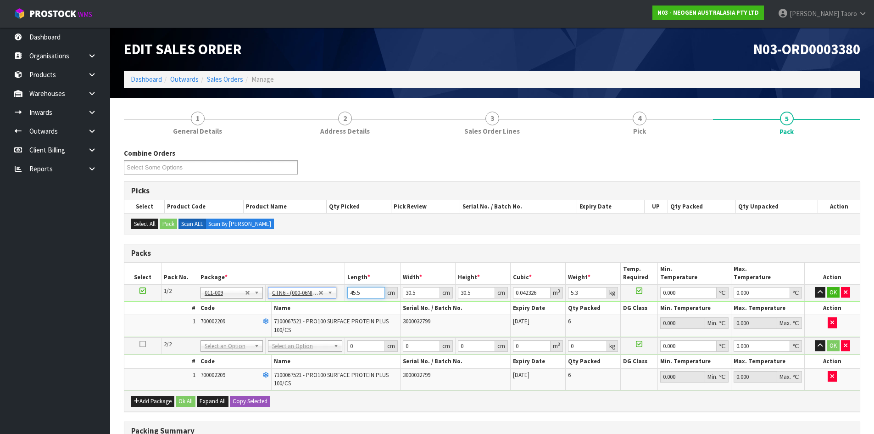
click at [357, 294] on input "45.5" at bounding box center [365, 292] width 37 height 11
type input "4"
type input "0.003721"
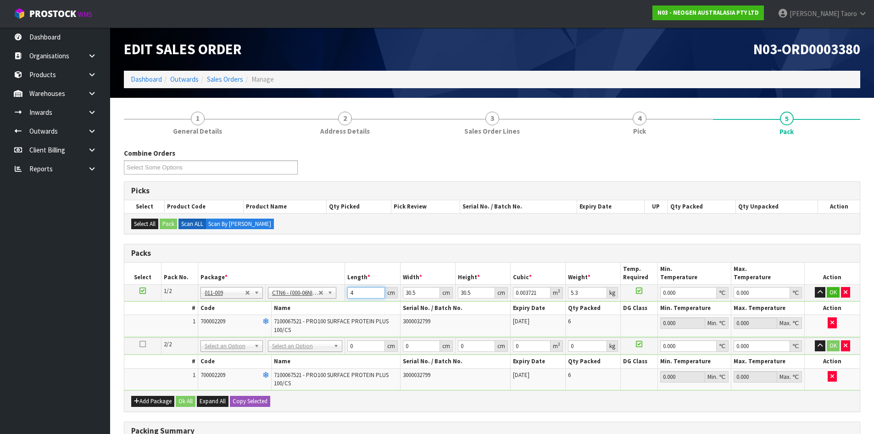
type input "46"
type input "0.042792"
type input "46"
type input "3"
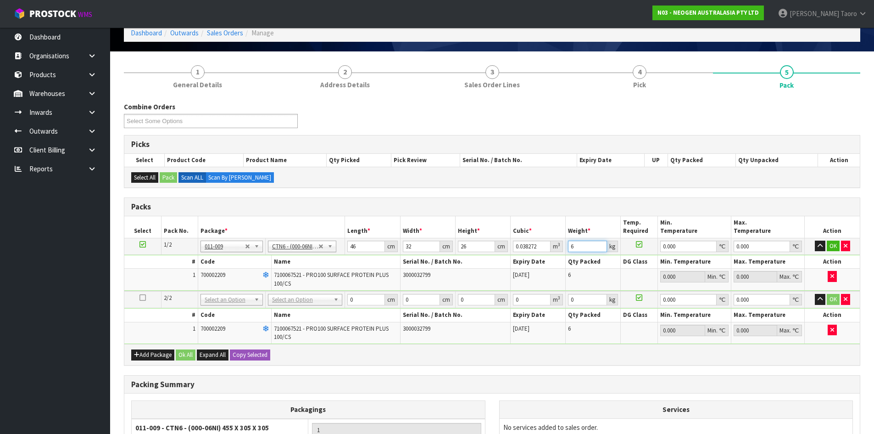
scroll to position [152, 0]
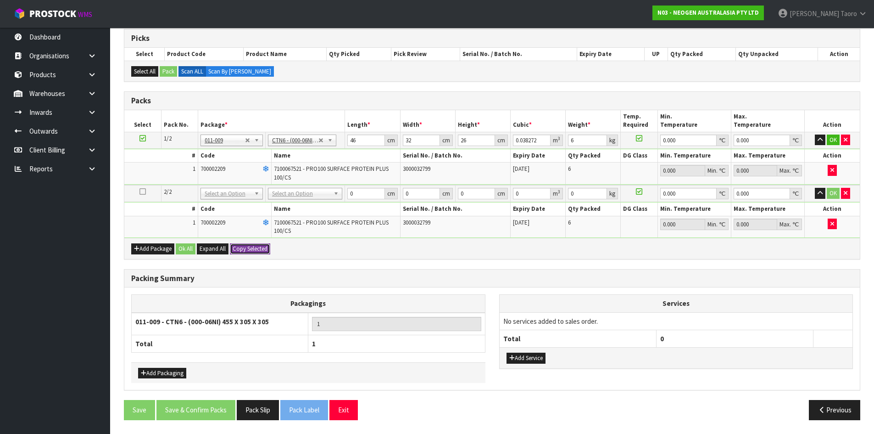
click at [256, 243] on button "Copy Selected" at bounding box center [250, 248] width 40 height 11
drag, startPoint x: 256, startPoint y: 243, endPoint x: 205, endPoint y: 262, distance: 55.0
click at [256, 244] on button "Confirm Copy Selected" at bounding box center [260, 248] width 61 height 11
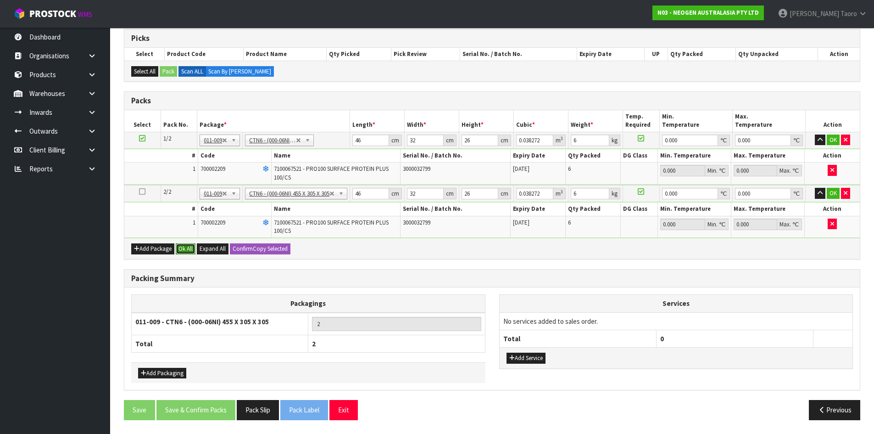
click at [188, 249] on button "Ok All" at bounding box center [186, 248] width 20 height 11
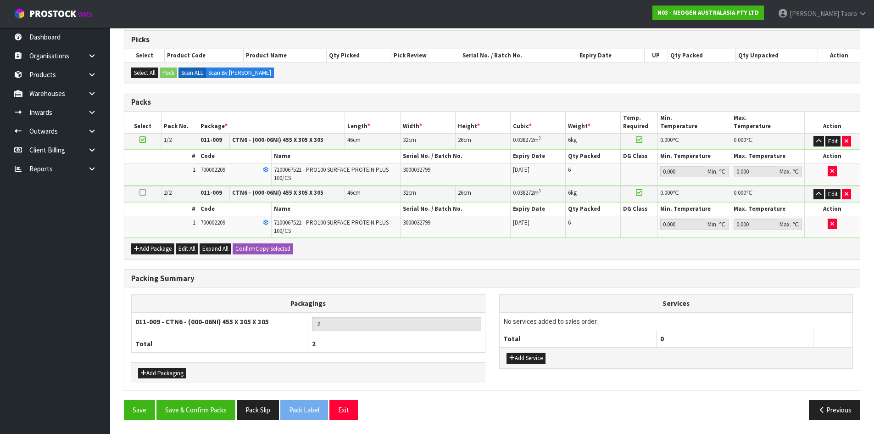
scroll to position [151, 0]
click at [210, 407] on button "Save & Confirm Packs" at bounding box center [195, 410] width 79 height 20
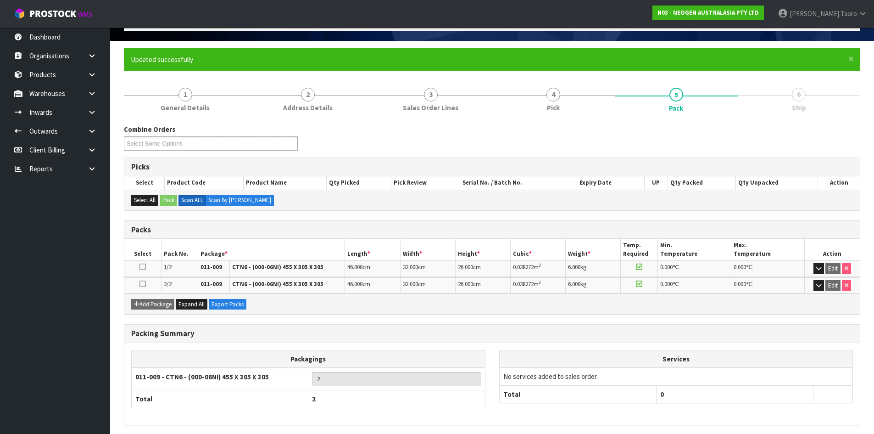
scroll to position [91, 0]
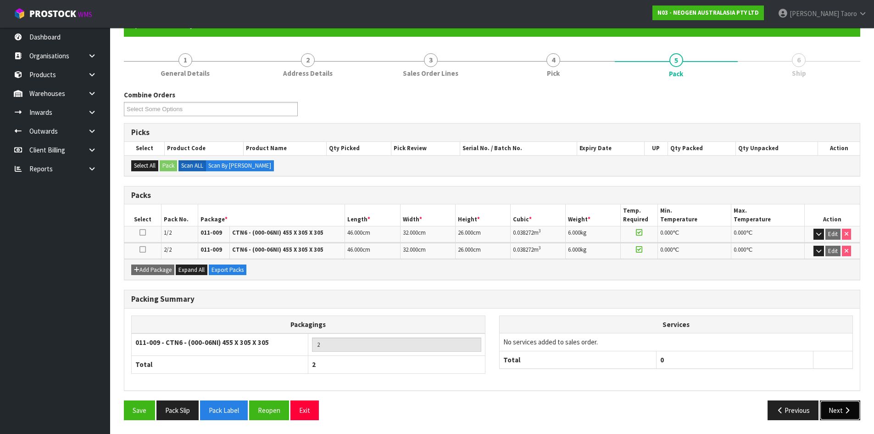
click at [839, 417] on button "Next" at bounding box center [840, 410] width 40 height 20
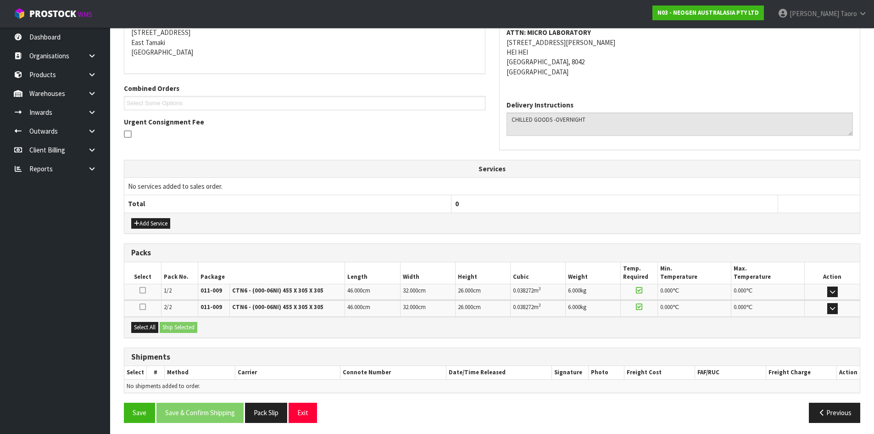
scroll to position [192, 0]
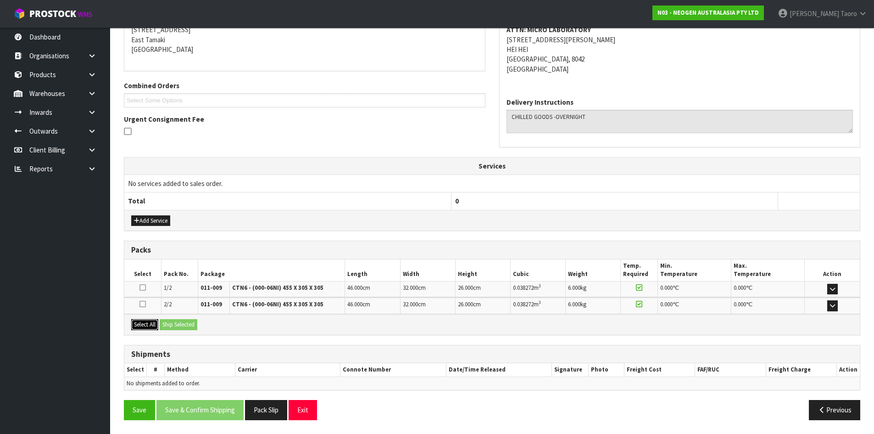
click at [146, 323] on button "Select All" at bounding box center [144, 324] width 27 height 11
drag, startPoint x: 171, startPoint y: 325, endPoint x: 178, endPoint y: 329, distance: 8.0
click at [171, 325] on button "Ship Selected" at bounding box center [179, 324] width 38 height 11
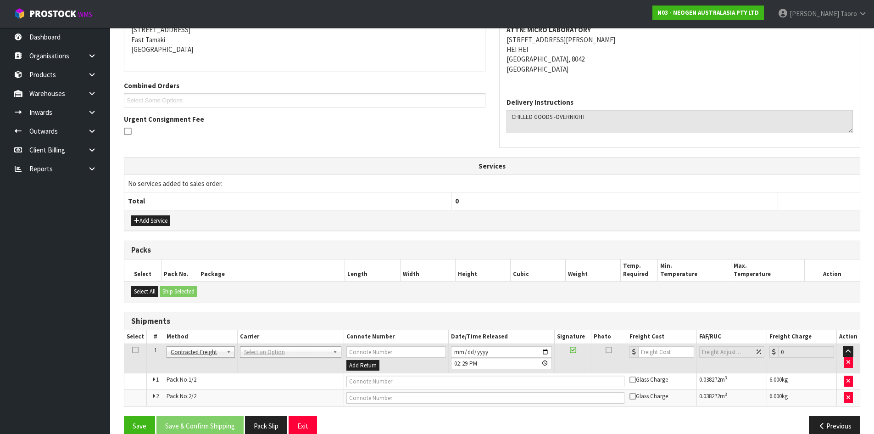
drag, startPoint x: 281, startPoint y: 354, endPoint x: 283, endPoint y: 360, distance: 6.8
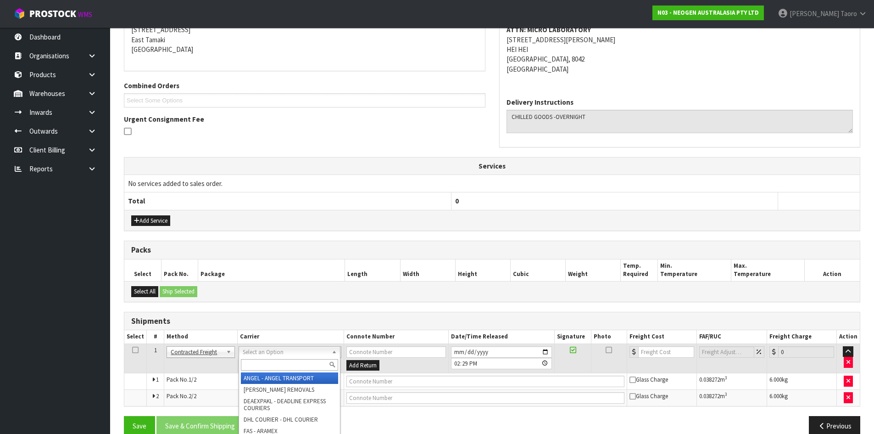
click at [273, 367] on input "text" at bounding box center [289, 364] width 97 height 11
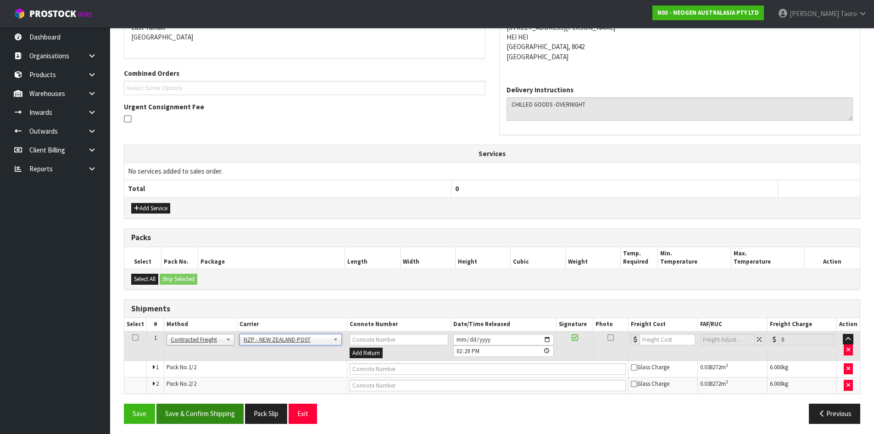
scroll to position [208, 0]
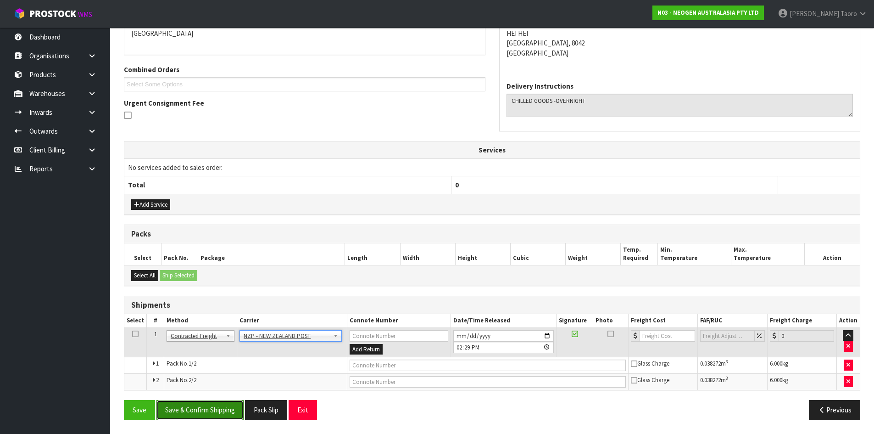
click at [223, 417] on button "Save & Confirm Shipping" at bounding box center [199, 410] width 87 height 20
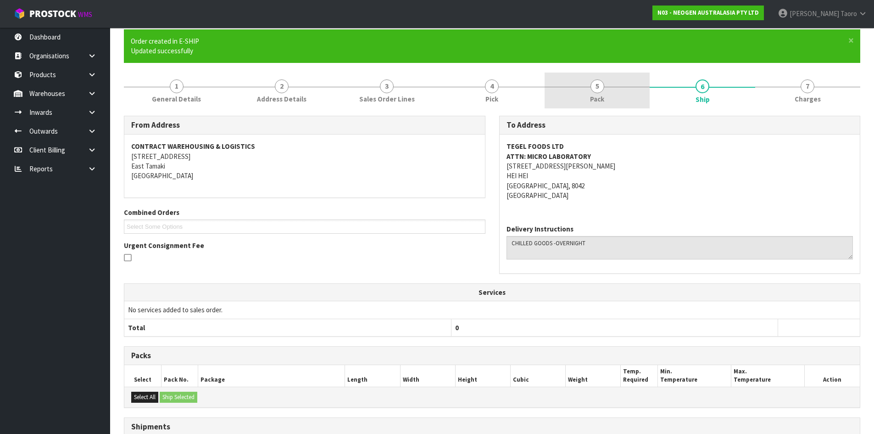
scroll to position [194, 0]
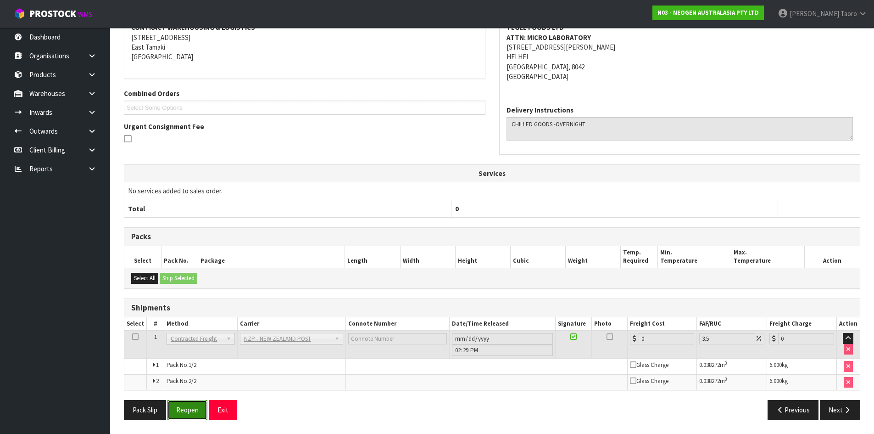
click at [197, 412] on button "Reopen" at bounding box center [187, 410] width 40 height 20
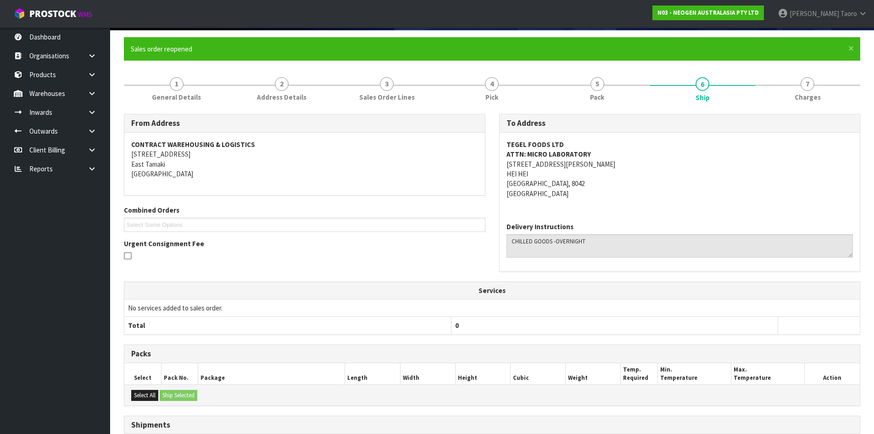
scroll to position [184, 0]
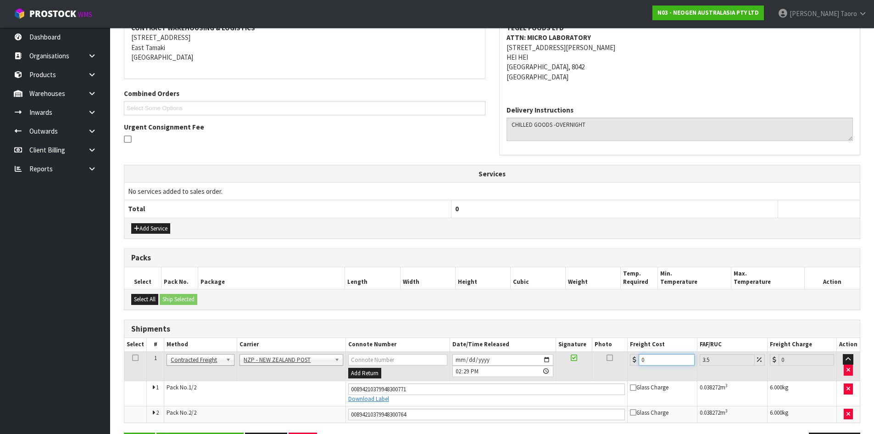
click at [664, 359] on input "0" at bounding box center [667, 359] width 56 height 11
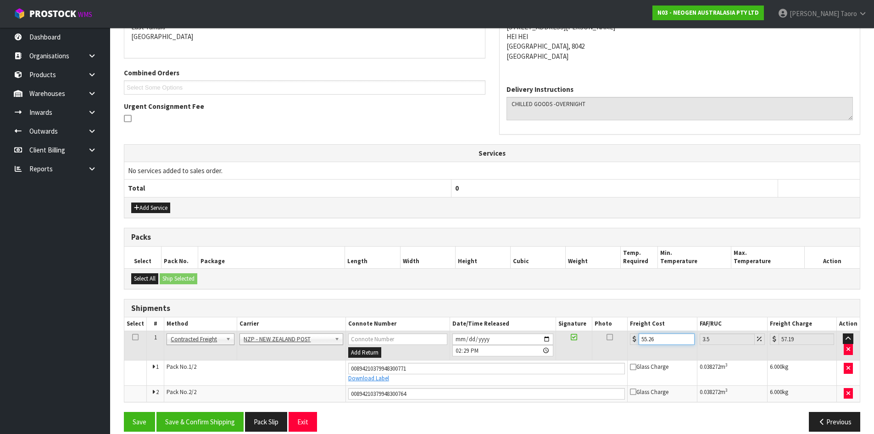
scroll to position [216, 0]
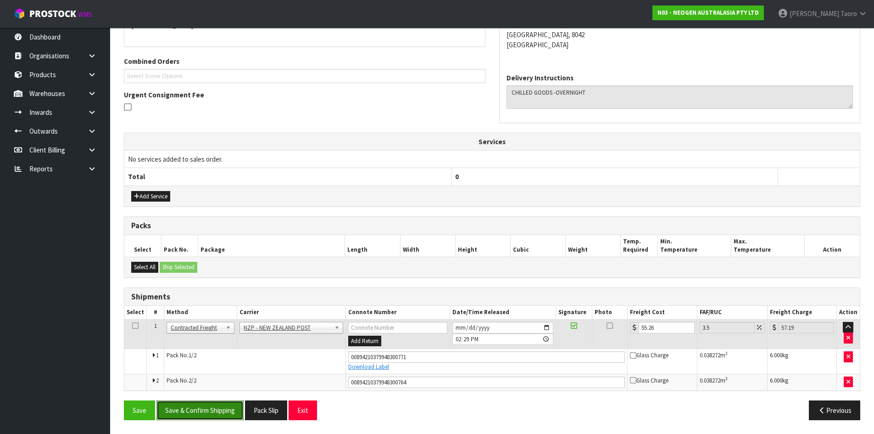
click at [213, 411] on button "Save & Confirm Shipping" at bounding box center [199, 410] width 87 height 20
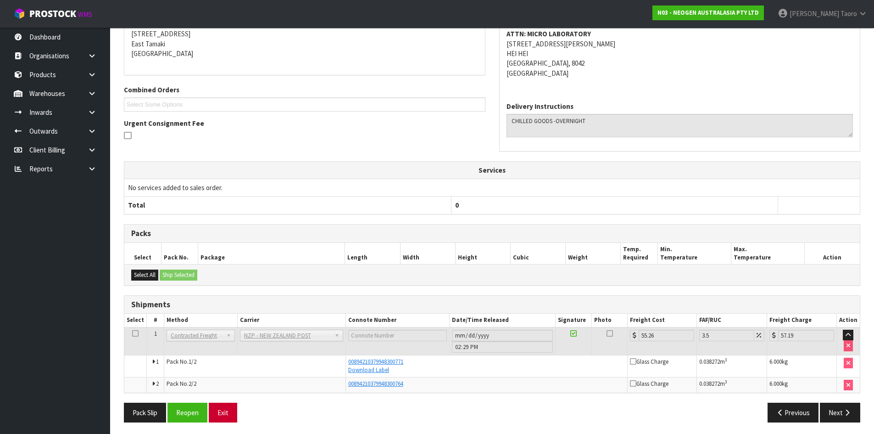
scroll to position [190, 0]
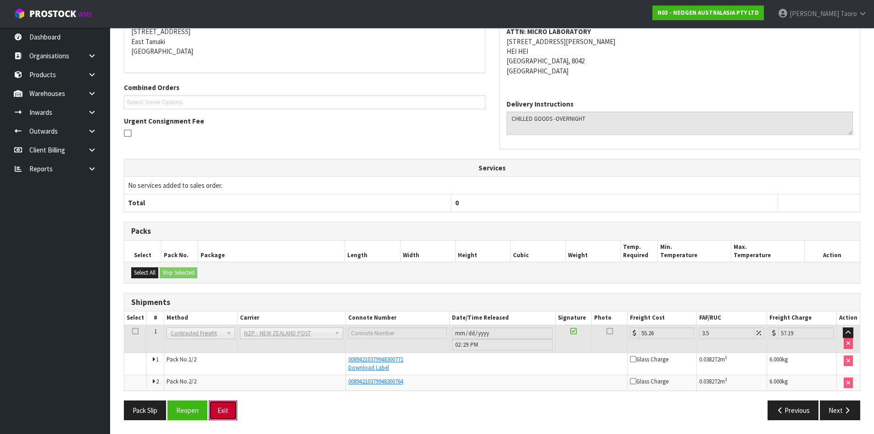
click at [234, 406] on button "Exit" at bounding box center [223, 410] width 28 height 20
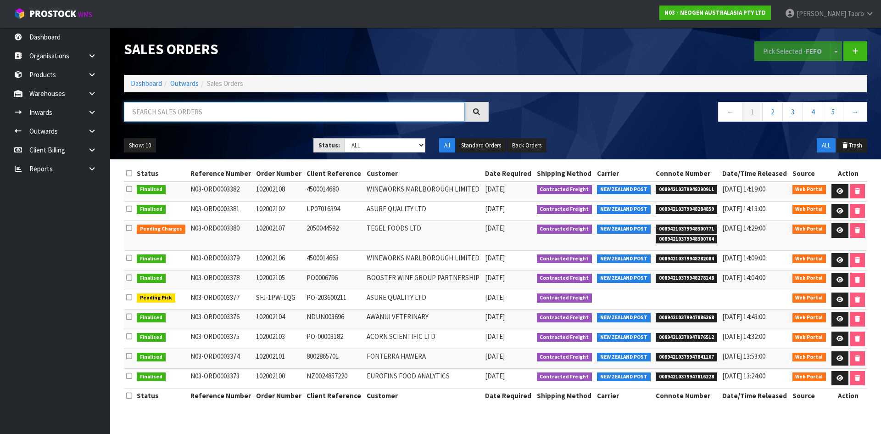
click at [153, 116] on input "text" at bounding box center [294, 112] width 341 height 20
click at [134, 82] on link "Dashboard" at bounding box center [146, 83] width 31 height 9
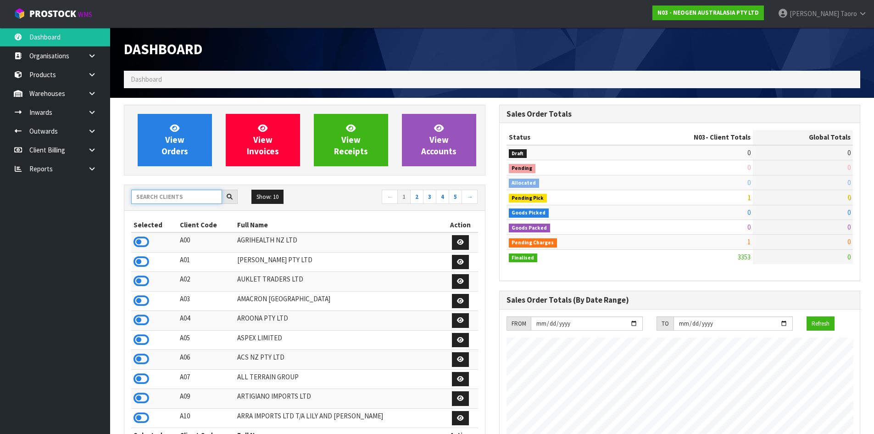
scroll to position [695, 375]
drag, startPoint x: 166, startPoint y: 199, endPoint x: 171, endPoint y: 180, distance: 19.5
click at [166, 198] on input "text" at bounding box center [176, 196] width 91 height 14
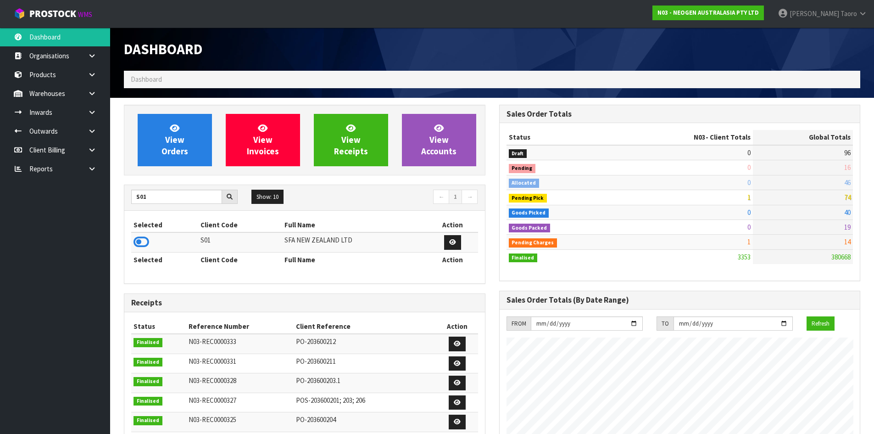
click at [146, 245] on icon at bounding box center [142, 242] width 16 height 14
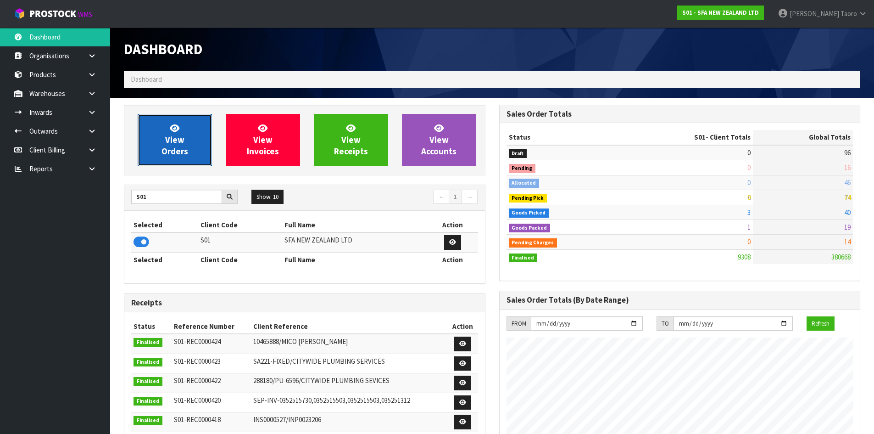
click at [164, 139] on link "View Orders" at bounding box center [175, 140] width 74 height 52
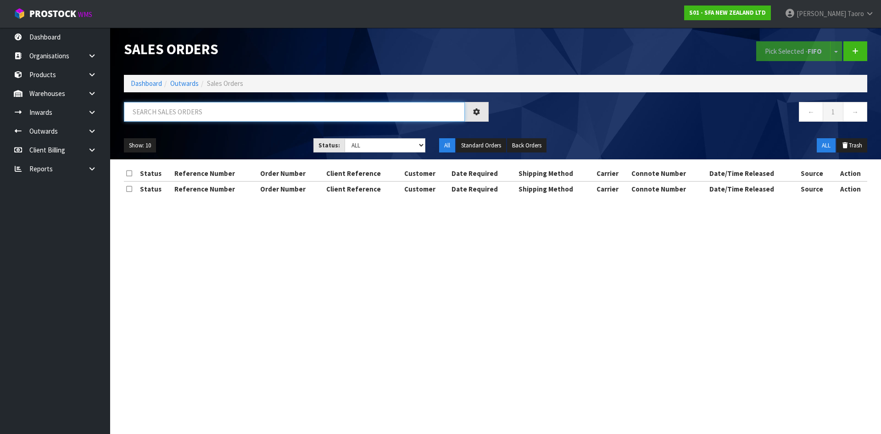
click at [168, 114] on input "text" at bounding box center [294, 112] width 341 height 20
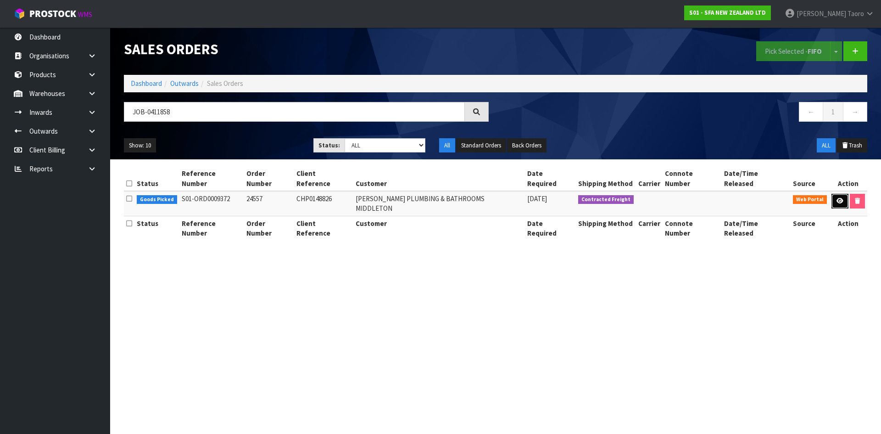
click at [838, 198] on icon at bounding box center [839, 201] width 7 height 6
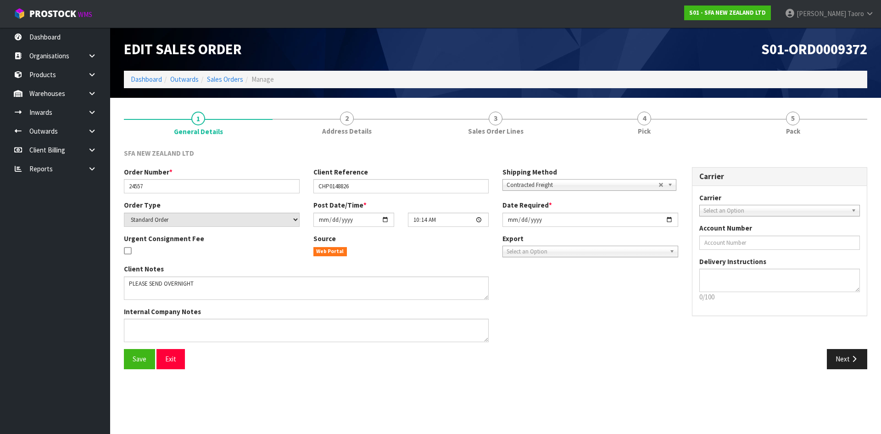
drag, startPoint x: 797, startPoint y: 126, endPoint x: 661, endPoint y: 71, distance: 147.0
click at [796, 122] on link "5 Pack" at bounding box center [792, 123] width 149 height 36
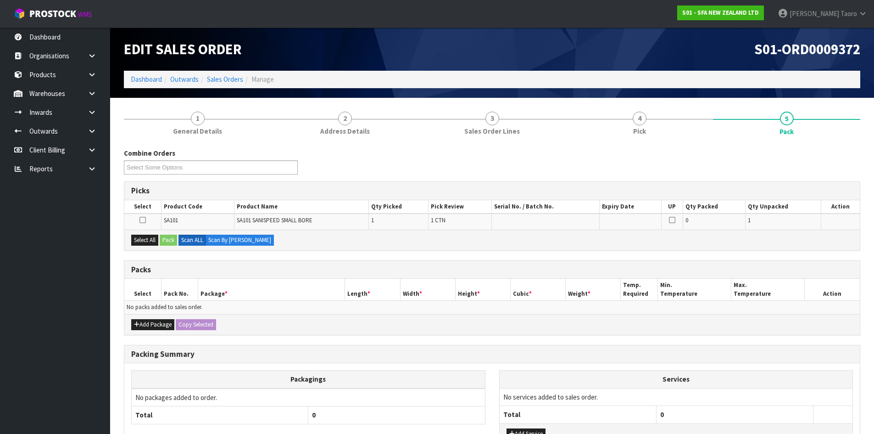
click at [646, 53] on h1 "S01-ORD0009372" at bounding box center [680, 49] width 362 height 16
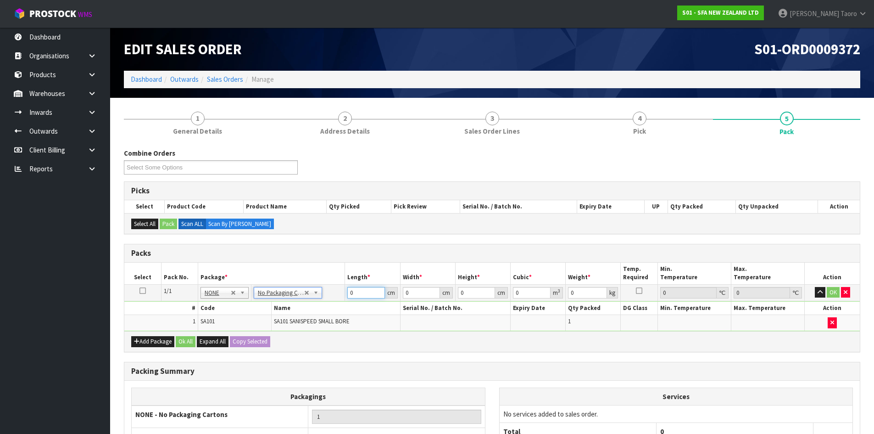
click at [368, 288] on input "0" at bounding box center [365, 292] width 37 height 11
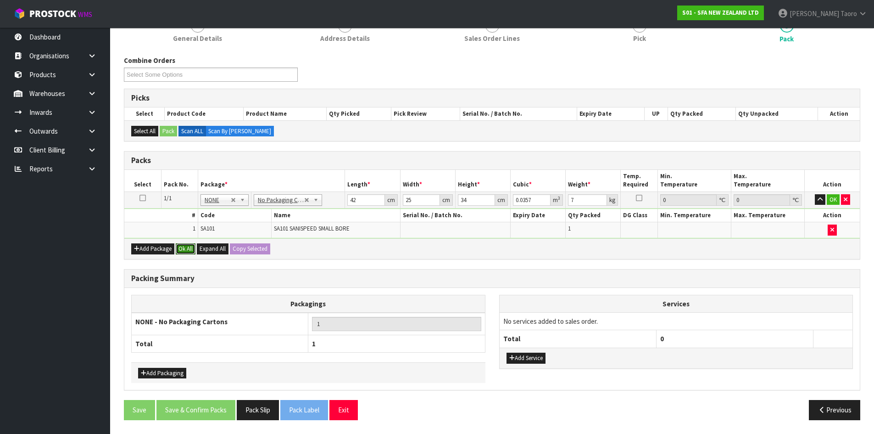
drag, startPoint x: 184, startPoint y: 251, endPoint x: 219, endPoint y: 320, distance: 76.9
click at [185, 251] on button "Ok All" at bounding box center [186, 248] width 20 height 11
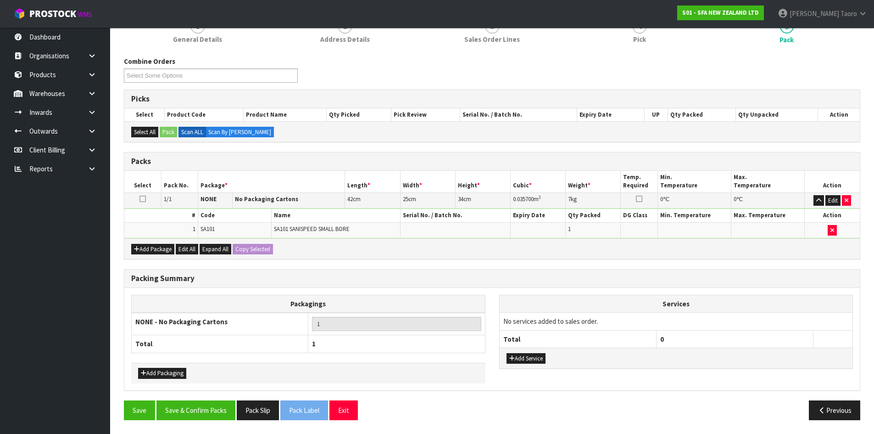
scroll to position [92, 0]
click at [218, 409] on button "Save & Confirm Packs" at bounding box center [195, 410] width 79 height 20
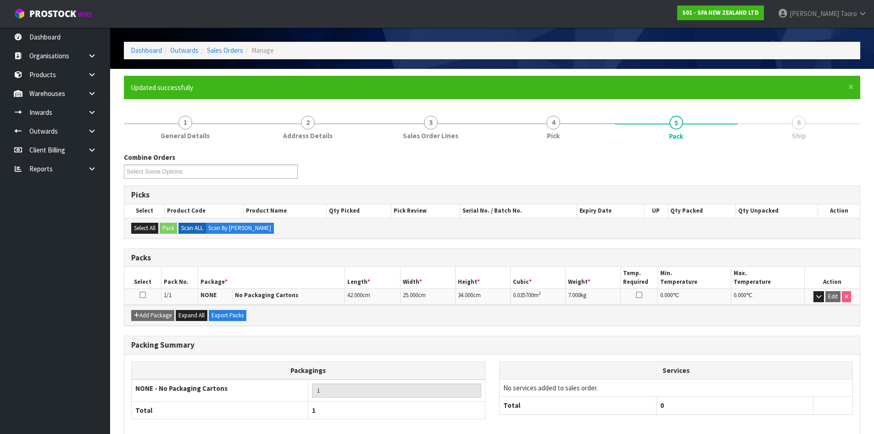
scroll to position [75, 0]
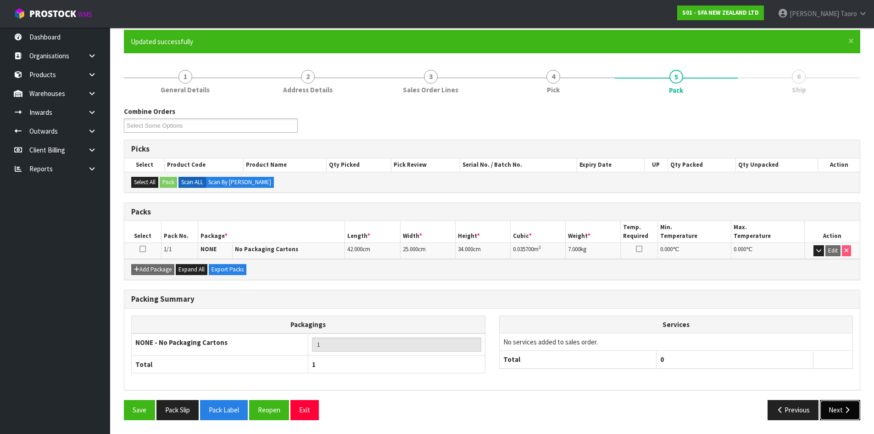
click at [833, 407] on button "Next" at bounding box center [840, 410] width 40 height 20
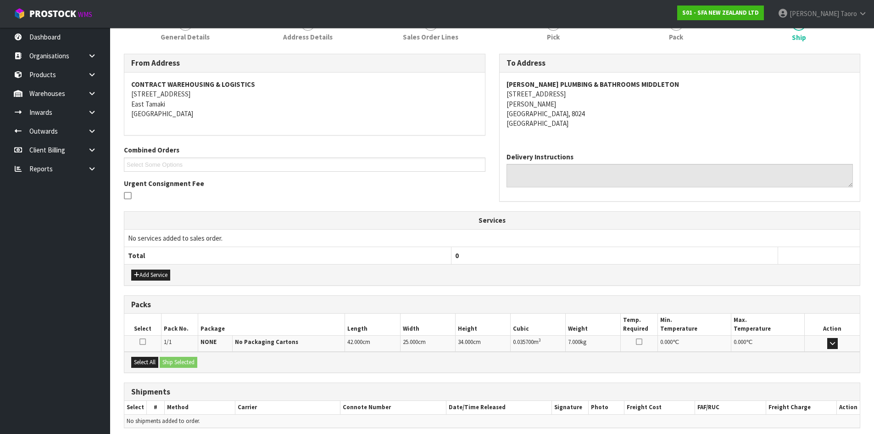
scroll to position [165, 0]
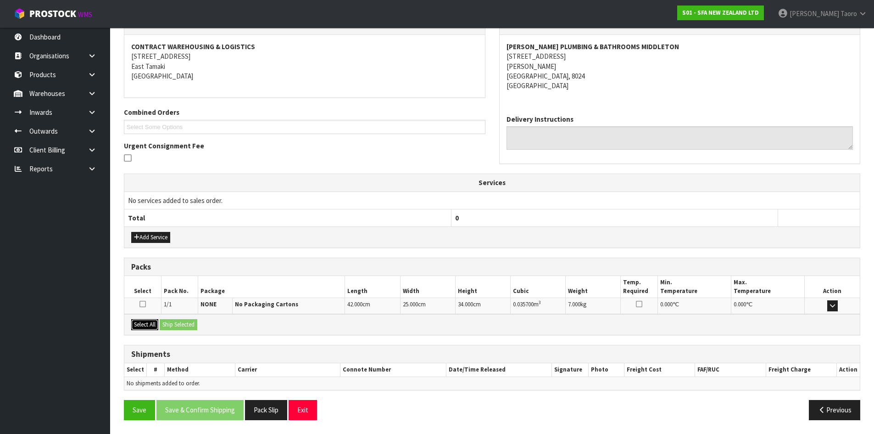
click at [143, 328] on button "Select All" at bounding box center [144, 324] width 27 height 11
drag, startPoint x: 162, startPoint y: 324, endPoint x: 172, endPoint y: 328, distance: 10.1
click at [163, 324] on button "Ship Selected" at bounding box center [179, 324] width 38 height 11
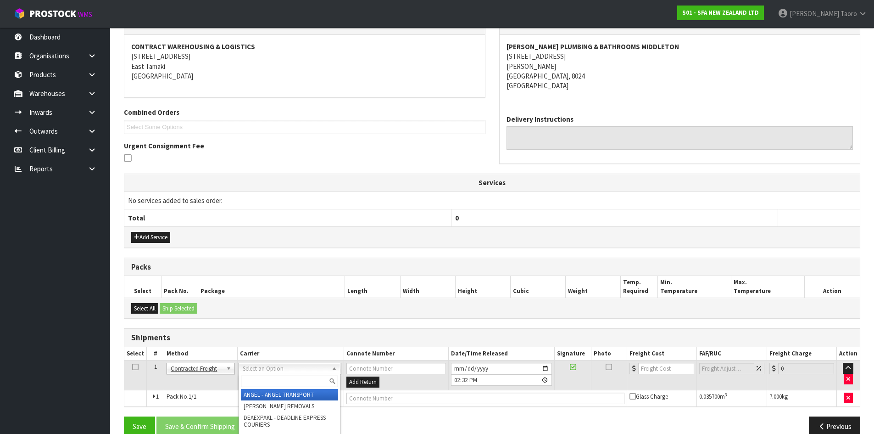
click at [274, 381] on input "text" at bounding box center [289, 380] width 97 height 11
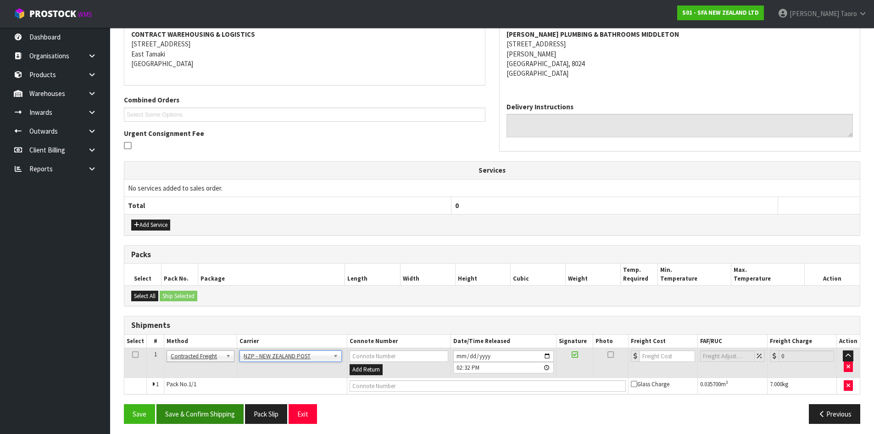
scroll to position [181, 0]
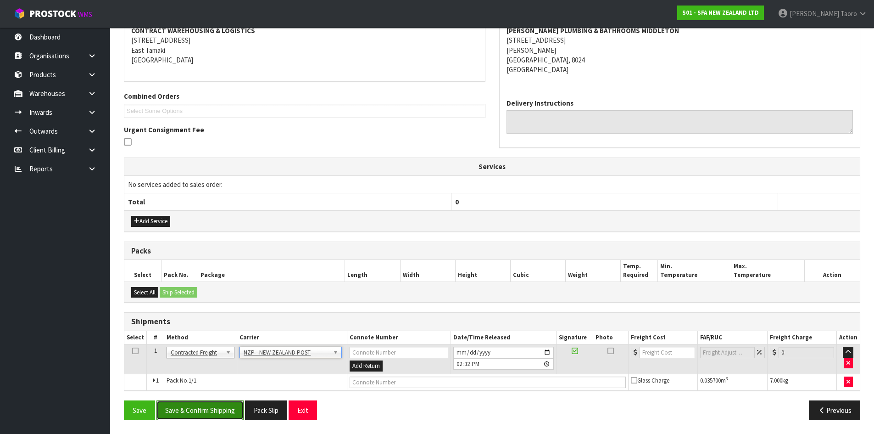
click at [235, 407] on button "Save & Confirm Shipping" at bounding box center [199, 410] width 87 height 20
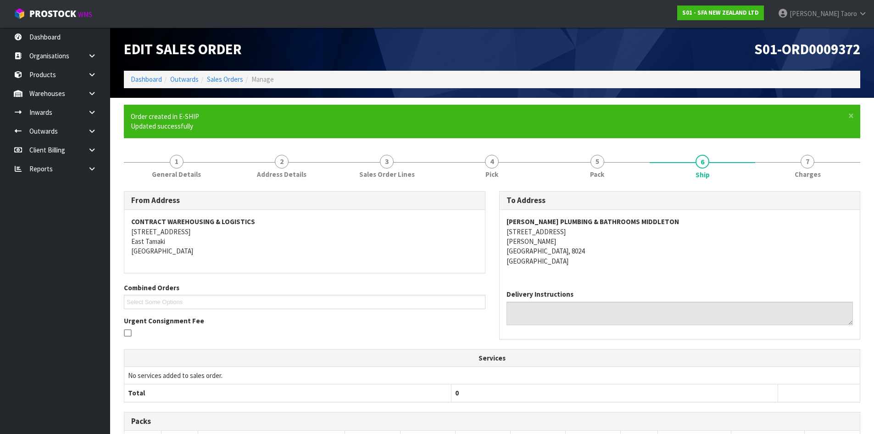
scroll to position [168, 0]
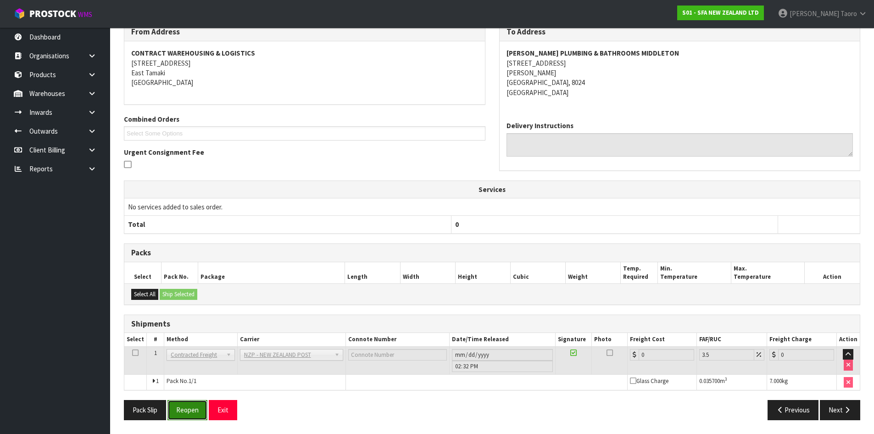
click at [195, 415] on button "Reopen" at bounding box center [187, 410] width 40 height 20
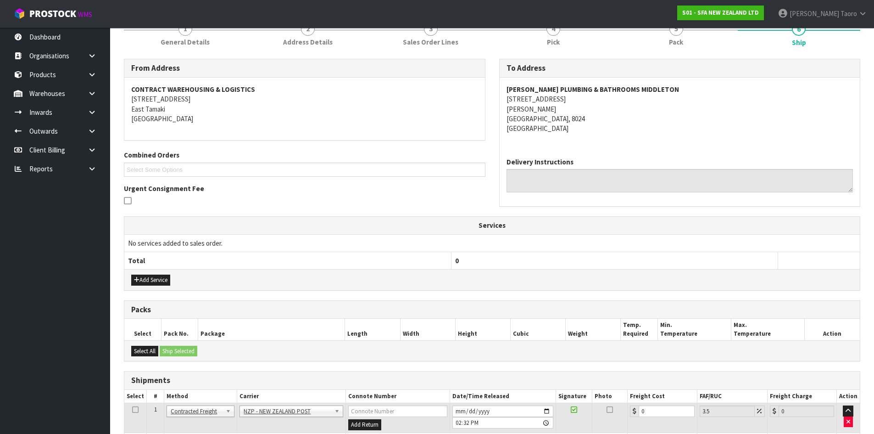
scroll to position [190, 0]
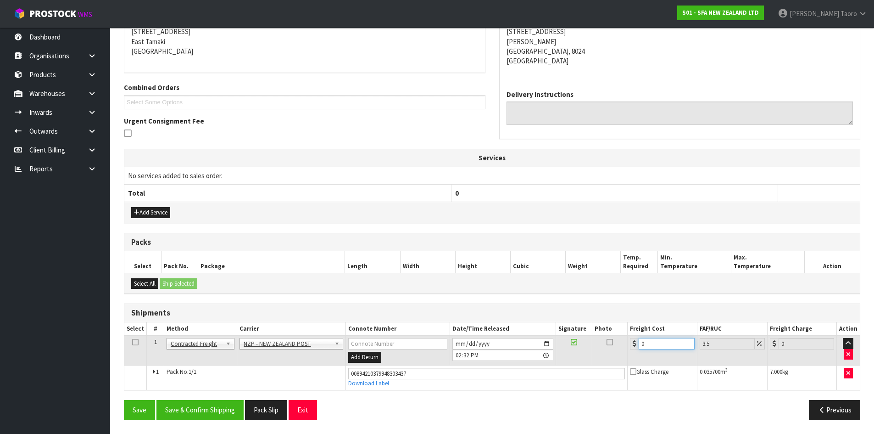
click at [654, 345] on input "0" at bounding box center [667, 343] width 56 height 11
click at [201, 410] on button "Save & Confirm Shipping" at bounding box center [199, 410] width 87 height 20
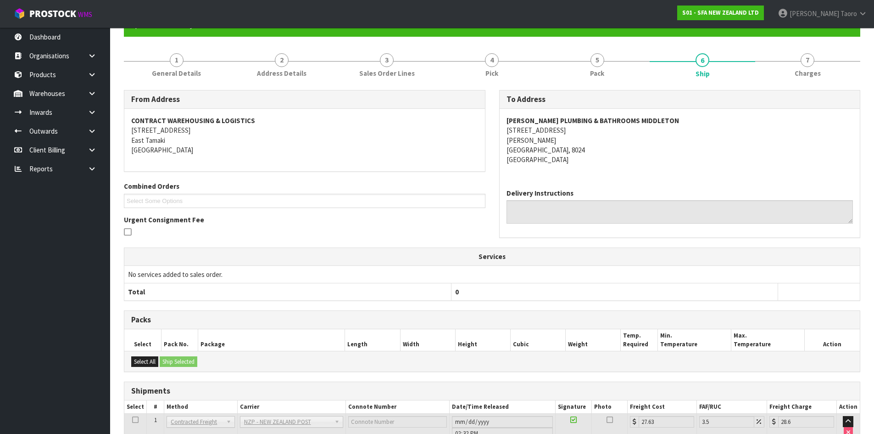
scroll to position [165, 0]
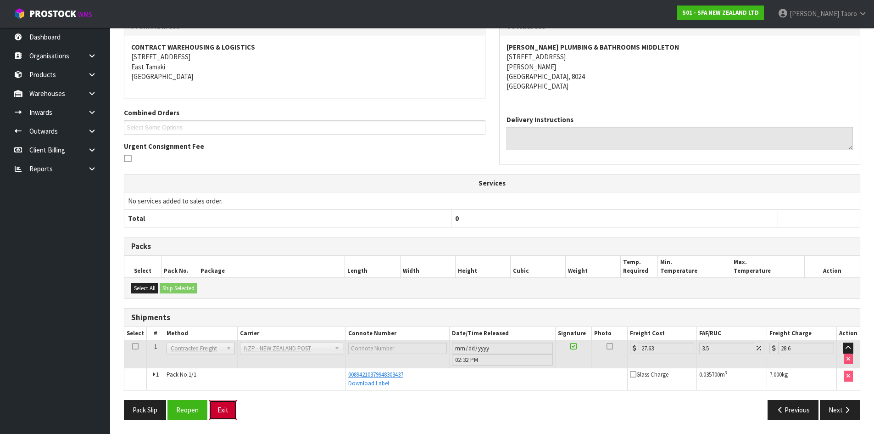
click at [211, 412] on button "Exit" at bounding box center [223, 410] width 28 height 20
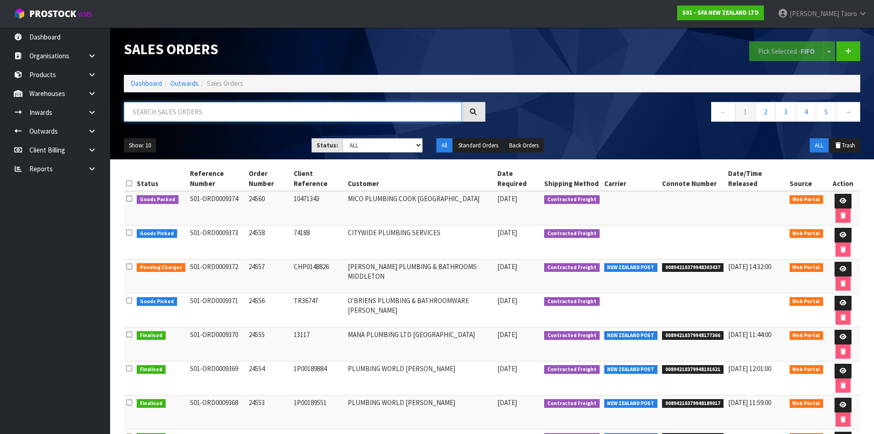
click at [165, 114] on input "text" at bounding box center [293, 112] width 338 height 20
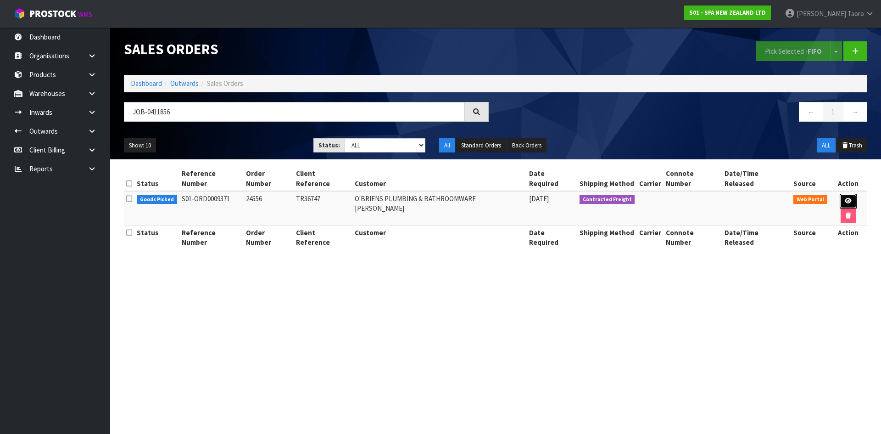
click at [845, 198] on icon at bounding box center [848, 201] width 7 height 6
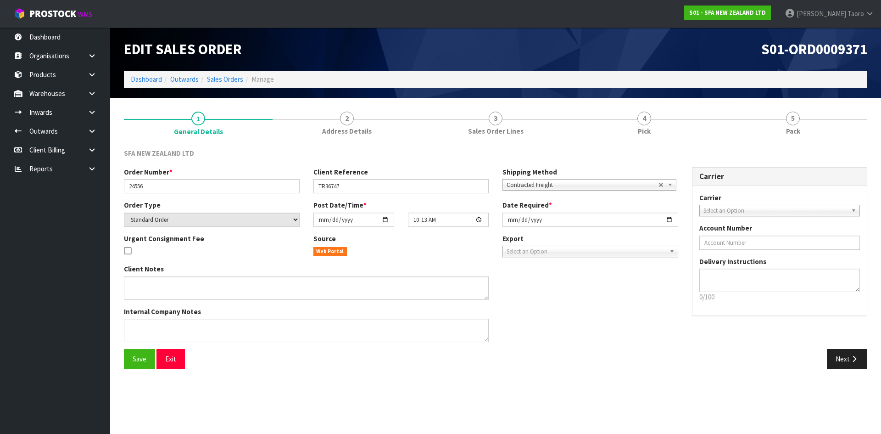
drag, startPoint x: 788, startPoint y: 117, endPoint x: 740, endPoint y: 72, distance: 66.2
click at [786, 110] on link "5 Pack" at bounding box center [792, 123] width 149 height 36
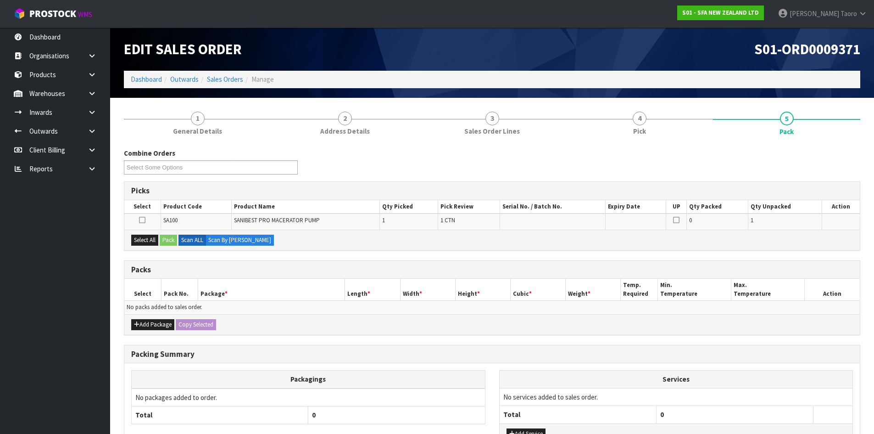
click at [735, 65] on div "S01-ORD0009371" at bounding box center [679, 49] width 375 height 43
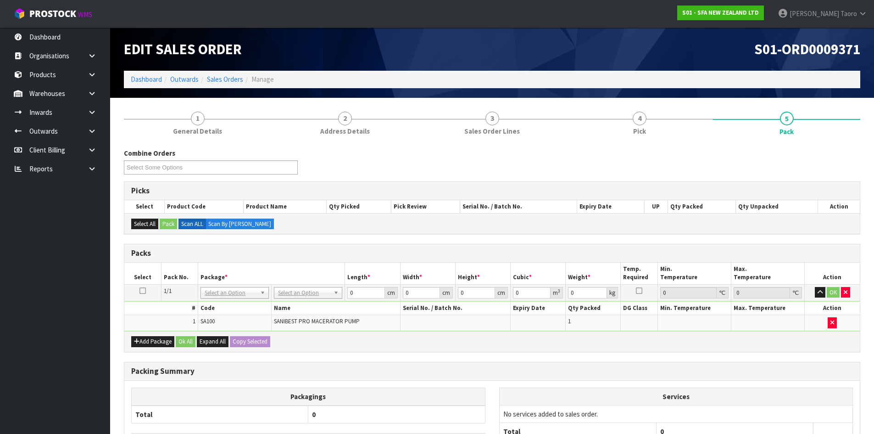
click at [310, 302] on th "Name" at bounding box center [336, 307] width 129 height 13
click at [311, 299] on td "No Packaging Cartons PLT GEN120 (1200 X 1000) PLT ONE WAY SKID CHEP HIRE PALLET…" at bounding box center [308, 292] width 73 height 17
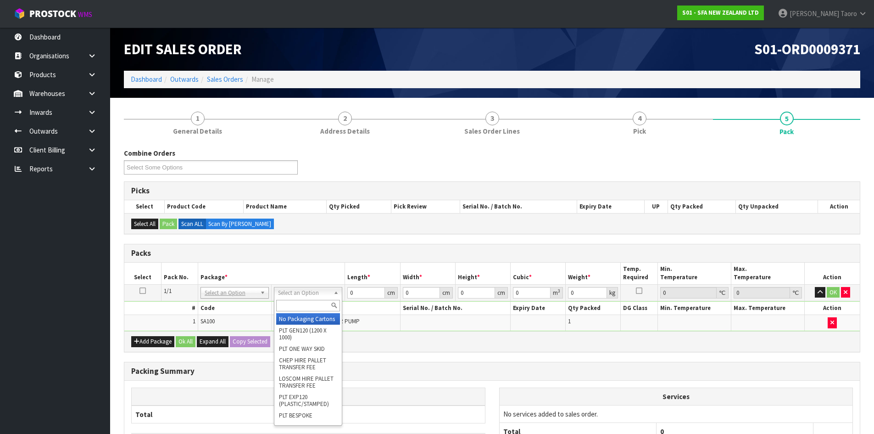
drag, startPoint x: 310, startPoint y: 322, endPoint x: 347, endPoint y: 301, distance: 42.1
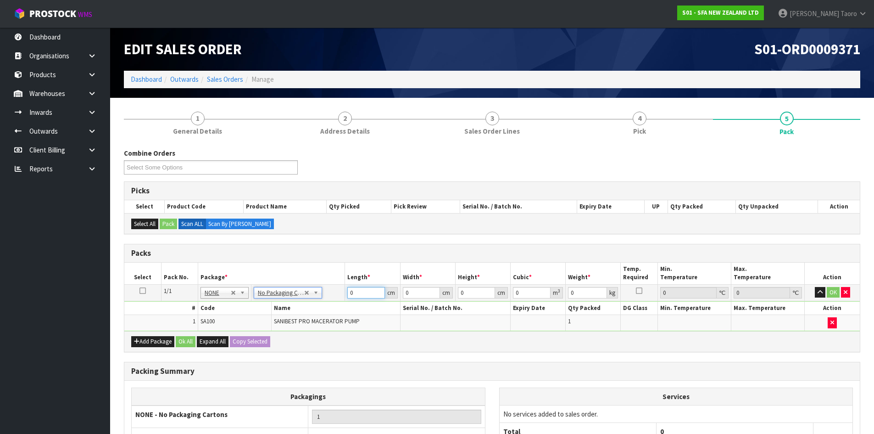
click at [356, 290] on input "0" at bounding box center [365, 292] width 37 height 11
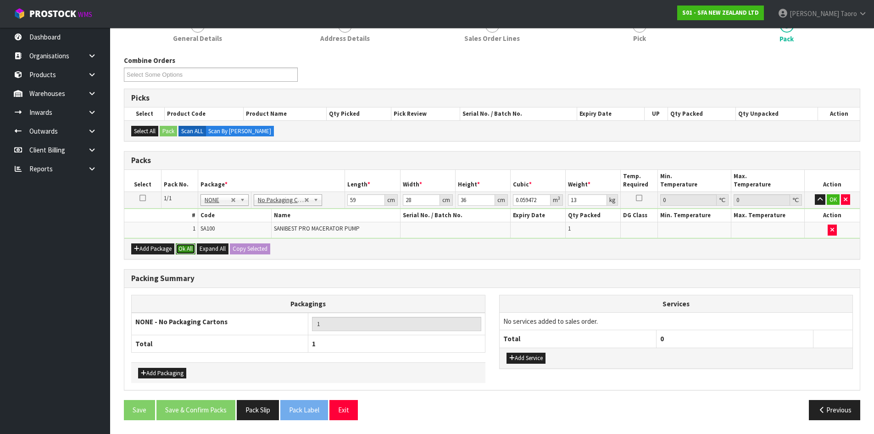
click at [189, 250] on button "Ok All" at bounding box center [186, 248] width 20 height 11
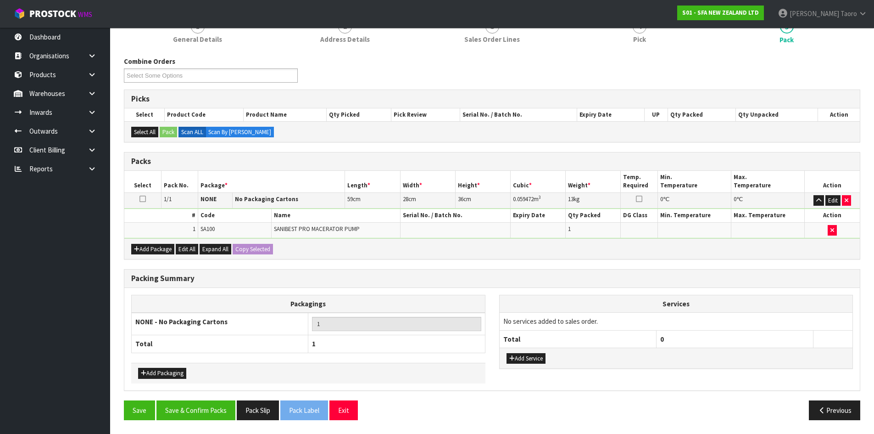
scroll to position [92, 0]
click at [211, 402] on button "Save & Confirm Packs" at bounding box center [195, 410] width 79 height 20
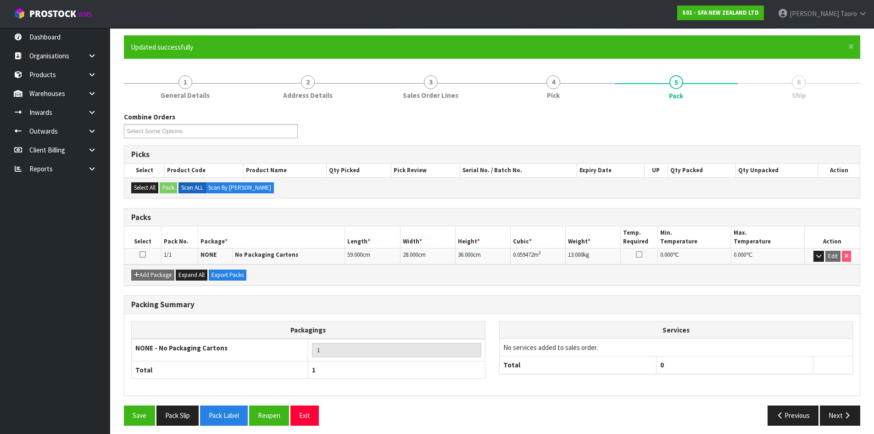
scroll to position [75, 0]
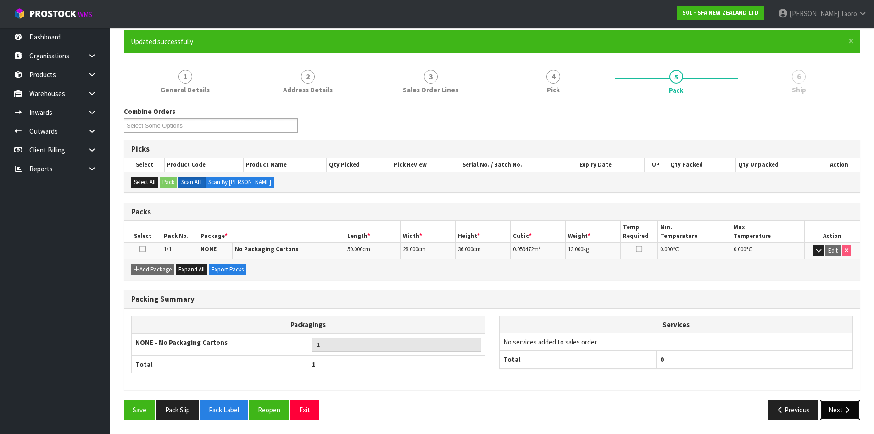
click at [842, 407] on button "Next" at bounding box center [840, 410] width 40 height 20
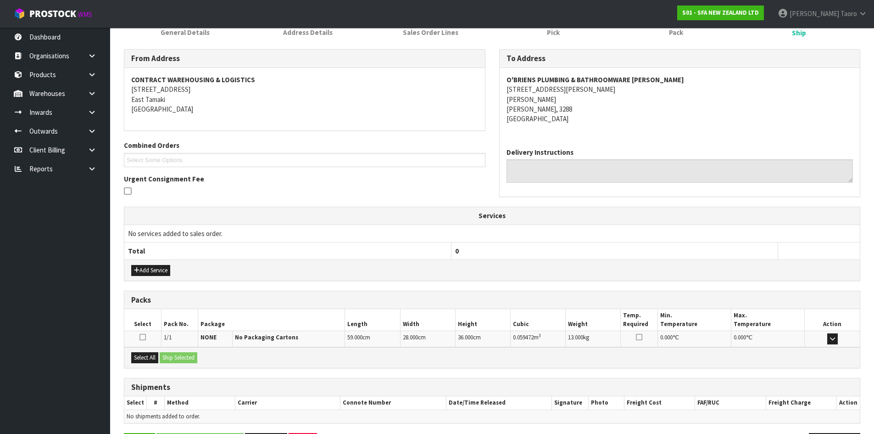
scroll to position [165, 0]
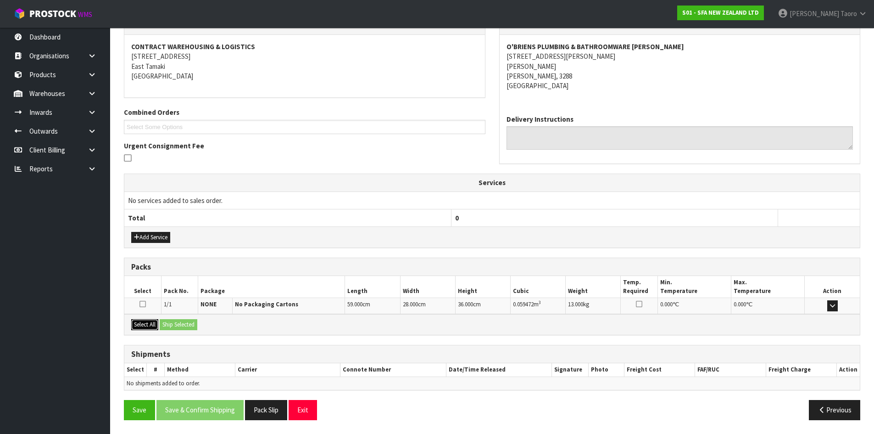
click at [143, 329] on button "Select All" at bounding box center [144, 324] width 27 height 11
click at [164, 321] on button "Ship Selected" at bounding box center [179, 324] width 38 height 11
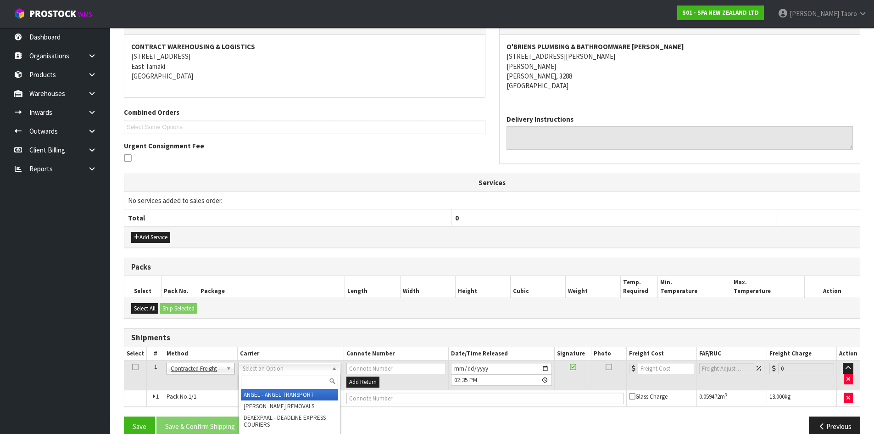
drag, startPoint x: 268, startPoint y: 369, endPoint x: 273, endPoint y: 375, distance: 7.5
click at [274, 377] on input "text" at bounding box center [289, 380] width 97 height 11
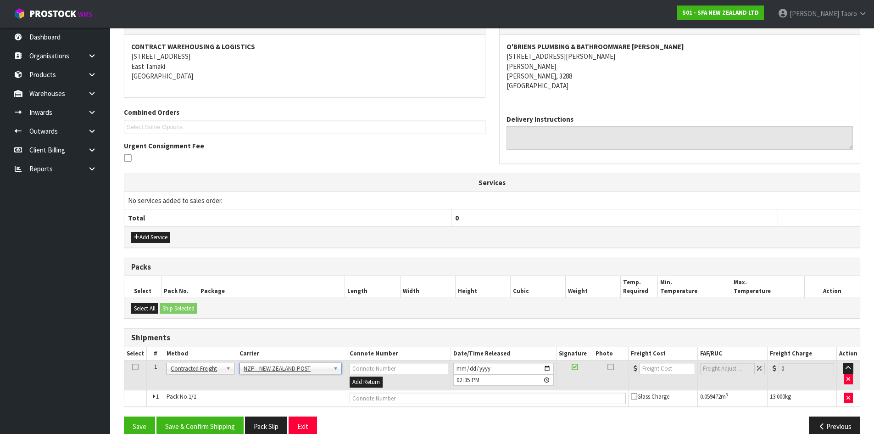
scroll to position [181, 0]
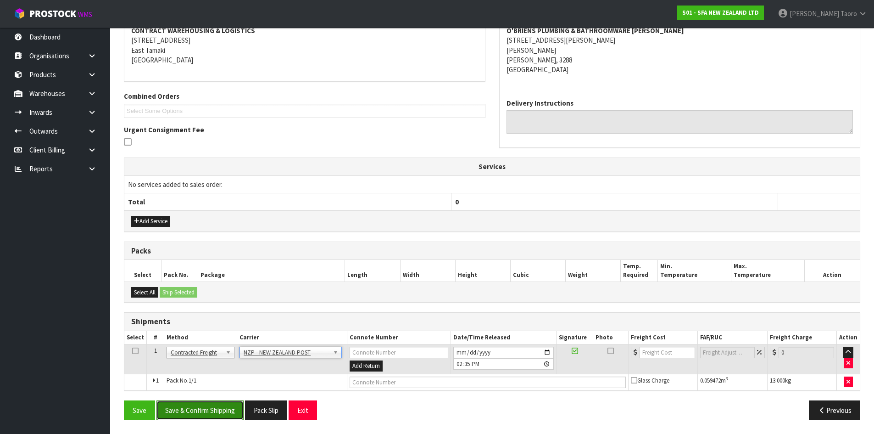
click at [217, 412] on button "Save & Confirm Shipping" at bounding box center [199, 410] width 87 height 20
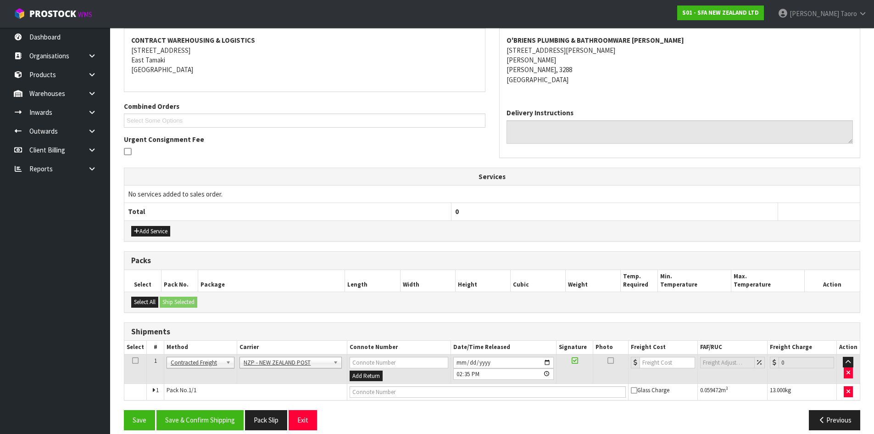
scroll to position [0, 0]
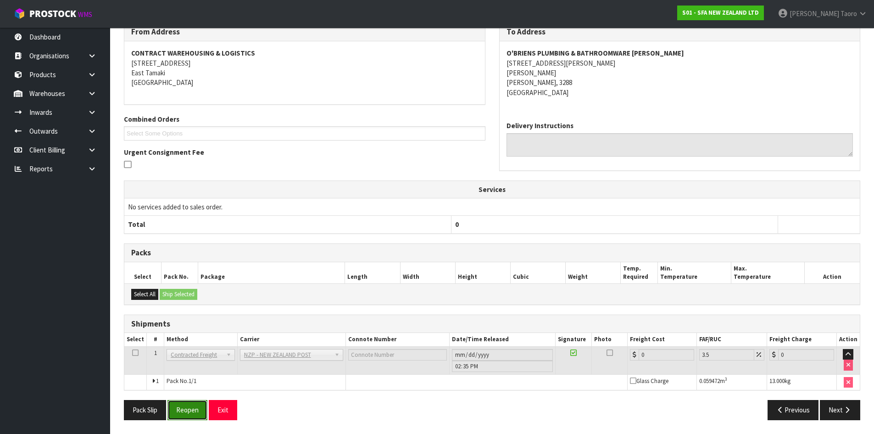
click at [187, 412] on button "Reopen" at bounding box center [187, 410] width 40 height 20
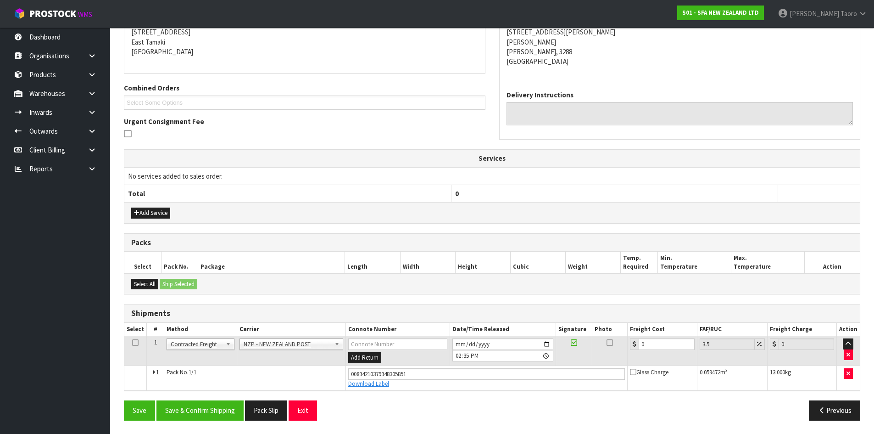
scroll to position [190, 0]
click at [662, 341] on input "0" at bounding box center [667, 343] width 56 height 11
click at [222, 411] on button "Save & Confirm Shipping" at bounding box center [199, 410] width 87 height 20
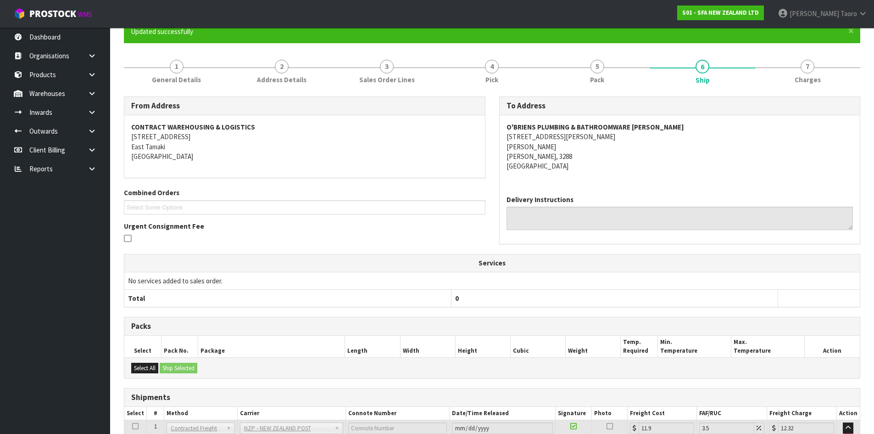
scroll to position [165, 0]
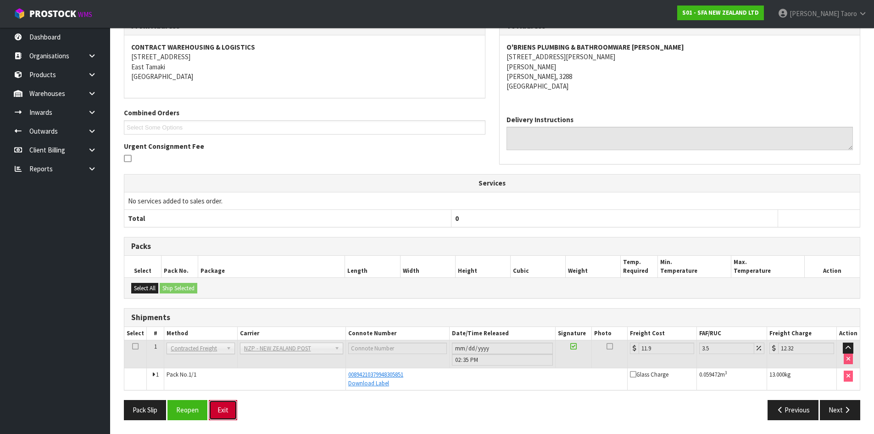
click at [224, 407] on button "Exit" at bounding box center [223, 410] width 28 height 20
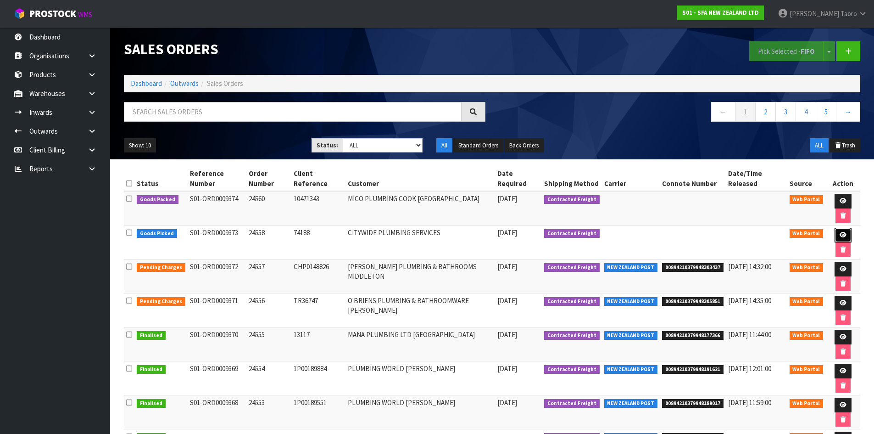
click at [843, 232] on icon at bounding box center [843, 235] width 7 height 6
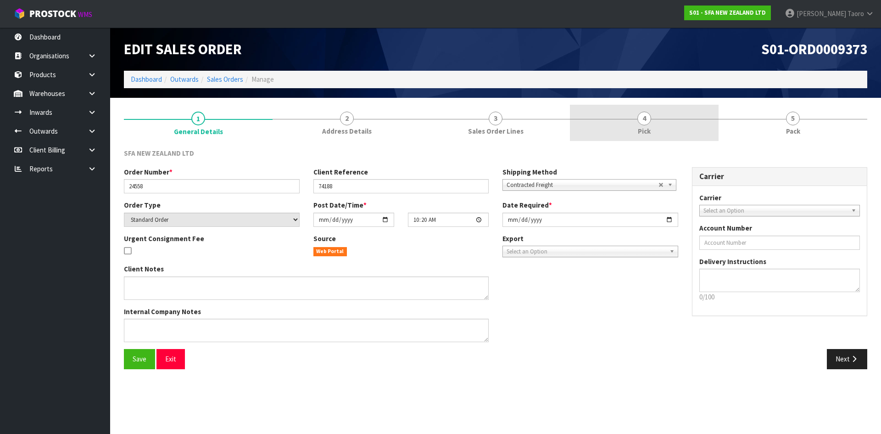
click at [633, 125] on link "4 Pick" at bounding box center [644, 123] width 149 height 36
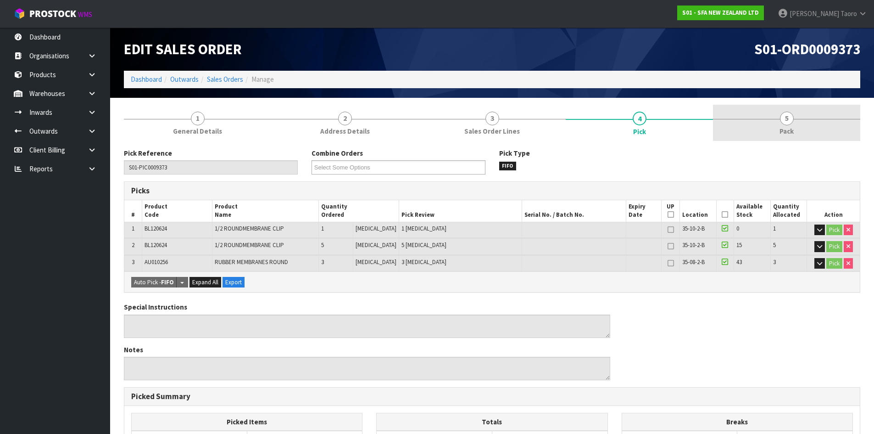
drag, startPoint x: 777, startPoint y: 122, endPoint x: 756, endPoint y: 115, distance: 22.3
click at [777, 122] on link "5 Pack" at bounding box center [786, 123] width 147 height 36
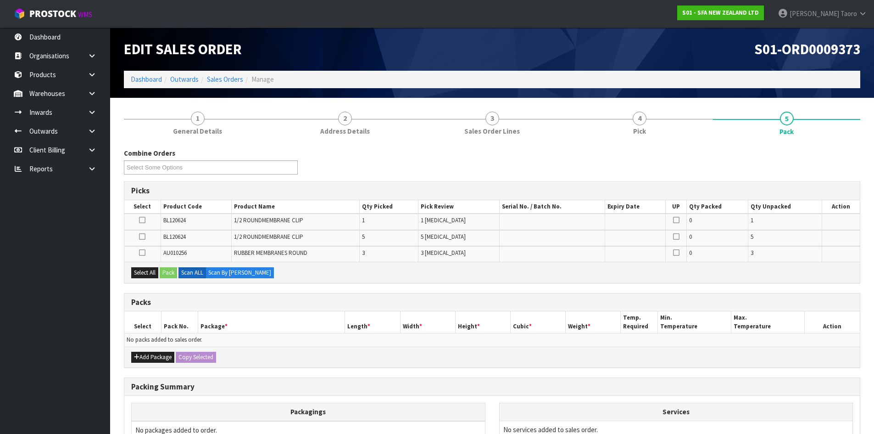
click at [641, 21] on nav "Toggle navigation ProStock WMS S01 - SFA NEW ZEALAND LTD [PERSON_NAME] Logout" at bounding box center [437, 14] width 874 height 28
click at [141, 361] on button "Add Package" at bounding box center [152, 356] width 43 height 11
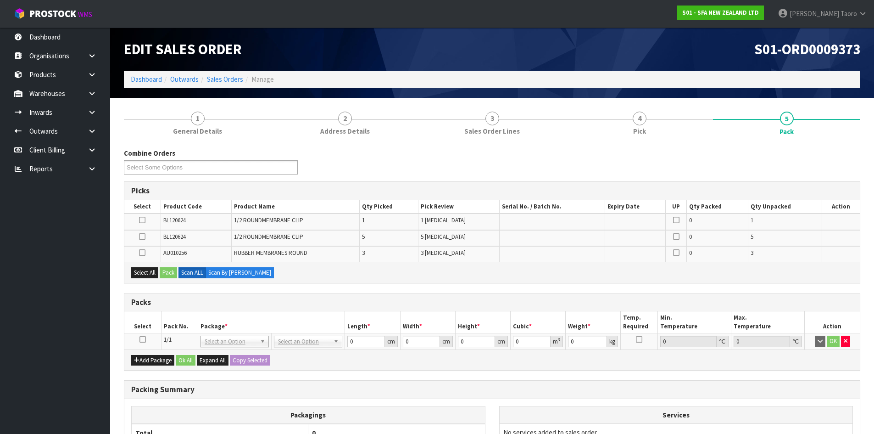
click at [140, 339] on icon at bounding box center [142, 339] width 6 height 0
click at [144, 273] on button "Select All" at bounding box center [144, 272] width 27 height 11
click at [171, 272] on button "Pack" at bounding box center [168, 272] width 17 height 11
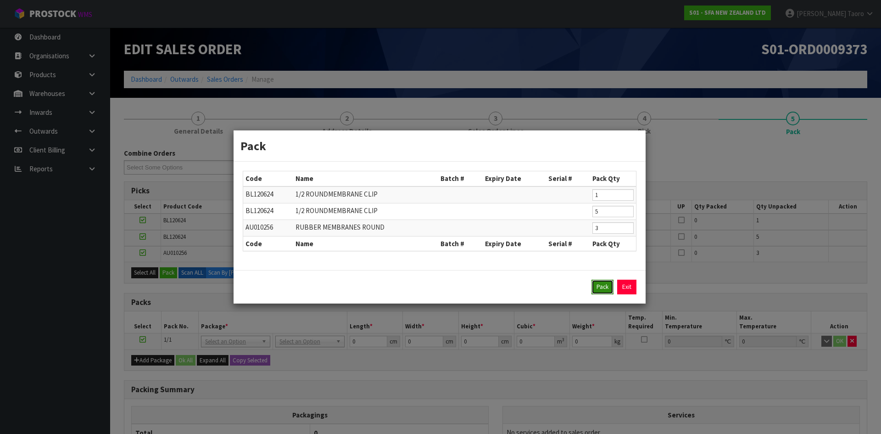
click at [595, 284] on button "Pack" at bounding box center [602, 286] width 22 height 15
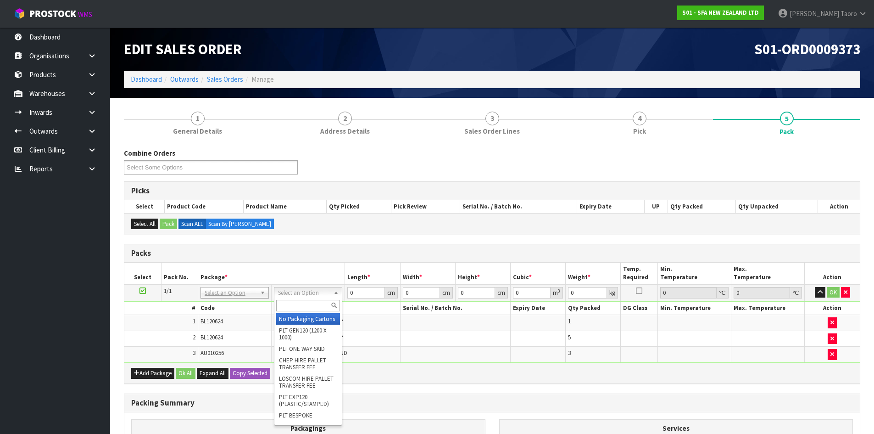
click at [317, 303] on input "text" at bounding box center [308, 305] width 64 height 11
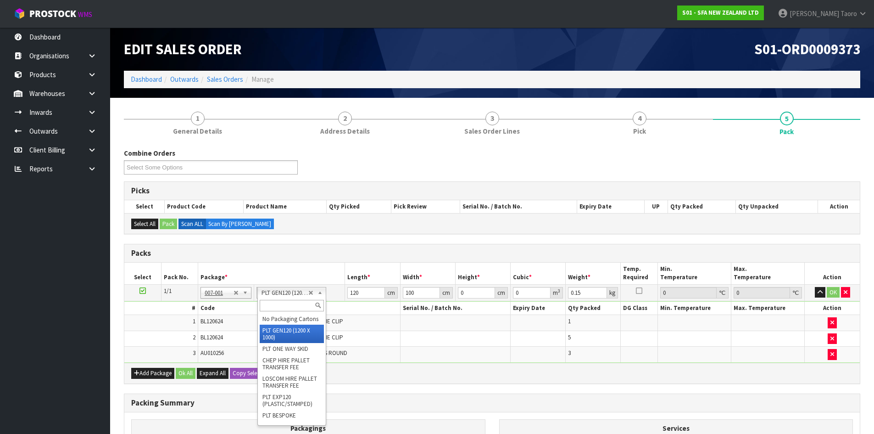
click at [294, 300] on input "text" at bounding box center [292, 305] width 64 height 11
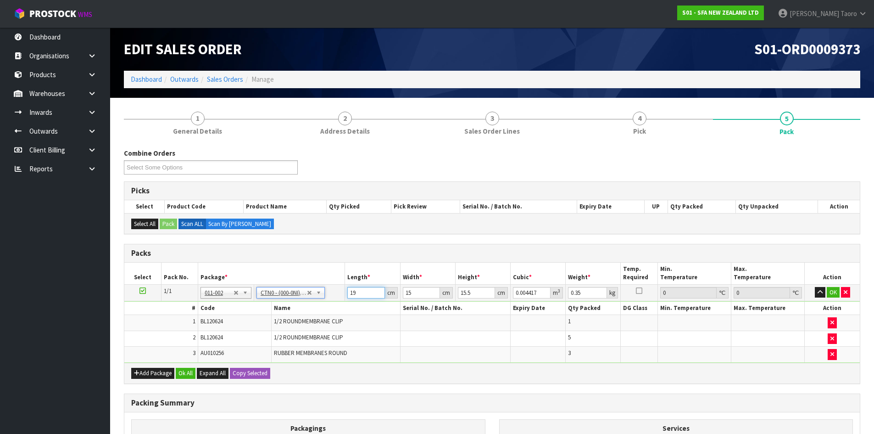
click at [367, 295] on input "19" at bounding box center [365, 292] width 37 height 11
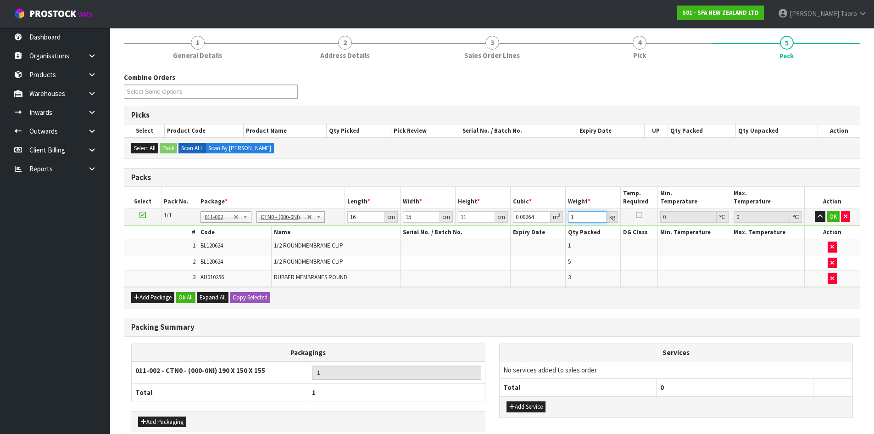
scroll to position [124, 0]
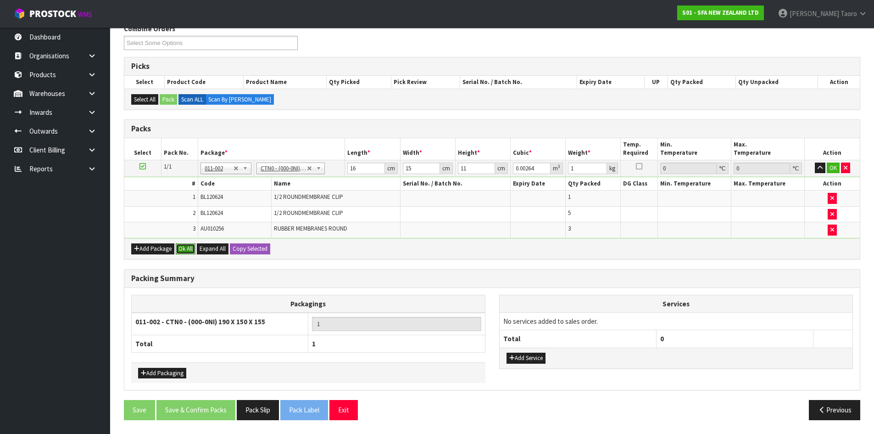
click at [186, 252] on button "Ok All" at bounding box center [186, 248] width 20 height 11
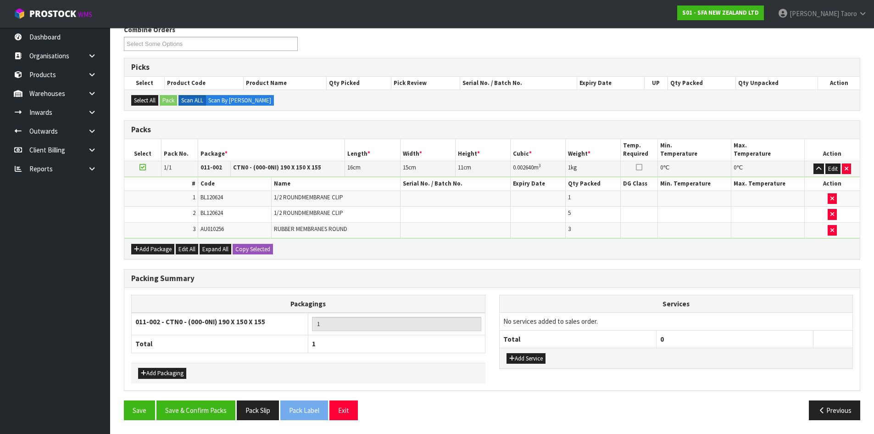
scroll to position [123, 0]
click at [199, 410] on button "Save & Confirm Packs" at bounding box center [195, 410] width 79 height 20
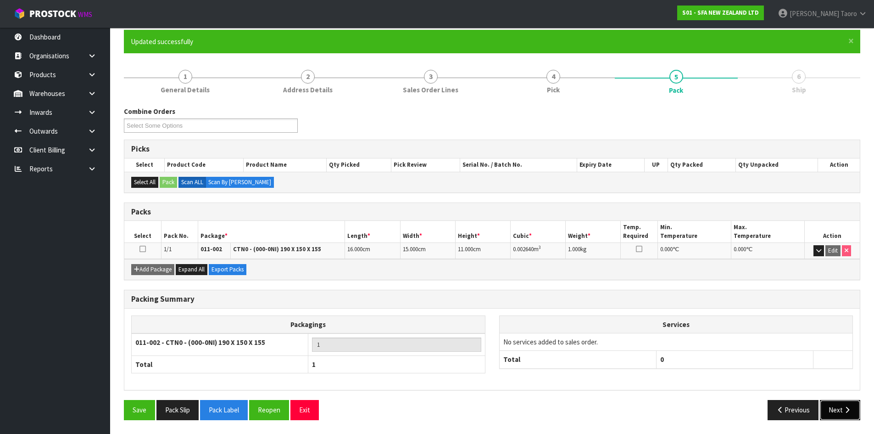
click at [836, 403] on button "Next" at bounding box center [840, 410] width 40 height 20
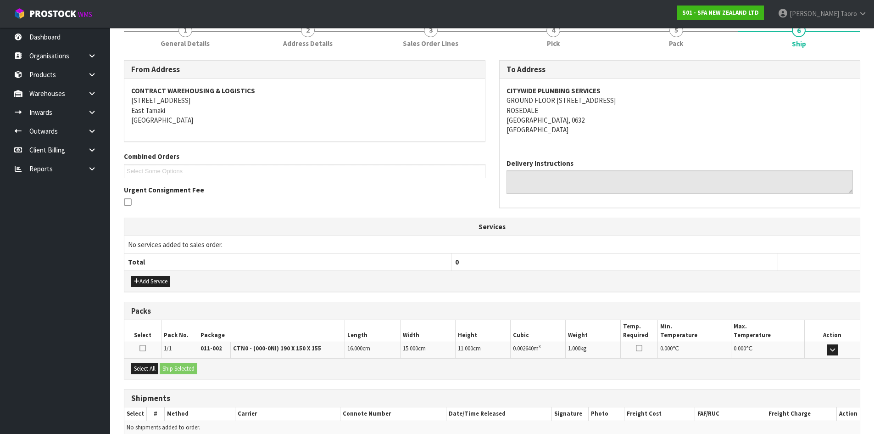
scroll to position [165, 0]
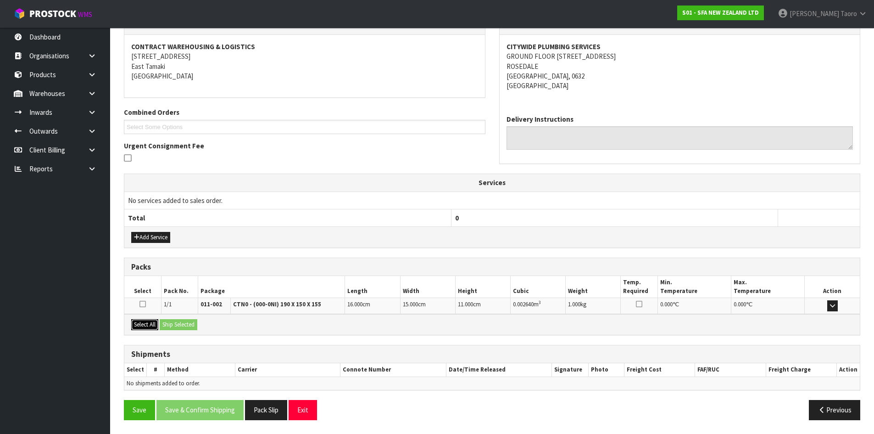
click at [156, 322] on button "Select All" at bounding box center [144, 324] width 27 height 11
click at [169, 320] on button "Ship Selected" at bounding box center [179, 324] width 38 height 11
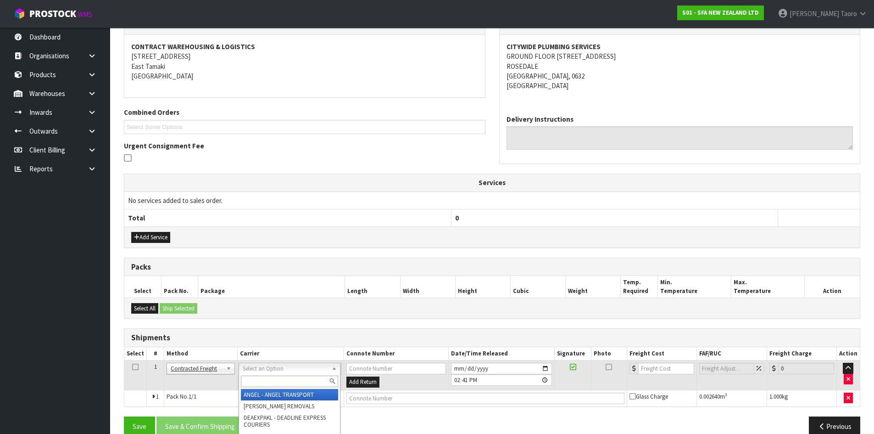
click at [277, 378] on input "text" at bounding box center [289, 380] width 97 height 11
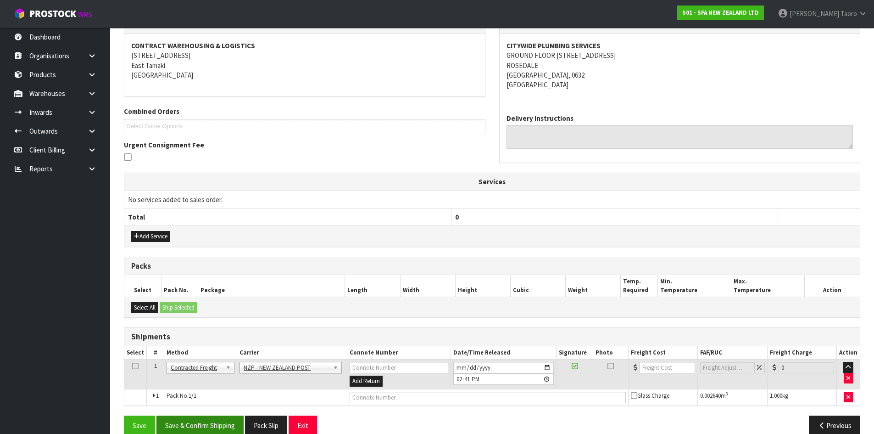
scroll to position [181, 0]
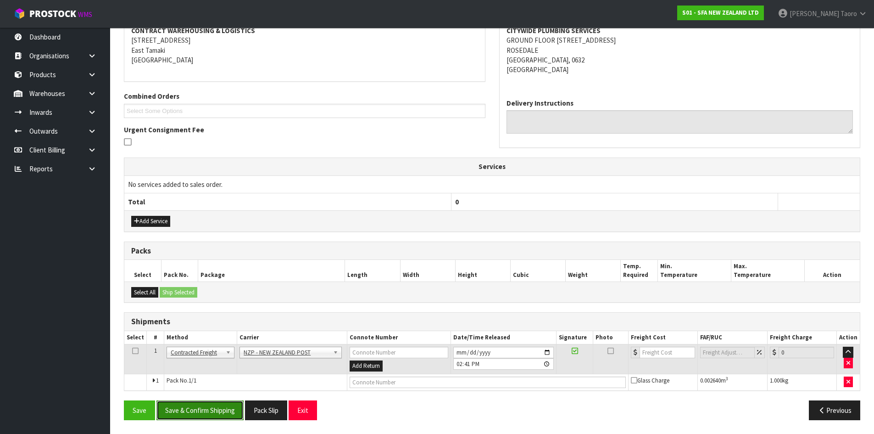
click at [213, 408] on button "Save & Confirm Shipping" at bounding box center [199, 410] width 87 height 20
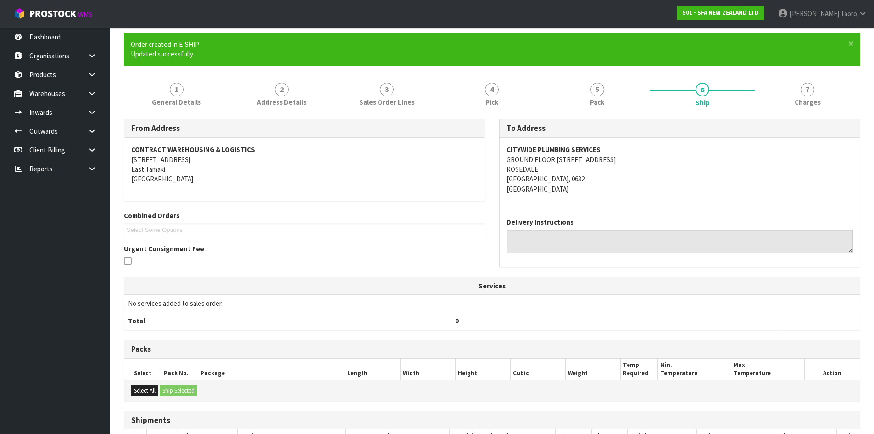
scroll to position [168, 0]
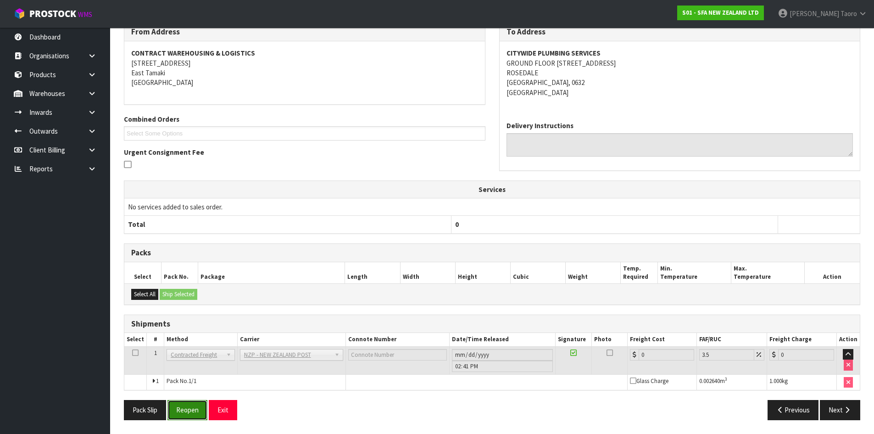
click at [191, 406] on button "Reopen" at bounding box center [187, 410] width 40 height 20
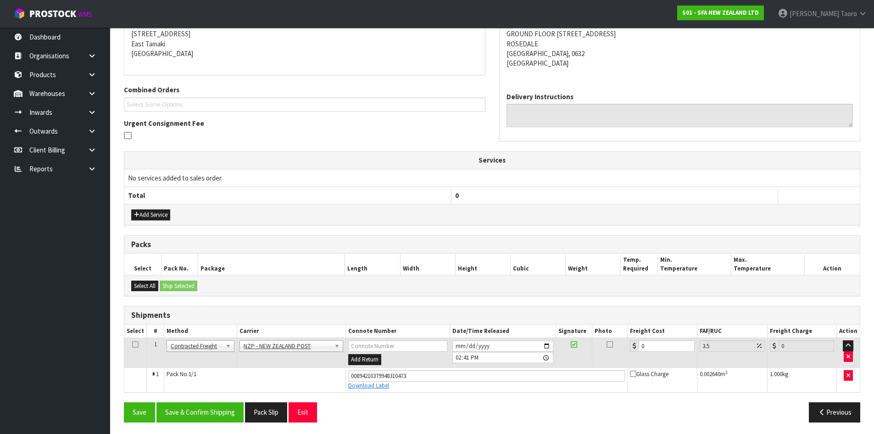
scroll to position [190, 0]
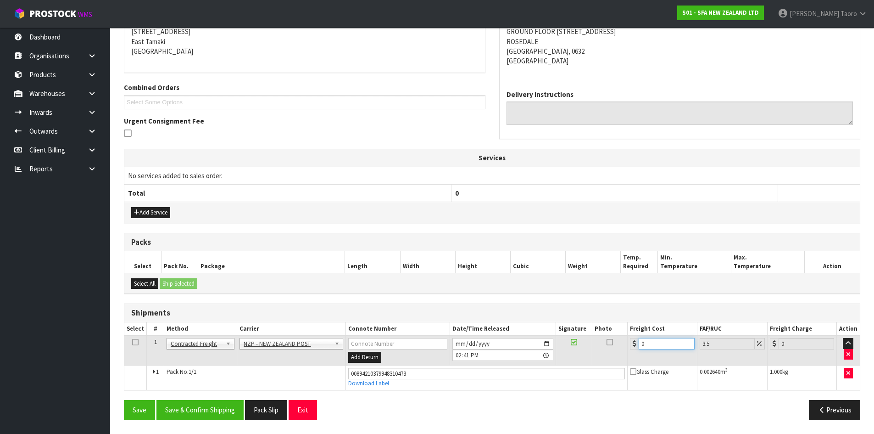
click at [659, 343] on input "0" at bounding box center [667, 343] width 56 height 11
click at [186, 414] on button "Save & Confirm Shipping" at bounding box center [199, 410] width 87 height 20
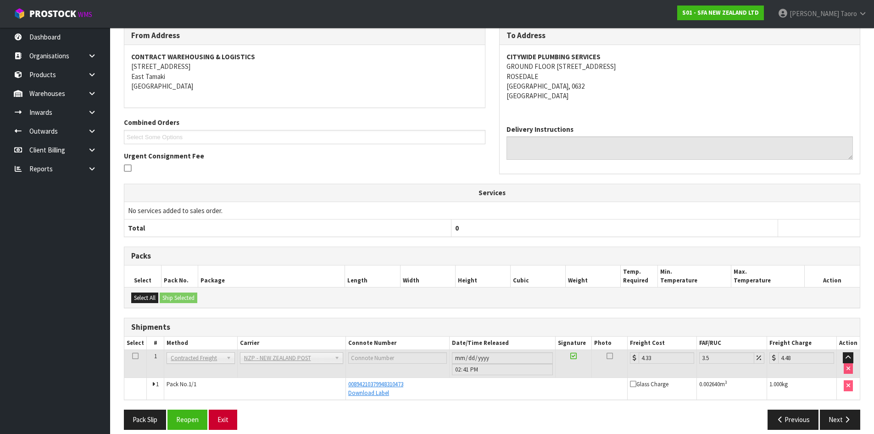
scroll to position [165, 0]
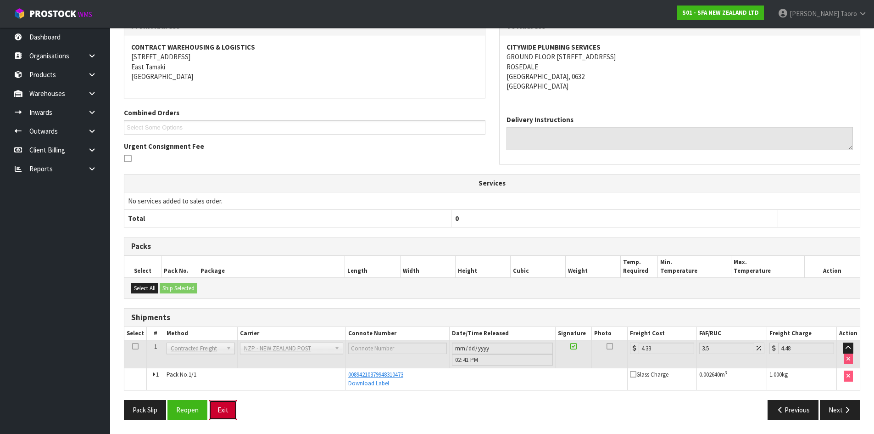
click at [228, 411] on button "Exit" at bounding box center [223, 410] width 28 height 20
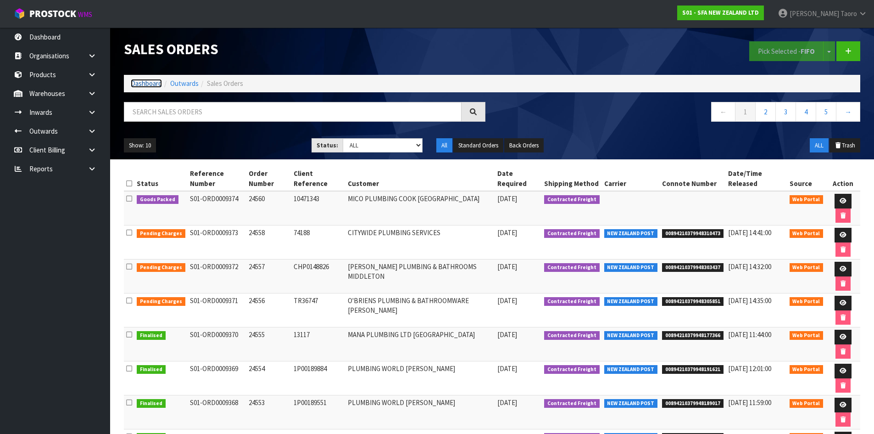
click at [139, 81] on link "Dashboard" at bounding box center [146, 83] width 31 height 9
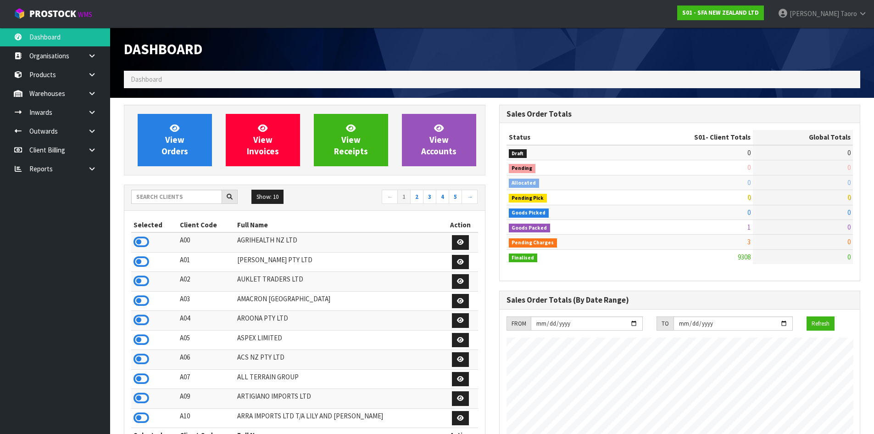
scroll to position [695, 375]
click at [166, 195] on input "text" at bounding box center [176, 196] width 91 height 14
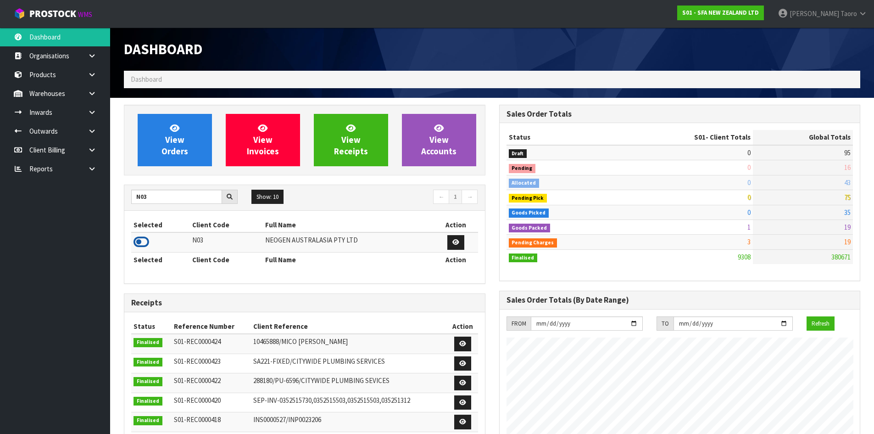
click at [145, 244] on icon at bounding box center [142, 242] width 16 height 14
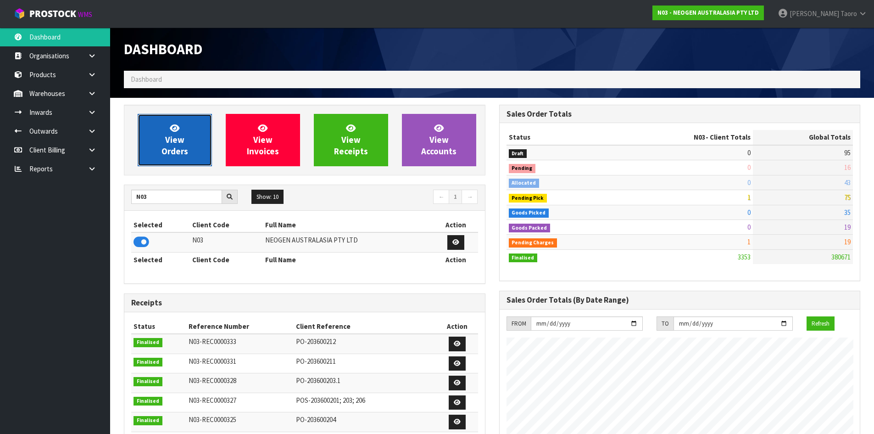
click at [182, 143] on span "View Orders" at bounding box center [174, 139] width 27 height 34
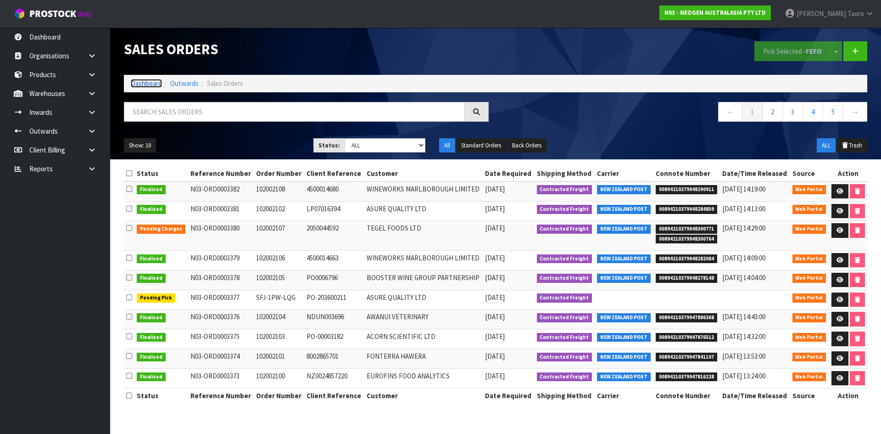
click at [141, 83] on link "Dashboard" at bounding box center [146, 83] width 31 height 9
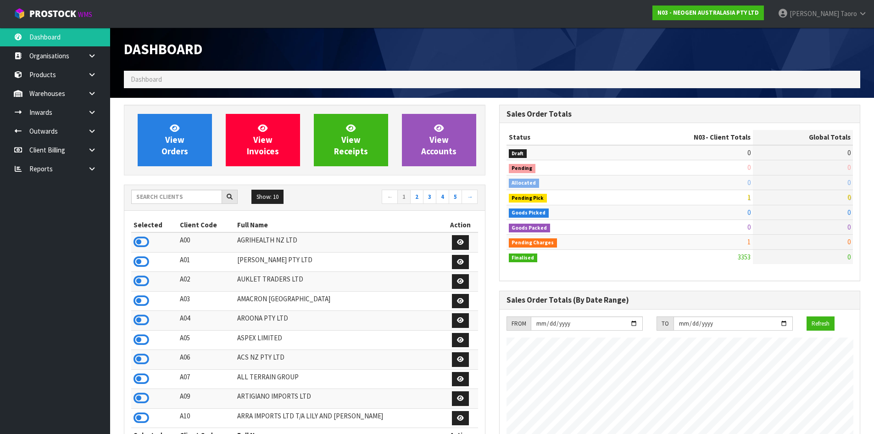
scroll to position [695, 375]
click at [177, 194] on input "text" at bounding box center [176, 196] width 91 height 14
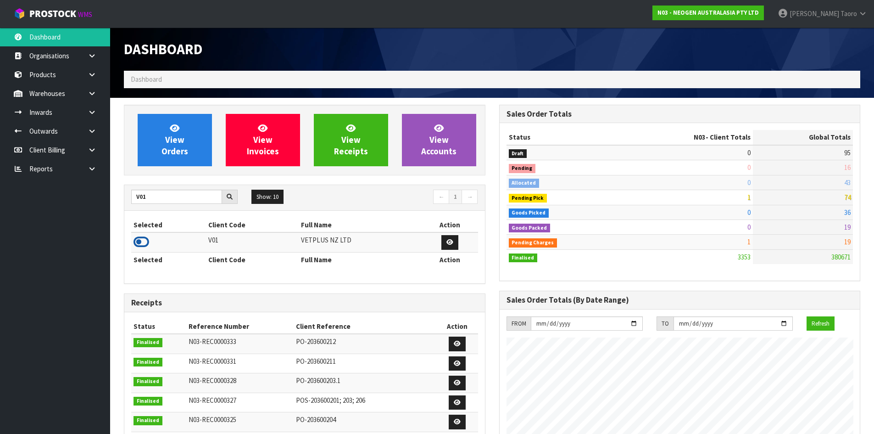
drag, startPoint x: 142, startPoint y: 243, endPoint x: 175, endPoint y: 176, distance: 74.5
click at [142, 242] on icon at bounding box center [142, 242] width 16 height 14
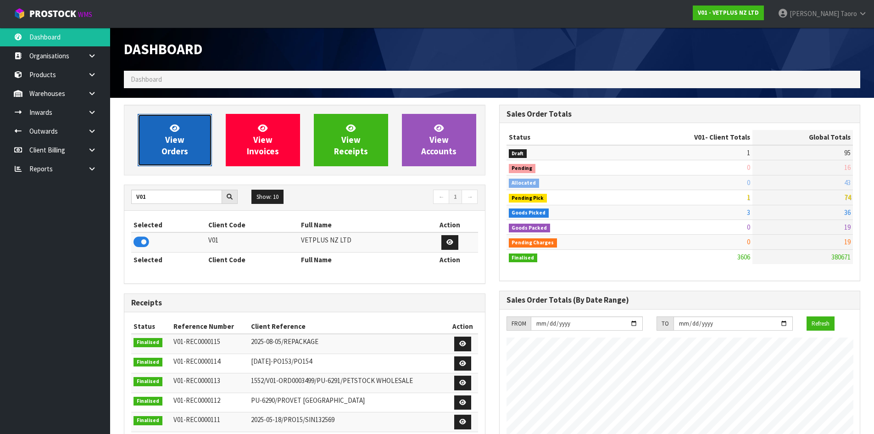
click at [181, 145] on span "View Orders" at bounding box center [174, 139] width 27 height 34
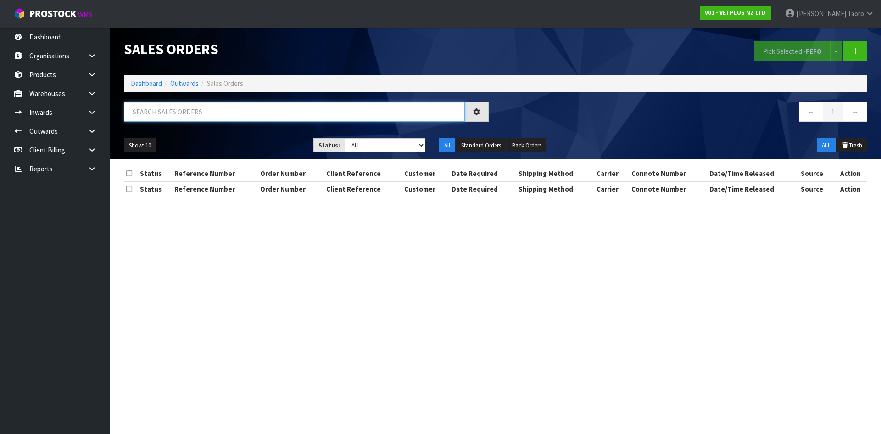
click at [184, 110] on input "text" at bounding box center [294, 112] width 341 height 20
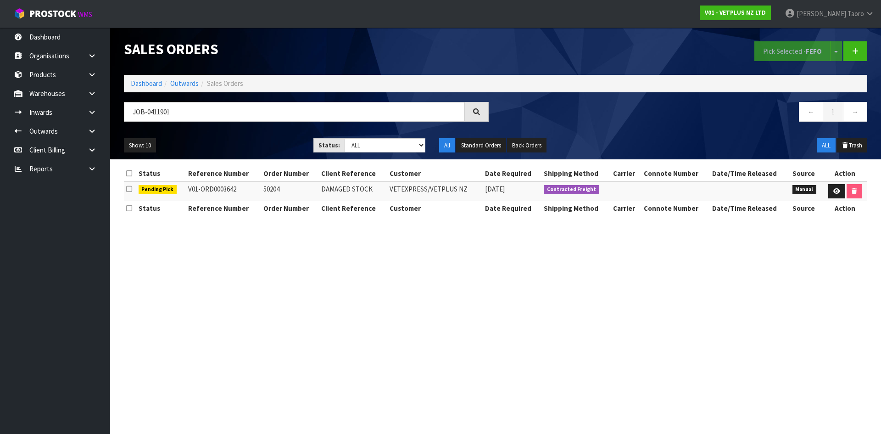
click at [415, 189] on td "VETEXPRESS/VETPLUS NZ" at bounding box center [434, 191] width 95 height 20
copy tr "VETEXPRESS/VETPLUS NZ"
click at [294, 111] on input "JOB-0411901" at bounding box center [294, 112] width 341 height 20
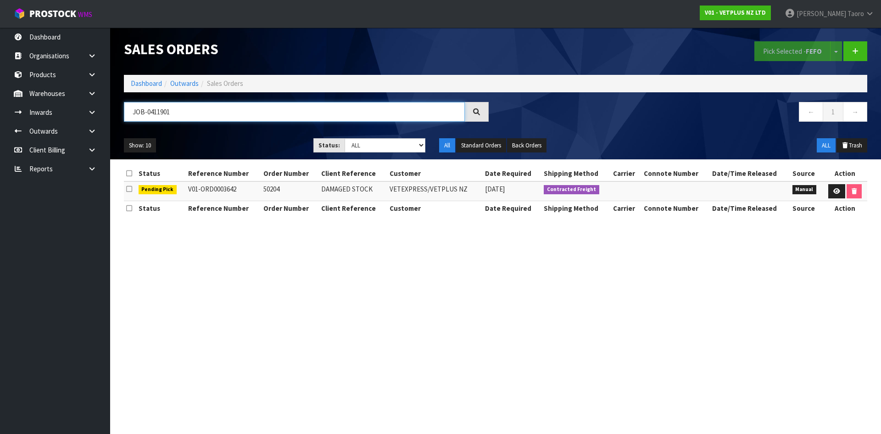
click at [294, 111] on input "JOB-0411901" at bounding box center [294, 112] width 341 height 20
paste input "VETEXPRESS/VETPLUS NZ"
click at [274, 190] on td "50204" at bounding box center [290, 191] width 58 height 20
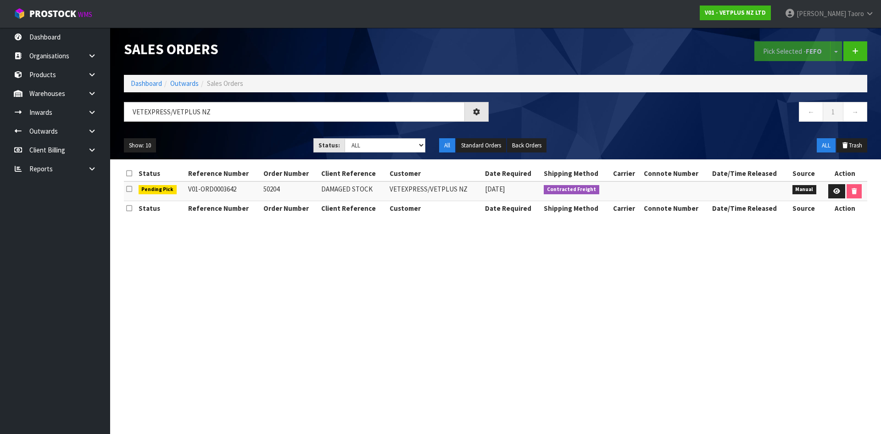
click at [274, 190] on td "50204" at bounding box center [290, 191] width 58 height 20
copy tr "50204"
click at [270, 114] on input "VETEXPRESS/VETPLUS NZ" at bounding box center [294, 112] width 341 height 20
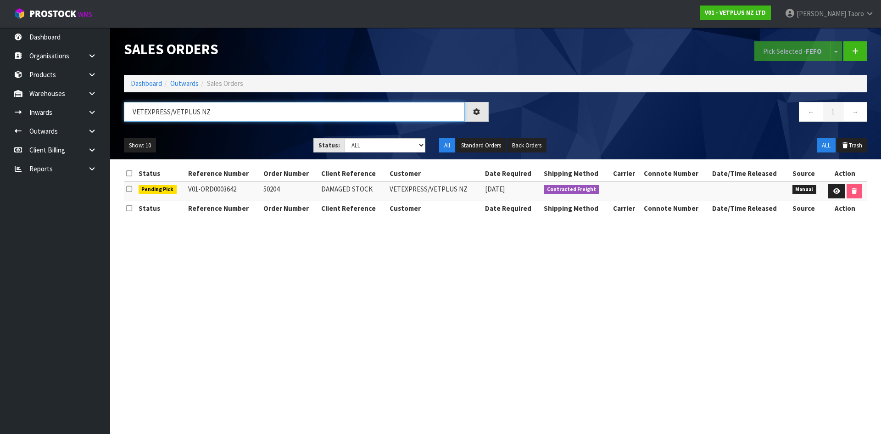
paste input "50204"
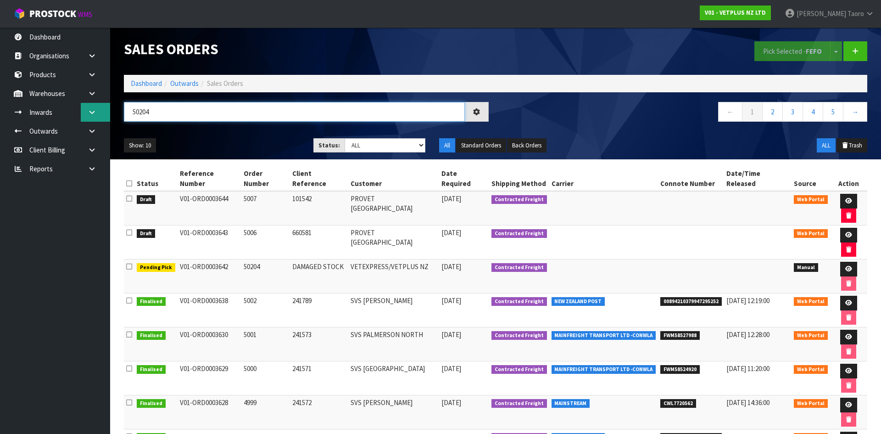
drag, startPoint x: 169, startPoint y: 115, endPoint x: 104, endPoint y: 118, distance: 65.2
click at [104, 118] on body "Toggle navigation ProStock WMS V01 - VETPLUS NZ LTD [PERSON_NAME] Logout Dashbo…" at bounding box center [440, 217] width 881 height 434
click at [149, 108] on input "text" at bounding box center [294, 112] width 341 height 20
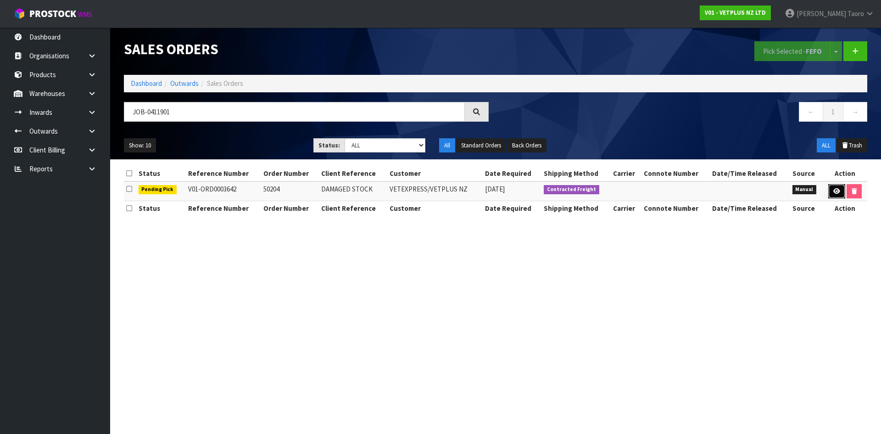
click at [836, 192] on icon at bounding box center [836, 191] width 7 height 6
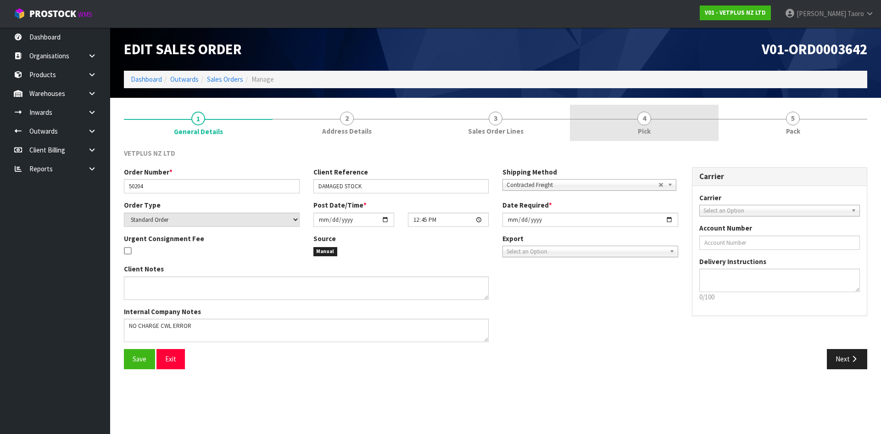
click at [648, 124] on link "4 Pick" at bounding box center [644, 123] width 149 height 36
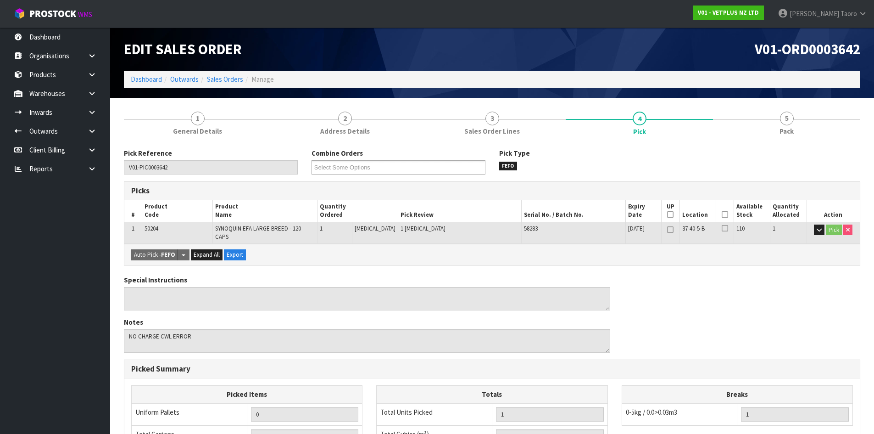
click at [722, 215] on icon at bounding box center [725, 214] width 6 height 0
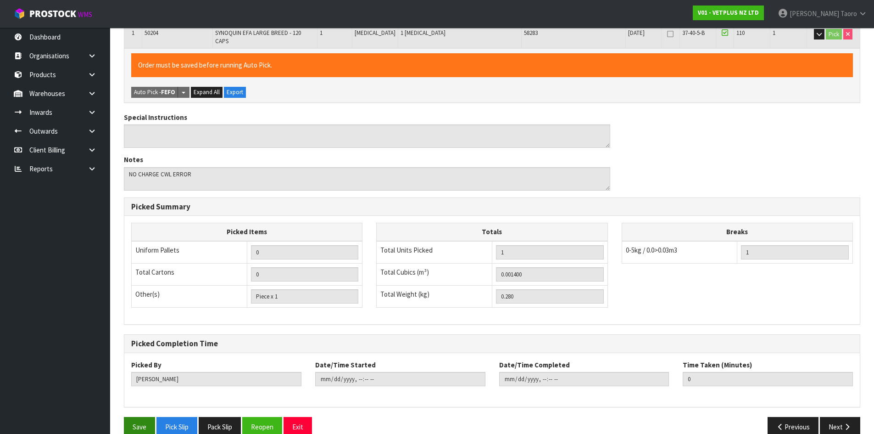
scroll to position [206, 0]
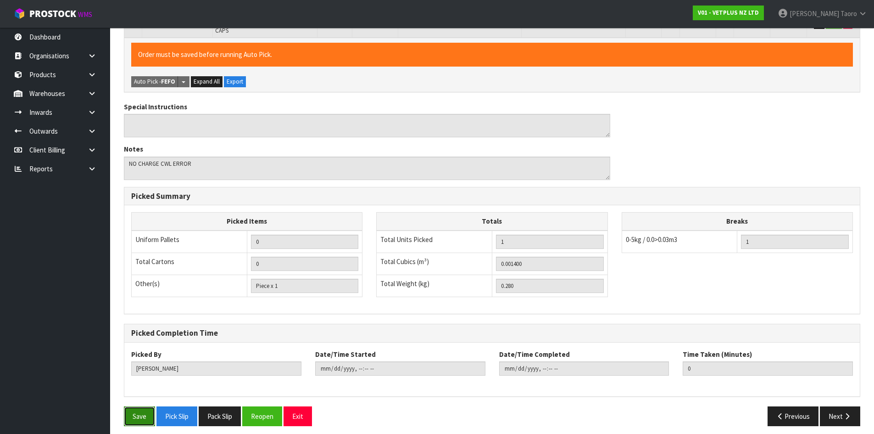
click at [136, 410] on button "Save" at bounding box center [139, 416] width 31 height 20
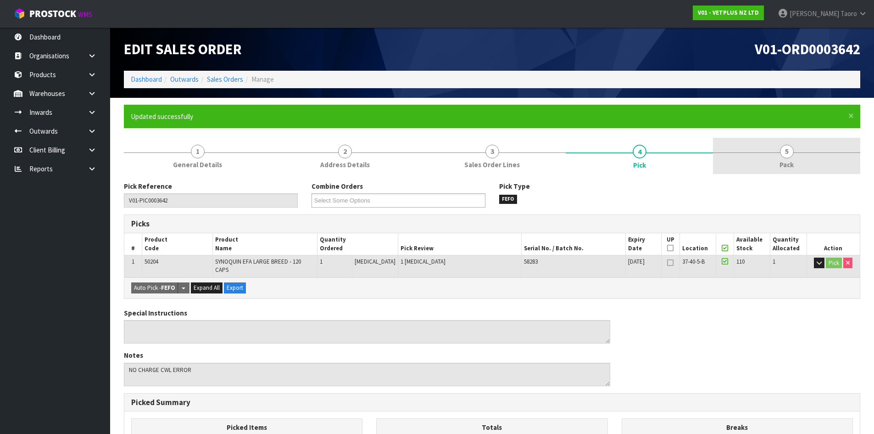
click at [765, 164] on link "5 Pack" at bounding box center [786, 156] width 147 height 36
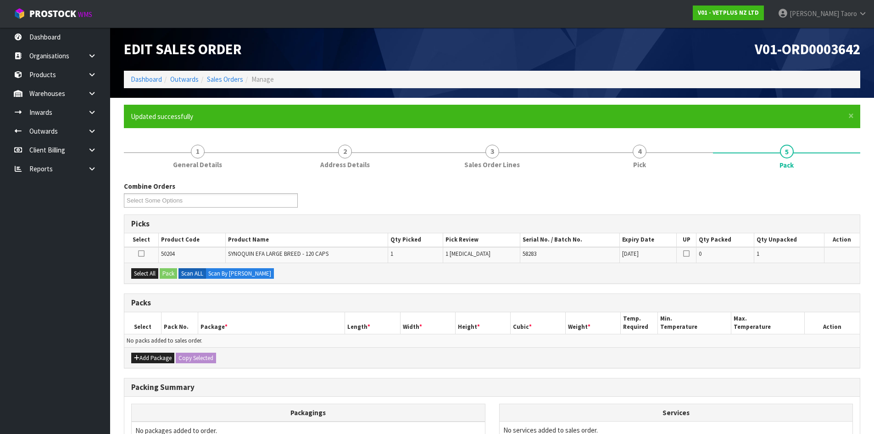
click at [318, 192] on div "Combine Orders V01-ORD0003639 V01-ORD0003640 V01-ORD0003641 V01-ORD0003642 Sele…" at bounding box center [492, 197] width 750 height 33
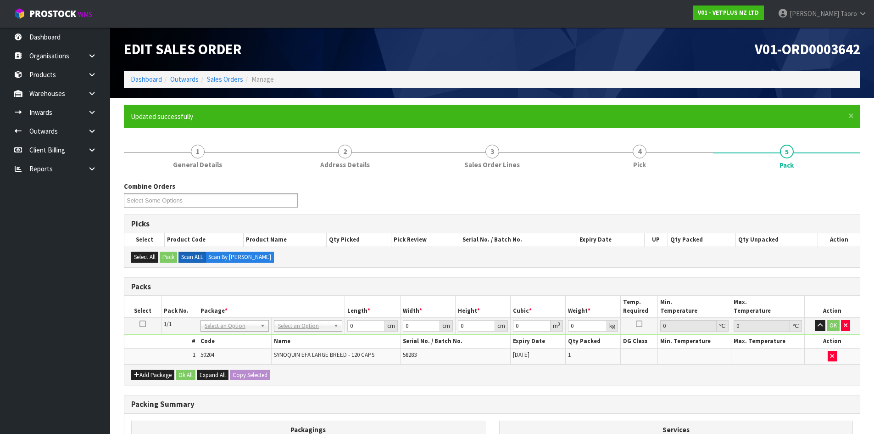
drag, startPoint x: 327, startPoint y: 326, endPoint x: 323, endPoint y: 337, distance: 11.5
click at [322, 337] on input "text" at bounding box center [308, 338] width 64 height 11
click at [357, 329] on input "15.4" at bounding box center [365, 325] width 37 height 11
click at [357, 328] on input "15.4" at bounding box center [365, 325] width 37 height 11
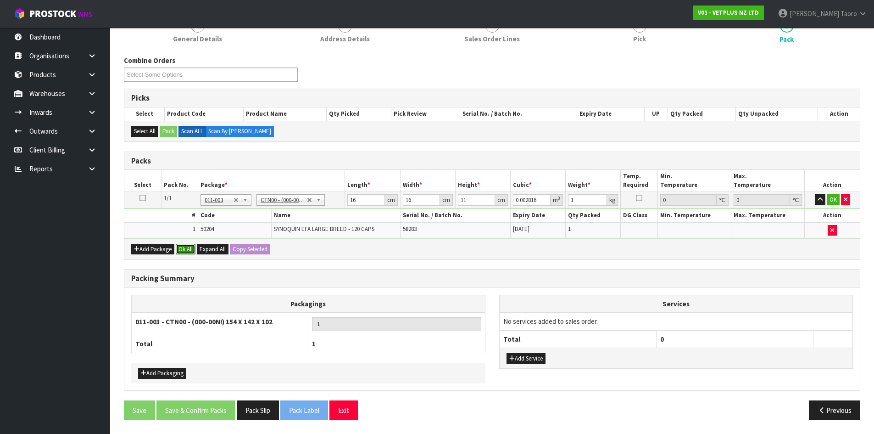
click at [192, 250] on button "Ok All" at bounding box center [186, 249] width 20 height 11
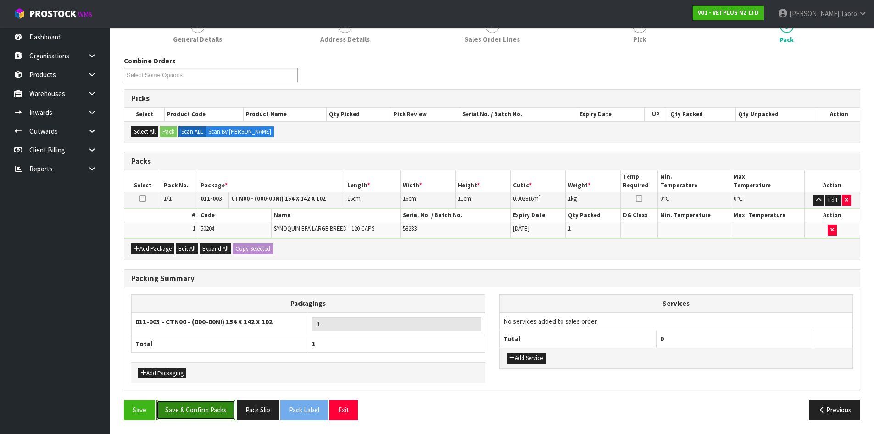
click at [228, 405] on button "Save & Confirm Packs" at bounding box center [195, 410] width 79 height 20
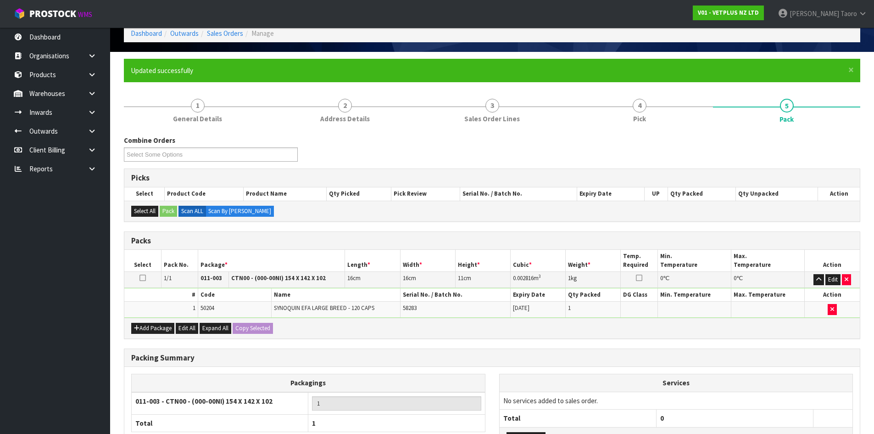
scroll to position [75, 0]
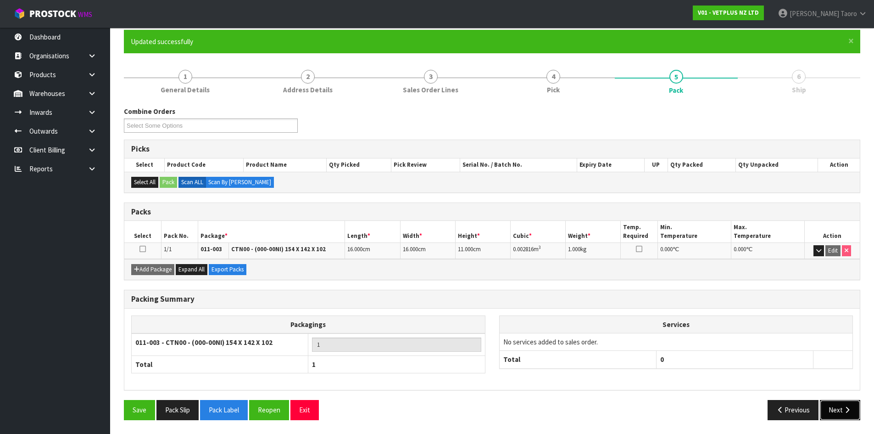
click at [850, 412] on icon "button" at bounding box center [847, 409] width 9 height 7
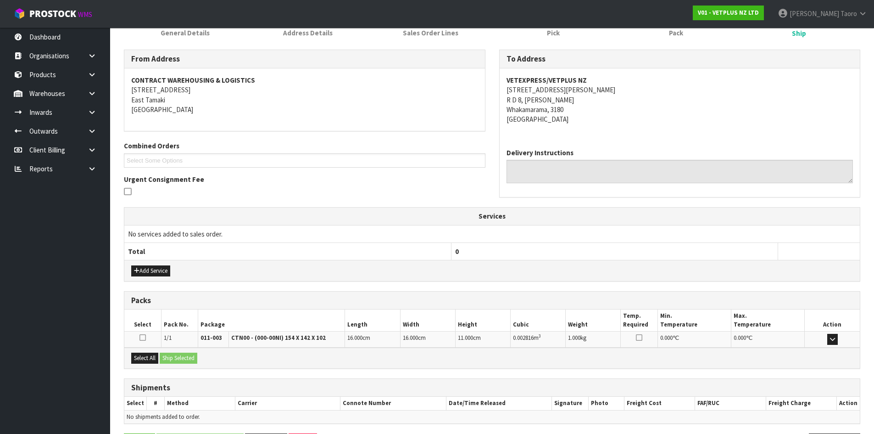
scroll to position [165, 0]
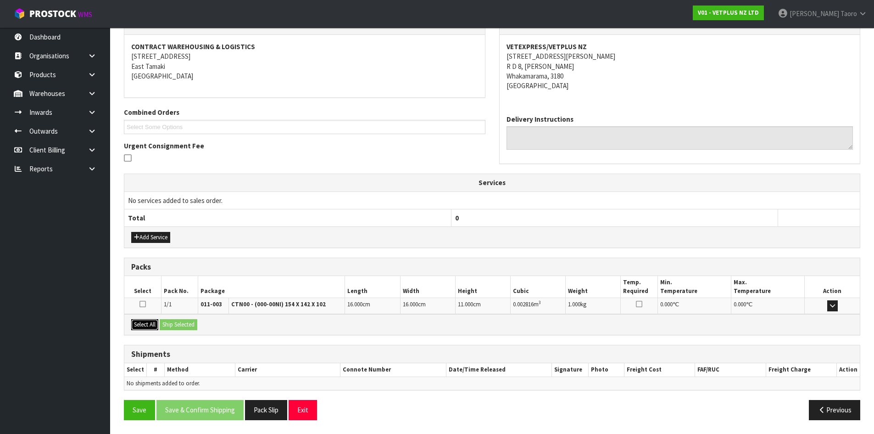
drag, startPoint x: 149, startPoint y: 327, endPoint x: 168, endPoint y: 328, distance: 18.8
click at [153, 328] on button "Select All" at bounding box center [144, 324] width 27 height 11
drag, startPoint x: 174, startPoint y: 328, endPoint x: 228, endPoint y: 352, distance: 58.9
click at [175, 328] on button "Ship Selected" at bounding box center [179, 324] width 38 height 11
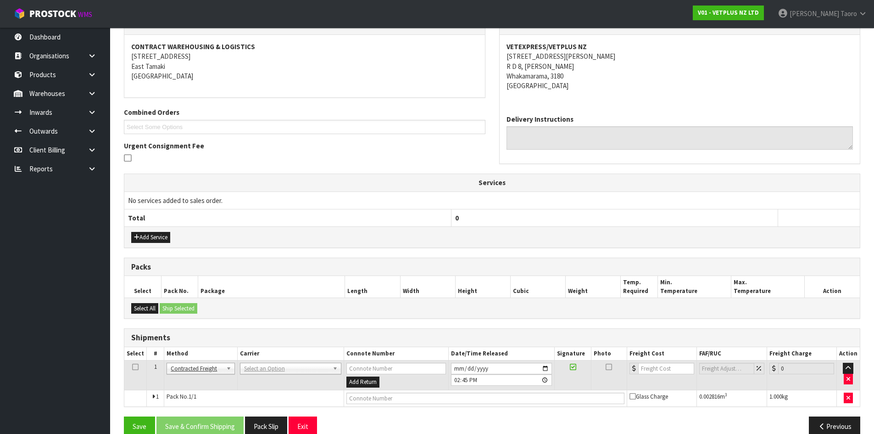
drag, startPoint x: 260, startPoint y: 366, endPoint x: 263, endPoint y: 373, distance: 7.6
click at [266, 382] on input "text" at bounding box center [289, 380] width 97 height 11
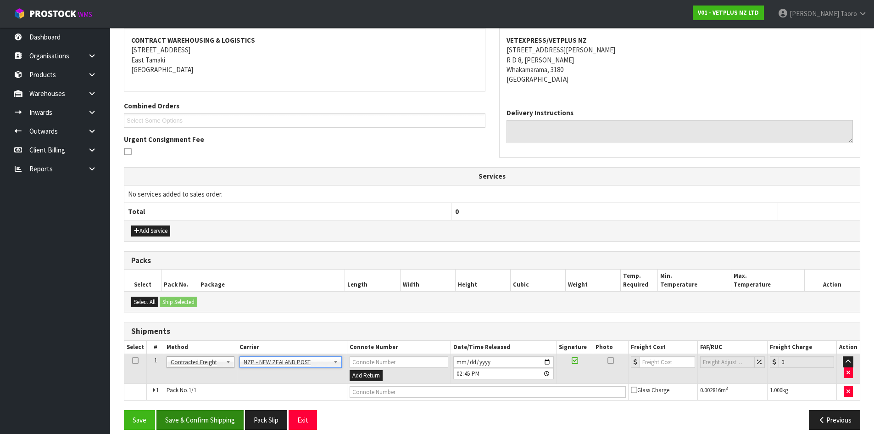
scroll to position [181, 0]
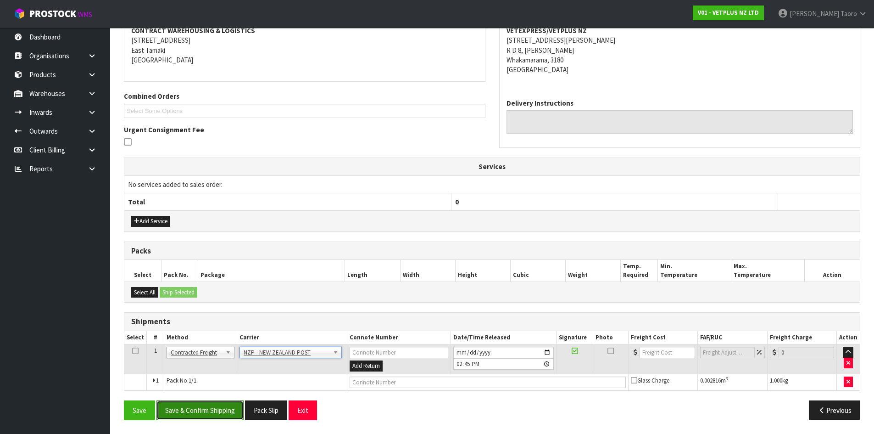
click at [218, 417] on button "Save & Confirm Shipping" at bounding box center [199, 410] width 87 height 20
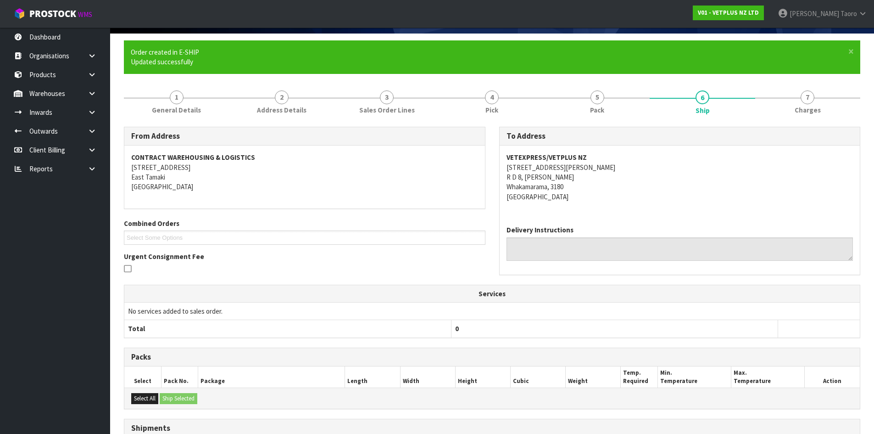
scroll to position [168, 0]
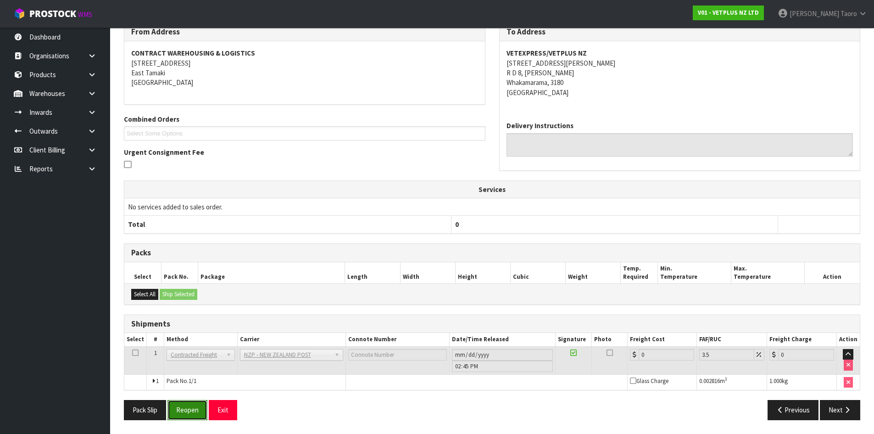
click at [195, 414] on button "Reopen" at bounding box center [187, 410] width 40 height 20
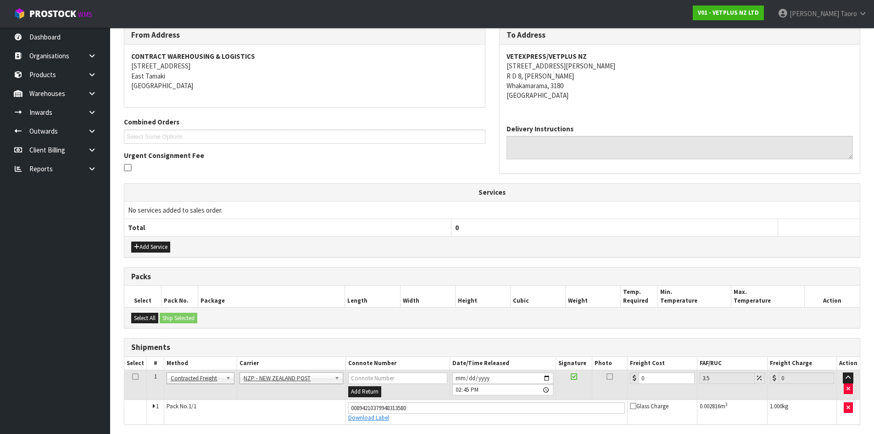
scroll to position [158, 0]
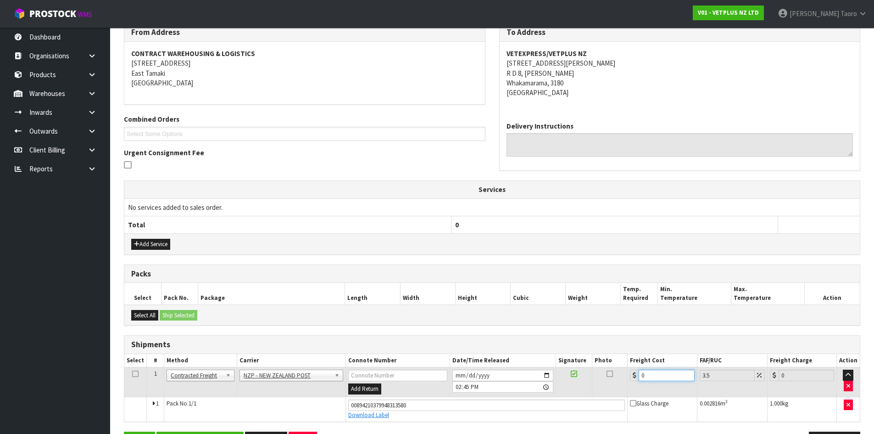
click at [645, 375] on input "0" at bounding box center [667, 374] width 56 height 11
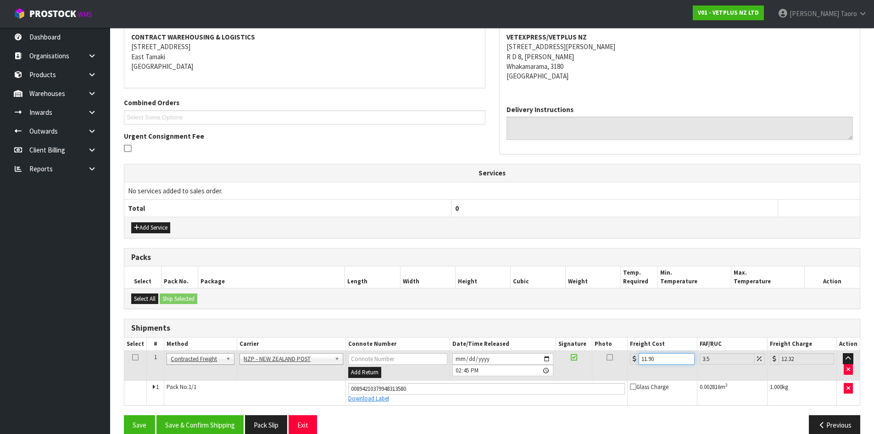
scroll to position [190, 0]
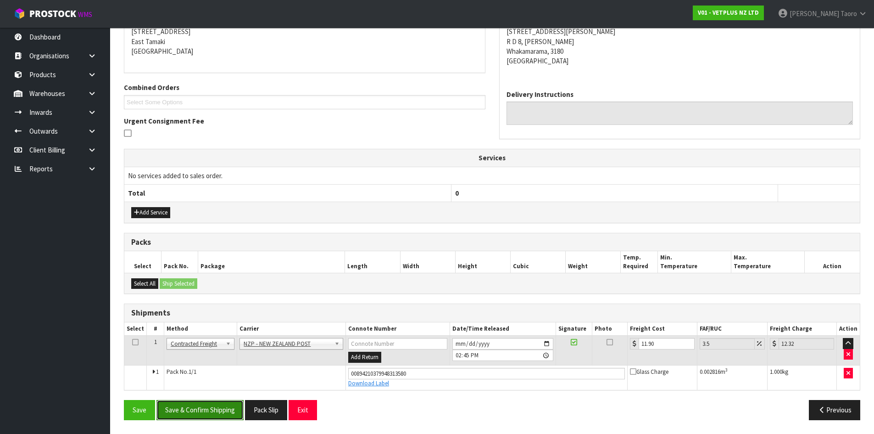
click at [212, 403] on button "Save & Confirm Shipping" at bounding box center [199, 410] width 87 height 20
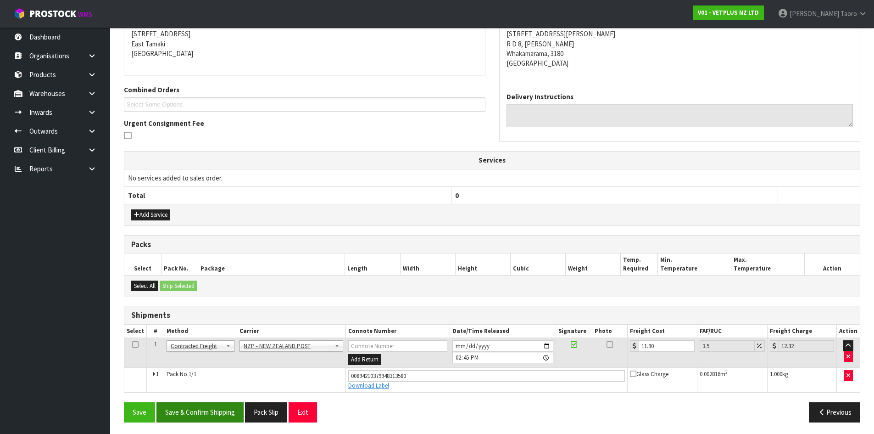
scroll to position [165, 0]
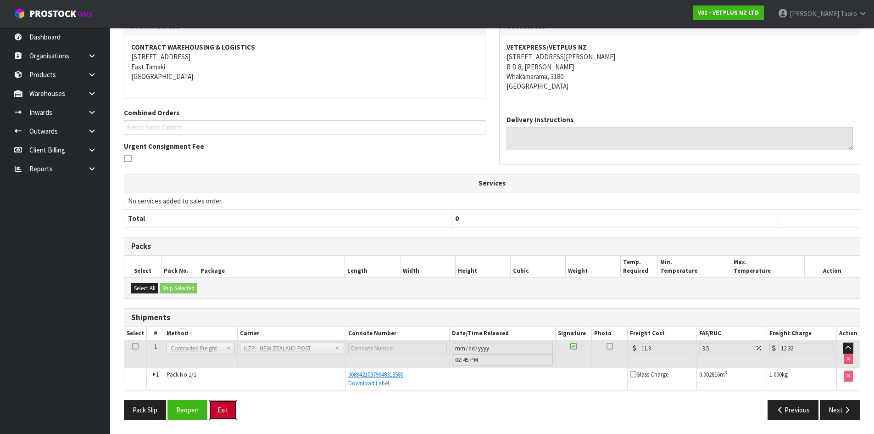
drag, startPoint x: 234, startPoint y: 412, endPoint x: 231, endPoint y: 417, distance: 6.2
click at [234, 412] on button "Exit" at bounding box center [223, 410] width 28 height 20
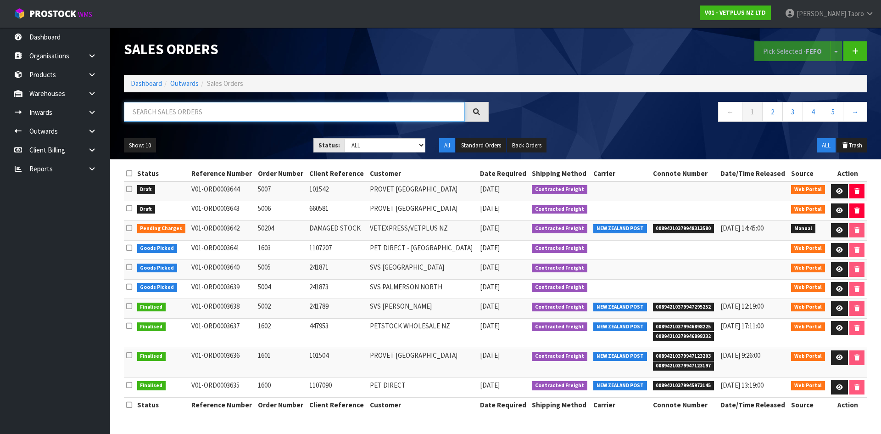
click at [184, 117] on input "text" at bounding box center [294, 112] width 341 height 20
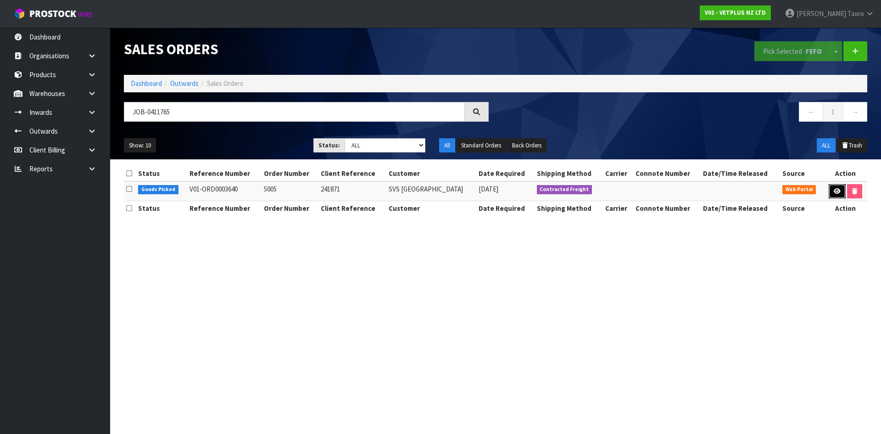
click at [836, 187] on link at bounding box center [837, 191] width 17 height 15
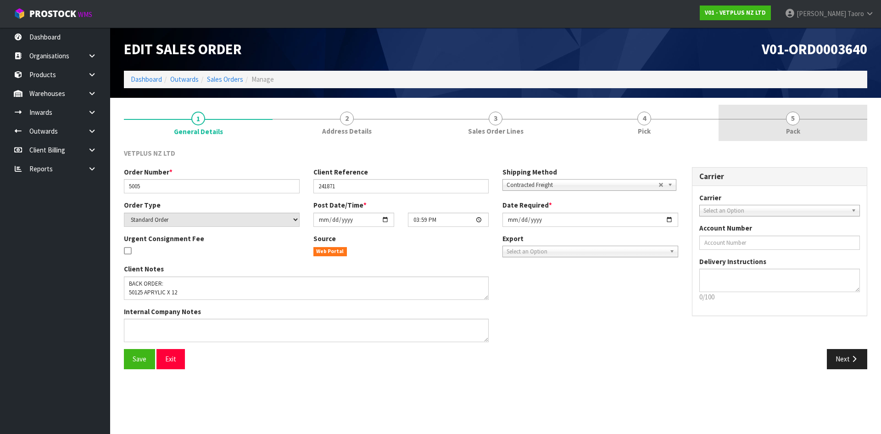
drag, startPoint x: 791, startPoint y: 111, endPoint x: 687, endPoint y: 127, distance: 105.3
click at [790, 111] on link "5 Pack" at bounding box center [792, 123] width 149 height 36
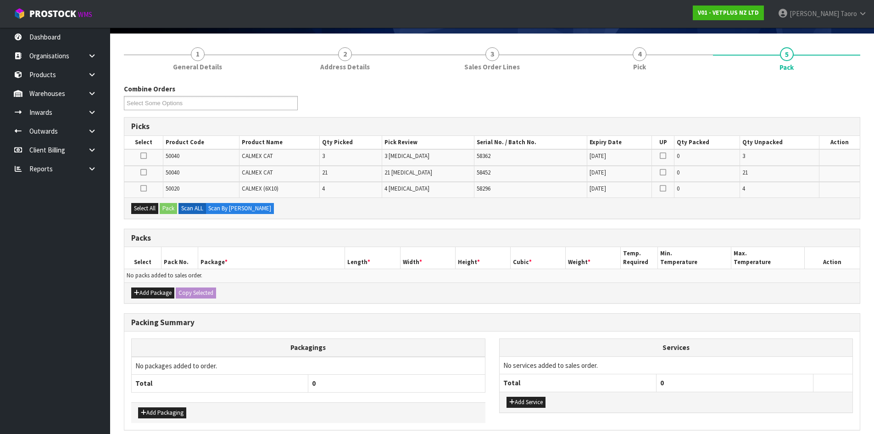
scroll to position [104, 0]
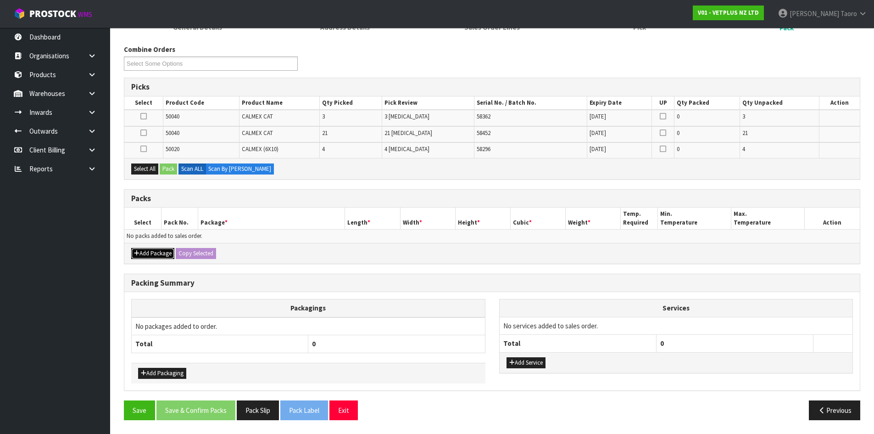
drag, startPoint x: 163, startPoint y: 252, endPoint x: 150, endPoint y: 245, distance: 15.4
click at [162, 252] on button "Add Package" at bounding box center [152, 253] width 43 height 11
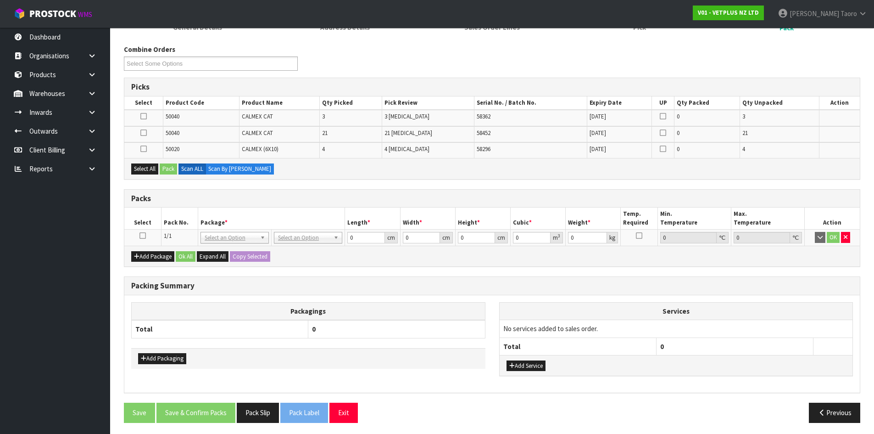
click at [143, 235] on icon at bounding box center [142, 235] width 6 height 0
click at [161, 214] on th "Pack No." at bounding box center [179, 218] width 37 height 22
